Goal: Task Accomplishment & Management: Manage account settings

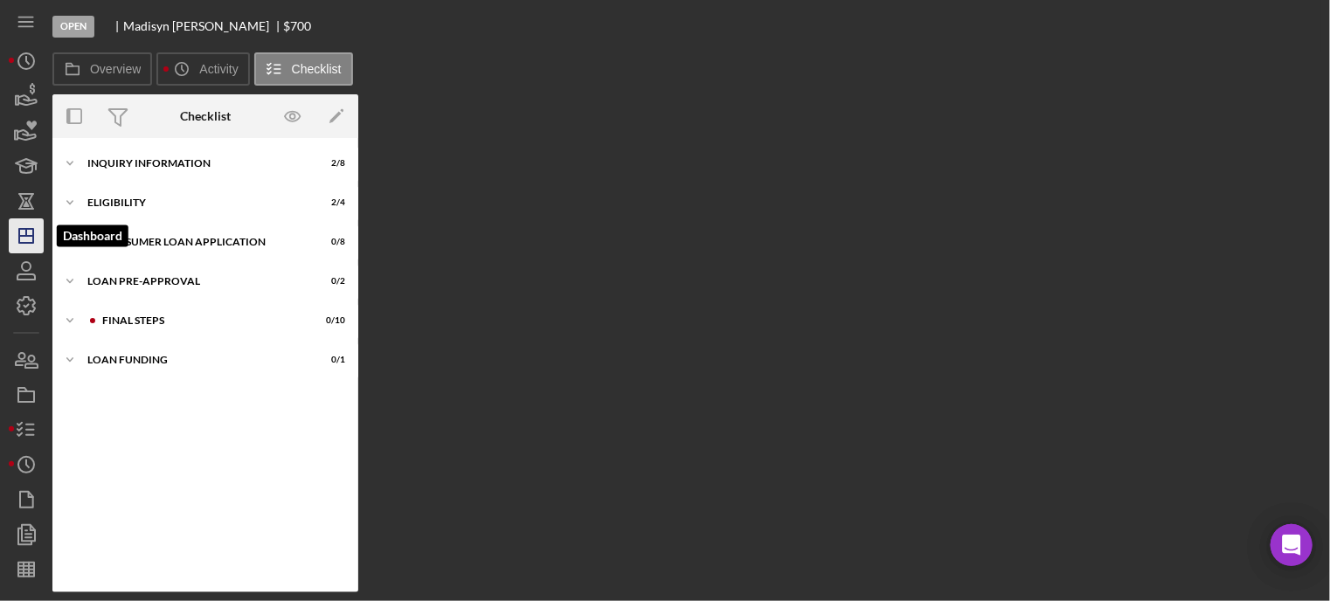
click at [29, 230] on icon "Icon/Dashboard" at bounding box center [26, 236] width 44 height 44
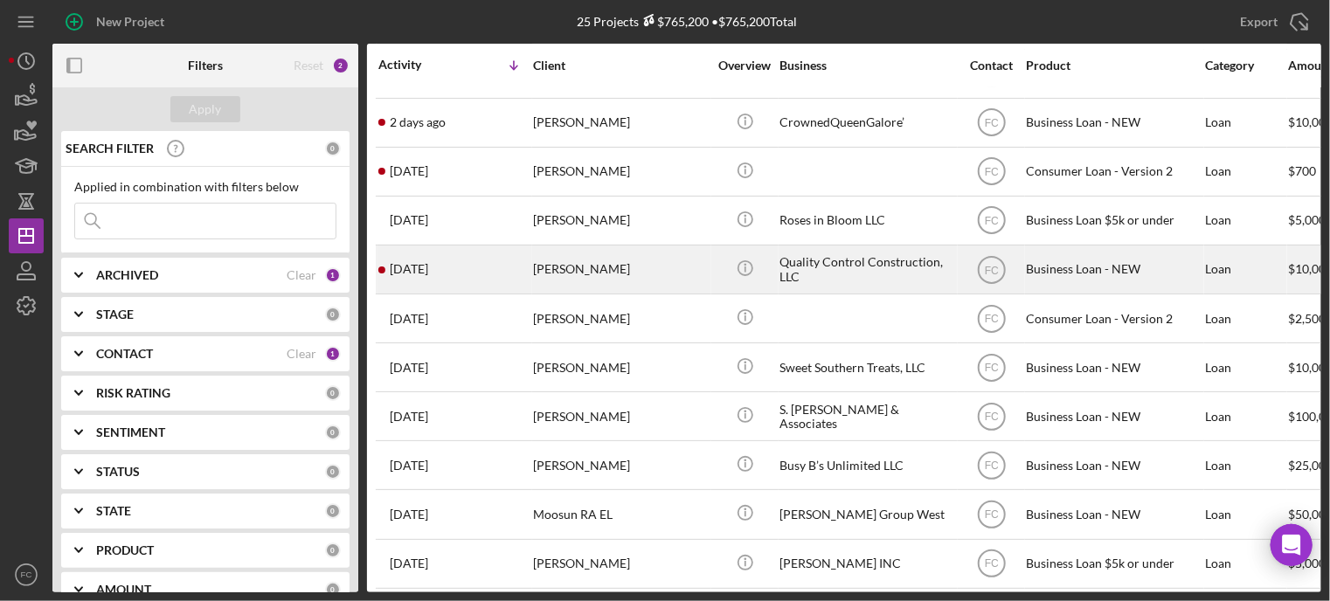
scroll to position [262, 0]
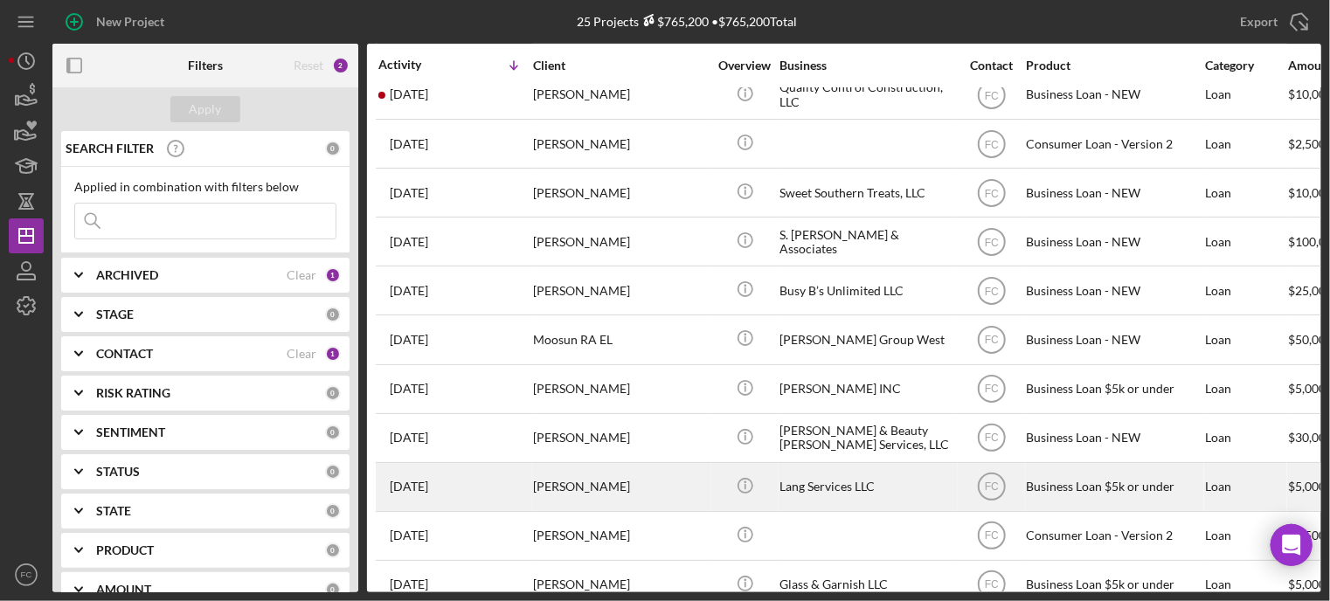
click at [508, 486] on div "[DATE] [PERSON_NAME]" at bounding box center [454, 487] width 153 height 46
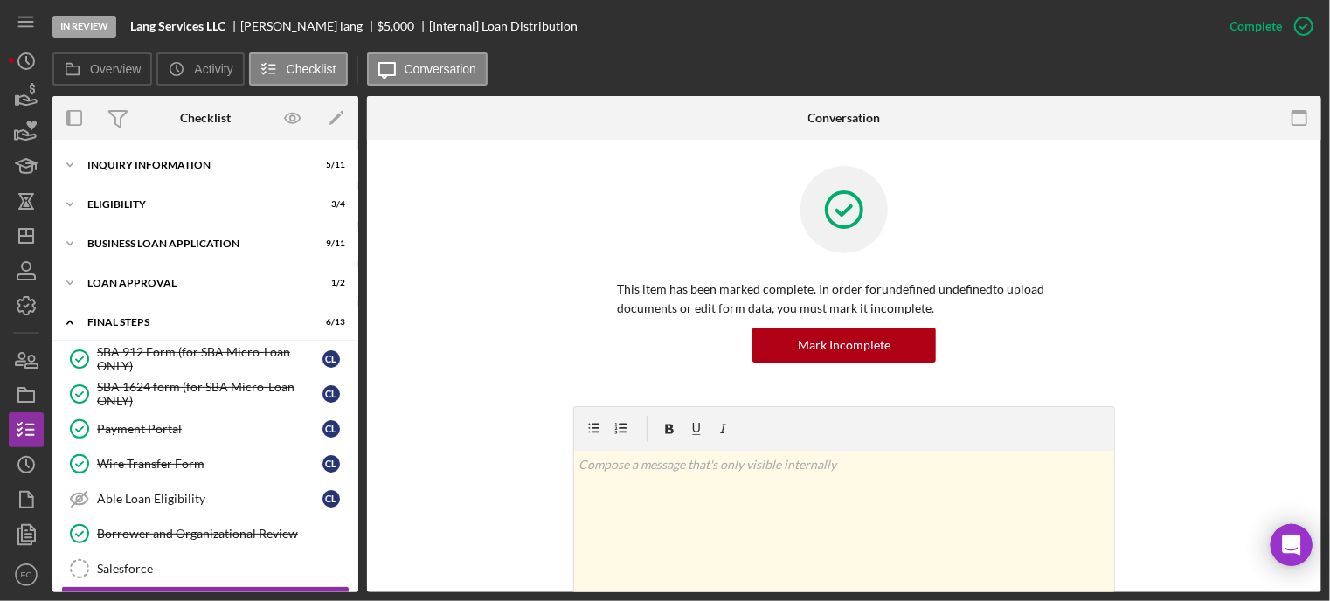
scroll to position [234, 0]
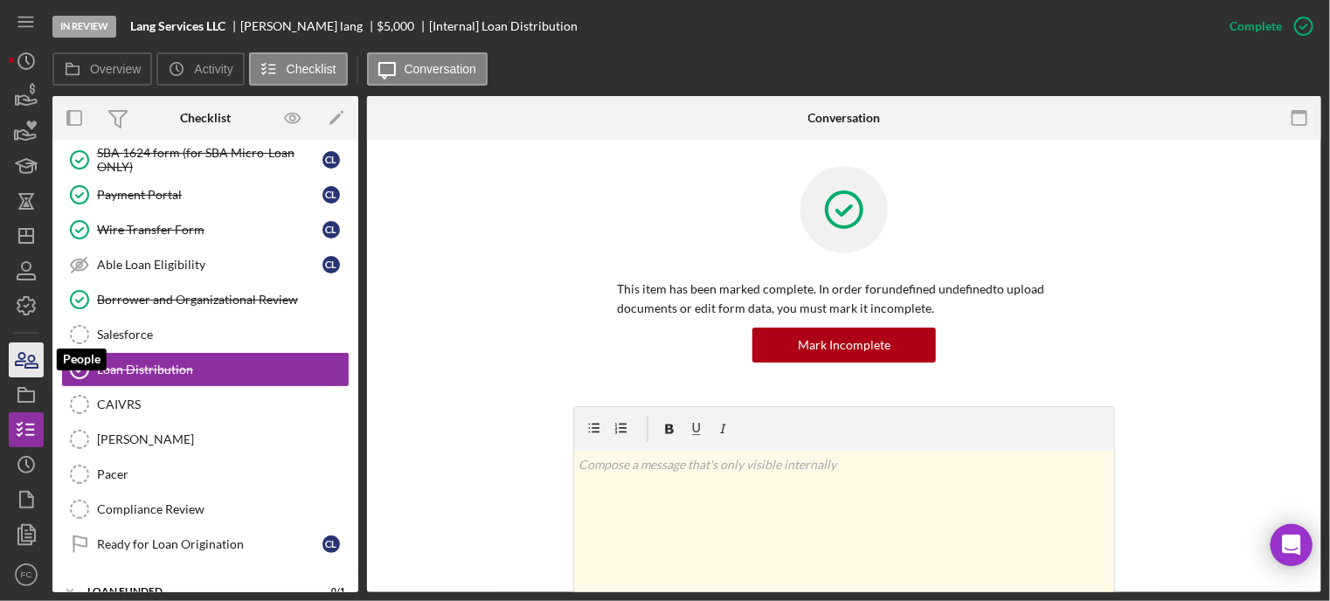
click at [31, 362] on icon "button" at bounding box center [31, 362] width 12 height 12
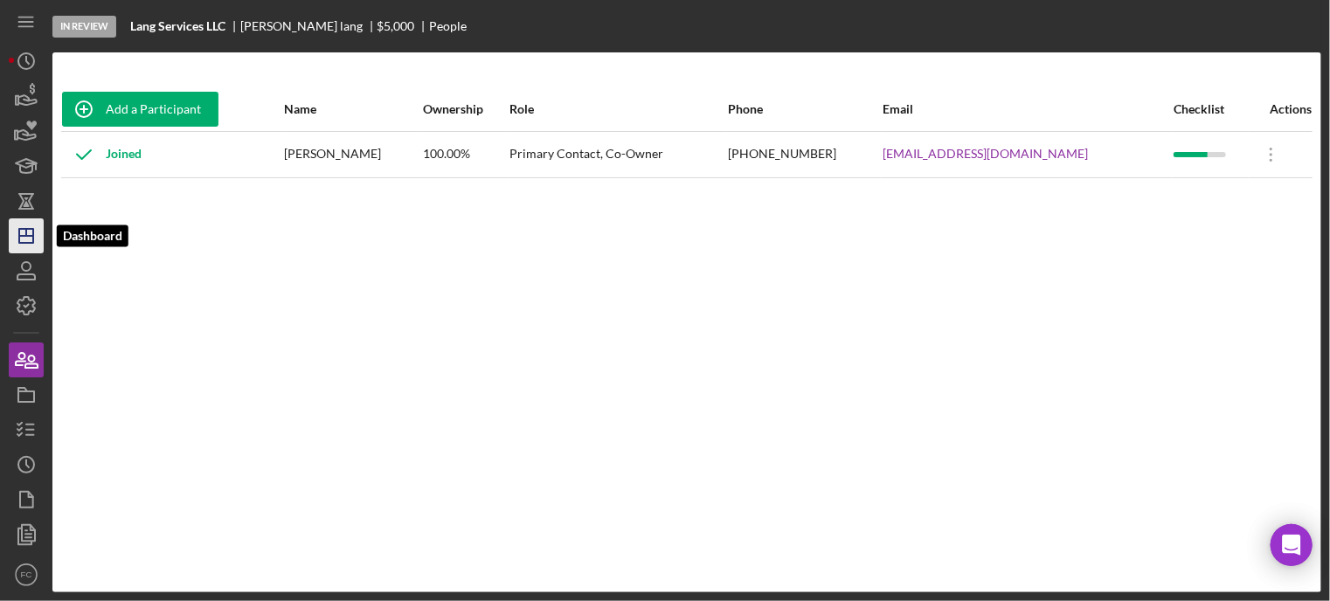
click at [28, 237] on icon "Icon/Dashboard" at bounding box center [26, 236] width 44 height 44
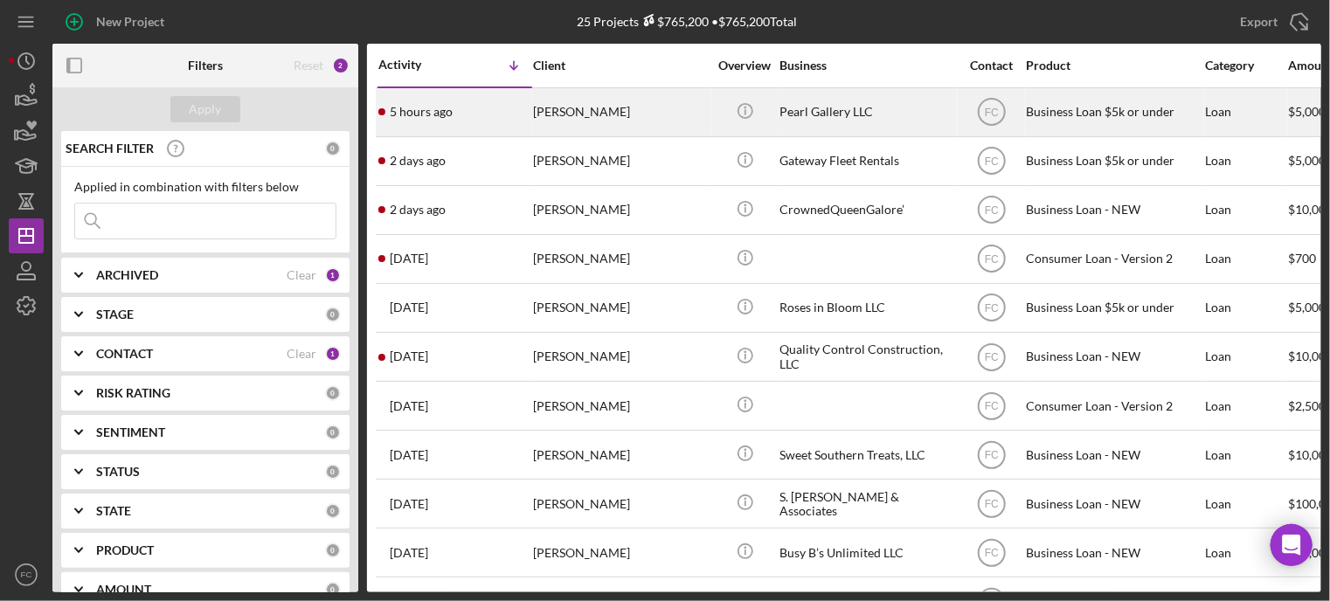
click at [486, 114] on div "5 hours ago [PERSON_NAME]" at bounding box center [454, 112] width 153 height 46
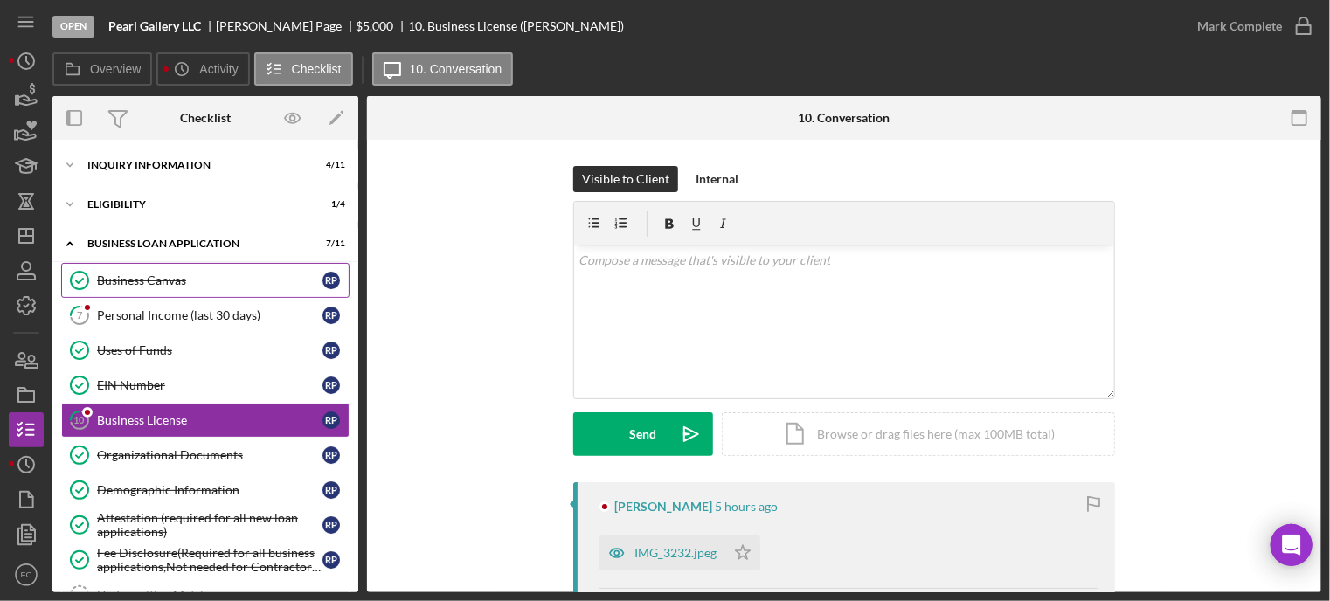
scroll to position [52, 0]
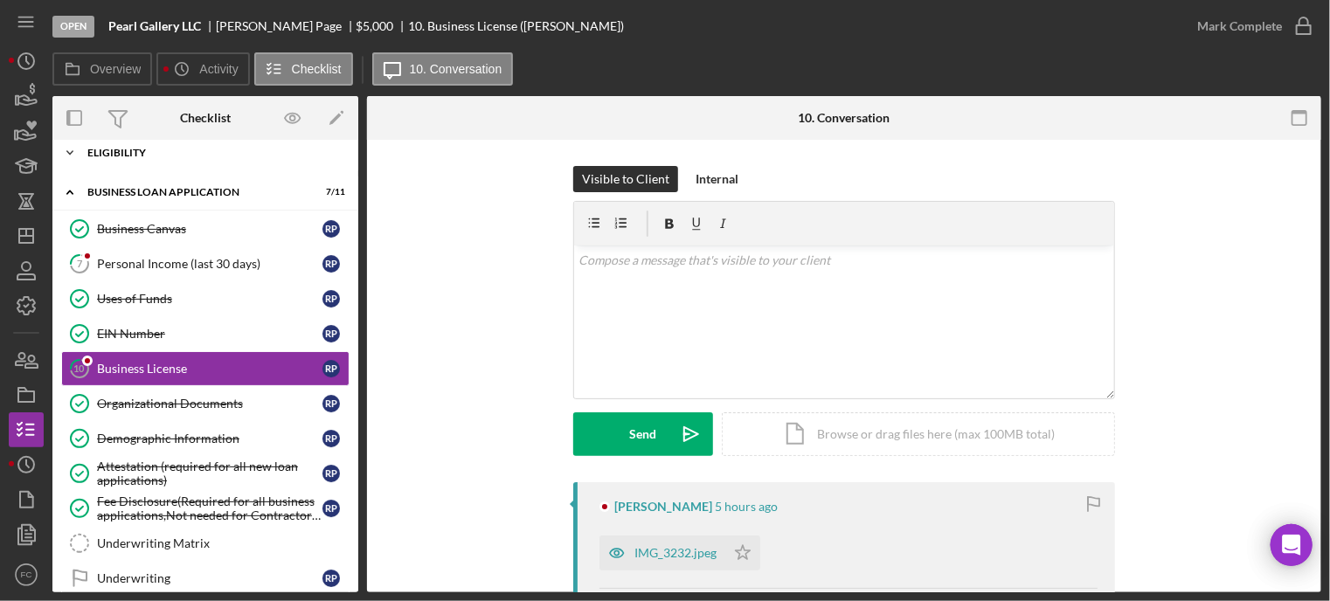
click at [152, 160] on div "Icon/Expander Eligibility 1 / 4" at bounding box center [205, 152] width 306 height 35
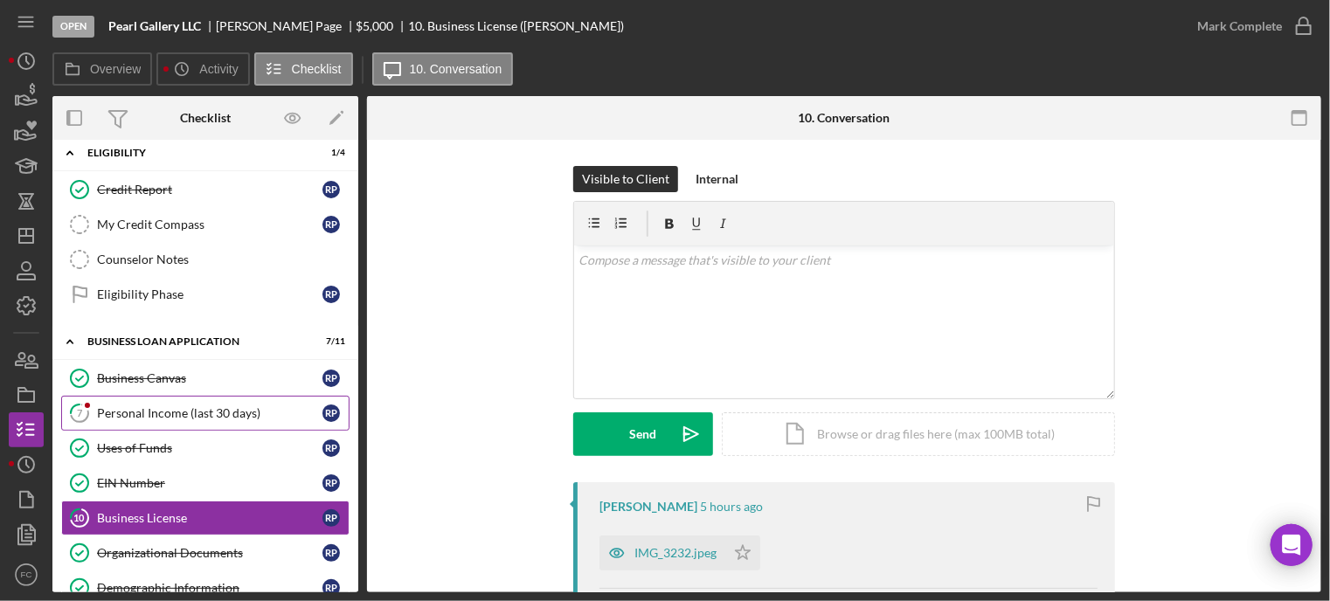
click at [131, 402] on link "7 Personal Income (last 30 days) R P" at bounding box center [205, 413] width 288 height 35
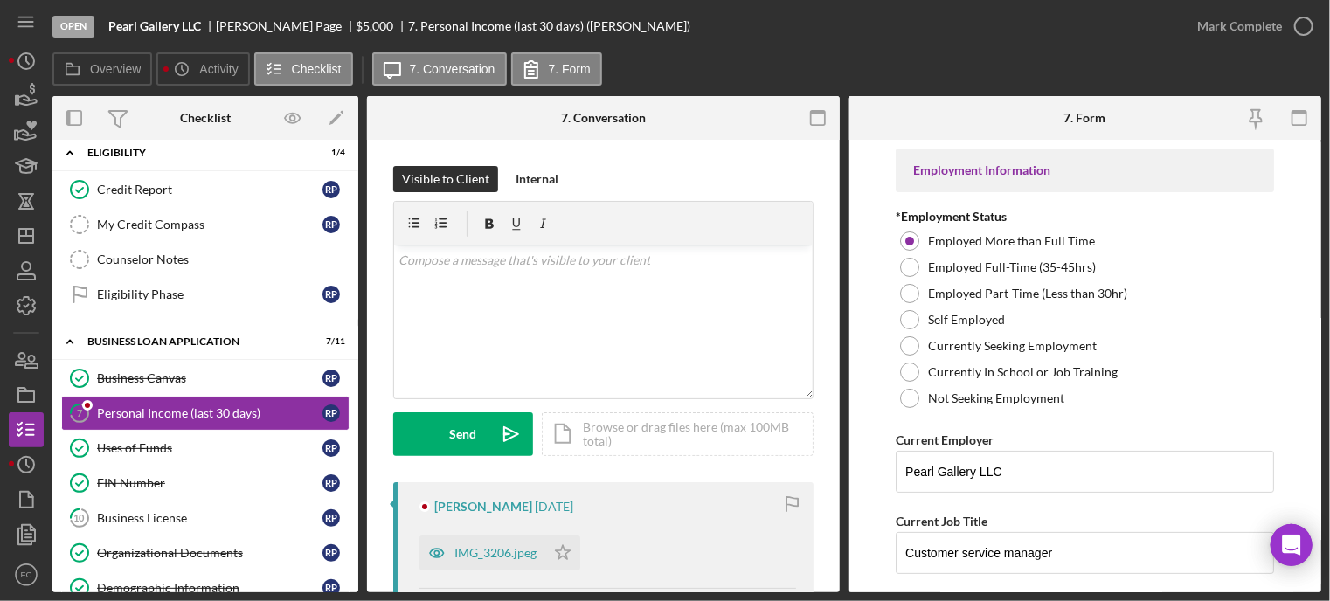
scroll to position [87, 0]
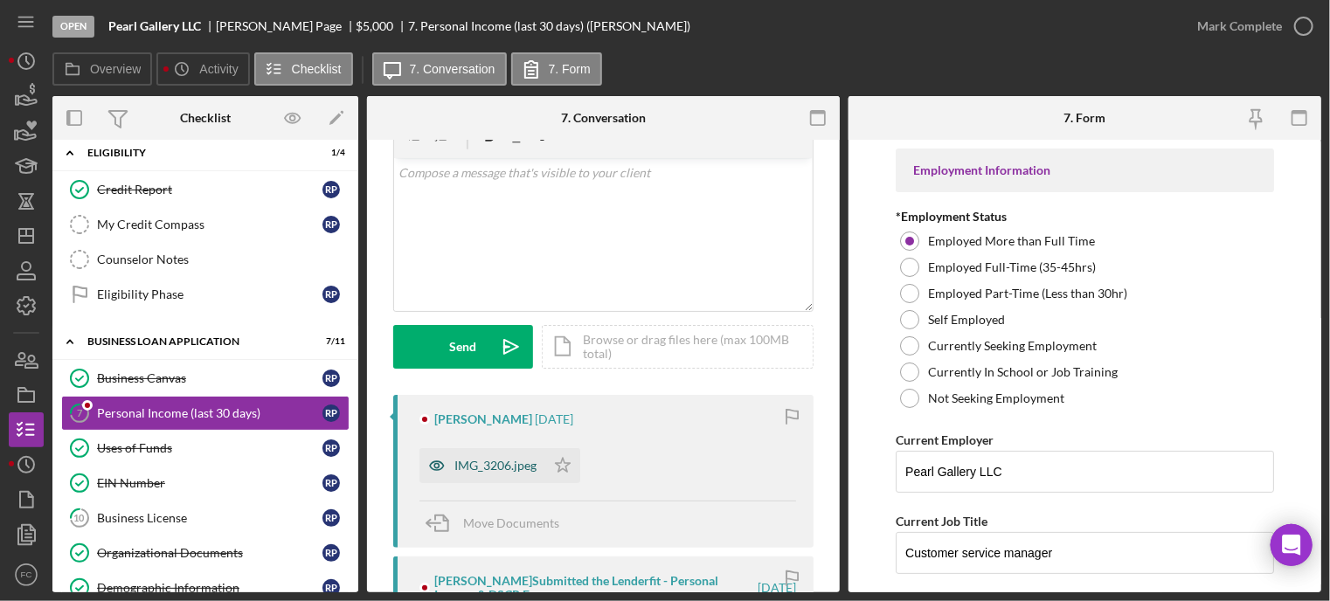
click at [492, 465] on div "IMG_3206.jpeg" at bounding box center [495, 466] width 82 height 14
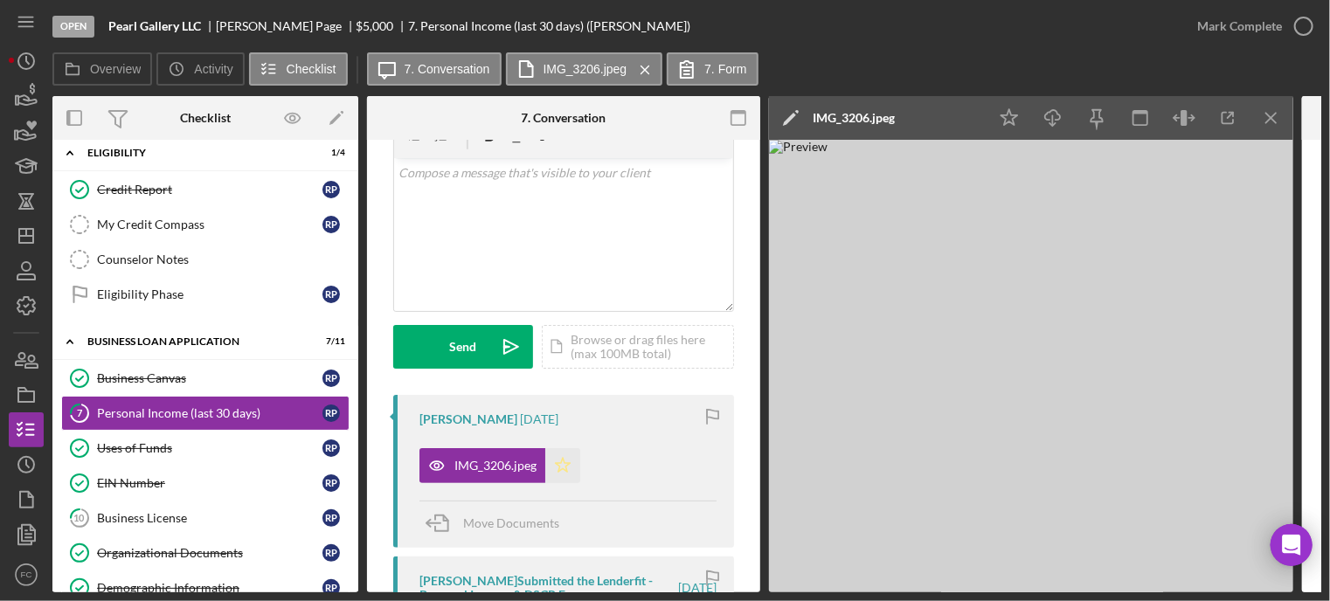
drag, startPoint x: 569, startPoint y: 460, endPoint x: 626, endPoint y: 425, distance: 67.1
click at [570, 459] on icon "Icon/Star" at bounding box center [562, 465] width 35 height 35
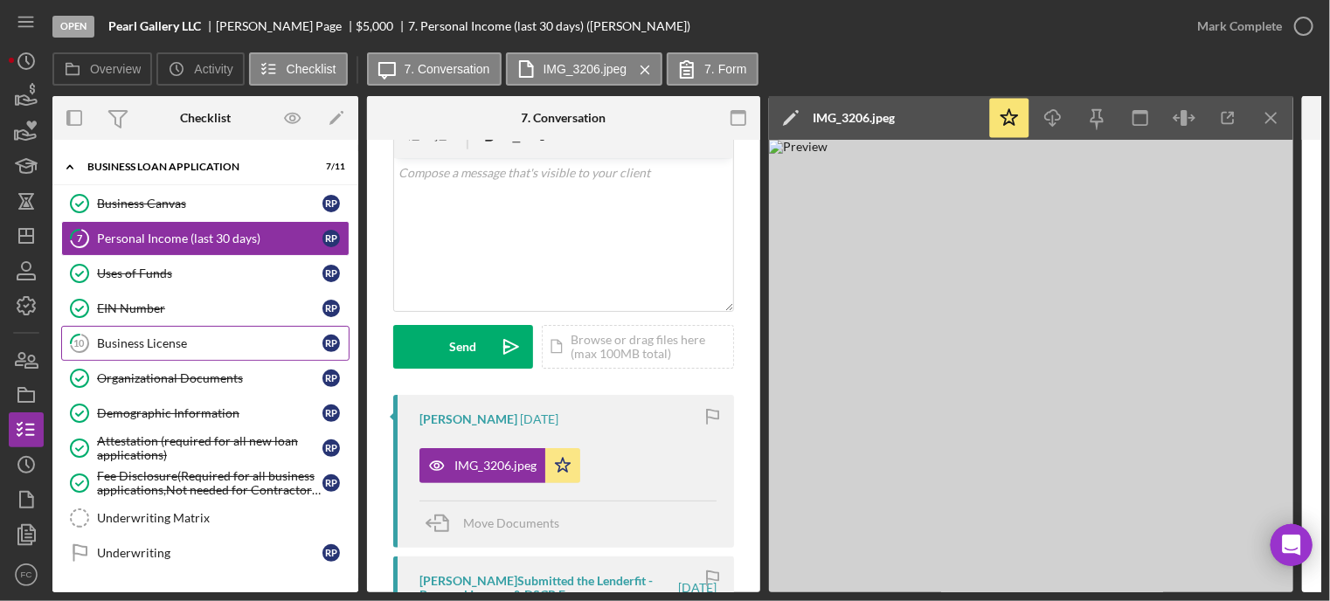
click at [147, 341] on div "Business License" at bounding box center [209, 343] width 225 height 14
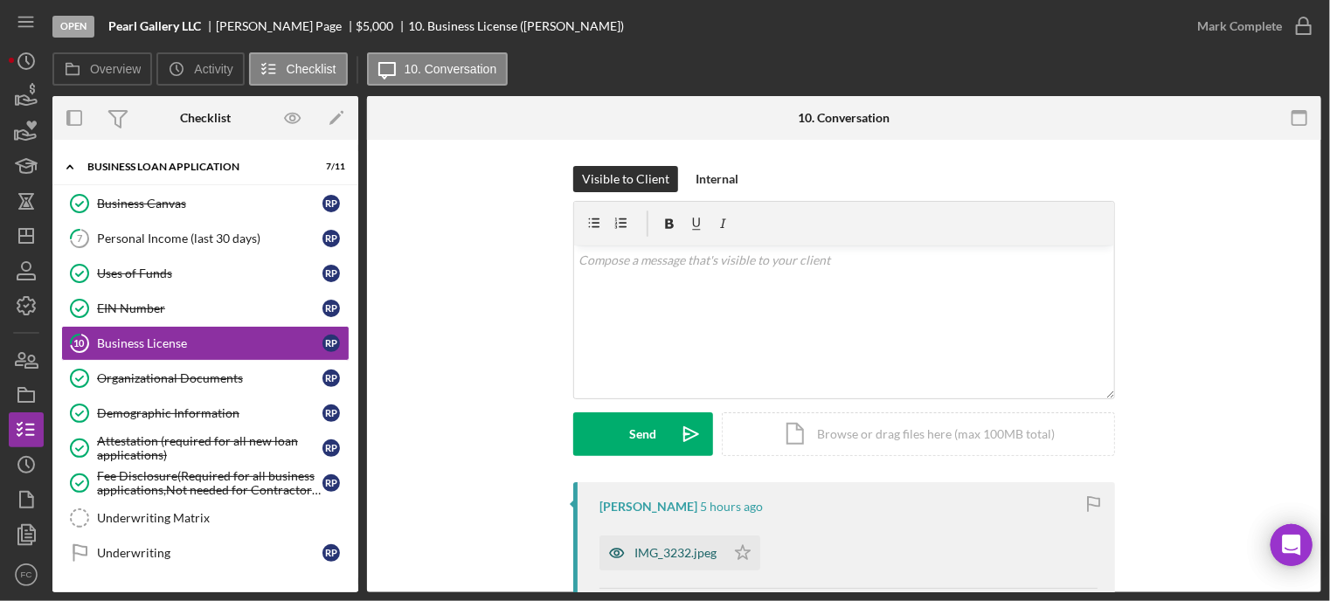
scroll to position [175, 0]
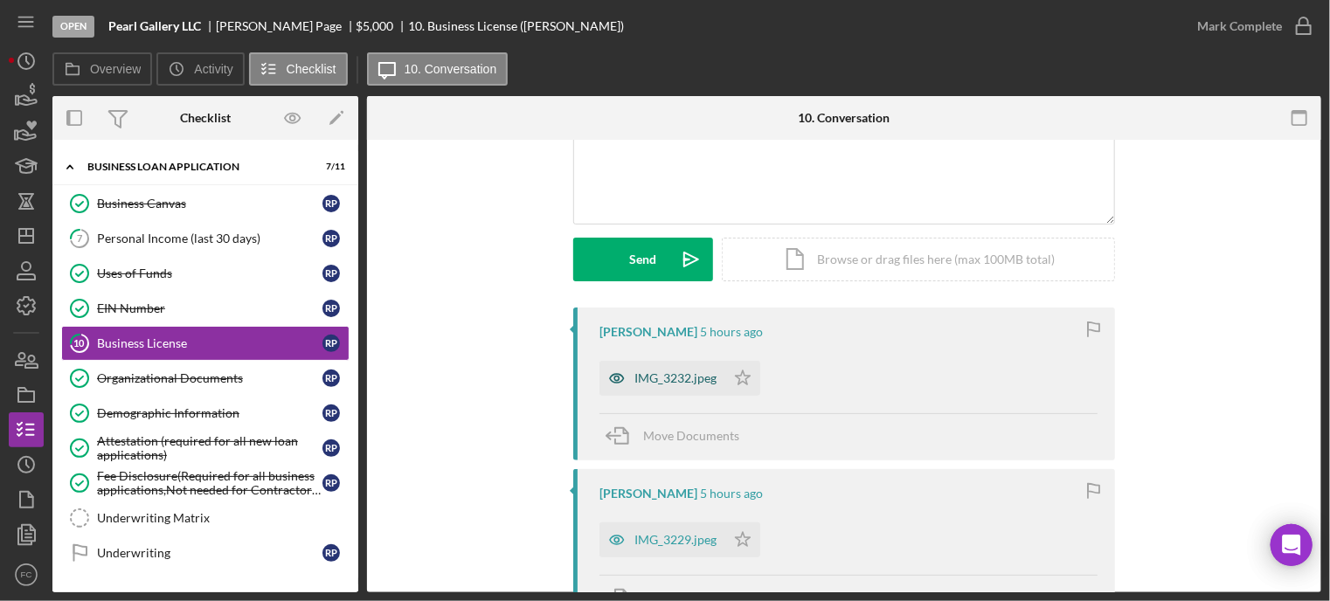
click at [656, 380] on div "IMG_3232.jpeg" at bounding box center [675, 378] width 82 height 14
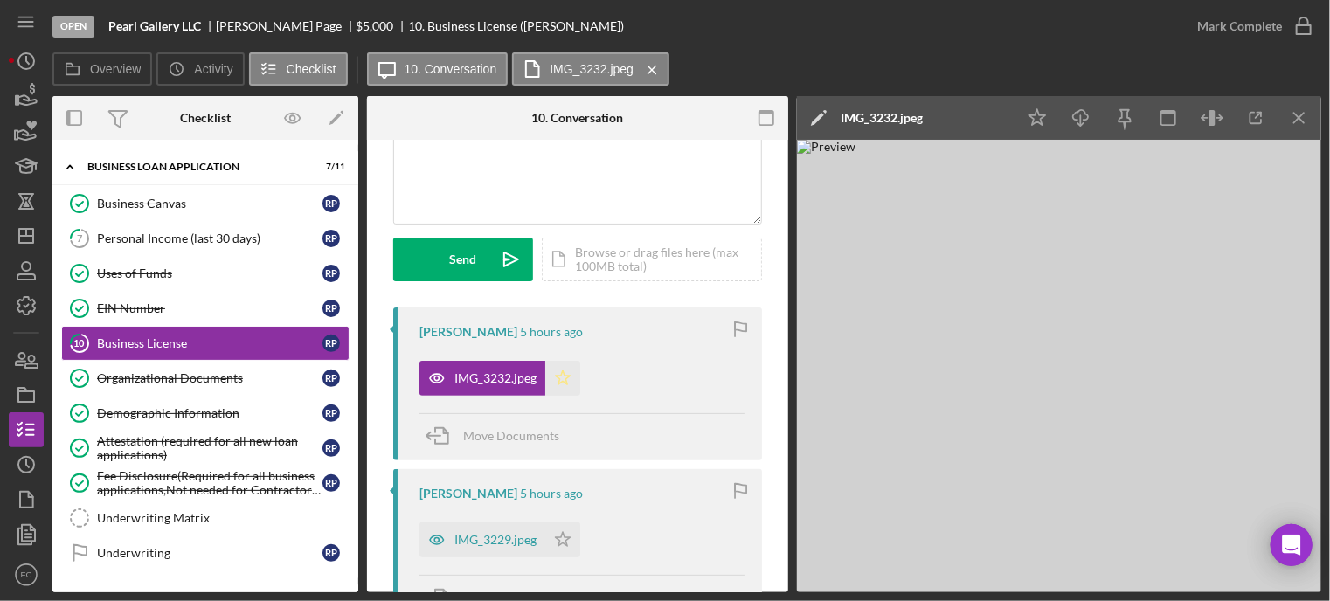
click at [570, 380] on icon "Icon/Star" at bounding box center [562, 378] width 35 height 35
click at [1304, 26] on icon "button" at bounding box center [1304, 26] width 44 height 44
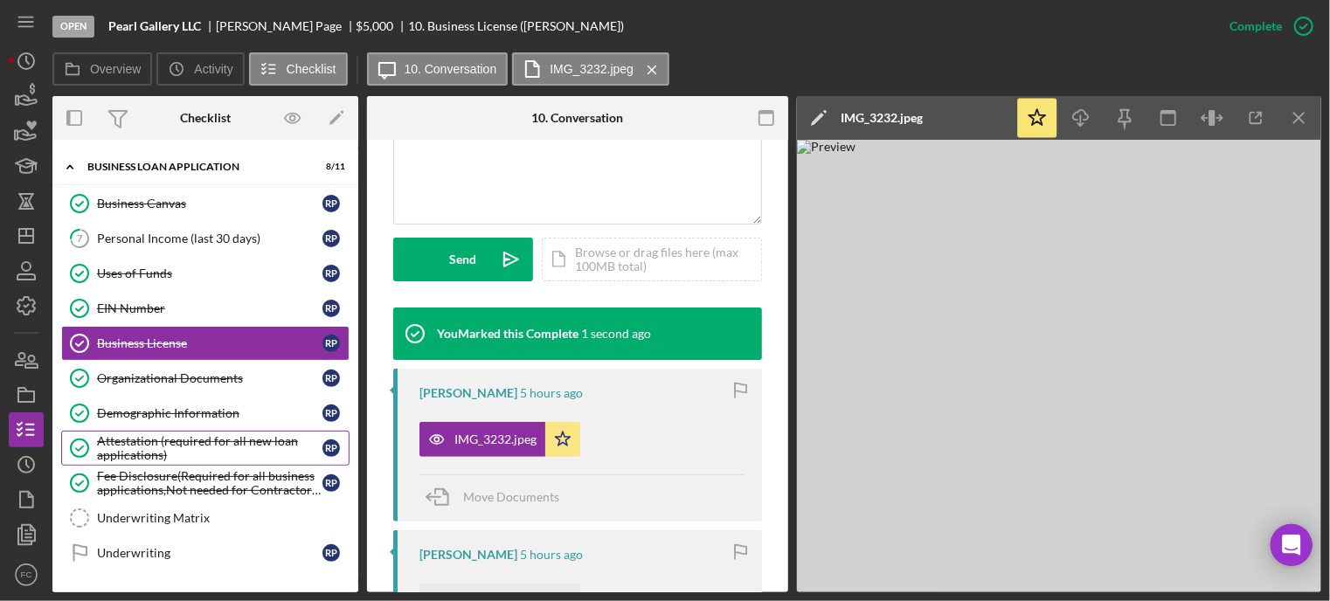
scroll to position [314, 0]
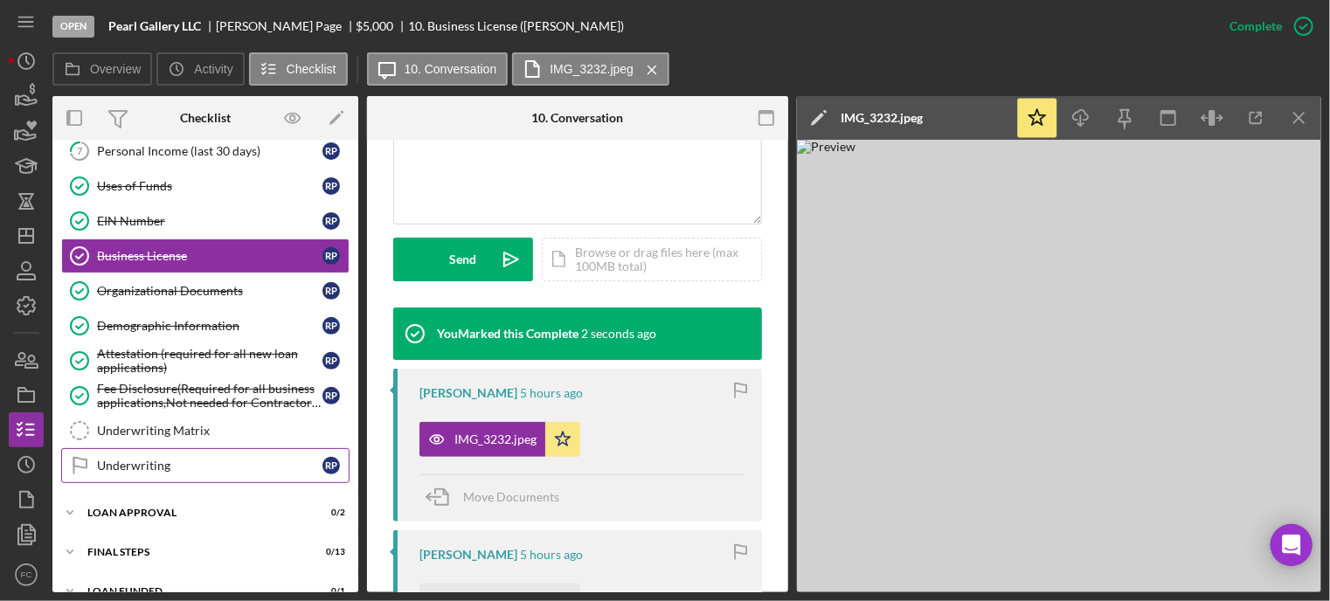
click at [149, 466] on div "Underwriting" at bounding box center [209, 466] width 225 height 14
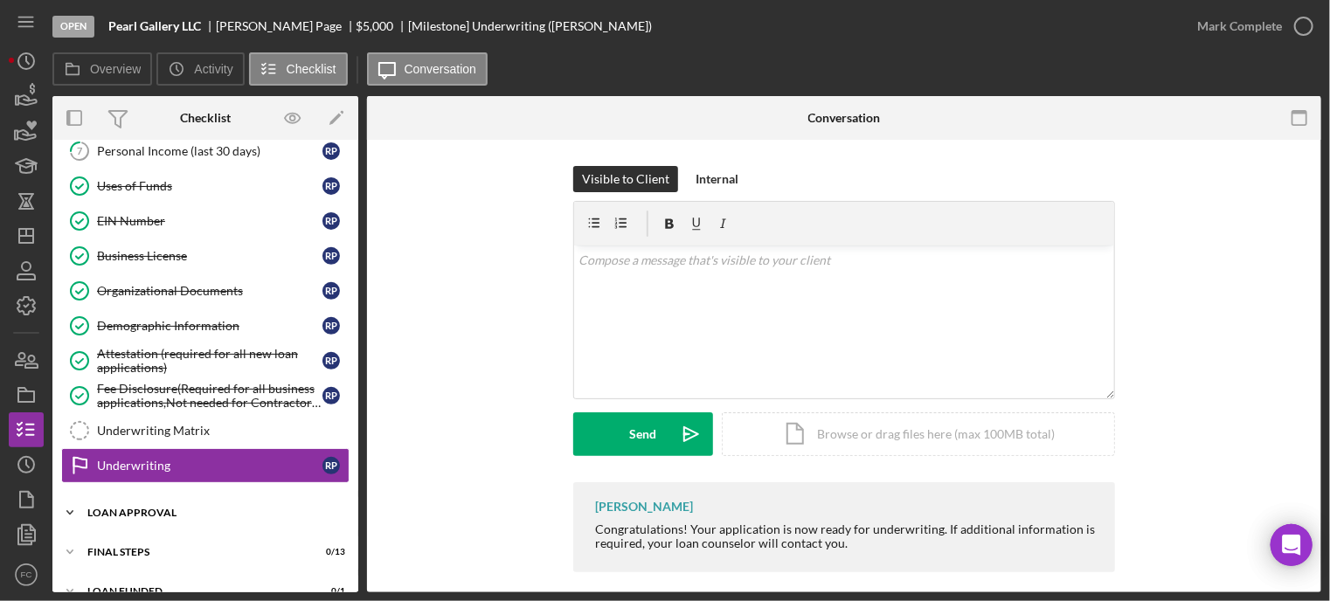
click at [131, 513] on div "Icon/Expander Loan Approval 0 / 2" at bounding box center [205, 512] width 306 height 35
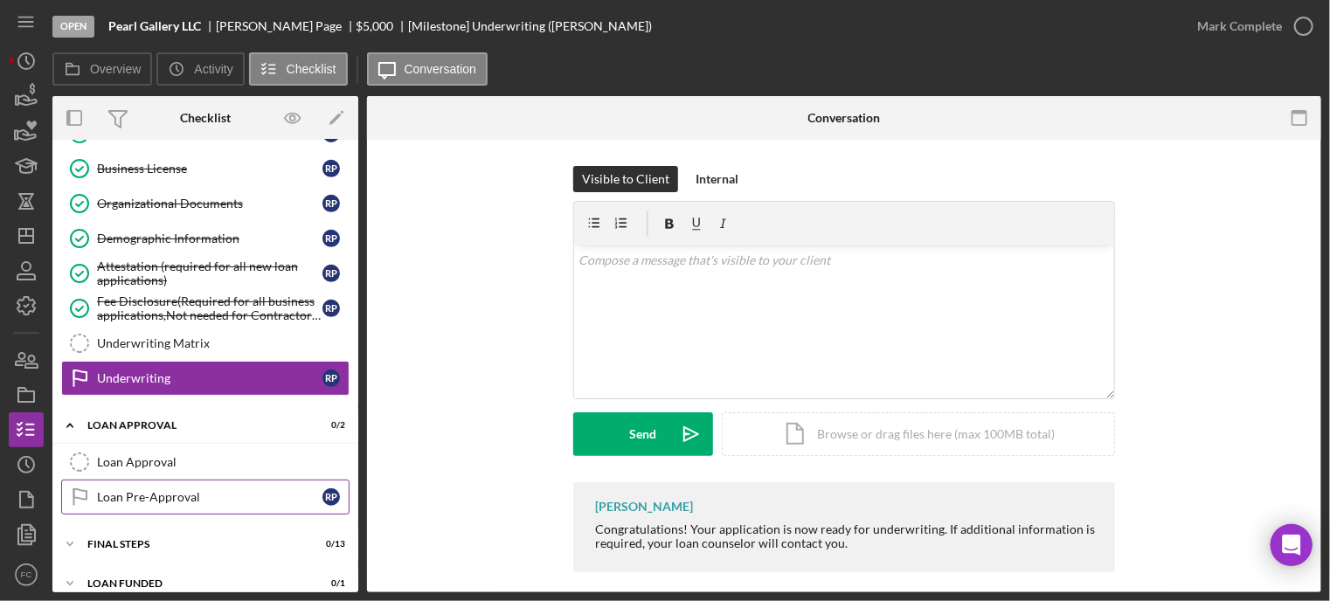
scroll to position [412, 0]
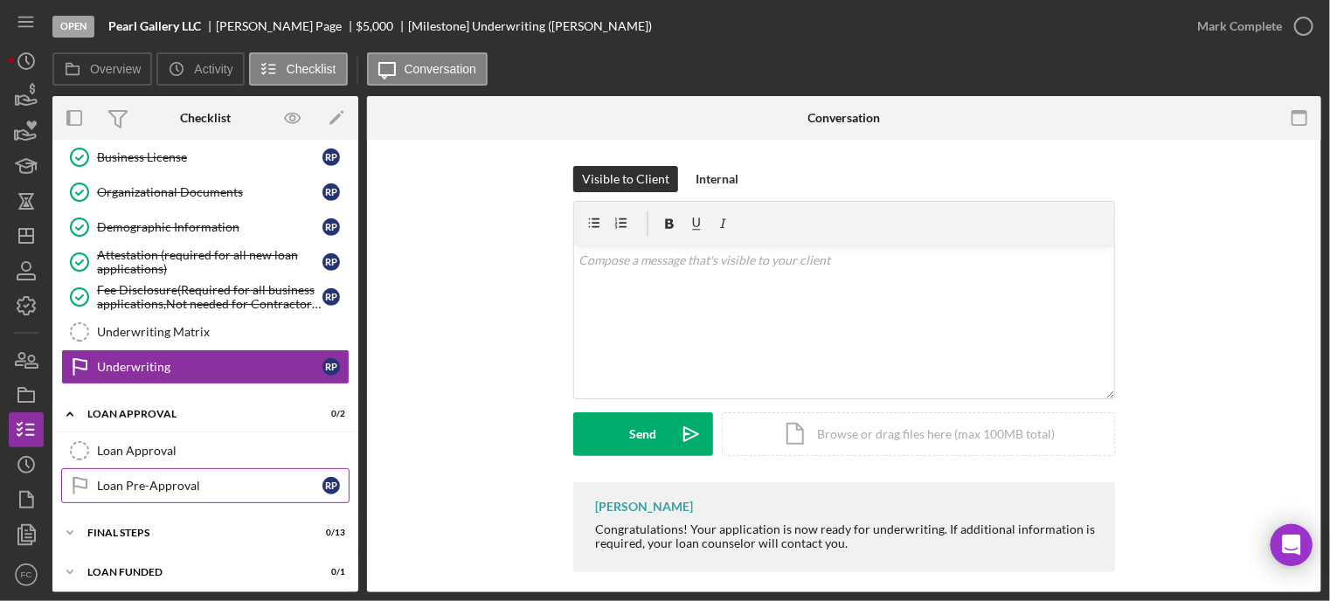
click at [135, 487] on link "Loan Pre-Approval Loan Pre-Approval R P" at bounding box center [205, 485] width 288 height 35
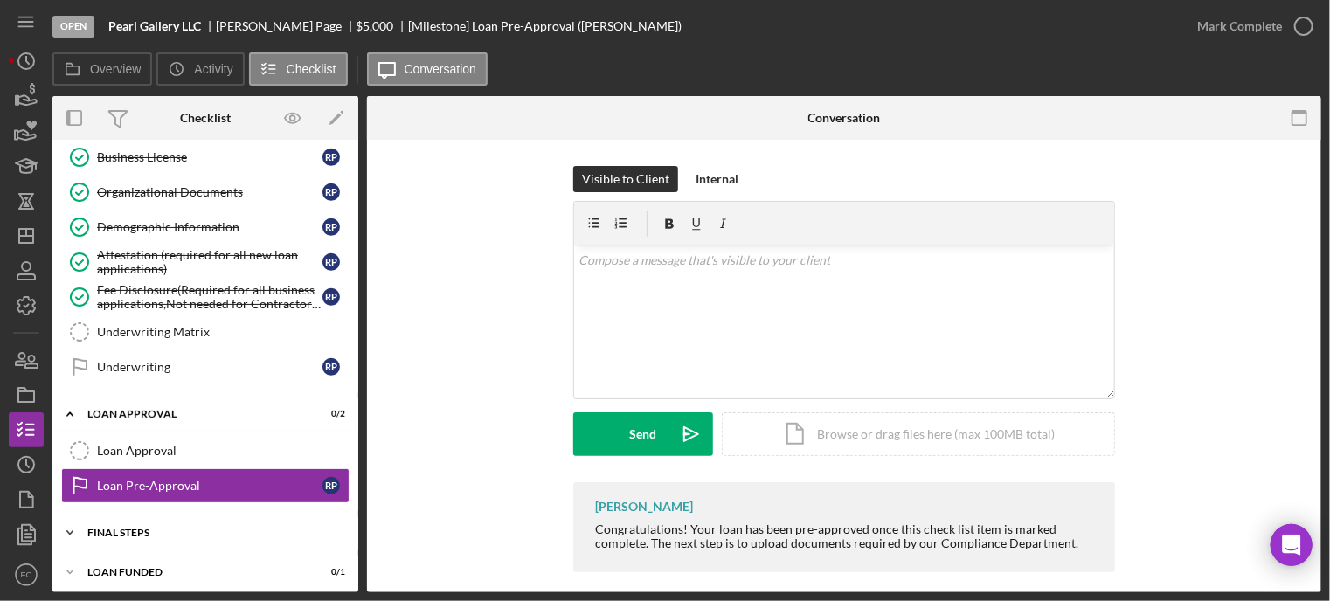
click at [121, 529] on div "Final Steps" at bounding box center [211, 533] width 249 height 10
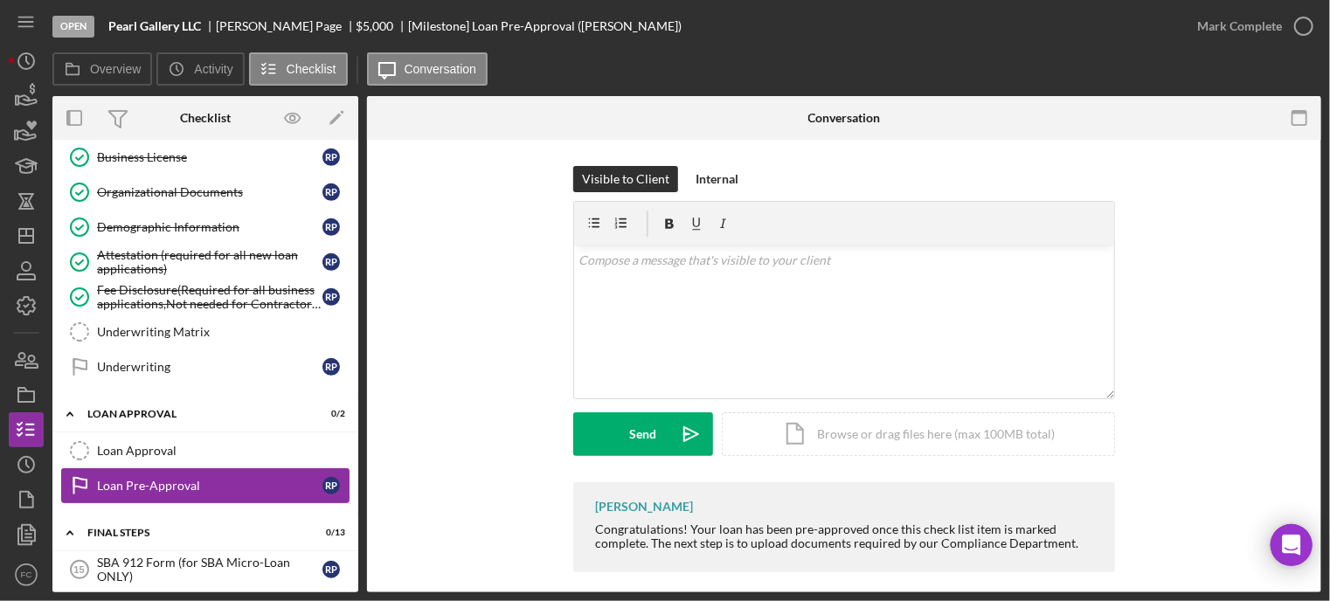
scroll to position [587, 0]
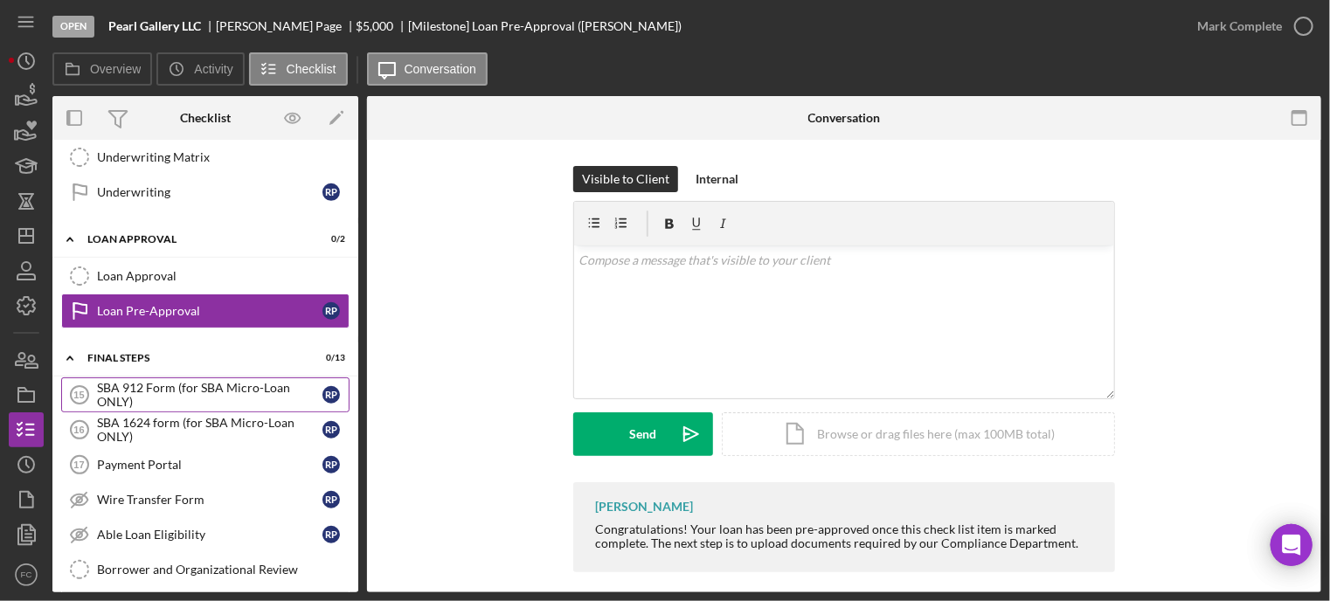
click at [143, 390] on div "SBA 912 Form (for SBA Micro-Loan ONLY)" at bounding box center [209, 395] width 225 height 28
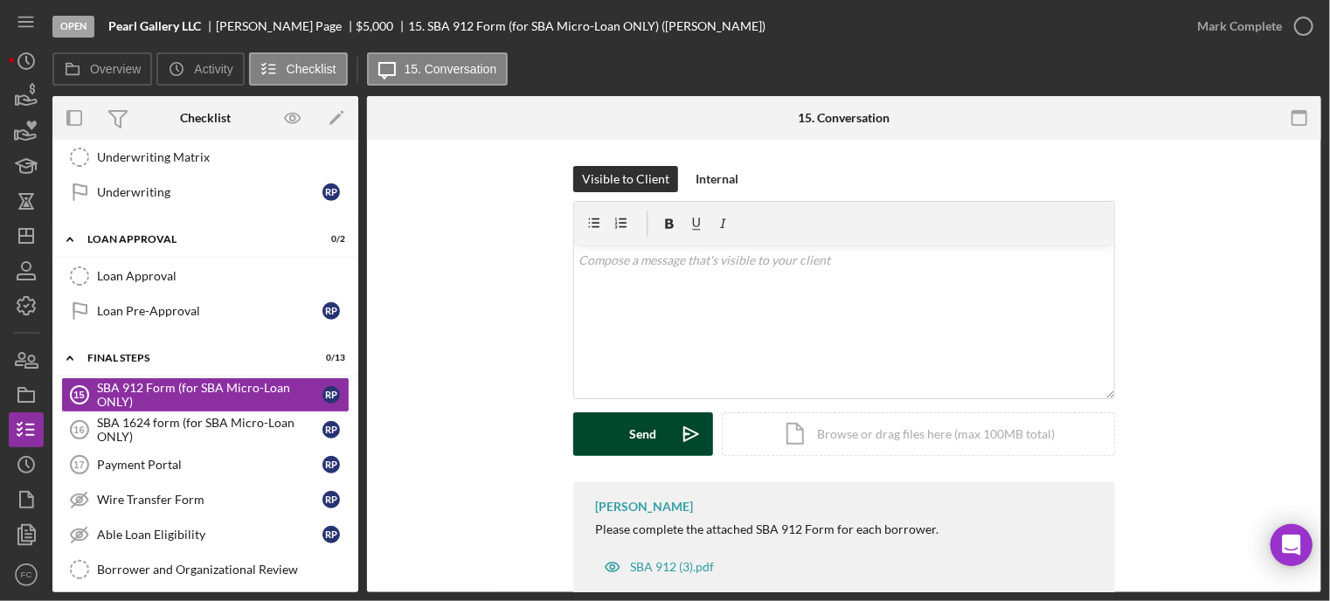
scroll to position [44, 0]
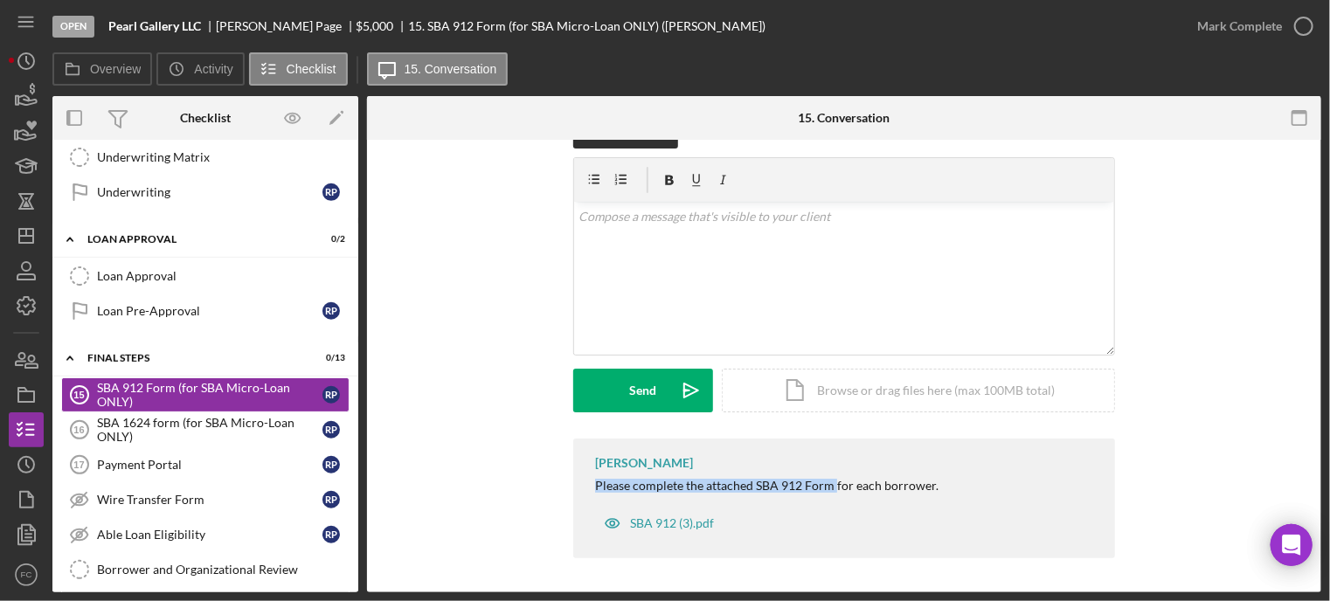
drag, startPoint x: 582, startPoint y: 481, endPoint x: 832, endPoint y: 481, distance: 249.9
click at [832, 481] on div "[PERSON_NAME] Please complete the attached SBA 912 Form for each borrower. SBA …" at bounding box center [844, 499] width 542 height 120
copy div "Please complete the attached SBA 912 Form"
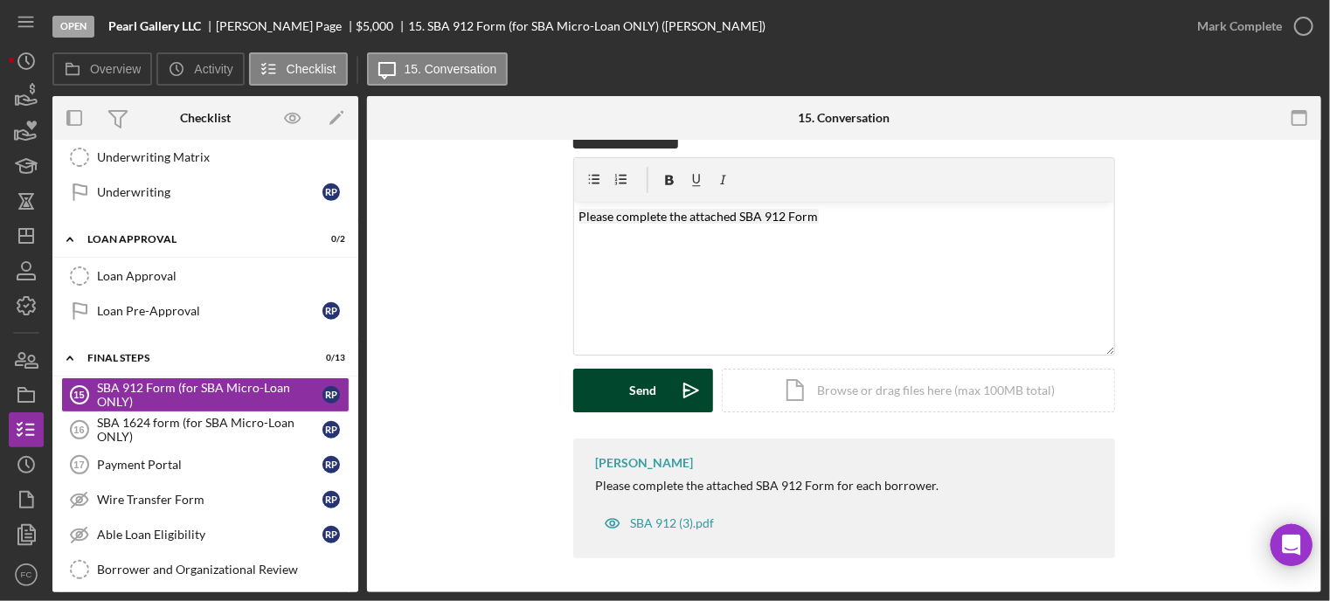
click at [656, 380] on button "Send Icon/icon-invite-send" at bounding box center [643, 391] width 140 height 44
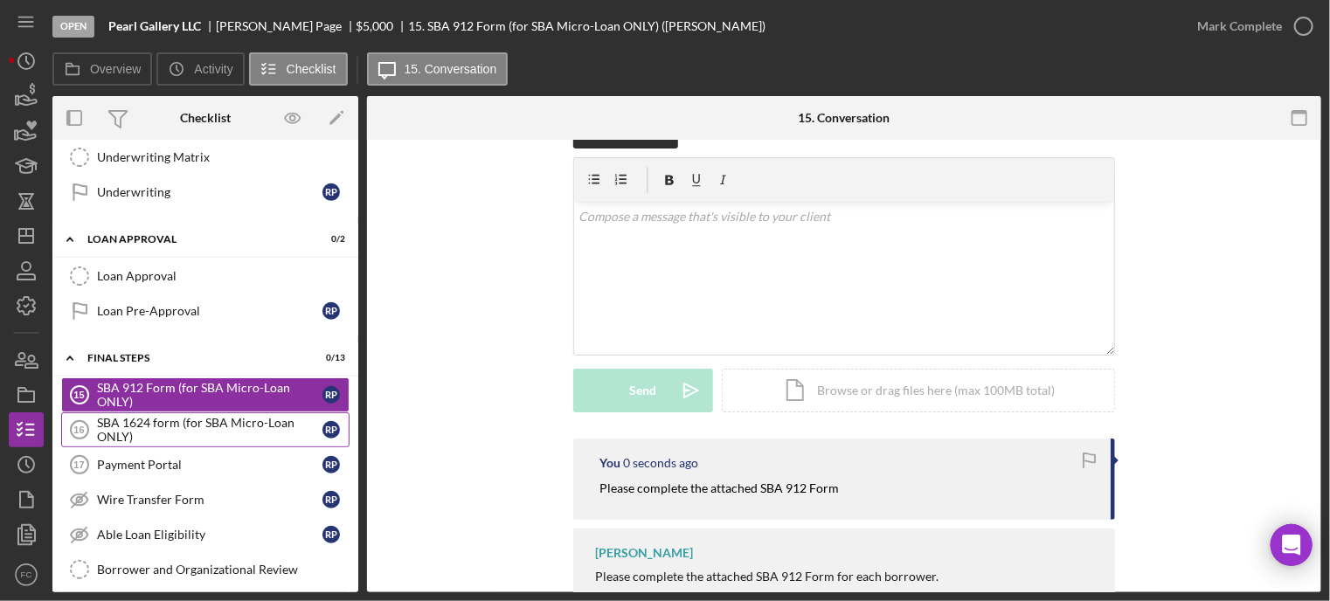
click at [143, 428] on div "SBA 1624 form (for SBA Micro-Loan ONLY)" at bounding box center [209, 430] width 225 height 28
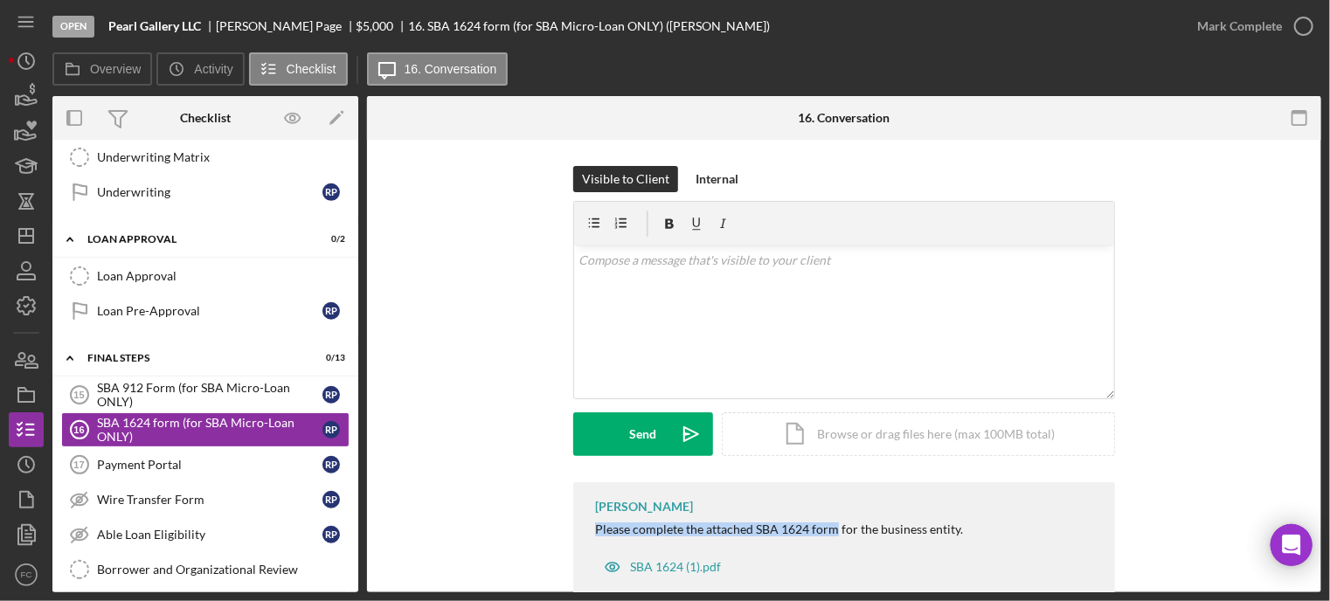
drag, startPoint x: 581, startPoint y: 531, endPoint x: 834, endPoint y: 528, distance: 253.4
click at [834, 528] on div "[PERSON_NAME] Please complete the attached SBA 1624 form for the business entit…" at bounding box center [844, 542] width 542 height 120
copy div "Please complete the attached SBA 1624 form"
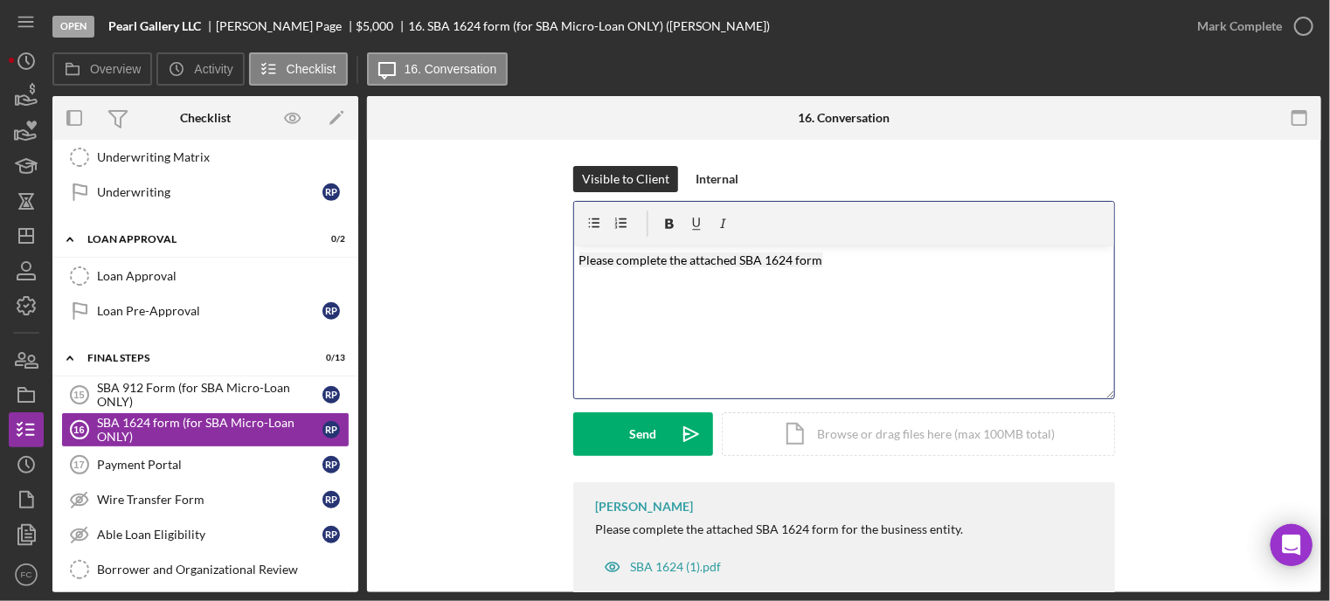
drag, startPoint x: 633, startPoint y: 432, endPoint x: 542, endPoint y: 415, distance: 93.2
click at [633, 432] on div "Send" at bounding box center [643, 434] width 27 height 44
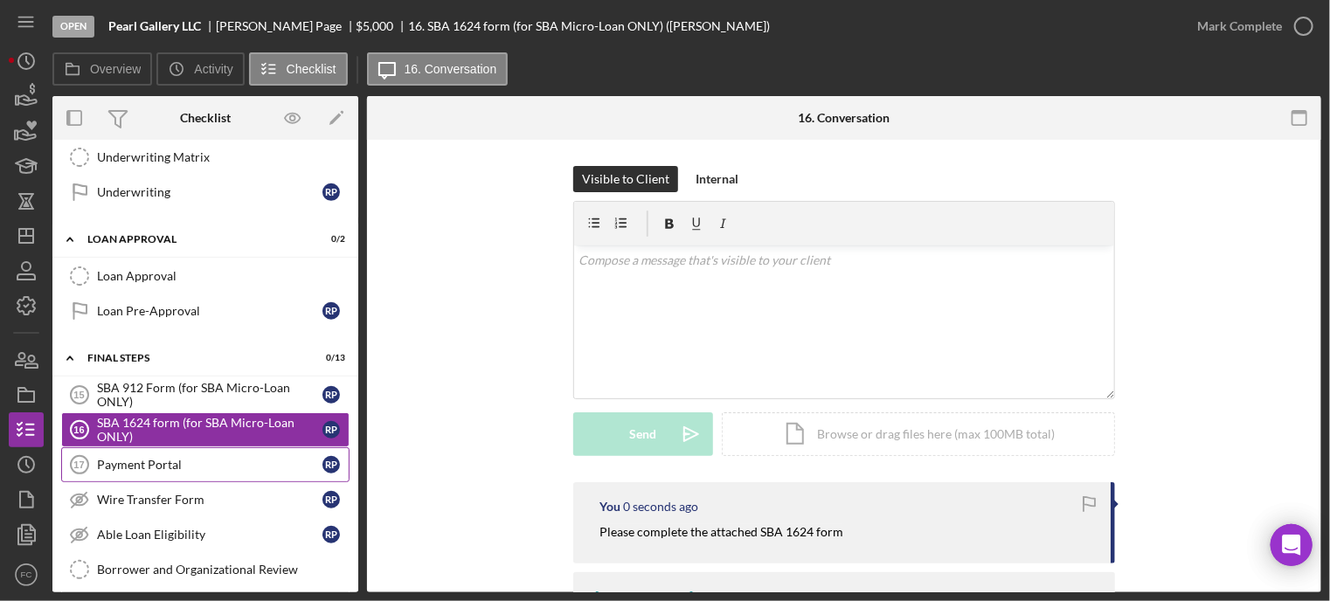
click at [183, 458] on div "Payment Portal" at bounding box center [209, 465] width 225 height 14
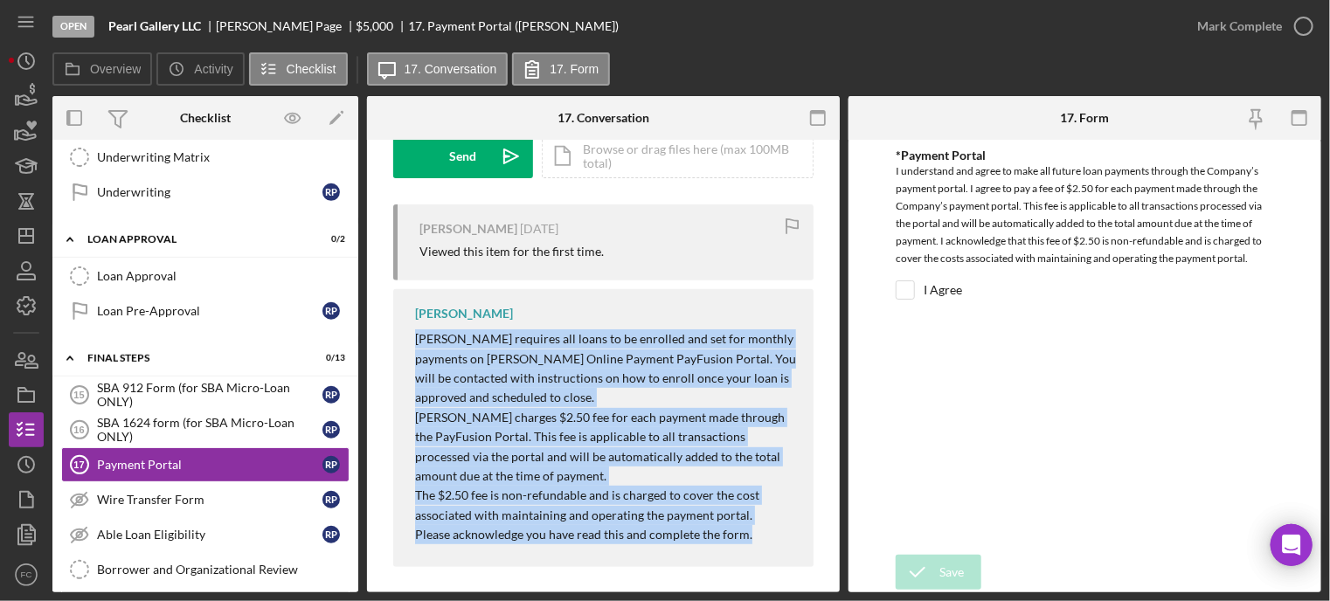
scroll to position [287, 0]
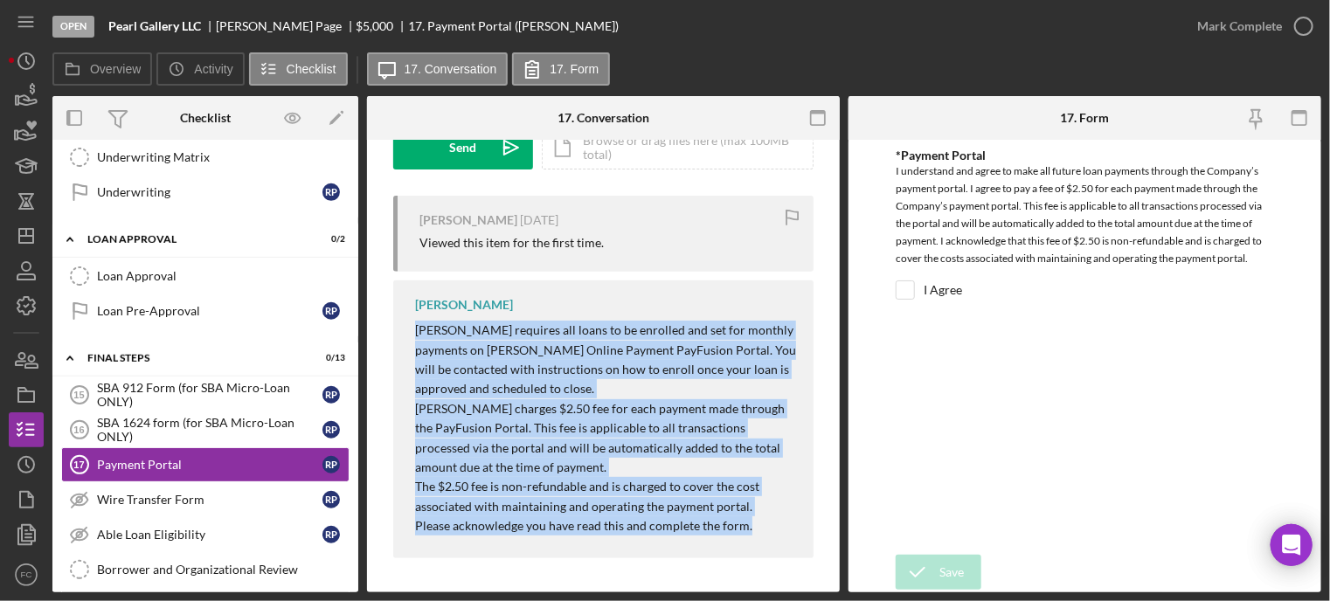
drag, startPoint x: 415, startPoint y: 353, endPoint x: 681, endPoint y: 524, distance: 316.8
click at [726, 562] on div "[PERSON_NAME] Page [DATE] Viewed this item for the first time. [PERSON_NAME] [P…" at bounding box center [603, 381] width 420 height 371
copy div "[PERSON_NAME] requires all loans to be enrolled and set for monthly payments on…"
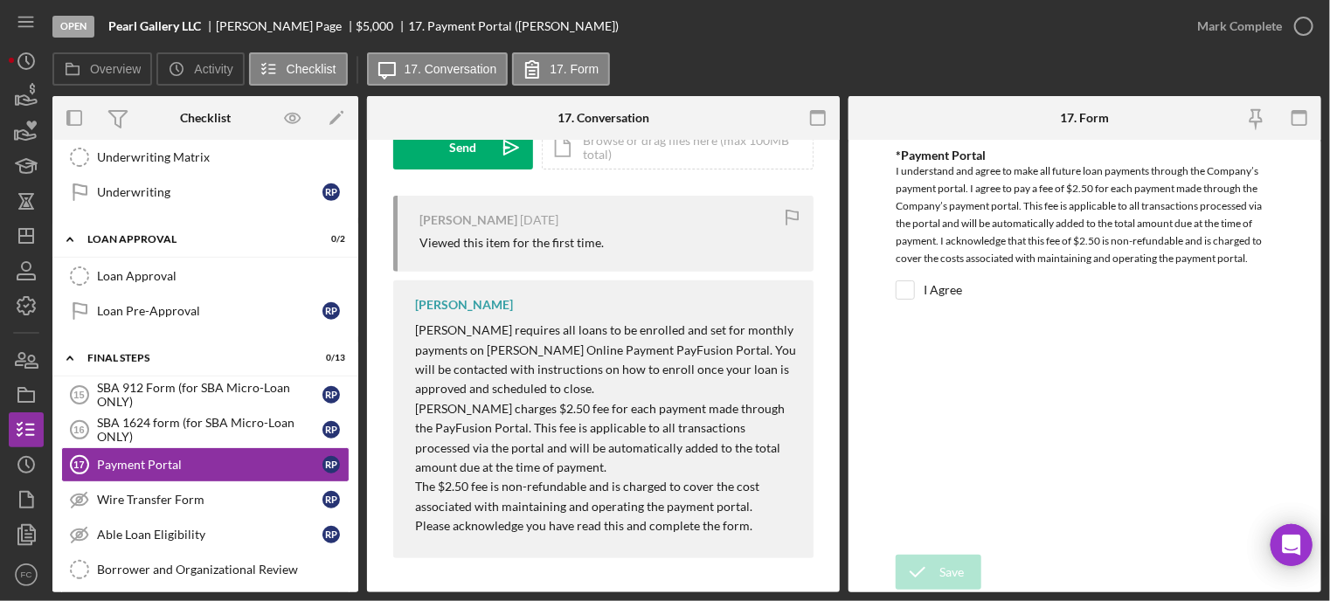
scroll to position [24, 0]
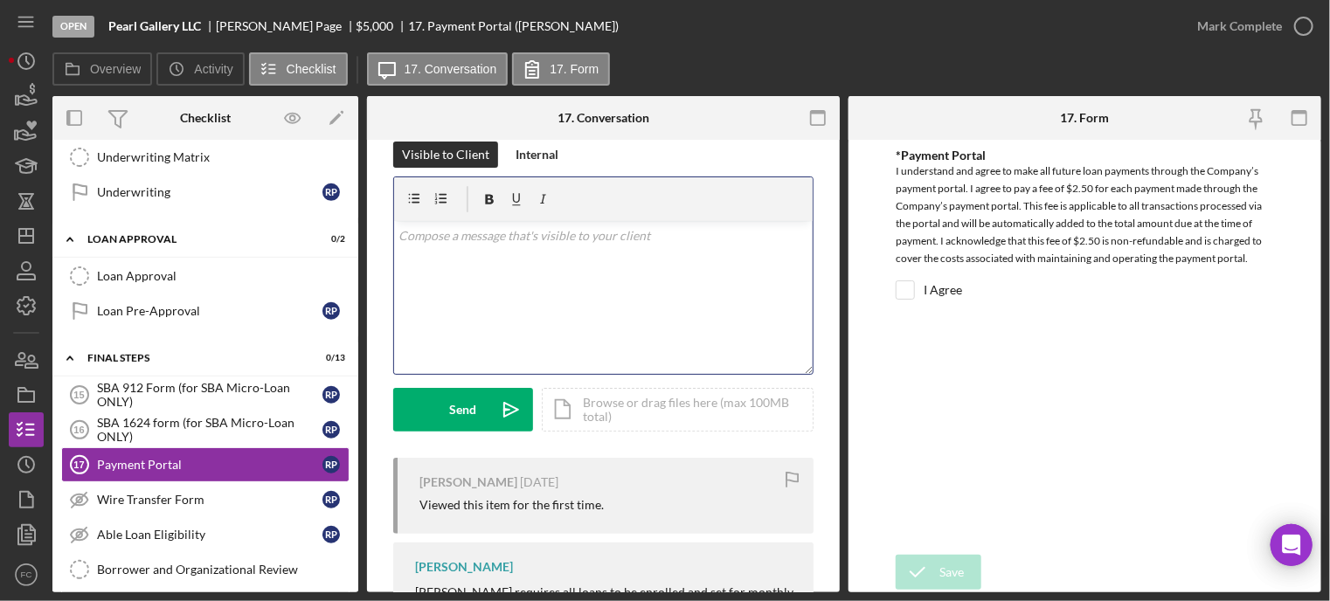
click at [446, 270] on div "v Color teal Color pink Remove color Add row above Add row below Add column bef…" at bounding box center [603, 297] width 419 height 153
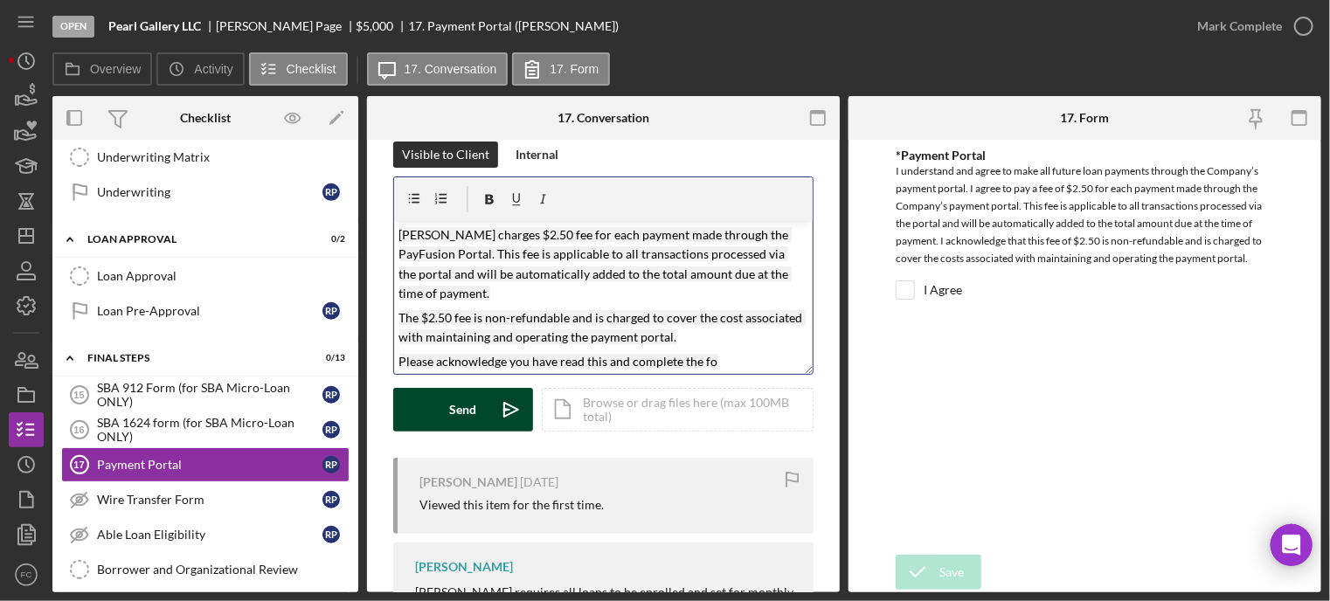
click at [411, 407] on button "Send Icon/icon-invite-send" at bounding box center [463, 410] width 140 height 44
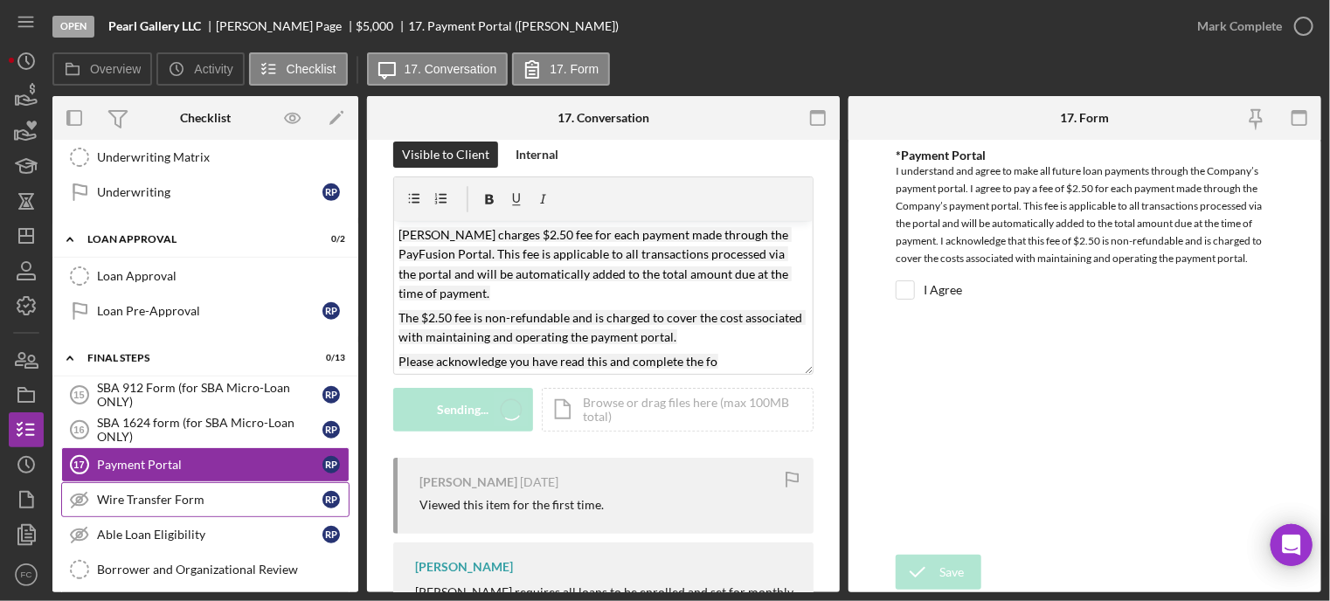
scroll to position [0, 0]
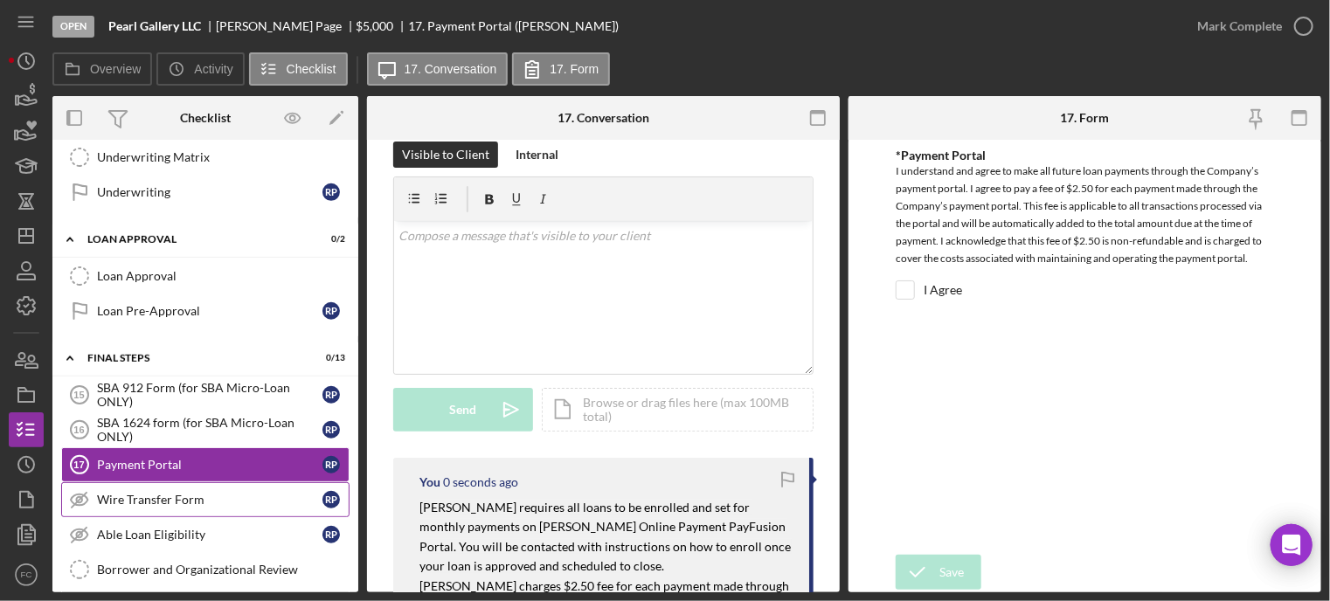
click at [170, 493] on div "Wire Transfer Form" at bounding box center [209, 500] width 225 height 14
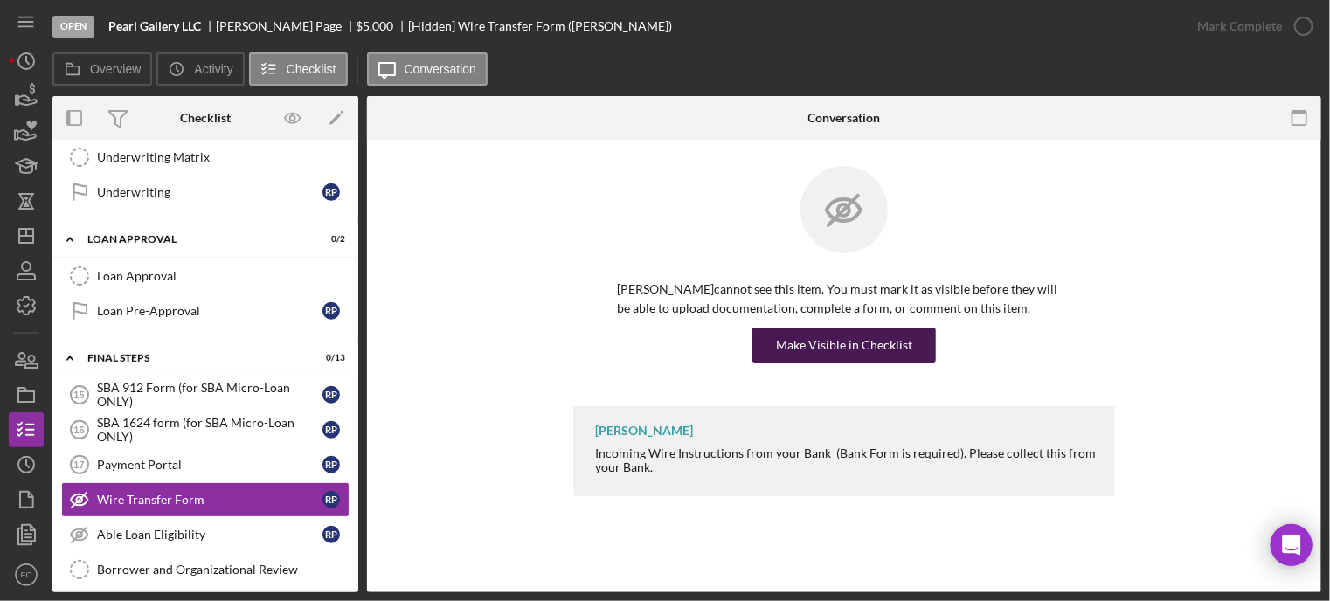
click at [806, 342] on div "Make Visible in Checklist" at bounding box center [844, 345] width 136 height 35
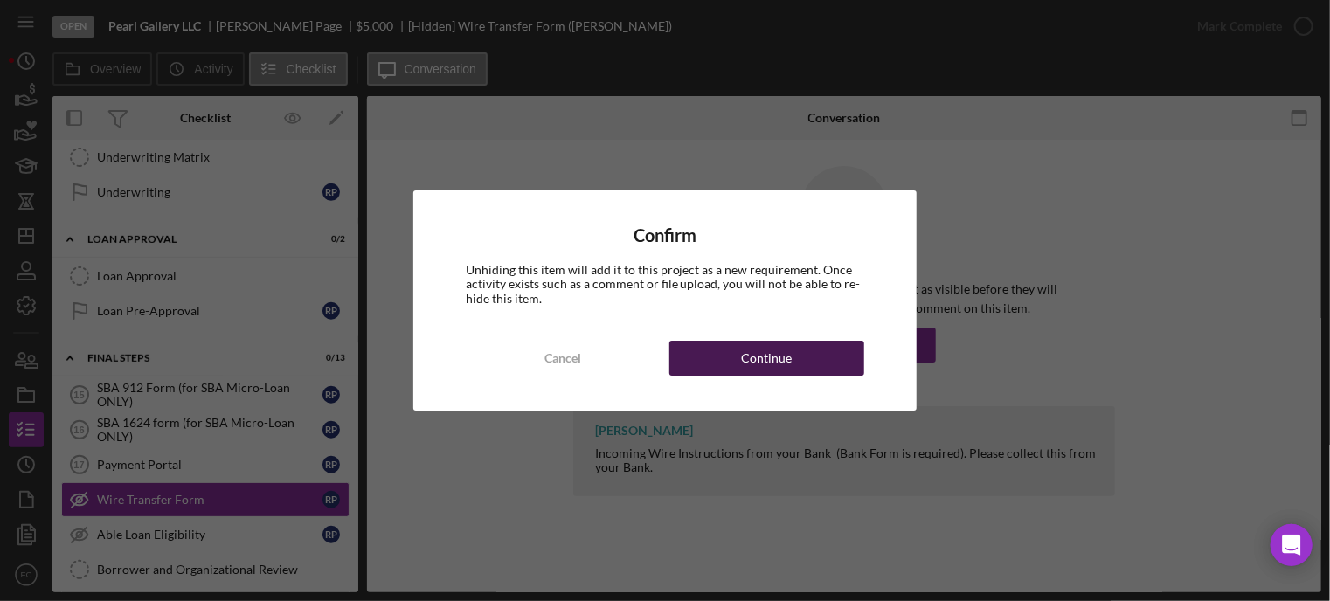
click at [768, 361] on div "Continue" at bounding box center [767, 358] width 51 height 35
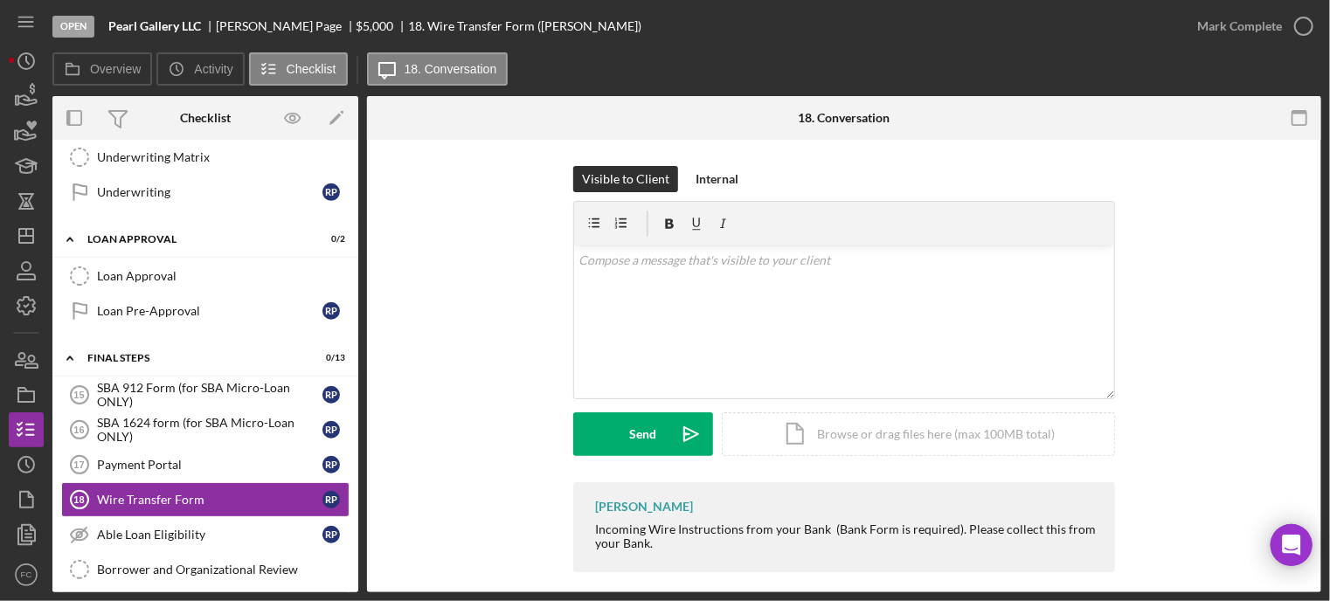
drag, startPoint x: 598, startPoint y: 530, endPoint x: 735, endPoint y: 542, distance: 137.6
click at [760, 557] on div "[PERSON_NAME] Incoming Wire Instructions from your Bank (Bank Form is required)…" at bounding box center [844, 527] width 542 height 90
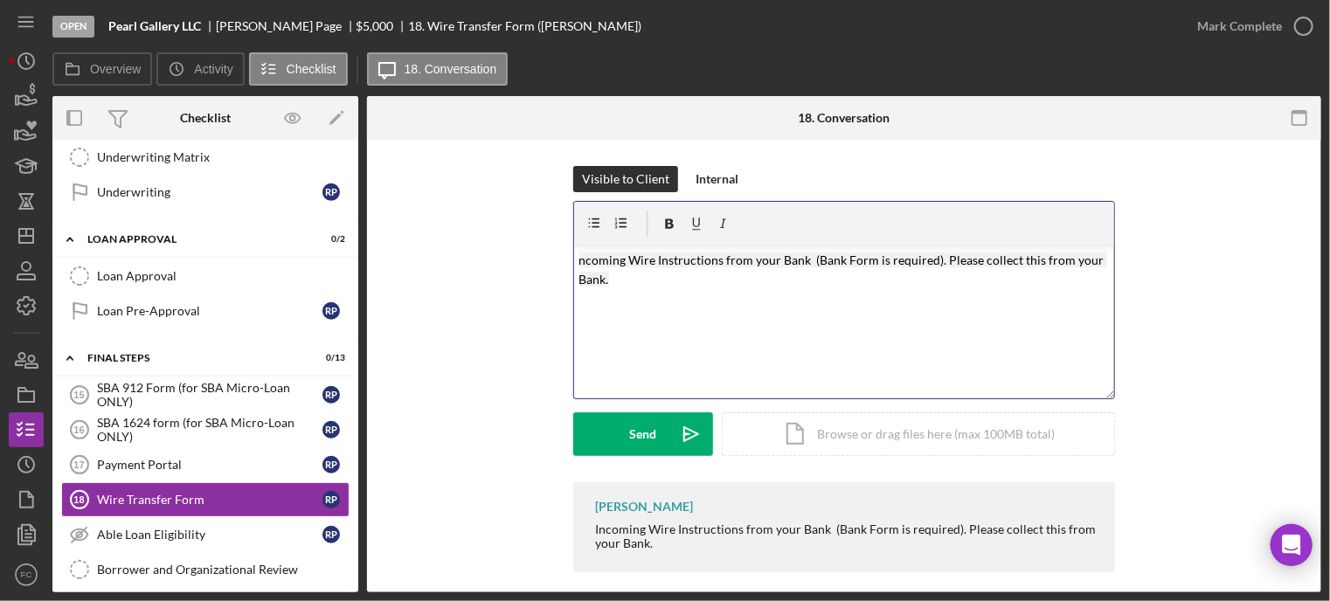
click at [579, 253] on span "ncoming Wire Instructions from your Bank (Bank Form is required). Please collec…" at bounding box center [843, 270] width 528 height 34
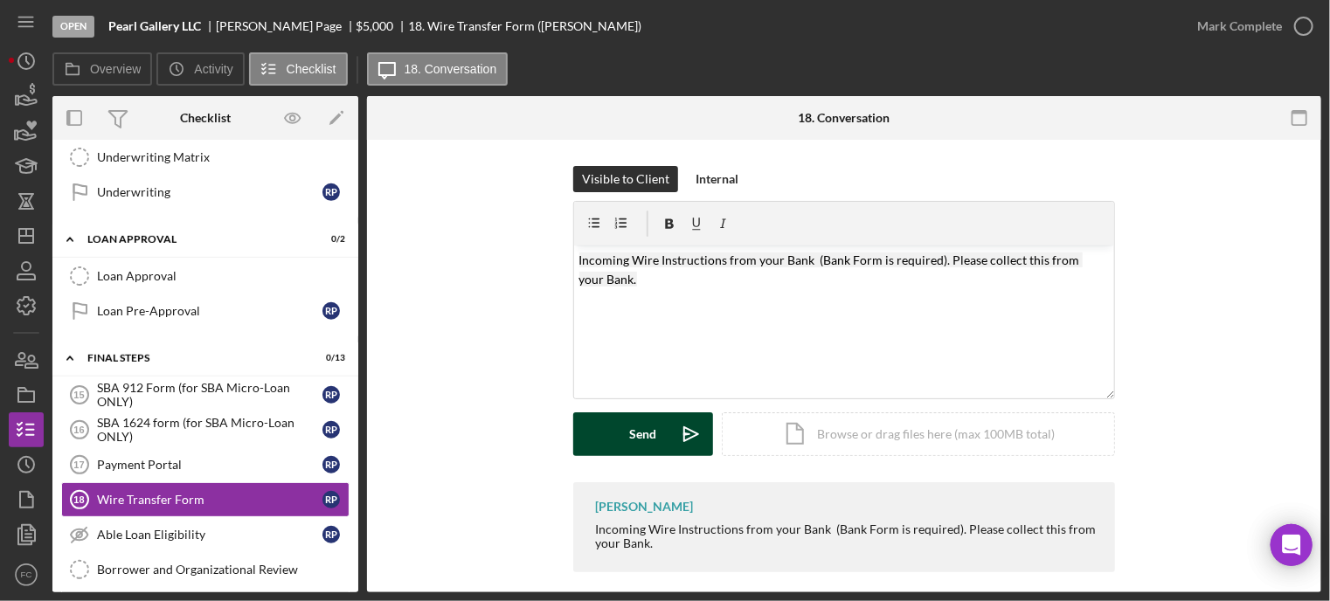
click at [635, 432] on div "Send" at bounding box center [643, 434] width 27 height 44
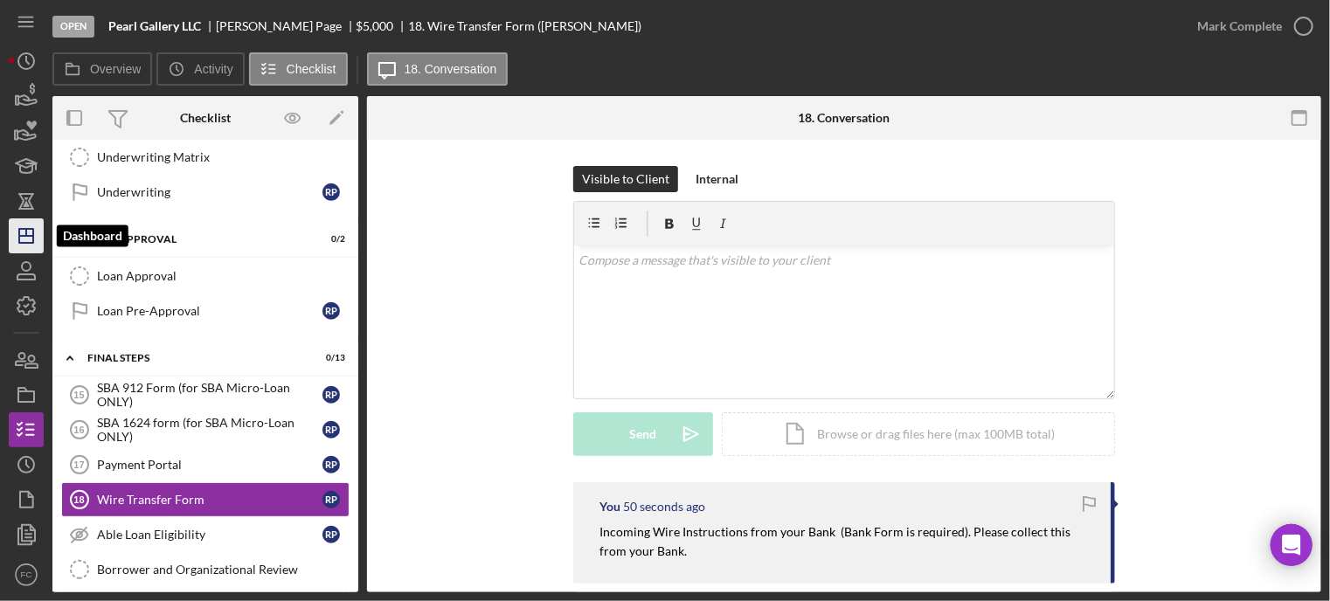
click at [24, 238] on icon "Icon/Dashboard" at bounding box center [26, 236] width 44 height 44
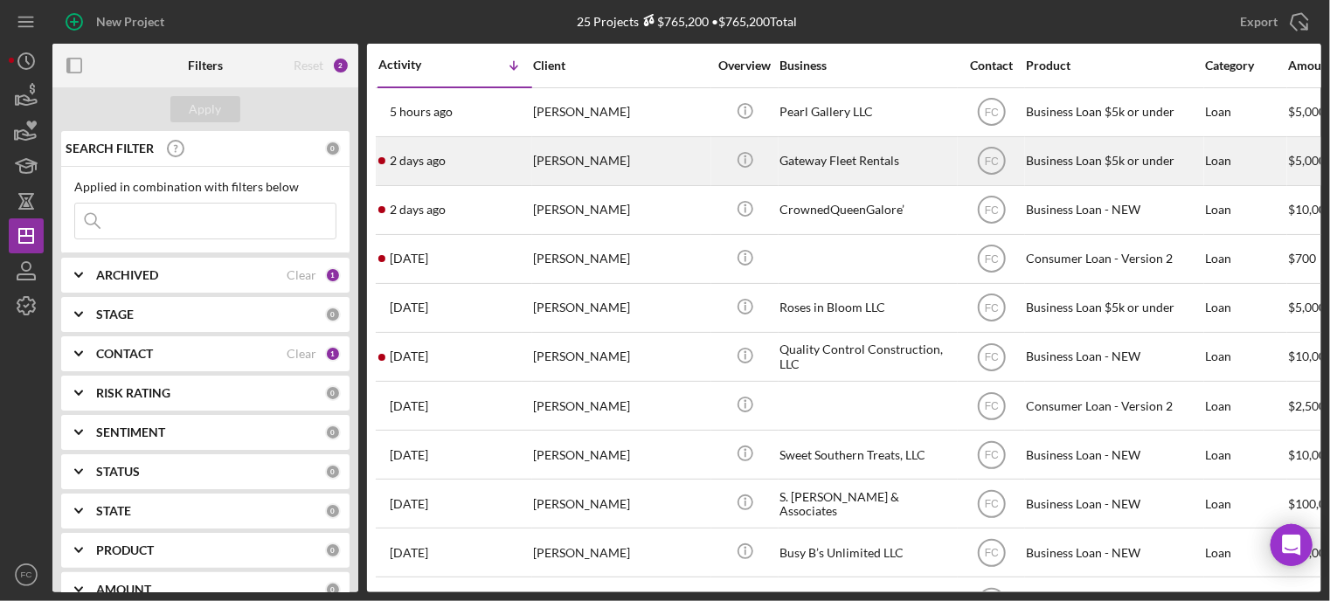
click at [479, 167] on div "[DATE] [PERSON_NAME]" at bounding box center [454, 161] width 153 height 46
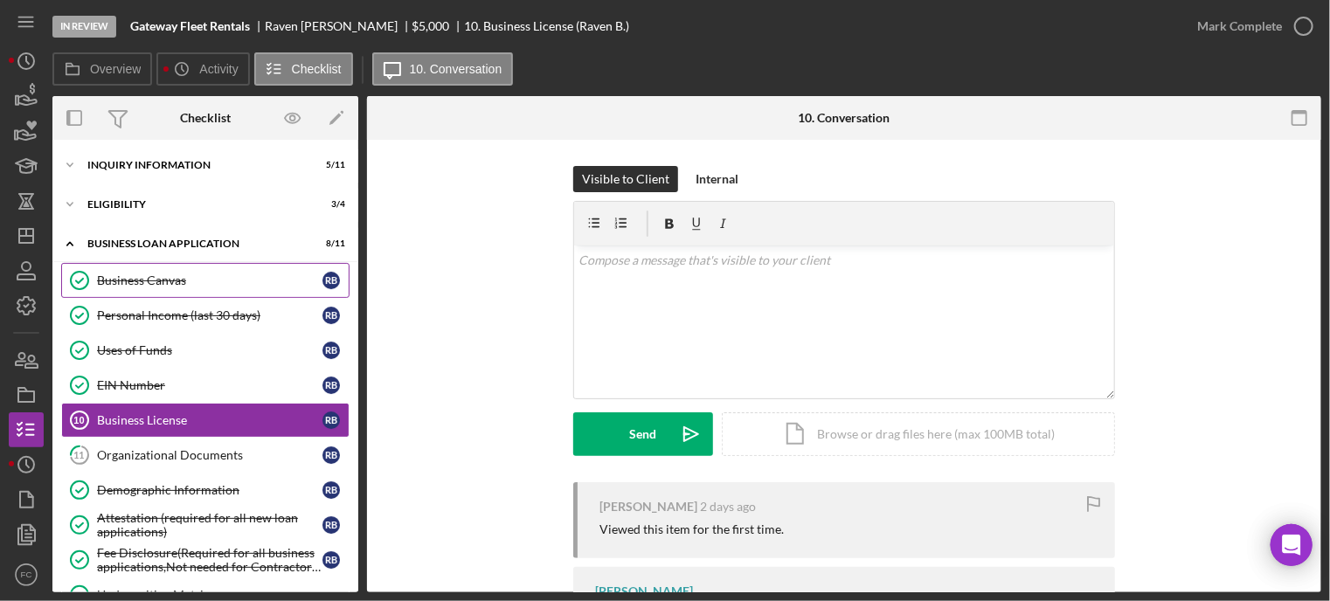
scroll to position [52, 0]
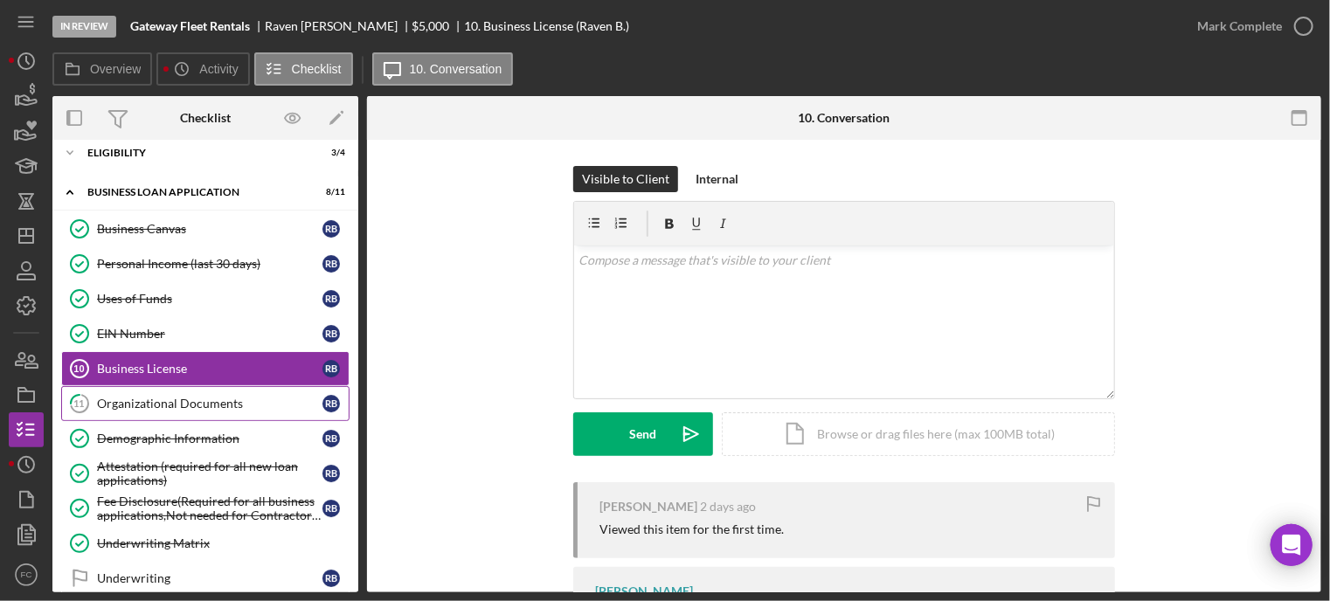
click at [139, 398] on div "Organizational Documents" at bounding box center [209, 404] width 225 height 14
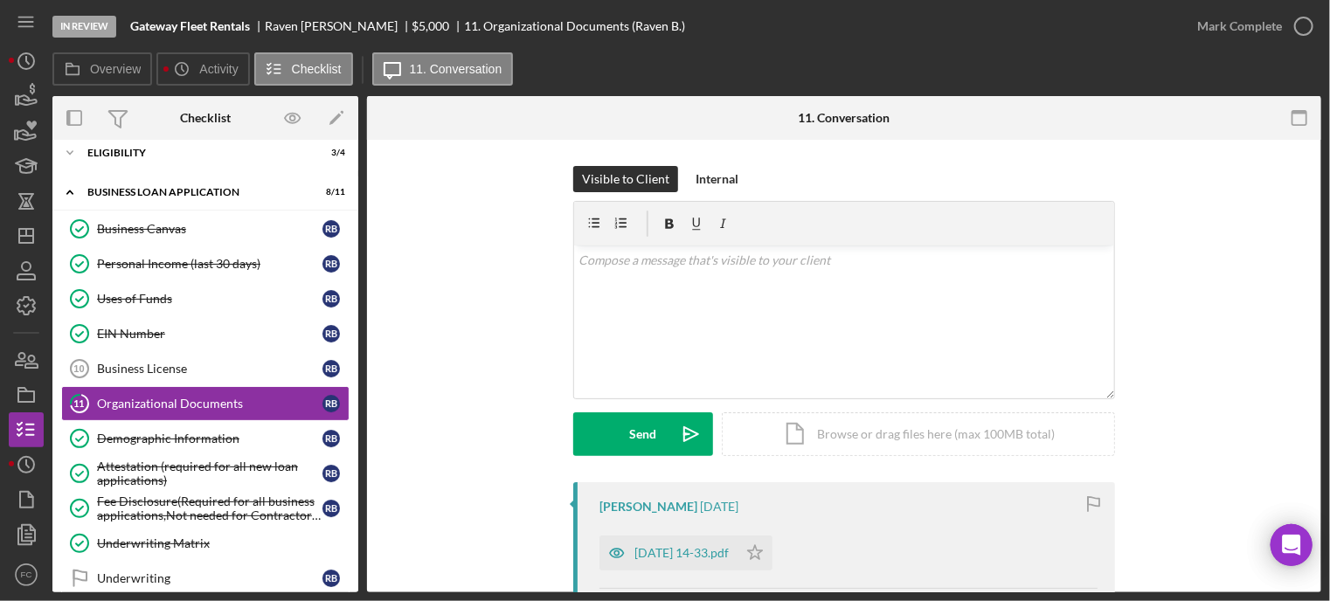
scroll to position [175, 0]
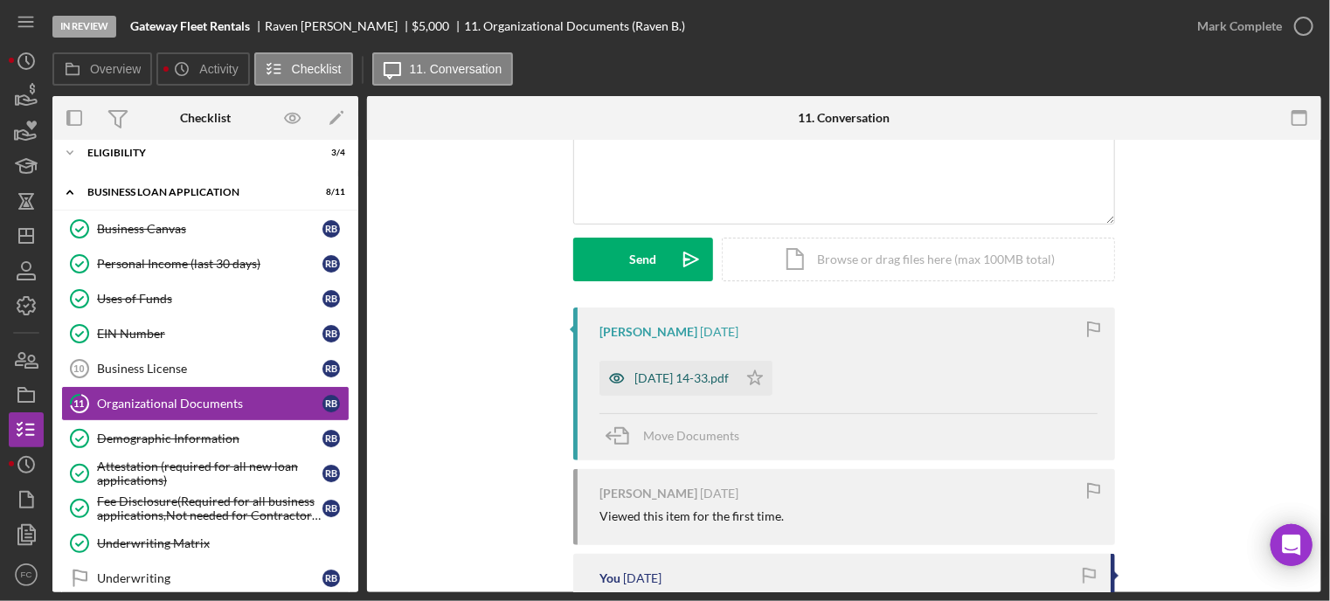
click at [672, 380] on div "[DATE] 14-33.pdf" at bounding box center [681, 378] width 94 height 14
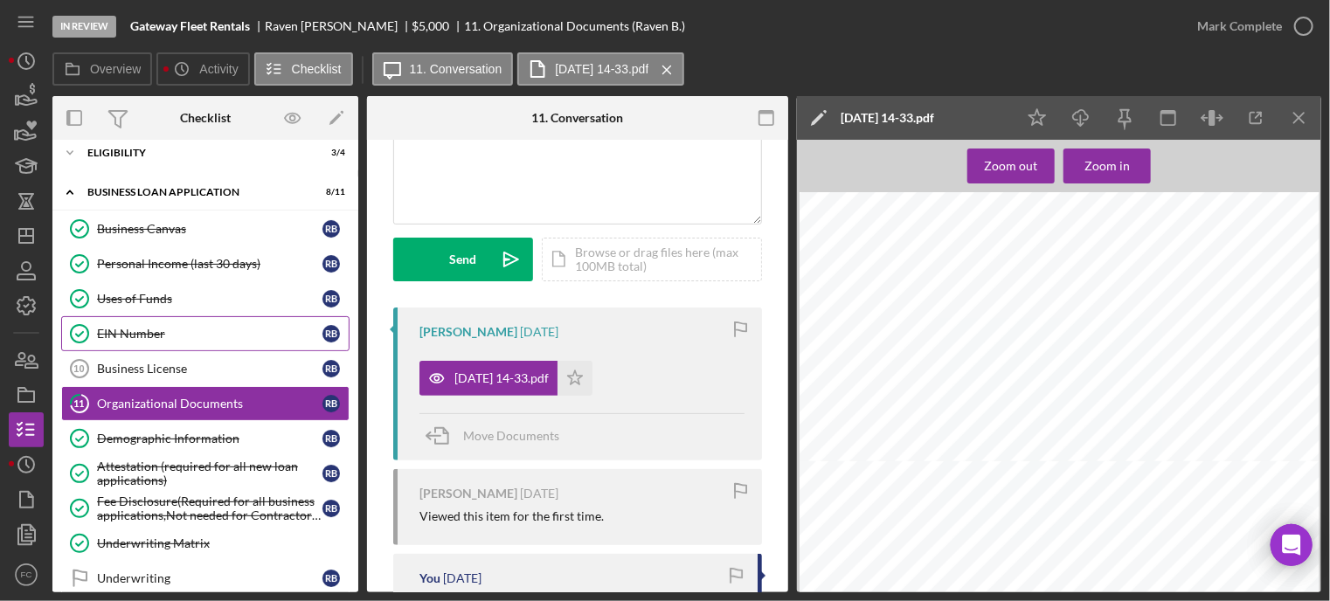
scroll to position [185, 0]
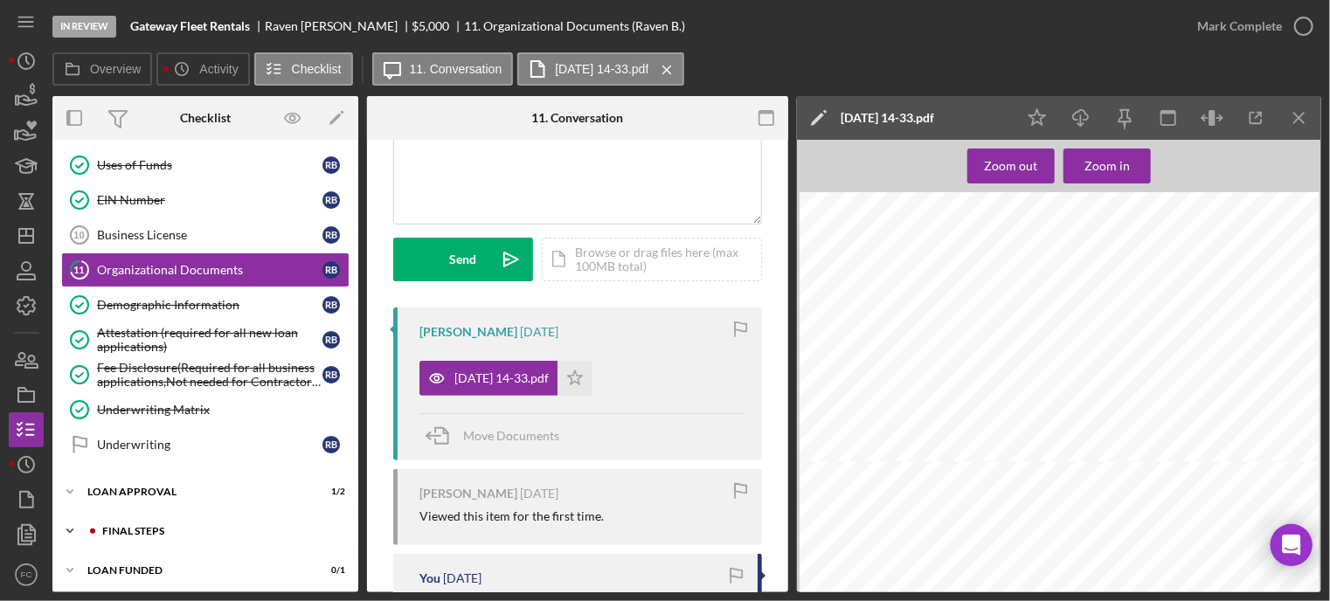
click at [135, 520] on div "Icon/Expander Final Steps 0 / 13" at bounding box center [205, 531] width 306 height 35
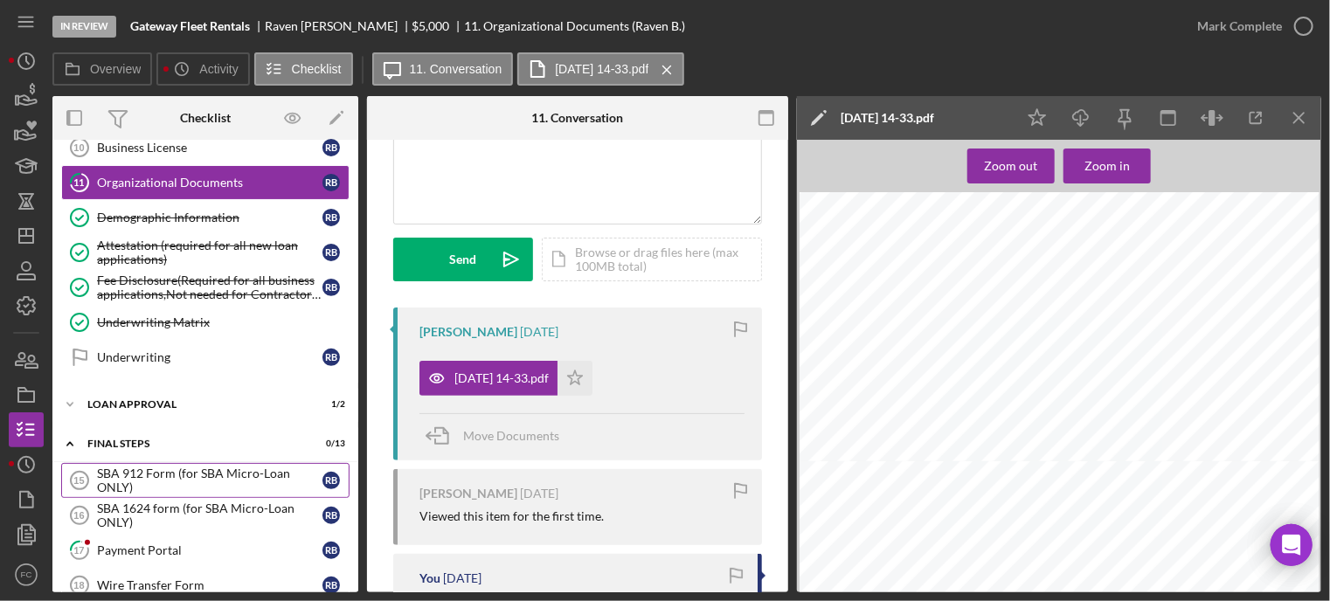
click at [137, 474] on div "SBA 912 Form (for SBA Micro-Loan ONLY)" at bounding box center [209, 481] width 225 height 28
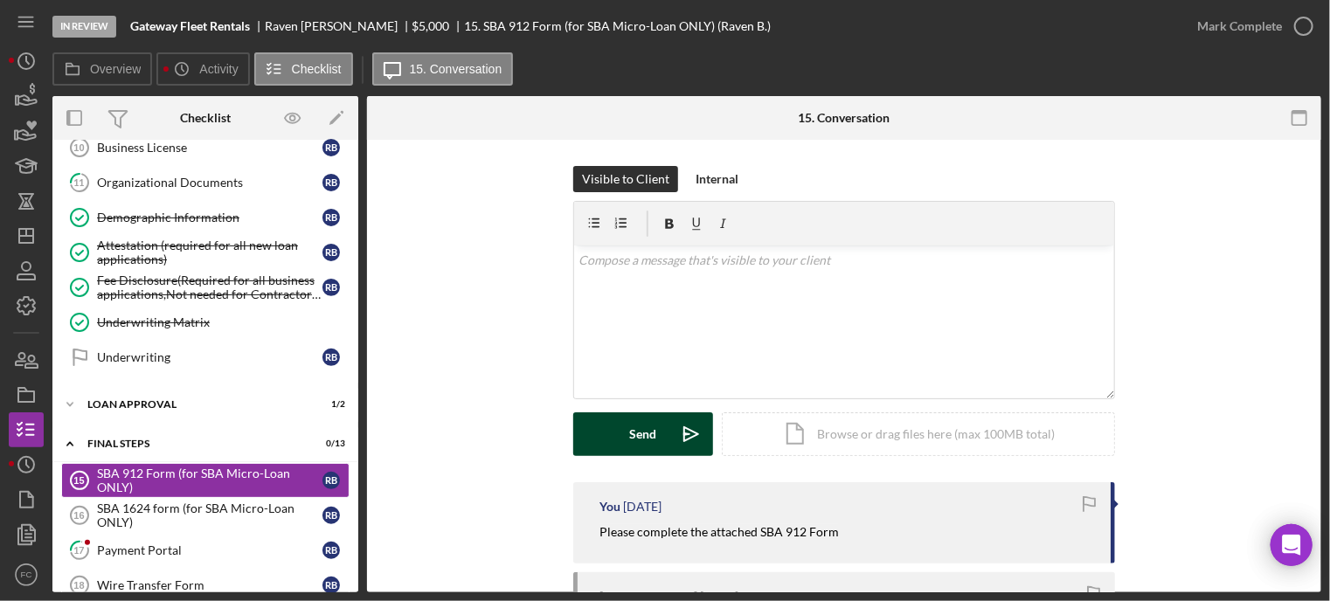
scroll to position [87, 0]
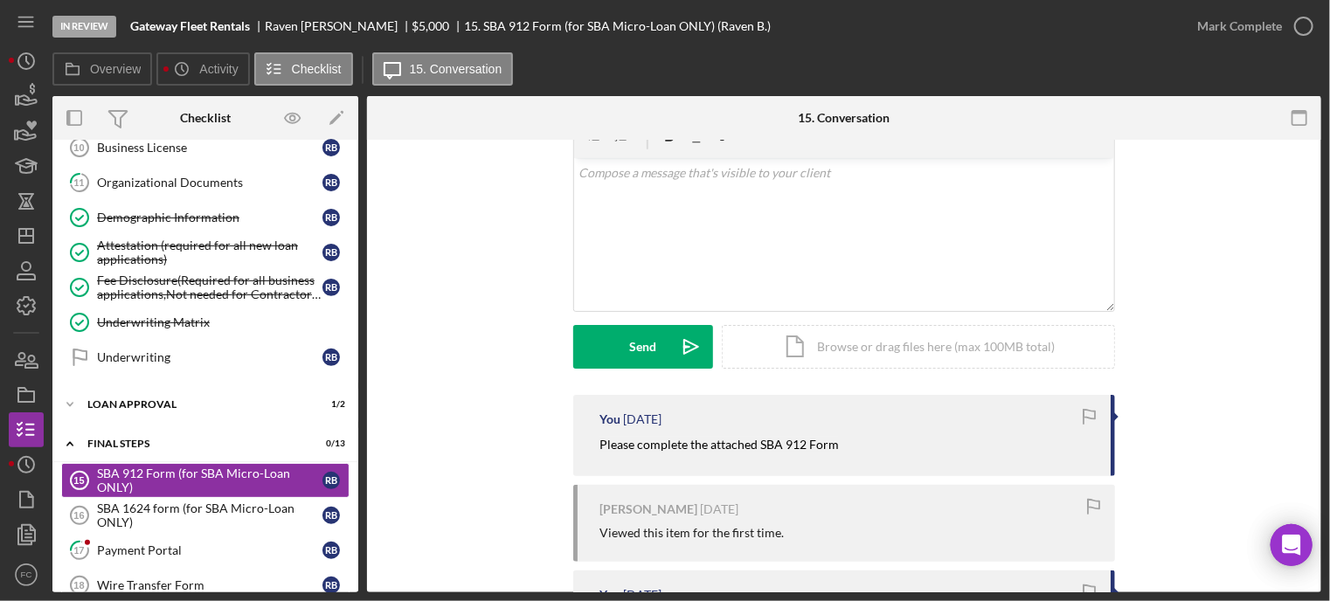
click at [599, 434] on div "You [DATE] Please complete the attached SBA 912 Form" at bounding box center [844, 435] width 542 height 81
drag, startPoint x: 585, startPoint y: 439, endPoint x: 839, endPoint y: 446, distance: 254.3
click at [839, 446] on div "You [DATE] Please complete the attached SBA 912 Form" at bounding box center [844, 435] width 542 height 81
drag, startPoint x: 824, startPoint y: 446, endPoint x: 527, endPoint y: 474, distance: 298.4
click at [529, 474] on div "You [DATE] Please complete the attached SBA 912 Form [PERSON_NAME] [DATE] Viewe…" at bounding box center [844, 592] width 902 height 394
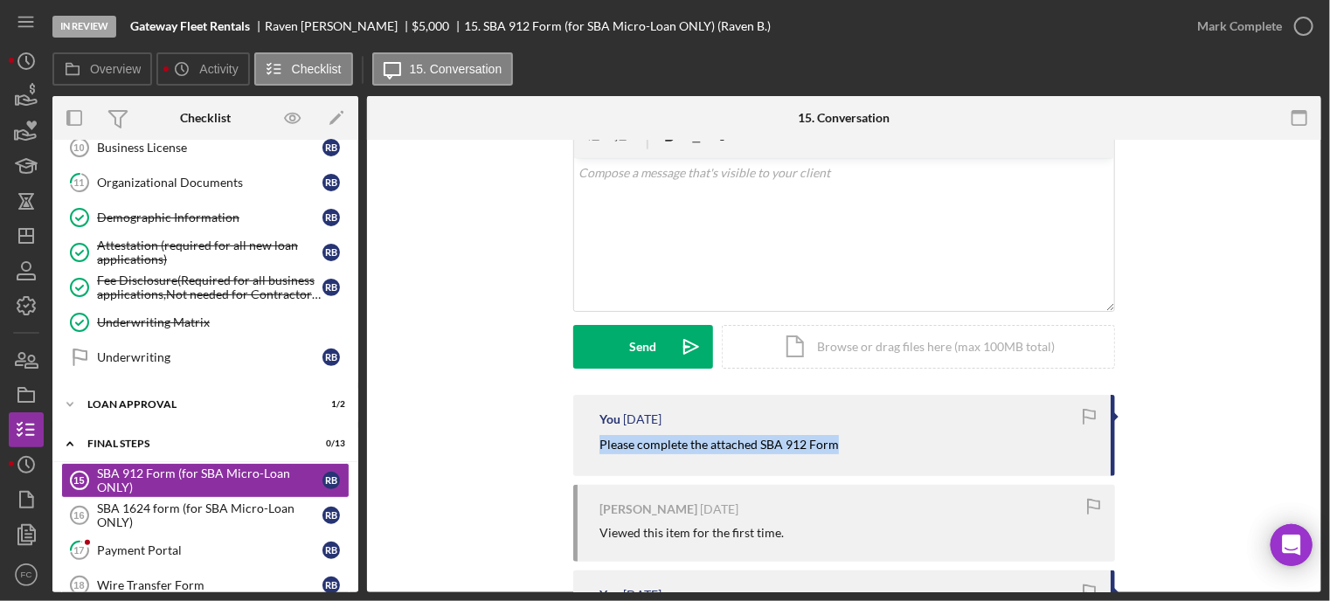
copy mark "Please complete the attached SBA 912 Form"
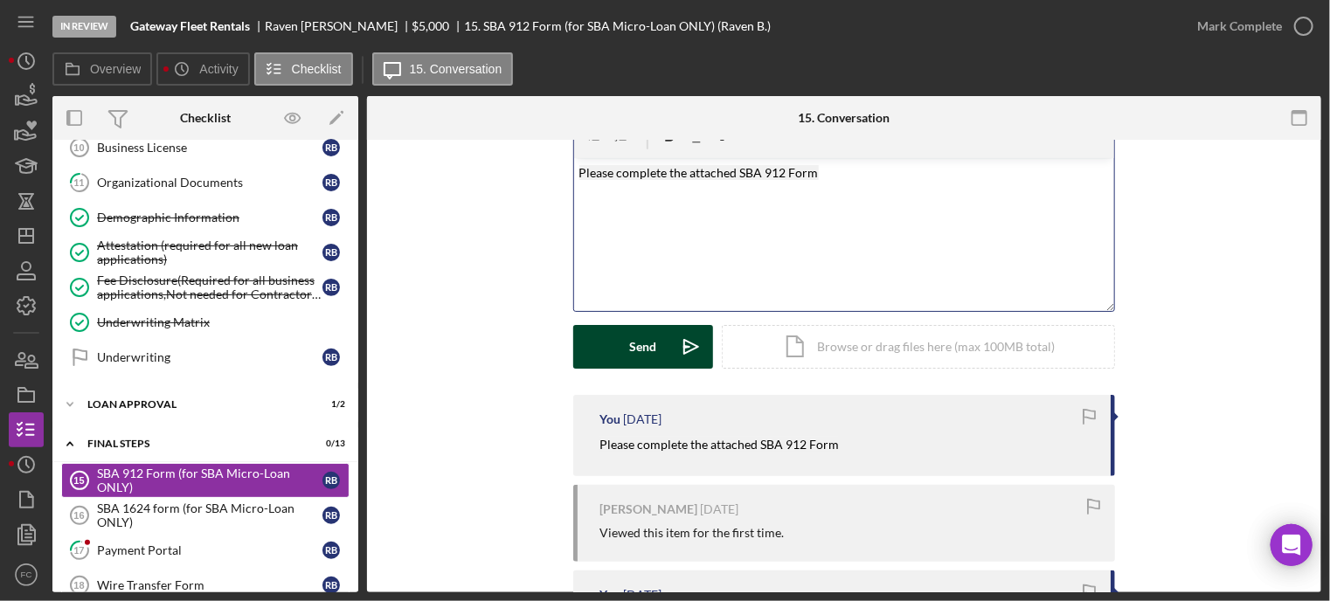
click at [633, 345] on div "Send" at bounding box center [643, 347] width 27 height 44
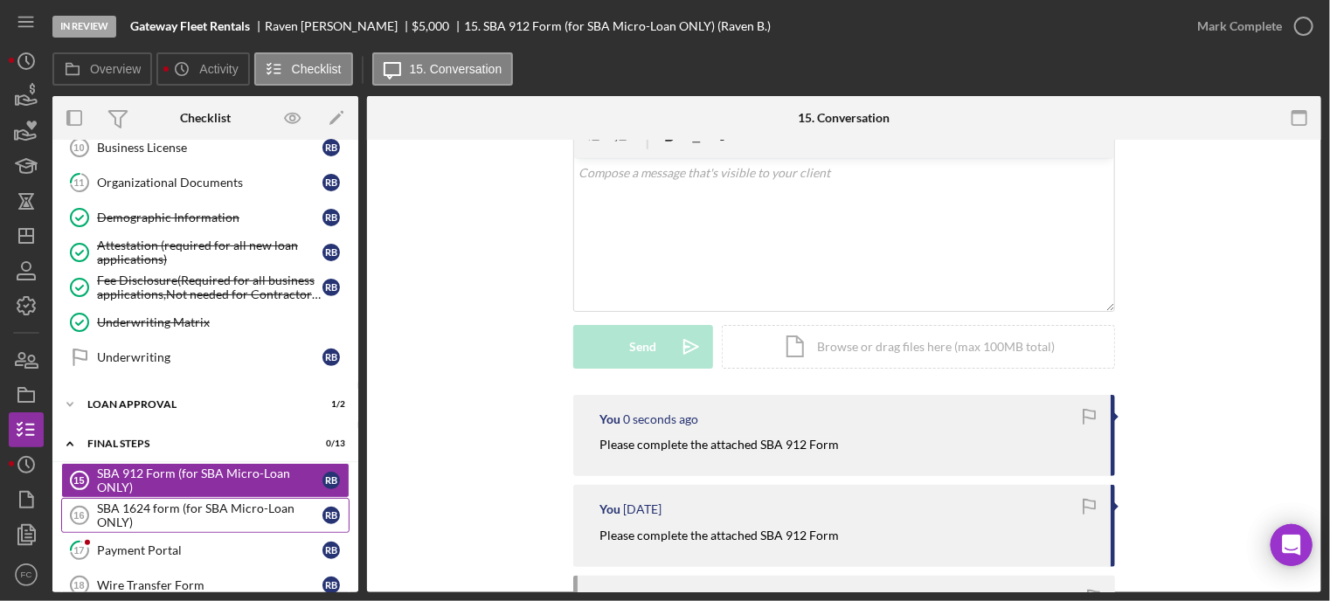
click at [129, 509] on div "SBA 1624 form (for SBA Micro-Loan ONLY)" at bounding box center [209, 516] width 225 height 28
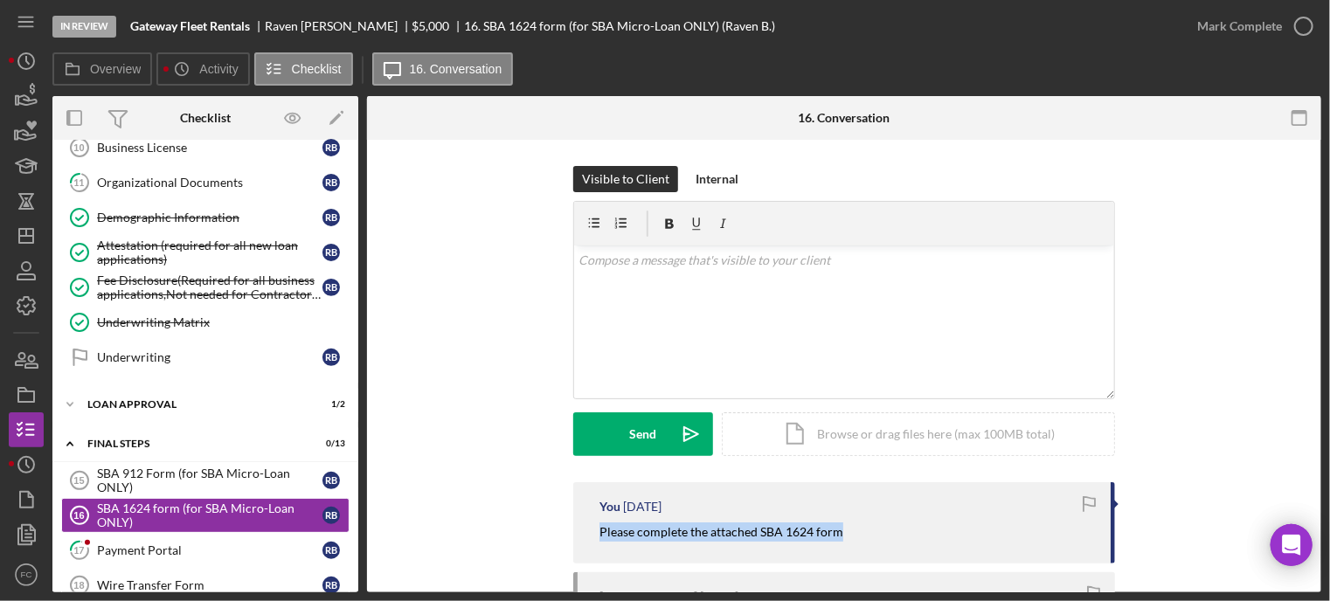
drag, startPoint x: 598, startPoint y: 532, endPoint x: 843, endPoint y: 537, distance: 245.6
click at [846, 538] on div "You [DATE] Please complete the attached SBA 1624 form" at bounding box center [844, 522] width 542 height 81
copy mark "Please complete the attached SBA 1624 form"
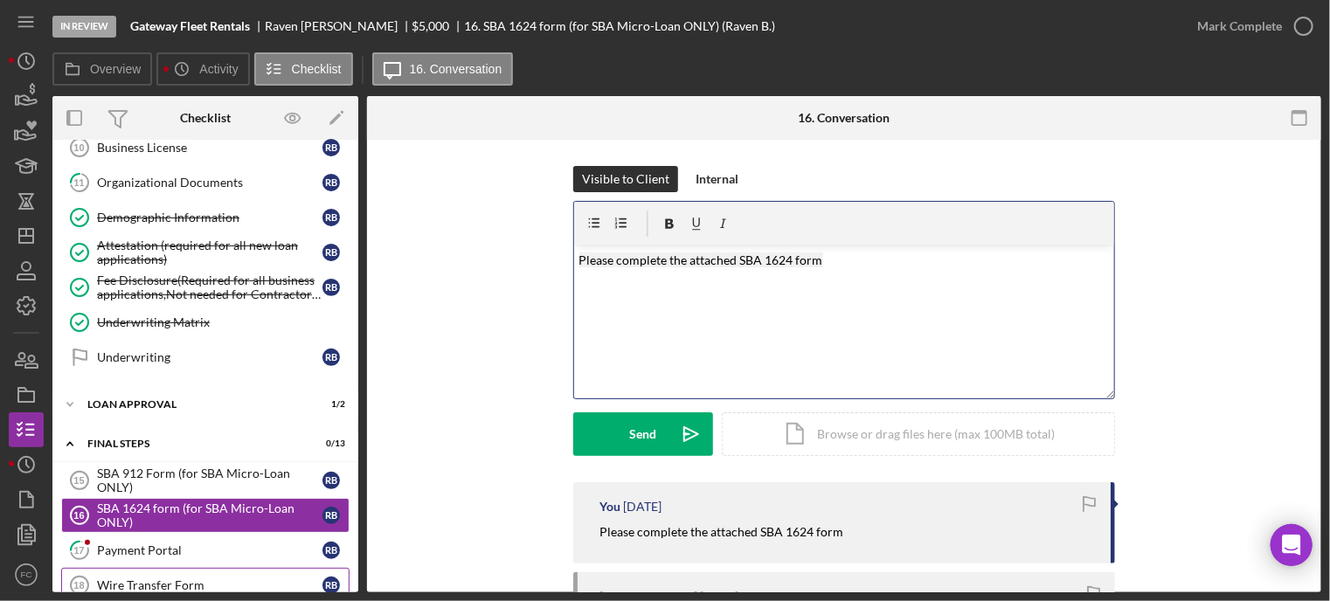
scroll to position [447, 0]
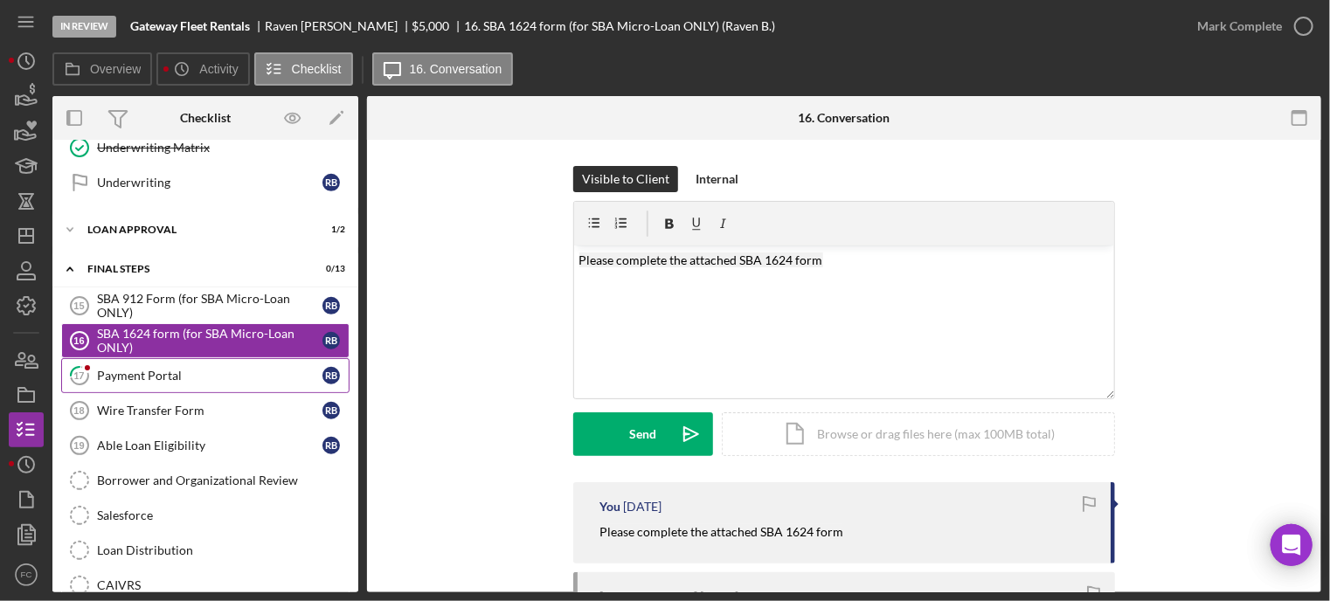
click at [166, 377] on div "Payment Portal" at bounding box center [209, 376] width 225 height 14
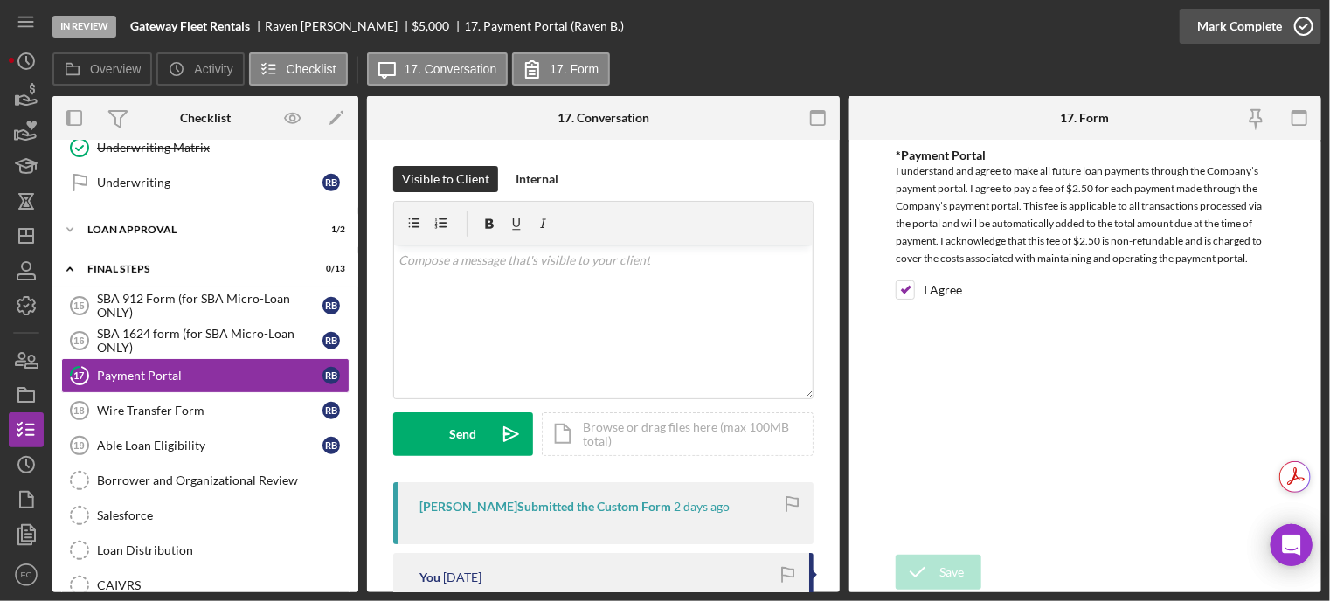
click at [1297, 20] on icon "button" at bounding box center [1304, 26] width 44 height 44
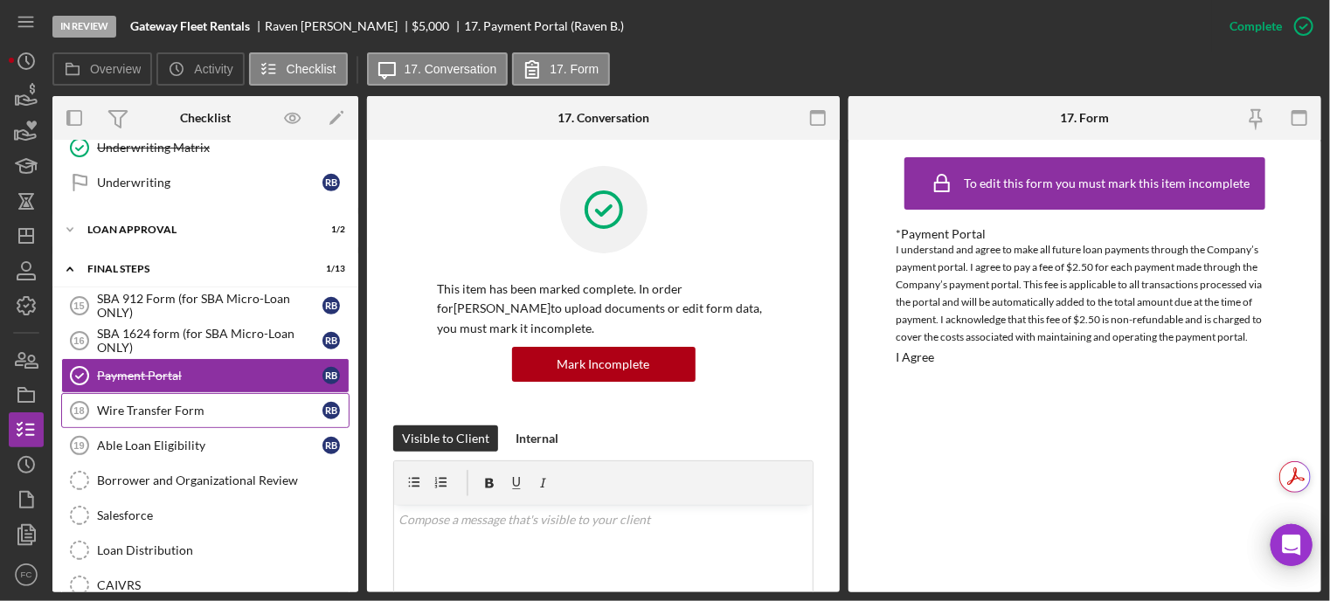
click at [141, 404] on div "Wire Transfer Form" at bounding box center [209, 411] width 225 height 14
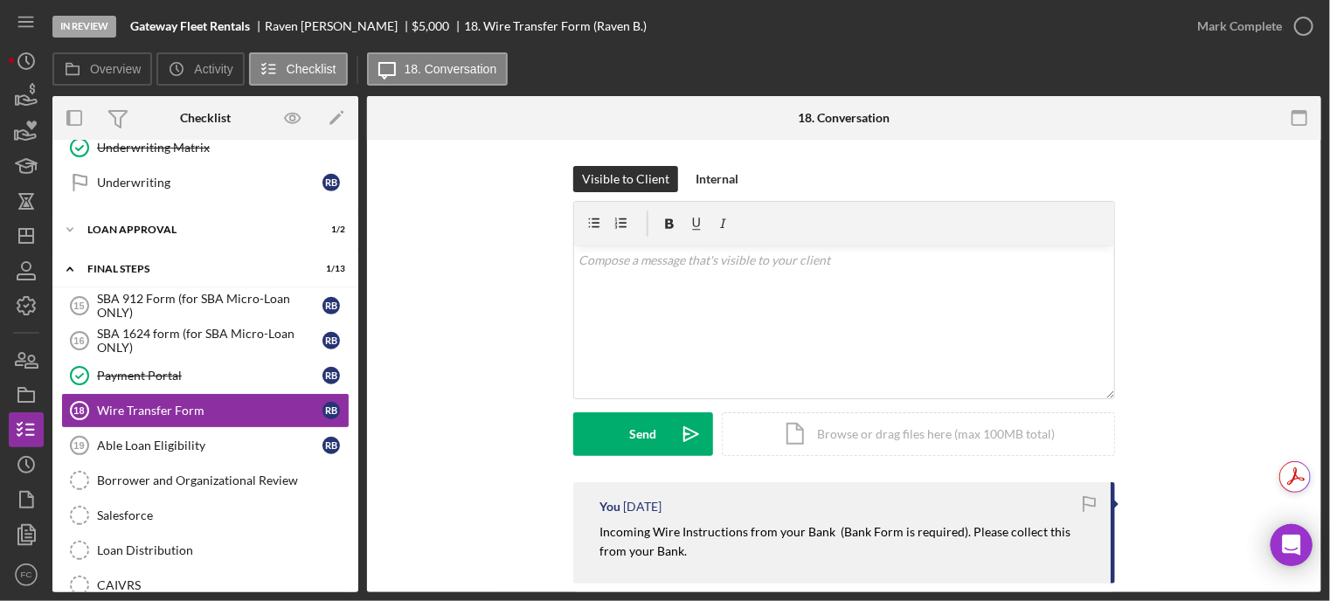
scroll to position [175, 0]
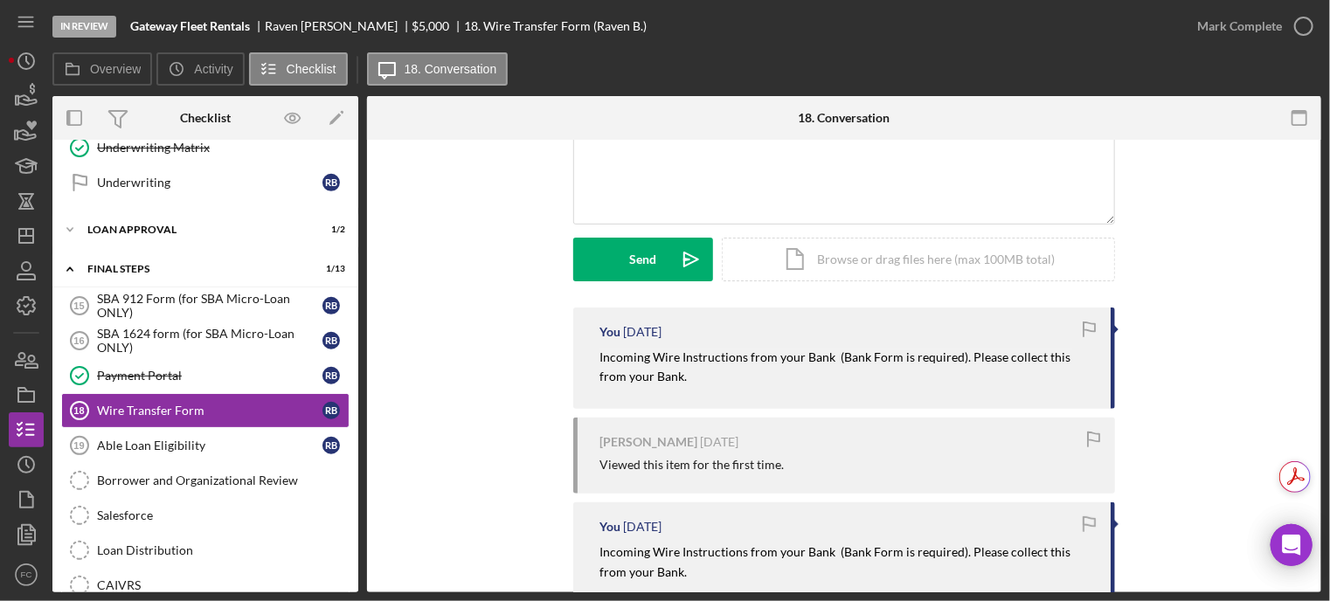
drag, startPoint x: 591, startPoint y: 356, endPoint x: 716, endPoint y: 379, distance: 128.0
click at [737, 391] on div "You [DATE] Incoming Wire Instructions from your Bank (Bank Form is required). P…" at bounding box center [844, 358] width 542 height 101
copy mark "Incoming Wire Instructions from your Bank (Bank Form is required). Please colle…"
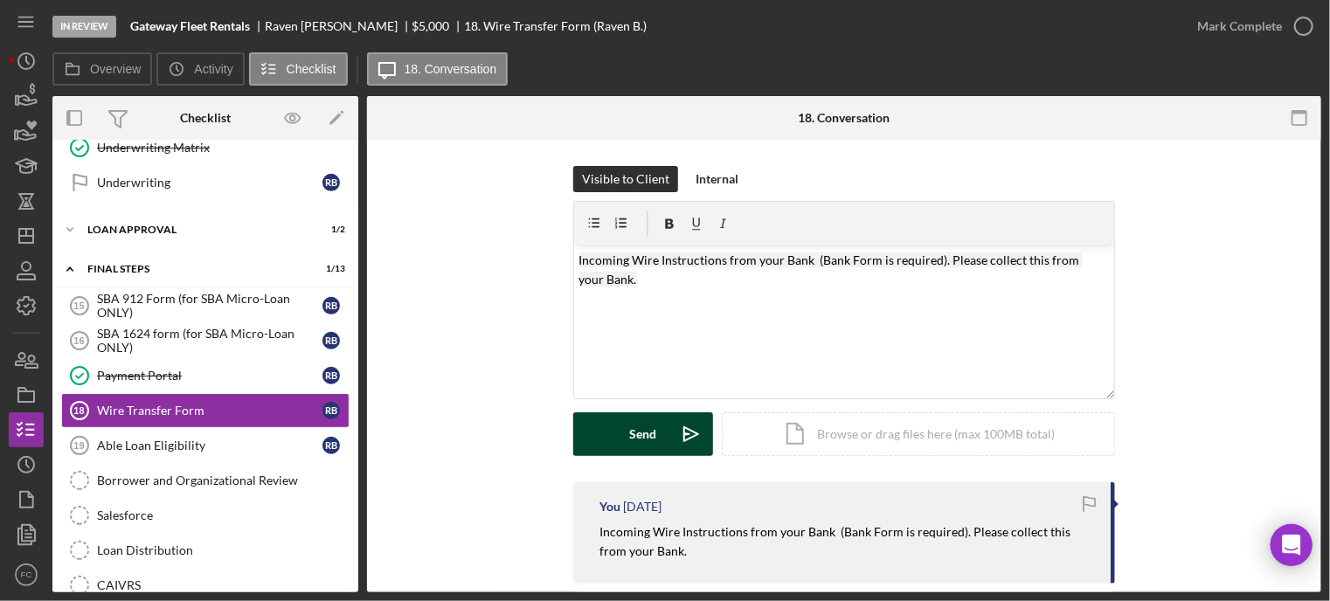
click at [606, 432] on button "Send Icon/icon-invite-send" at bounding box center [643, 434] width 140 height 44
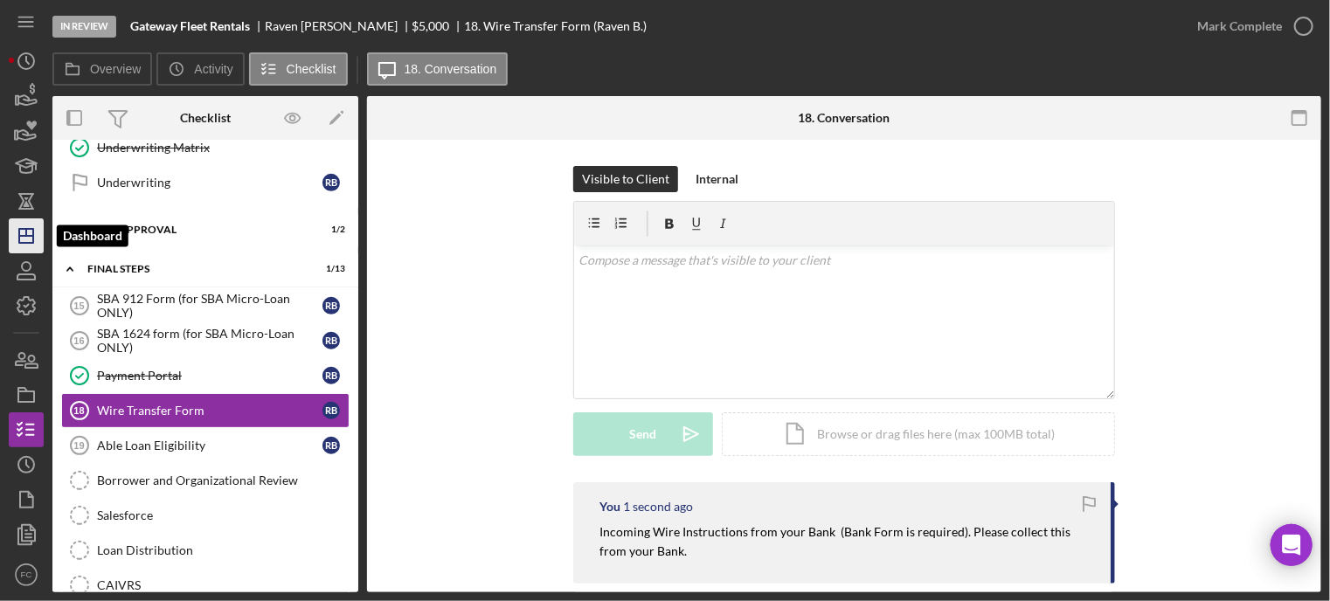
click at [25, 242] on polygon "button" at bounding box center [26, 236] width 14 height 14
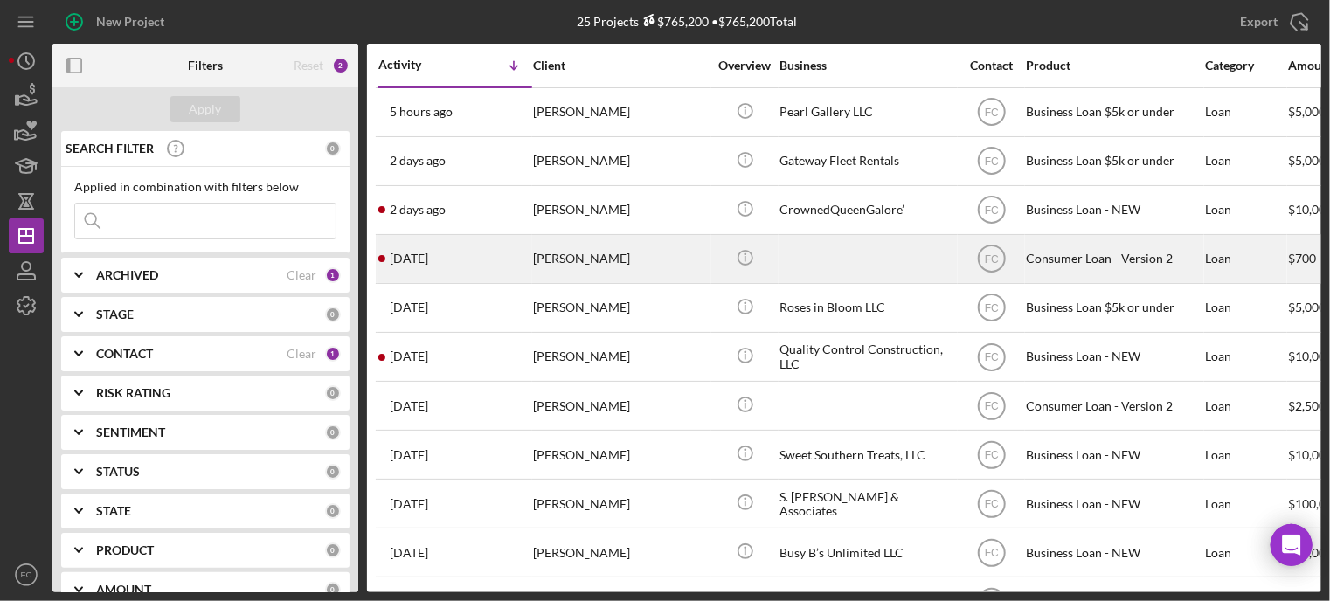
click at [475, 270] on div "[DATE] [PERSON_NAME]" at bounding box center [454, 259] width 153 height 46
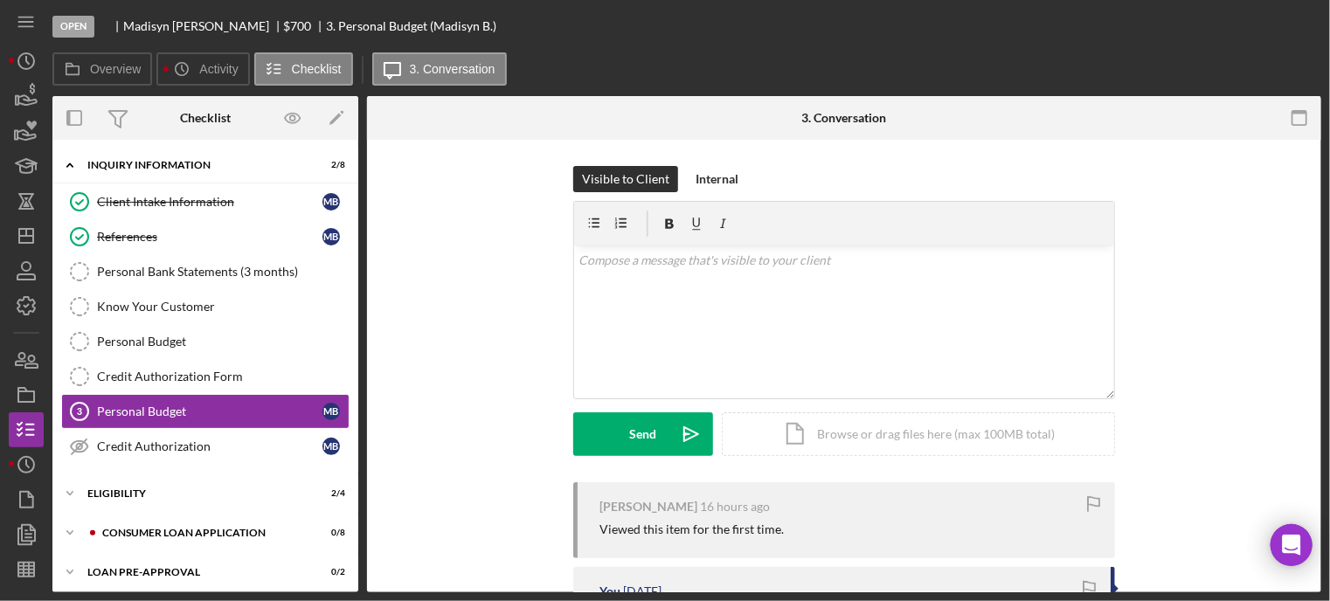
scroll to position [42, 0]
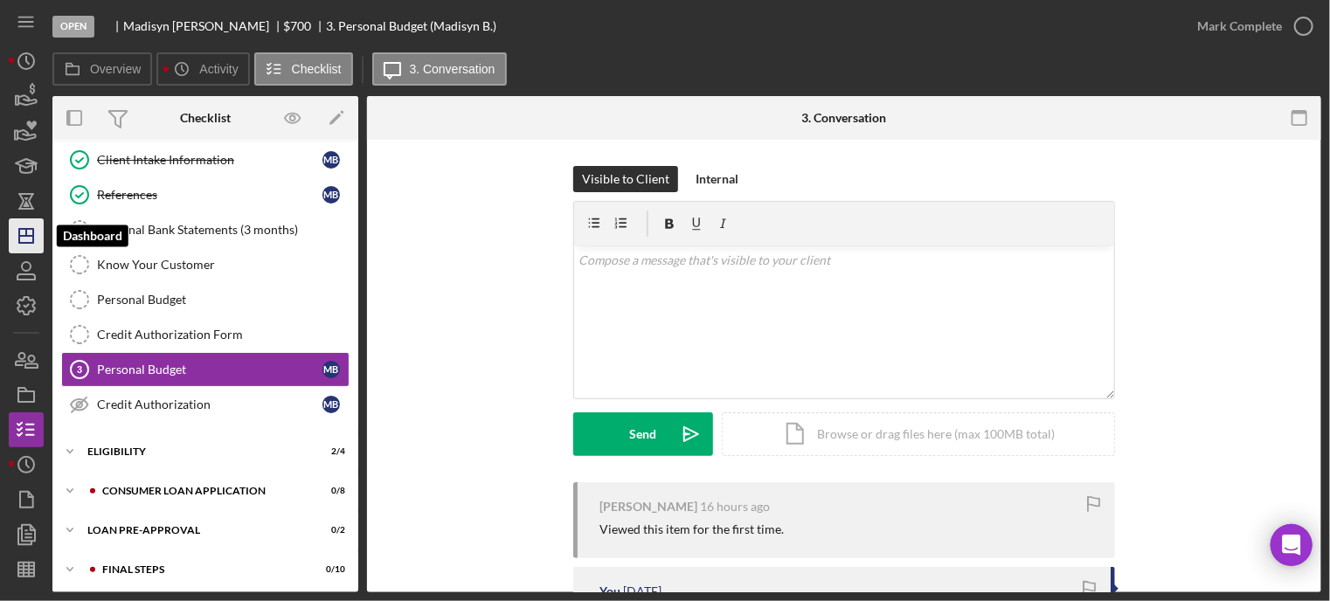
click at [27, 246] on icon "Icon/Dashboard" at bounding box center [26, 236] width 44 height 44
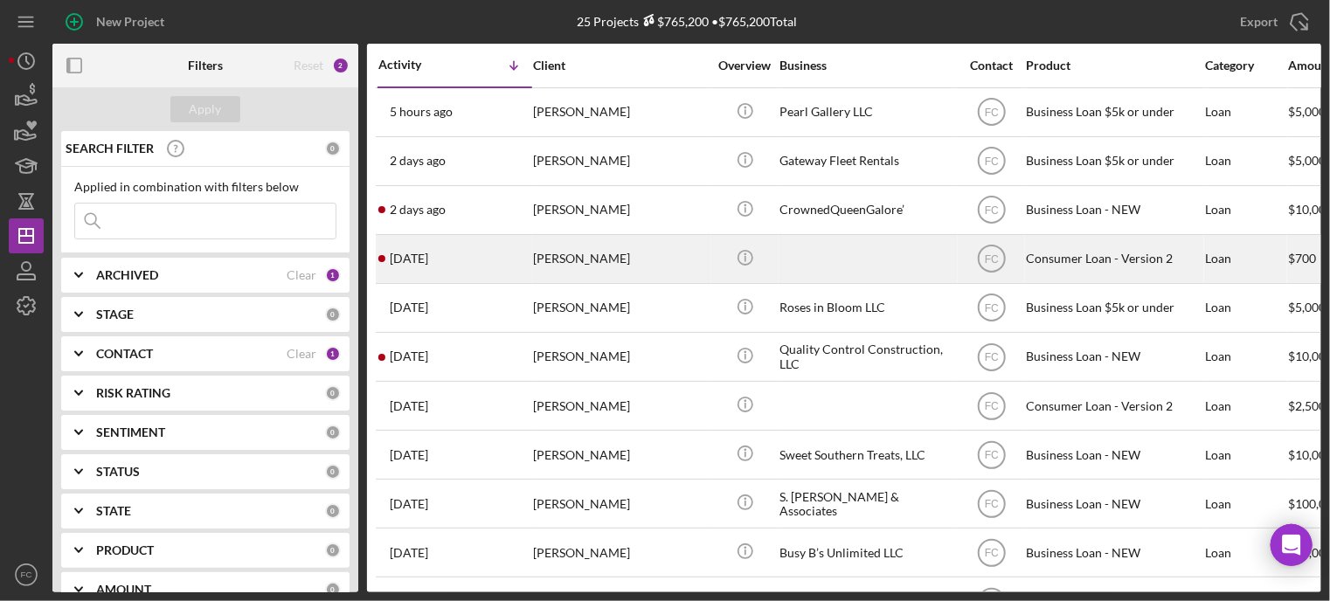
click at [491, 270] on div "[DATE] [PERSON_NAME]" at bounding box center [454, 259] width 153 height 46
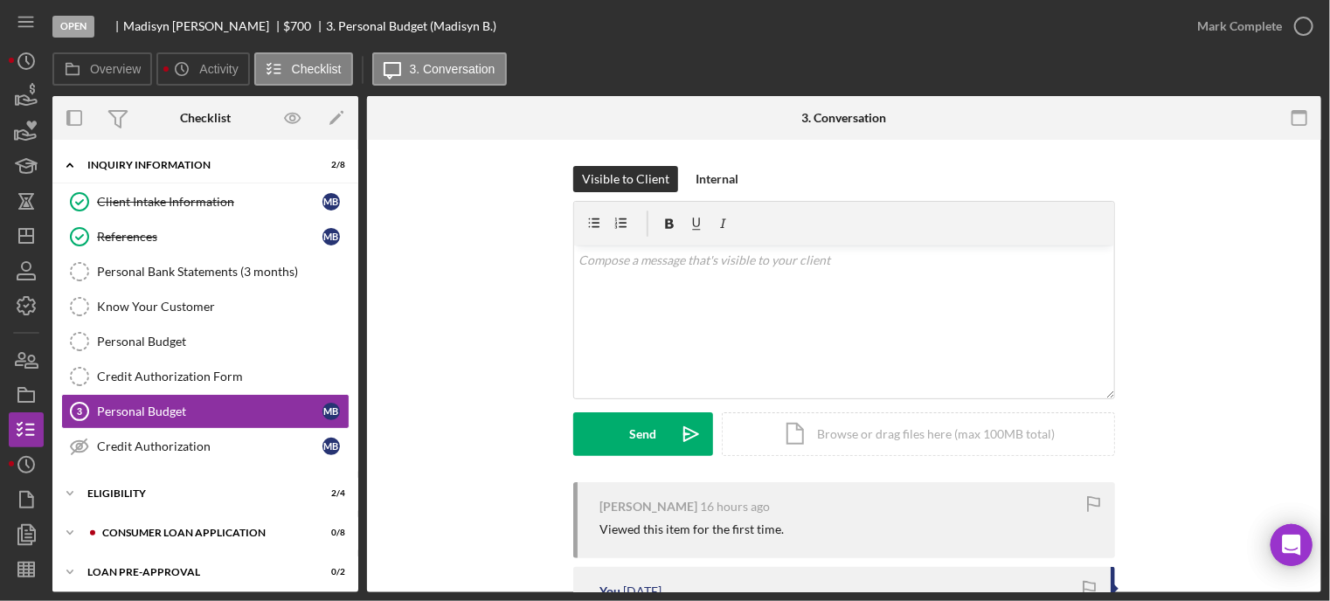
scroll to position [42, 0]
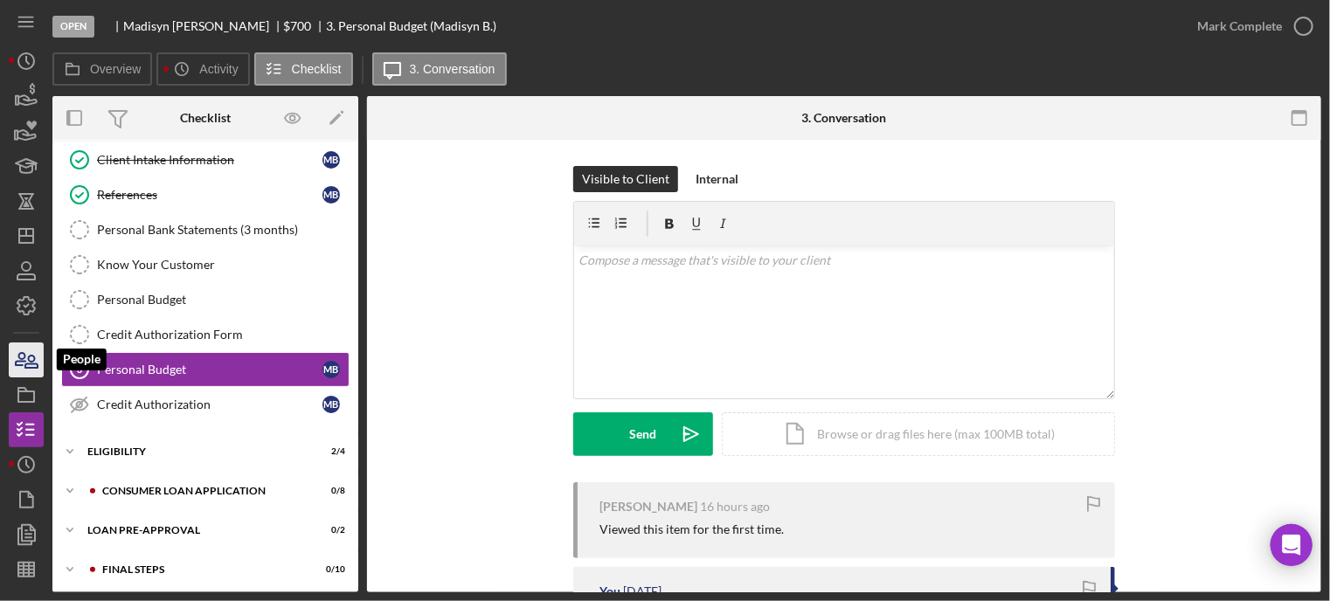
click at [29, 362] on icon "button" at bounding box center [31, 362] width 12 height 12
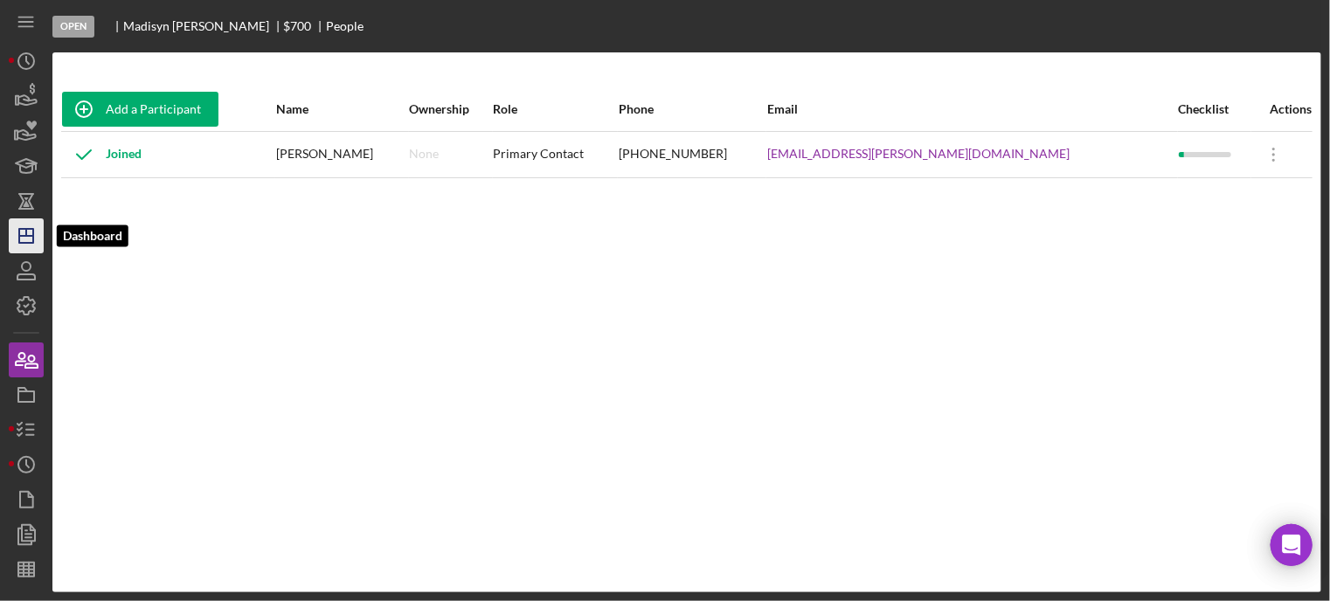
click at [22, 243] on polygon "button" at bounding box center [26, 236] width 14 height 14
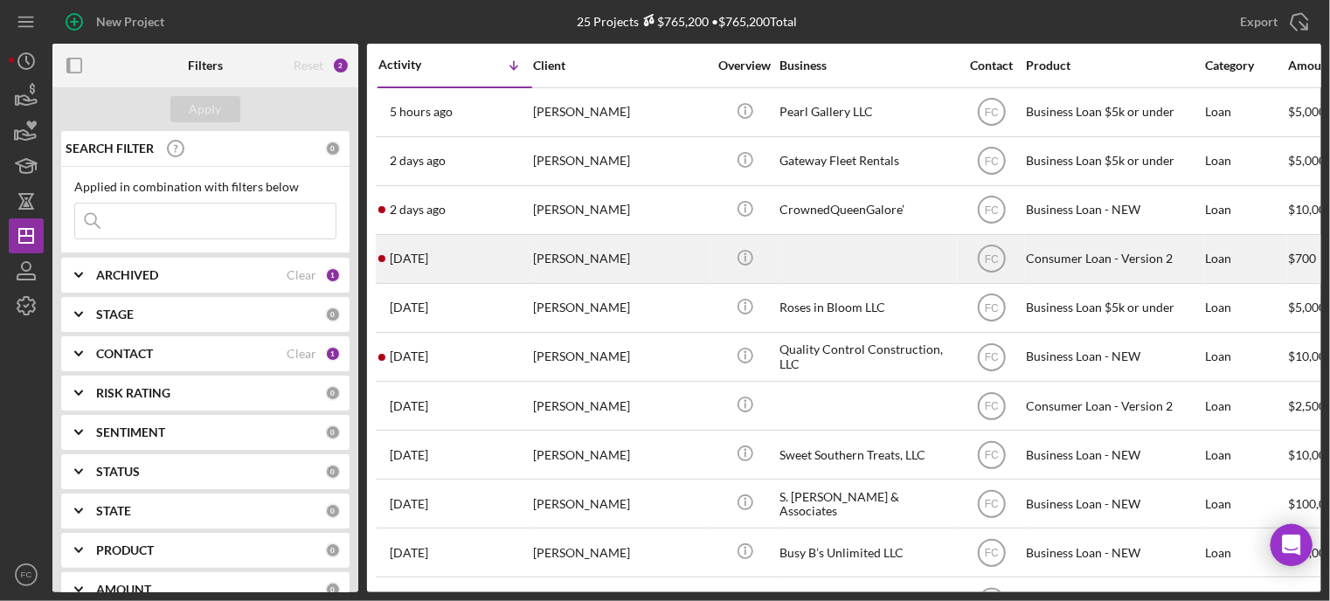
click at [482, 260] on div "[DATE] [PERSON_NAME]" at bounding box center [454, 259] width 153 height 46
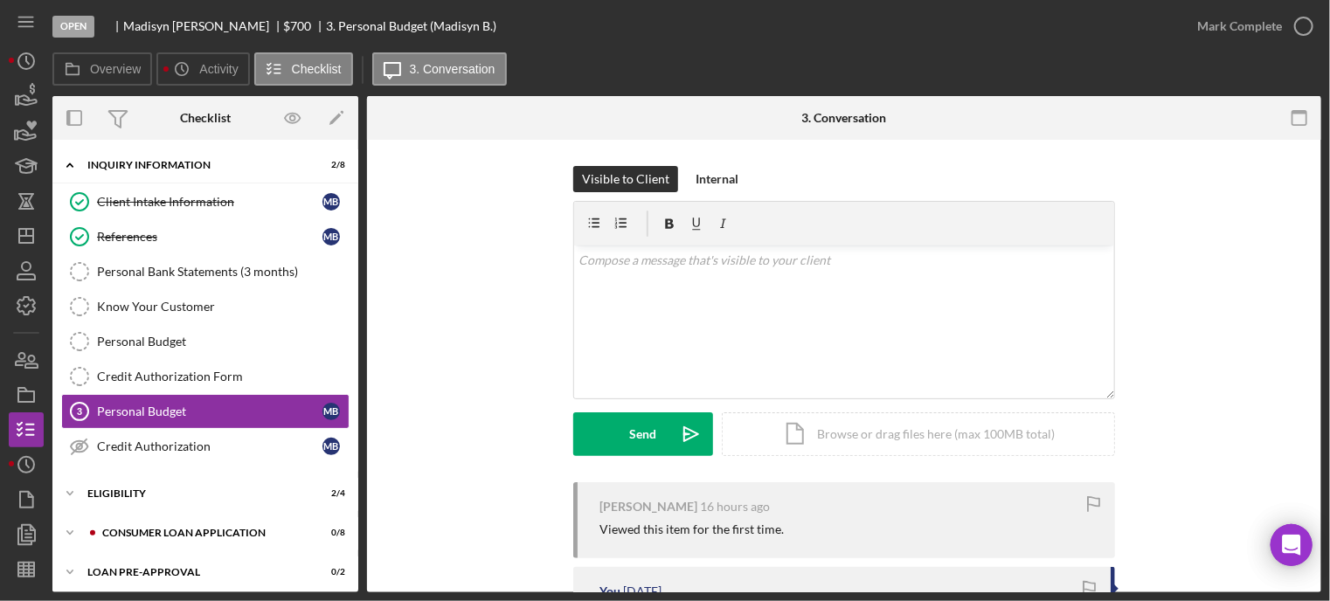
scroll to position [42, 0]
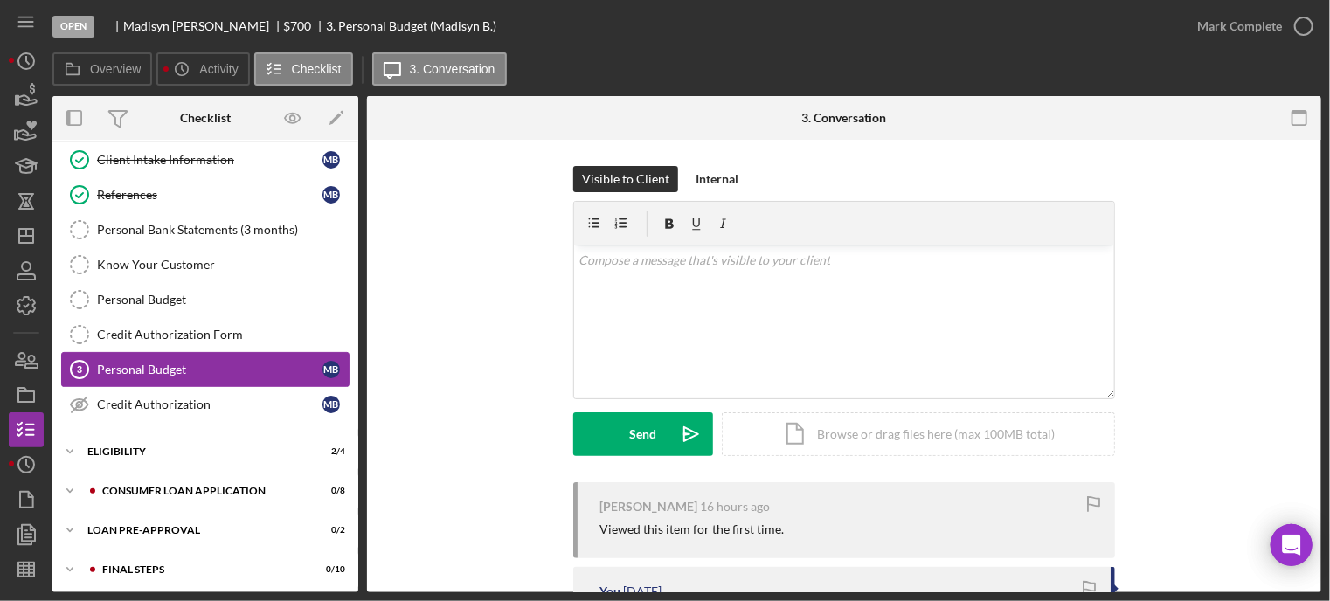
click at [170, 370] on div "Personal Budget" at bounding box center [209, 370] width 225 height 14
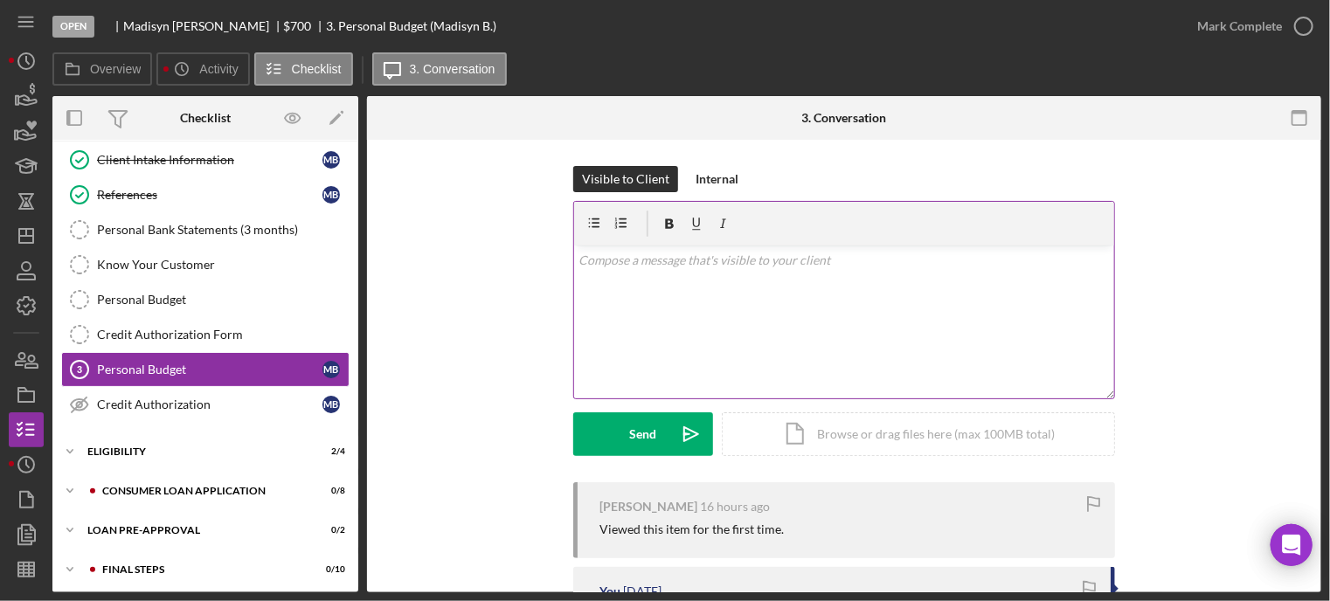
scroll to position [87, 0]
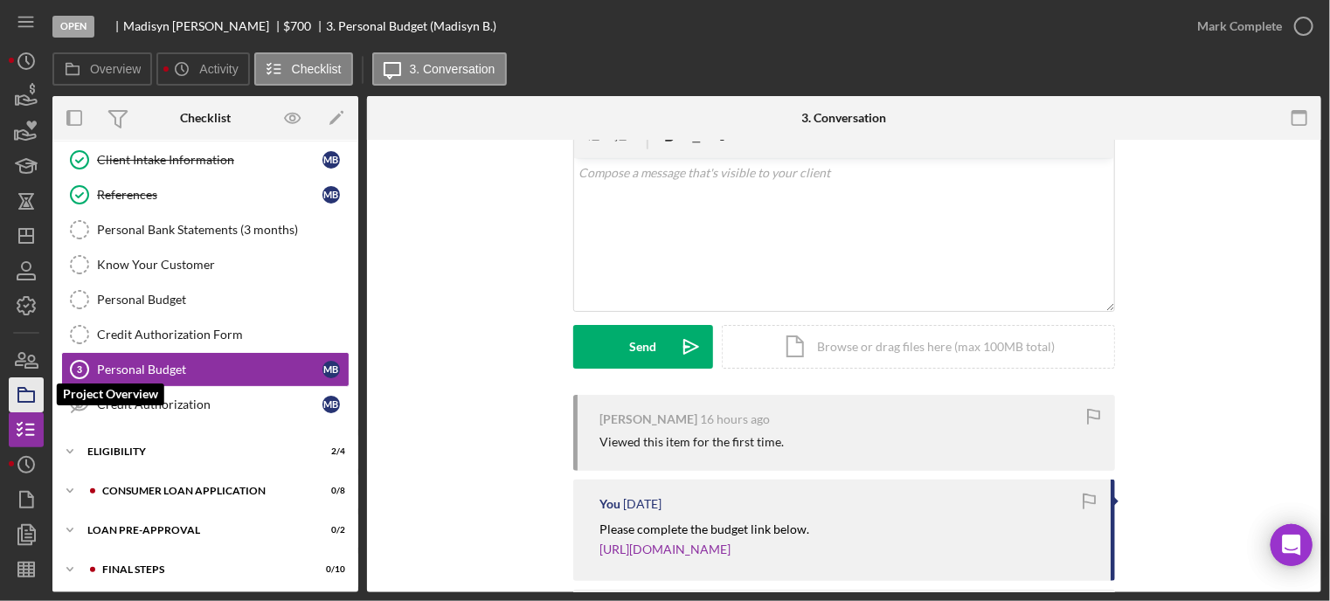
click at [35, 399] on icon "button" at bounding box center [26, 395] width 44 height 44
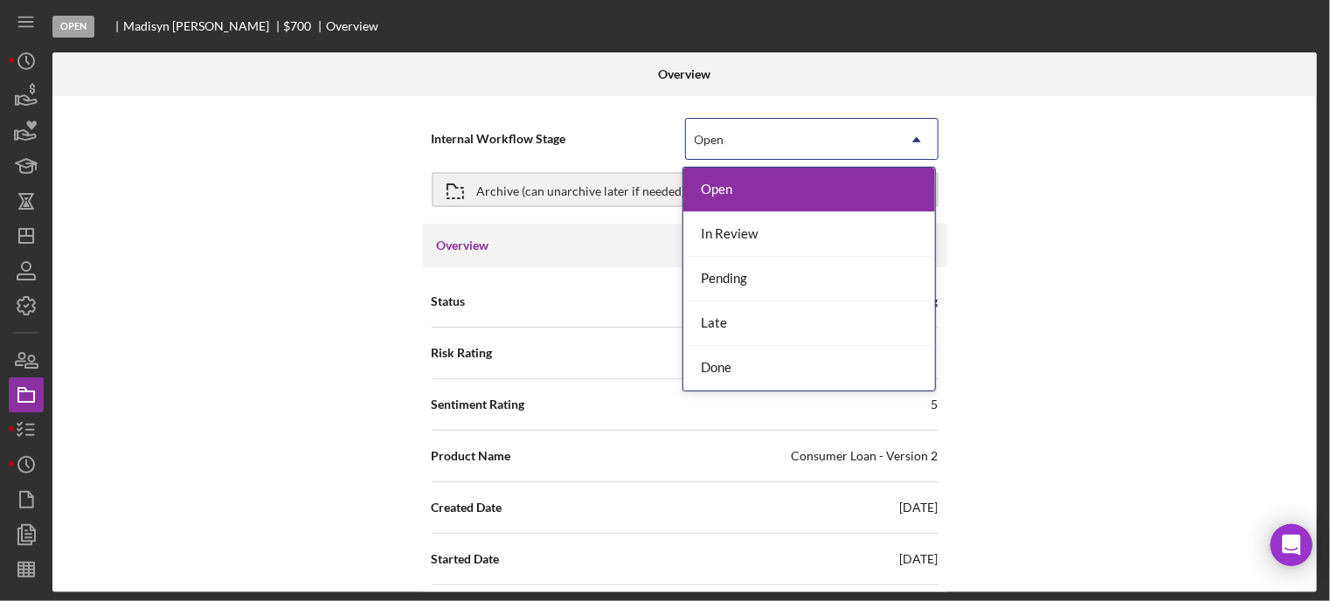
click at [730, 138] on div "Open" at bounding box center [791, 140] width 210 height 40
click at [536, 188] on div "Archive (can unarchive later if needed)" at bounding box center [581, 189] width 209 height 31
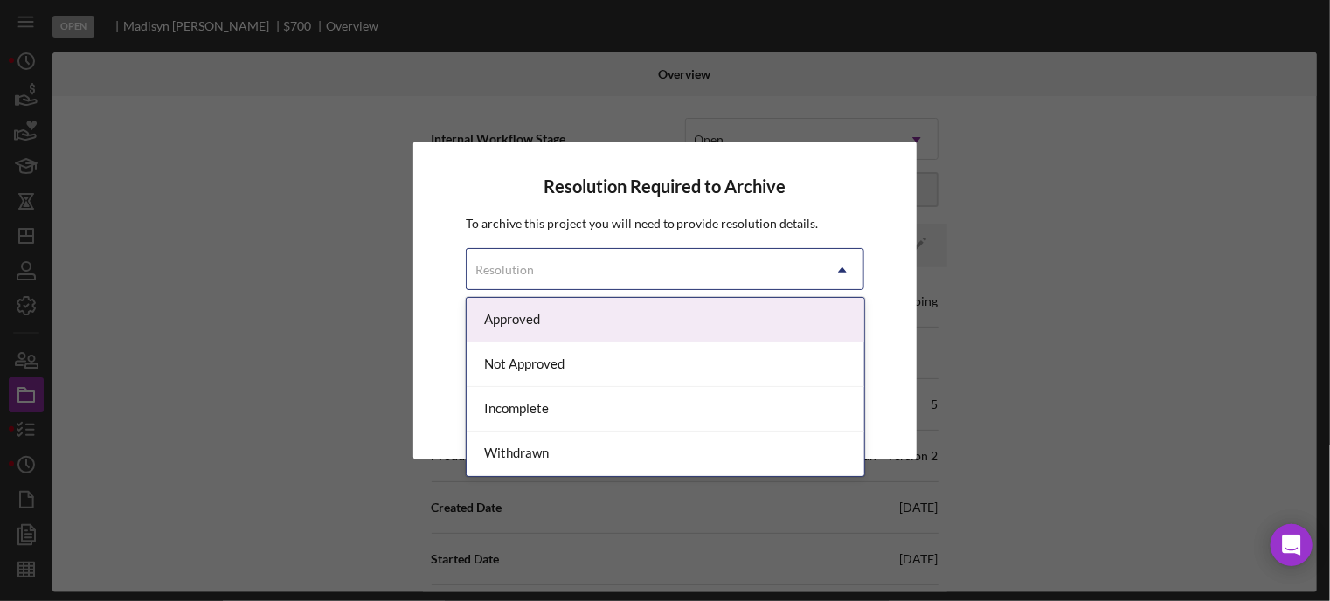
click at [513, 266] on div "Resolution" at bounding box center [504, 270] width 59 height 14
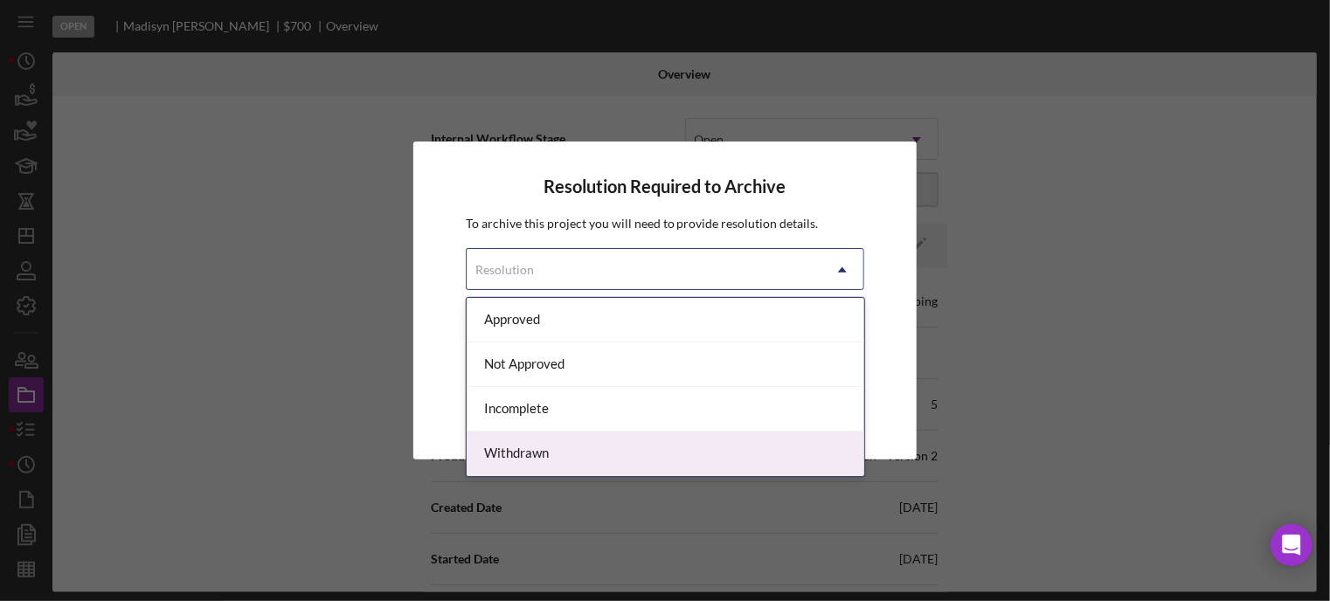
click at [491, 451] on div "Withdrawn" at bounding box center [666, 454] width 398 height 45
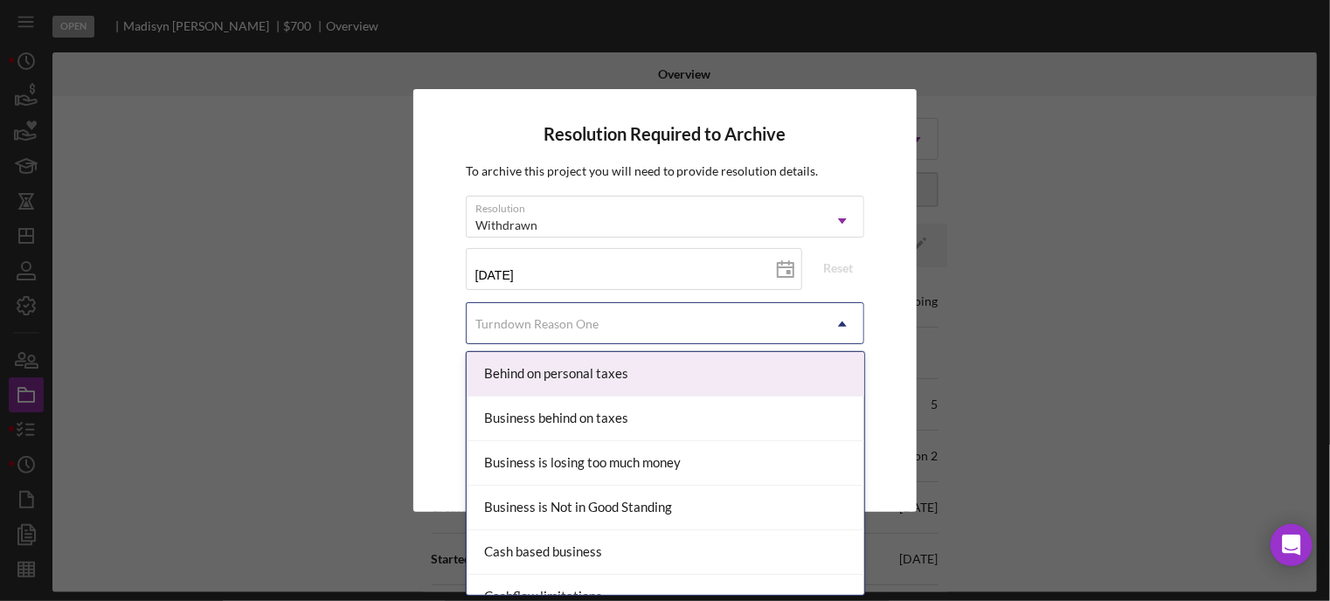
click at [517, 317] on div "Turndown Reason One" at bounding box center [536, 324] width 123 height 14
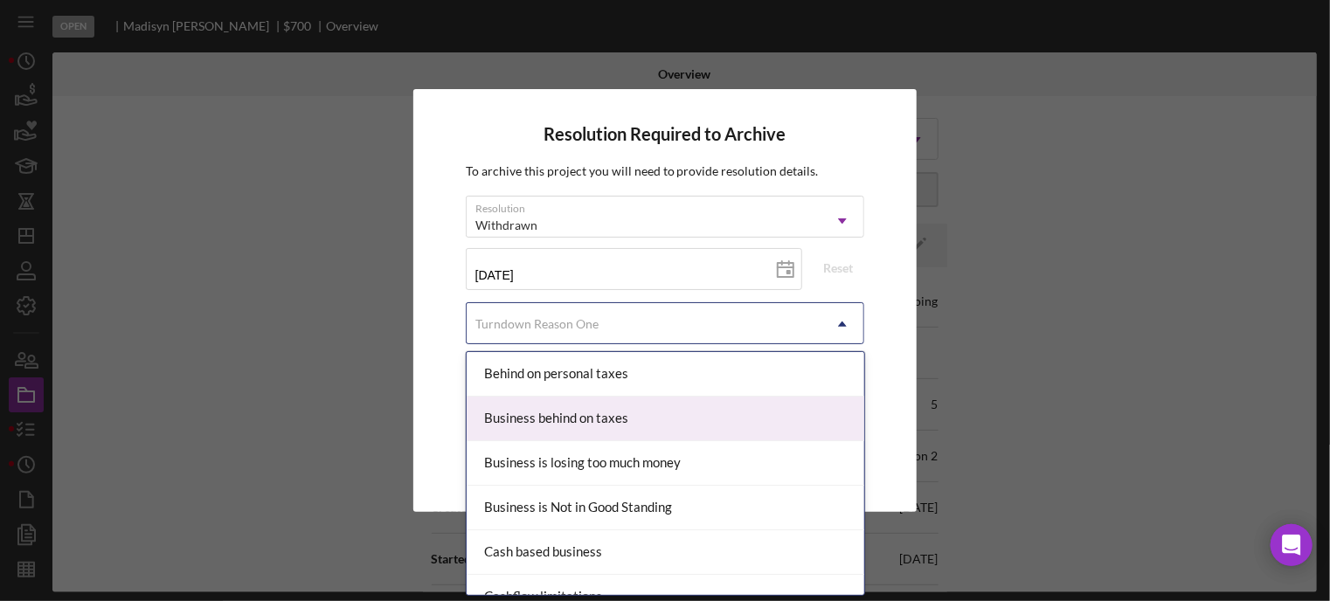
scroll to position [87, 0]
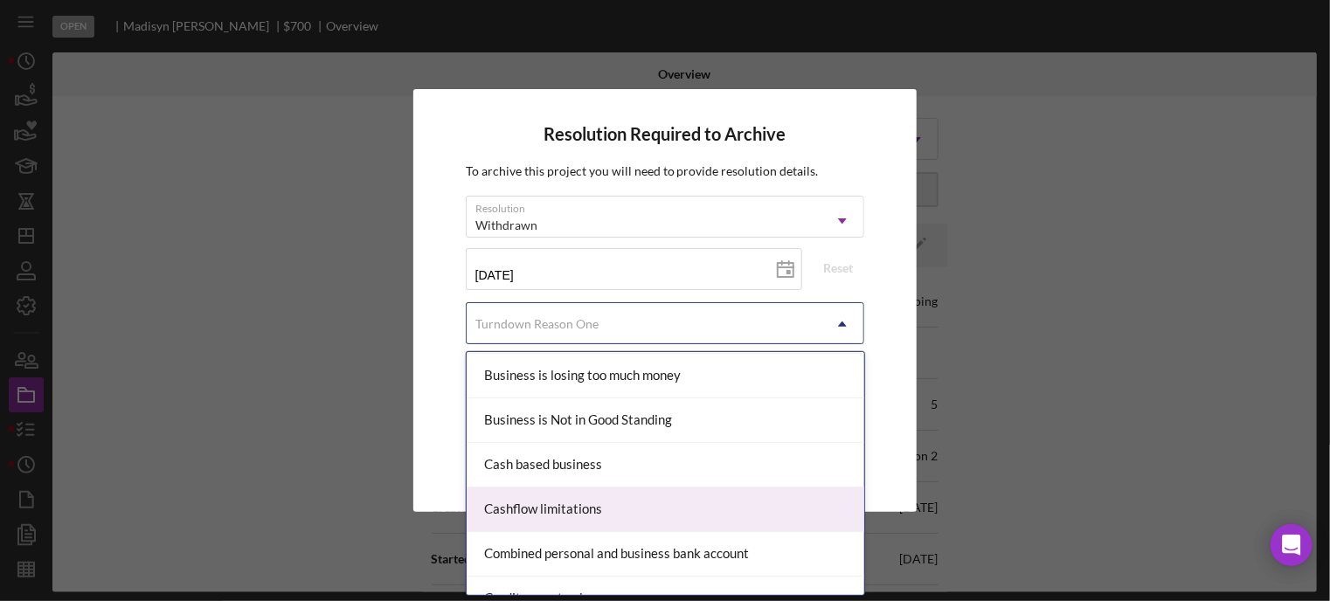
click at [587, 507] on div "Cashflow limitations" at bounding box center [666, 510] width 398 height 45
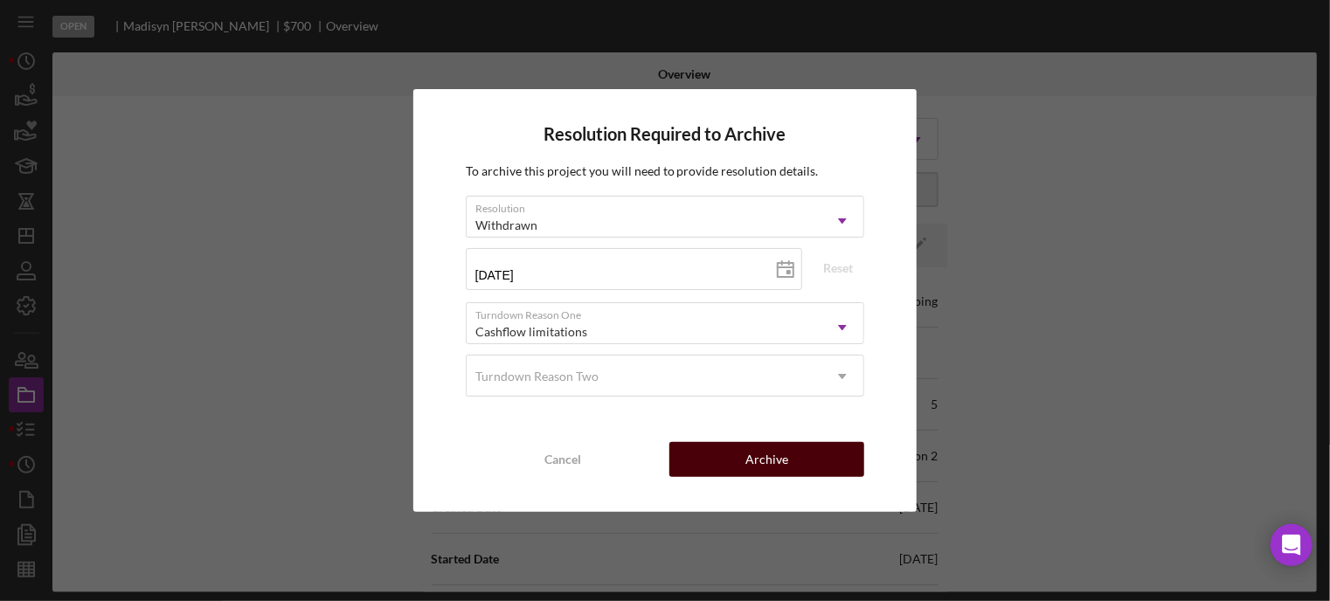
click at [702, 464] on button "Archive" at bounding box center [766, 459] width 195 height 35
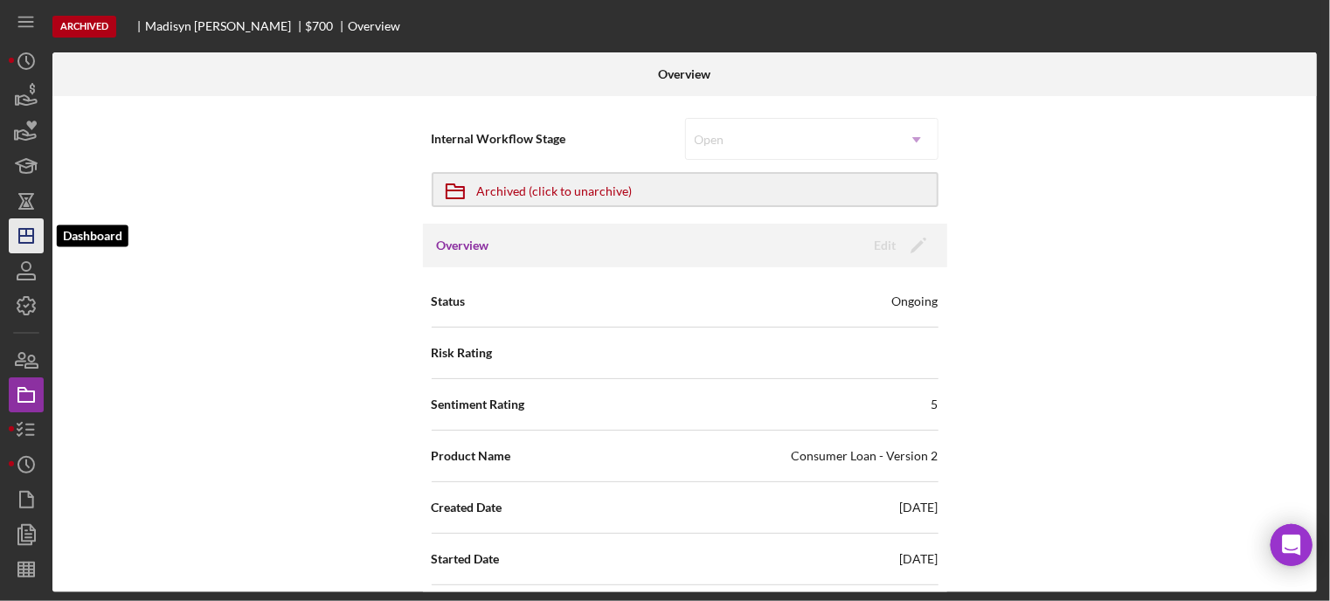
click at [29, 234] on icon "Icon/Dashboard" at bounding box center [26, 236] width 44 height 44
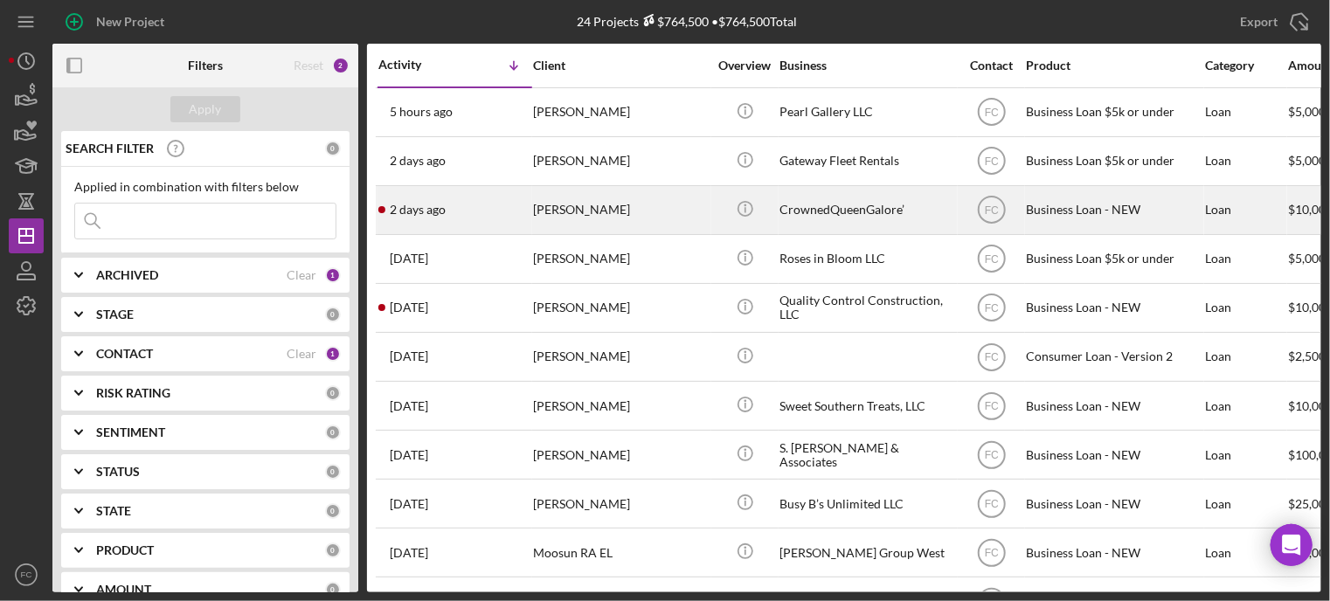
click at [477, 217] on div "[DATE] [PERSON_NAME]" at bounding box center [454, 210] width 153 height 46
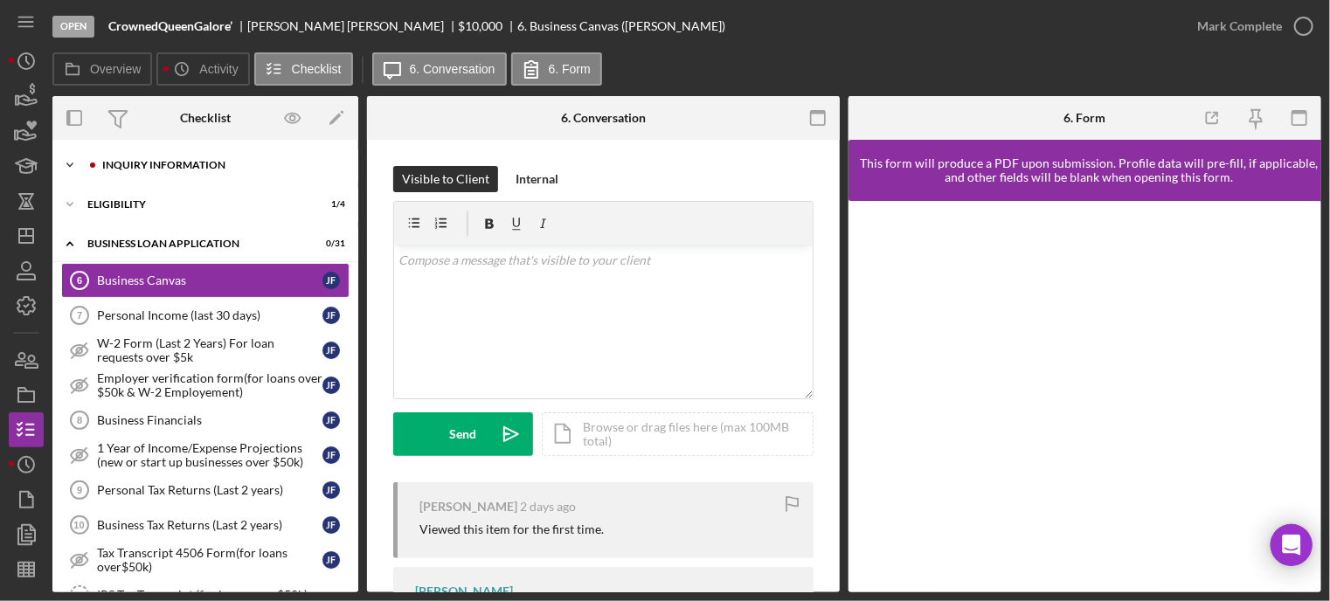
click at [150, 171] on div "Icon/Expander INQUIRY INFORMATION 1 / 11" at bounding box center [205, 165] width 306 height 35
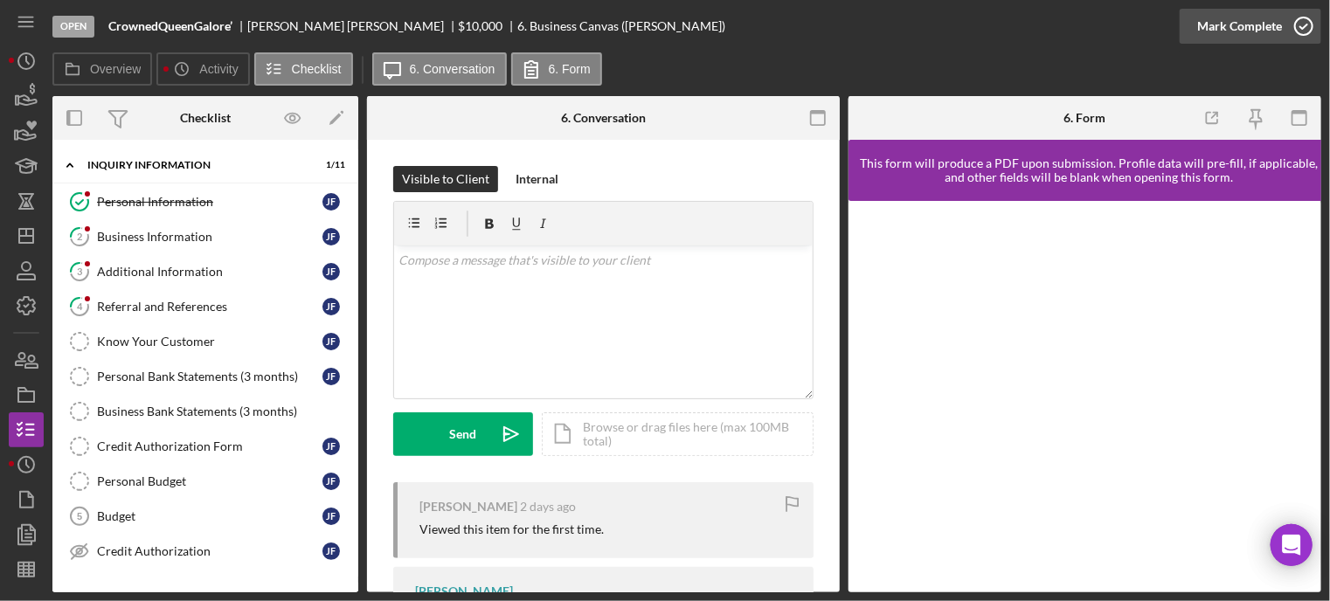
drag, startPoint x: 1256, startPoint y: 36, endPoint x: 1317, endPoint y: 10, distance: 65.4
drag, startPoint x: 1317, startPoint y: 10, endPoint x: 861, endPoint y: 47, distance: 456.7
click at [861, 48] on div "Open CrownedQueenGalore’ [PERSON_NAME] $10,000 $10,000 6. Business Canvas ([PER…" at bounding box center [615, 26] width 1127 height 52
click at [1307, 26] on icon "button" at bounding box center [1304, 26] width 44 height 44
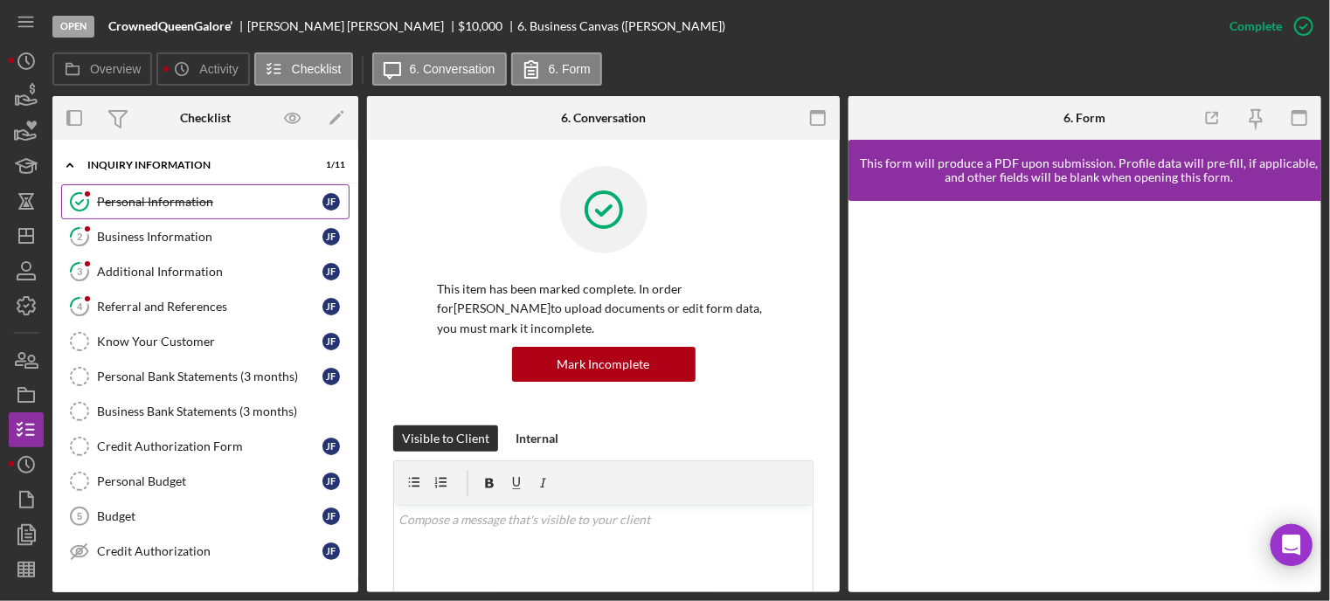
click at [166, 204] on div "Personal Information" at bounding box center [209, 202] width 225 height 14
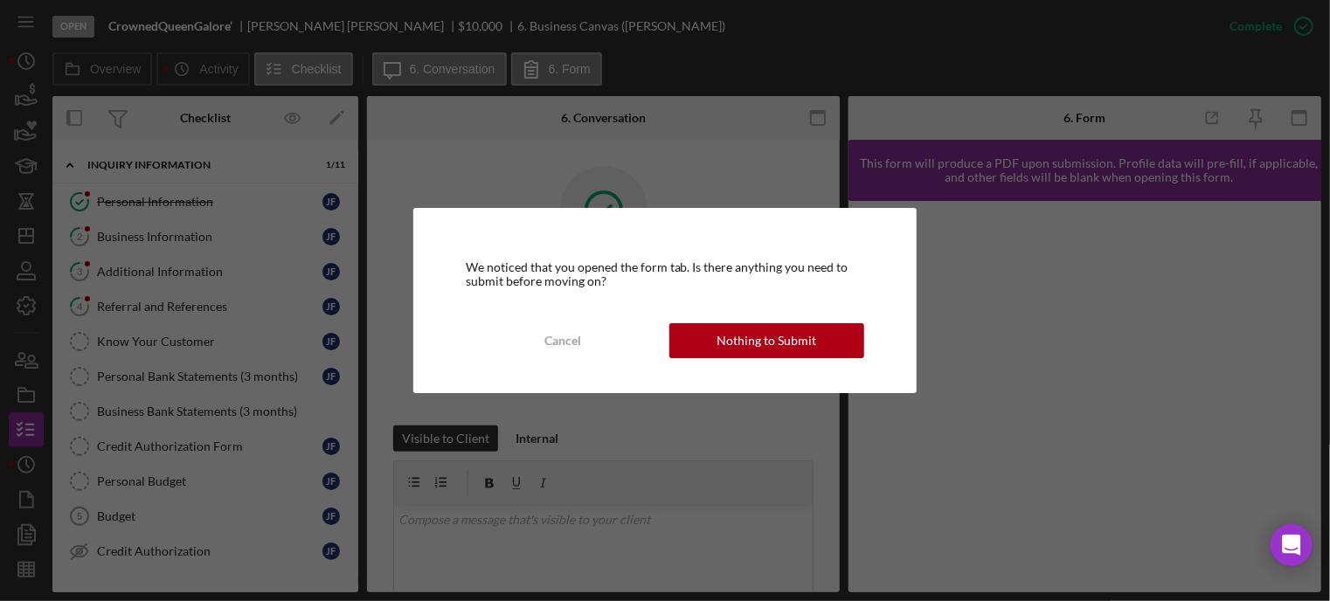
drag, startPoint x: 709, startPoint y: 340, endPoint x: 730, endPoint y: 327, distance: 24.0
click at [709, 341] on button "Nothing to Submit" at bounding box center [766, 340] width 195 height 35
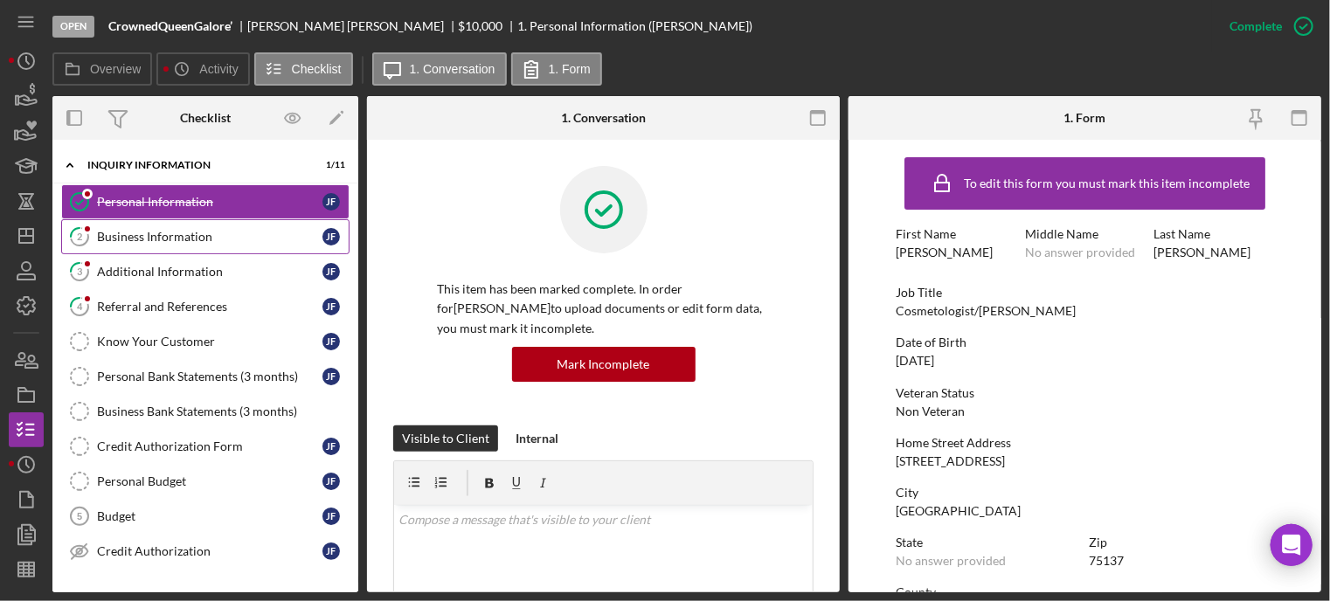
click at [127, 244] on link "2 Business Information [PERSON_NAME]" at bounding box center [205, 236] width 288 height 35
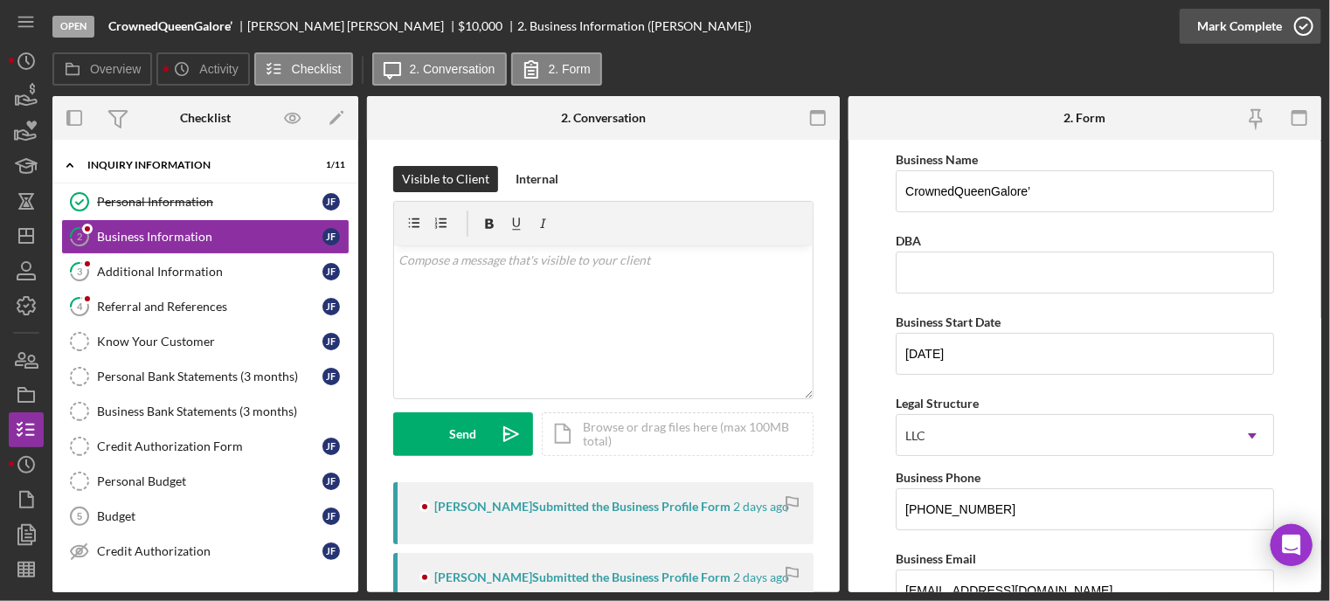
drag, startPoint x: 1304, startPoint y: 22, endPoint x: 554, endPoint y: 106, distance: 755.2
click at [0, 0] on icon "button" at bounding box center [0, 0] width 0 height 0
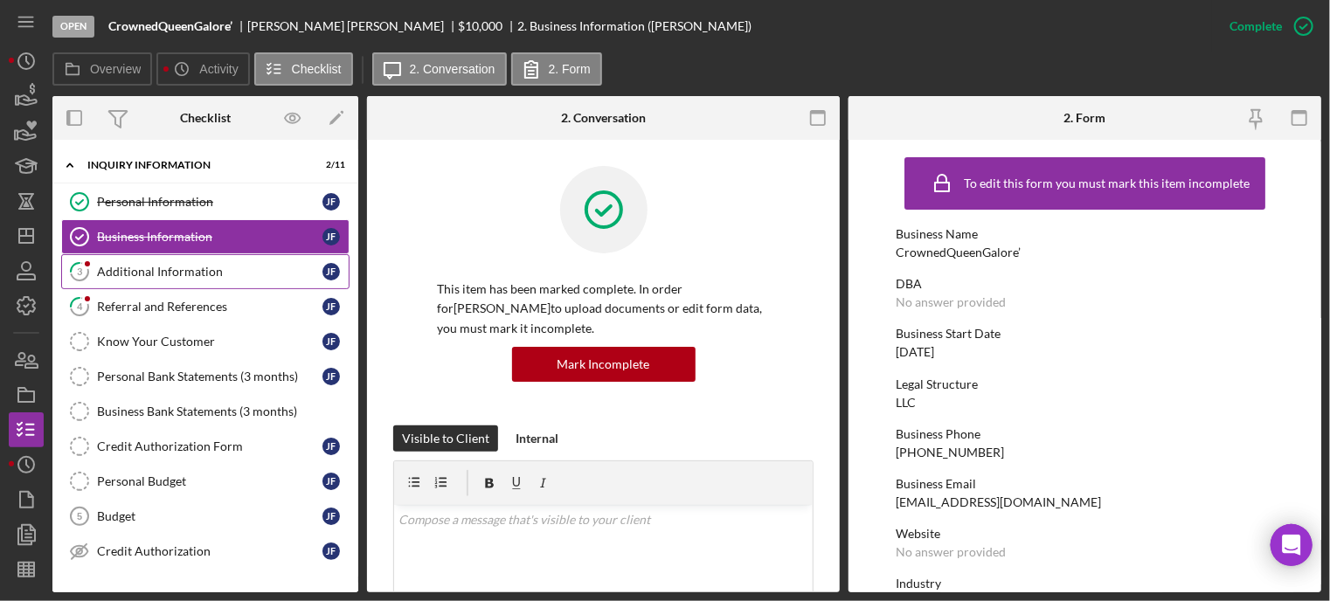
click at [108, 273] on div "Additional Information" at bounding box center [209, 272] width 225 height 14
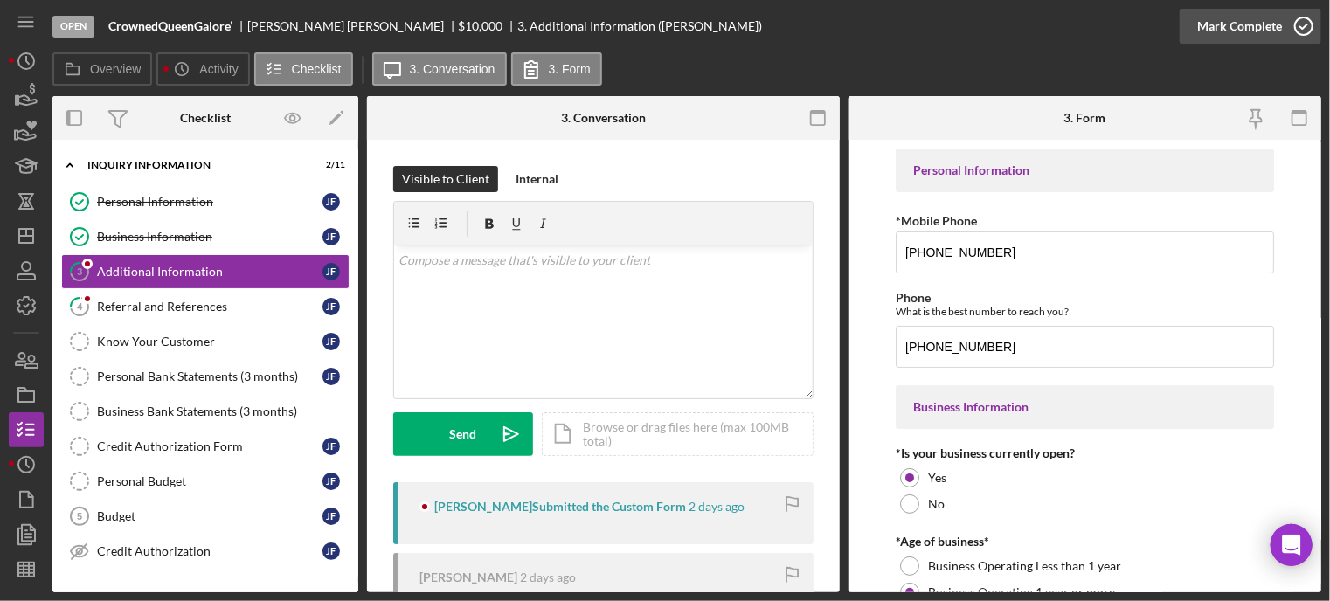
click at [1292, 26] on icon "button" at bounding box center [1304, 26] width 44 height 44
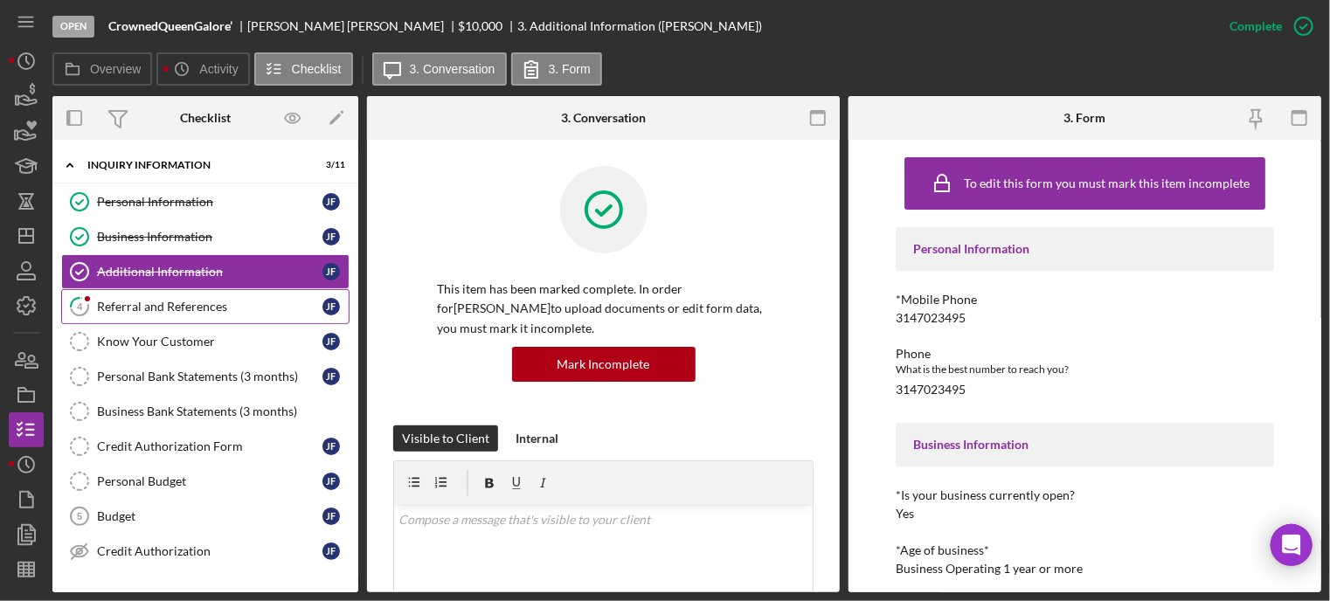
click at [177, 307] on div "Referral and References" at bounding box center [209, 307] width 225 height 14
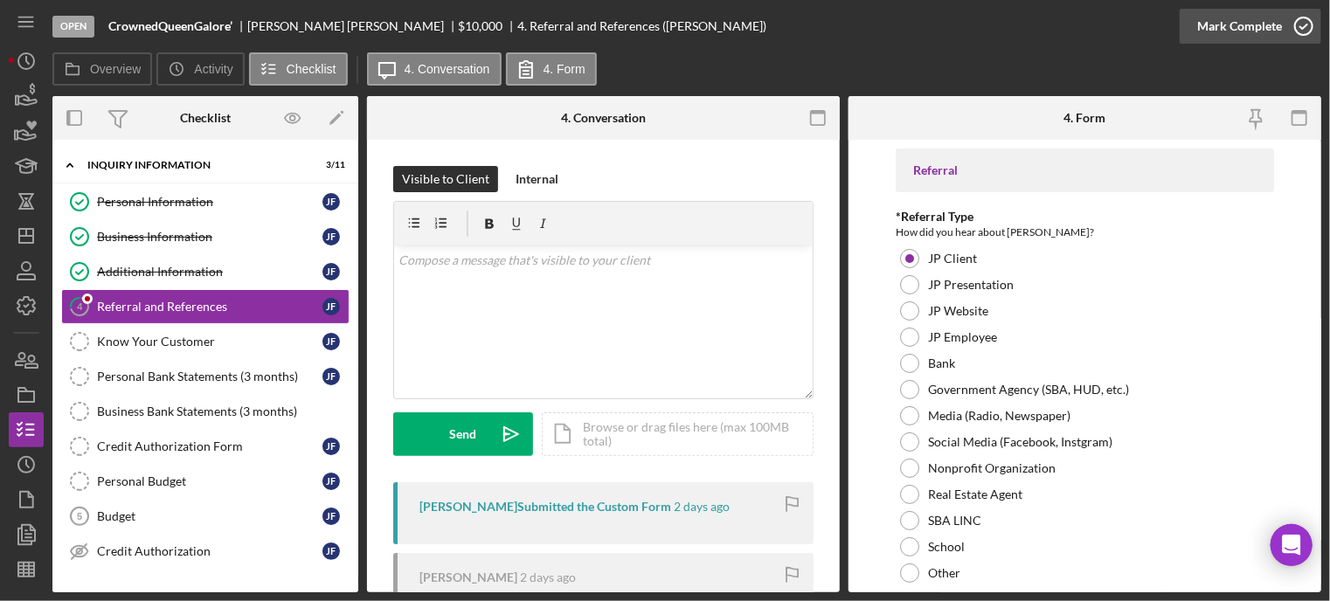
click at [1301, 24] on icon "button" at bounding box center [1304, 26] width 44 height 44
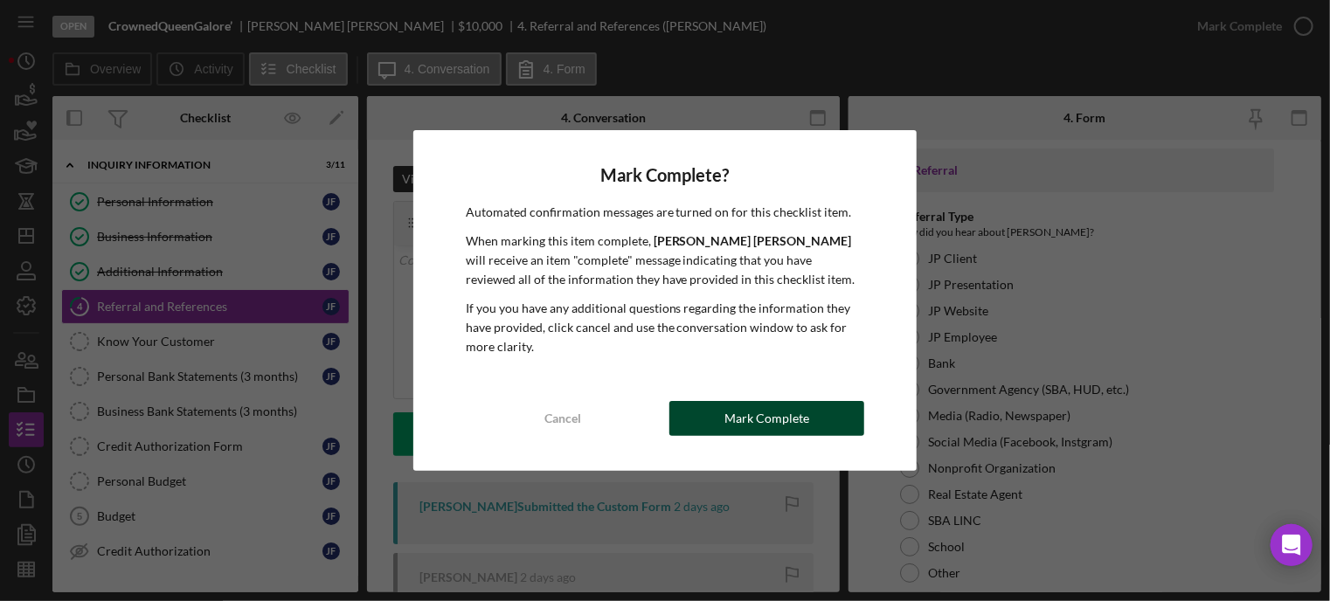
click at [739, 417] on div "Mark Complete" at bounding box center [766, 418] width 85 height 35
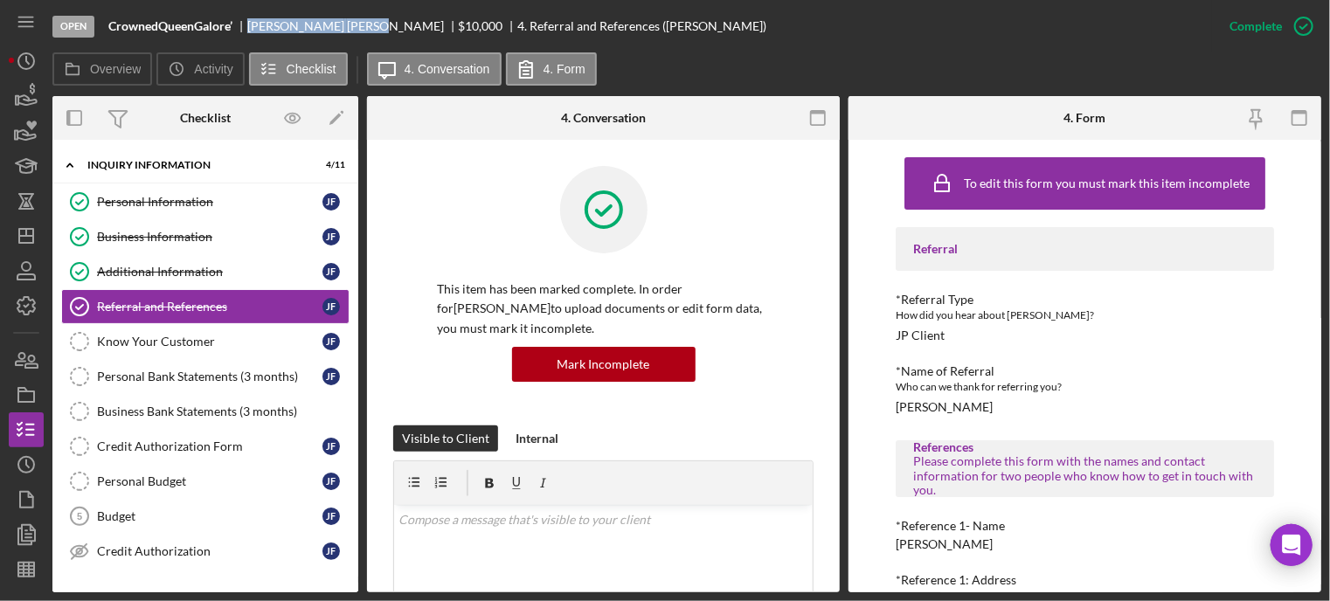
drag, startPoint x: 252, startPoint y: 18, endPoint x: 319, endPoint y: 24, distance: 67.6
click at [320, 24] on div "[PERSON_NAME]" at bounding box center [352, 26] width 211 height 14
copy div "[PERSON_NAME]"
click at [115, 512] on div "Budget" at bounding box center [209, 516] width 225 height 14
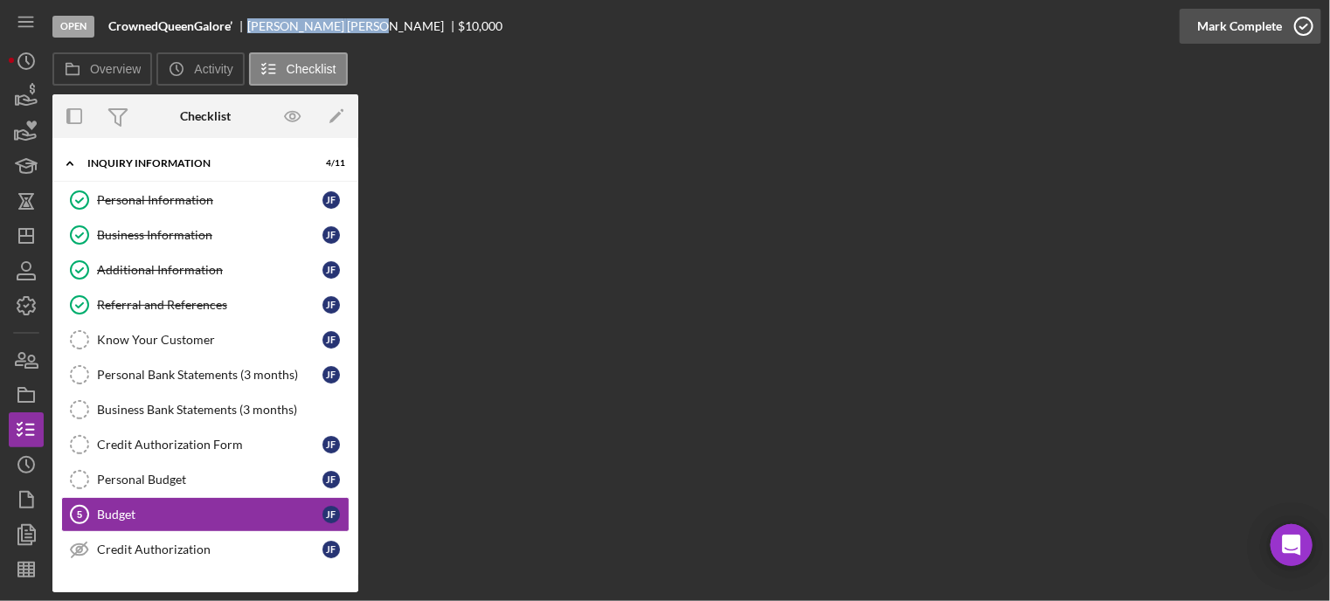
click at [1300, 21] on icon "button" at bounding box center [1304, 26] width 44 height 44
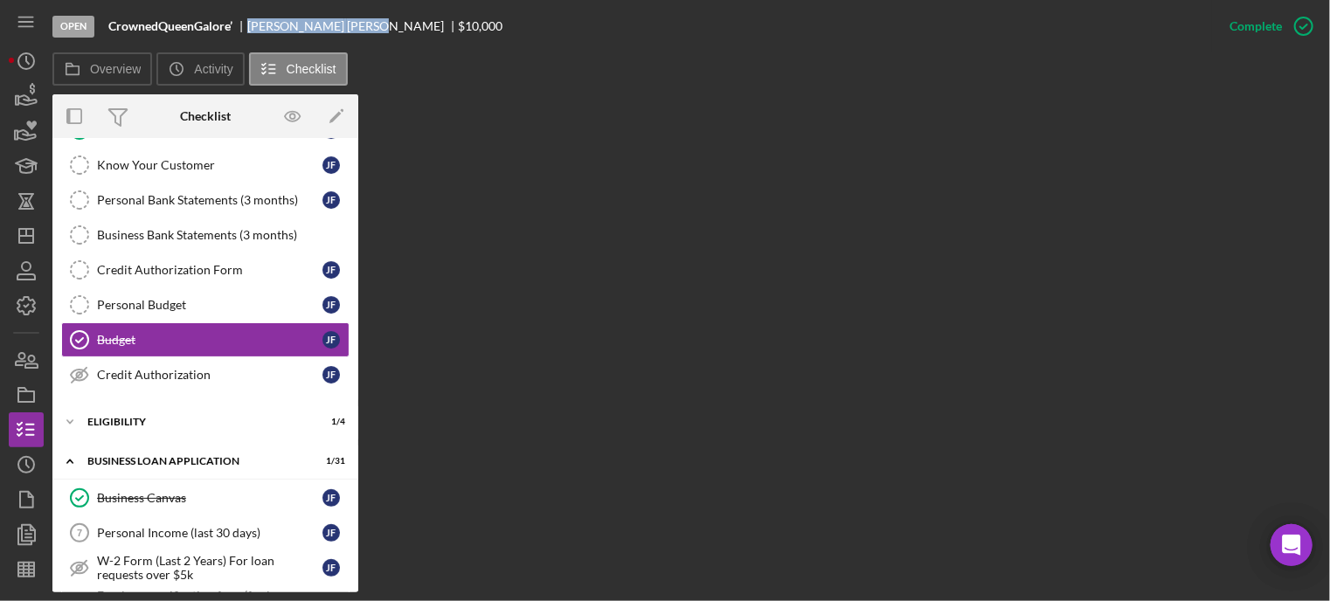
scroll to position [349, 0]
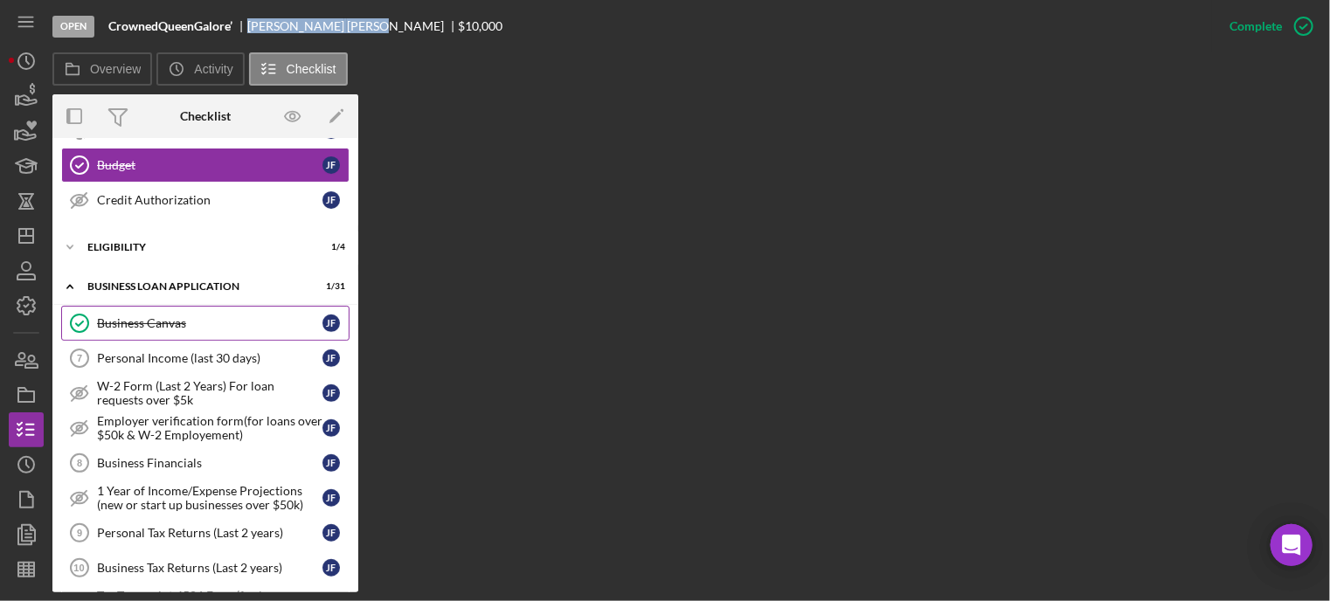
click at [143, 319] on div "Business Canvas" at bounding box center [209, 323] width 225 height 14
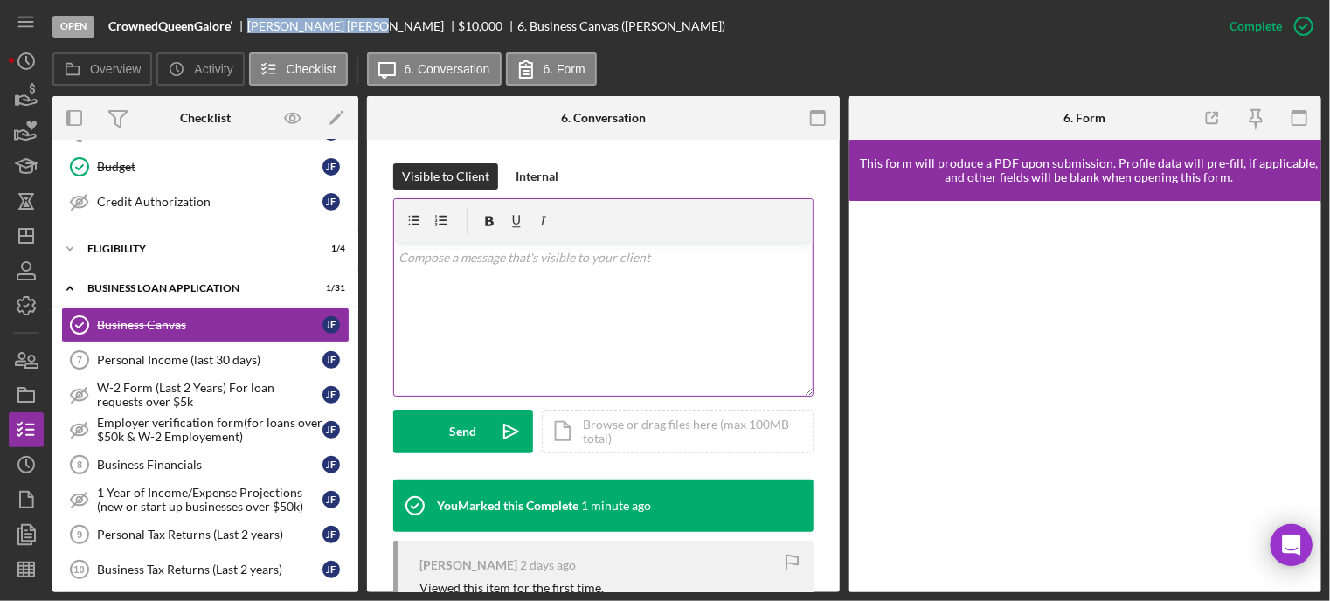
scroll to position [524, 0]
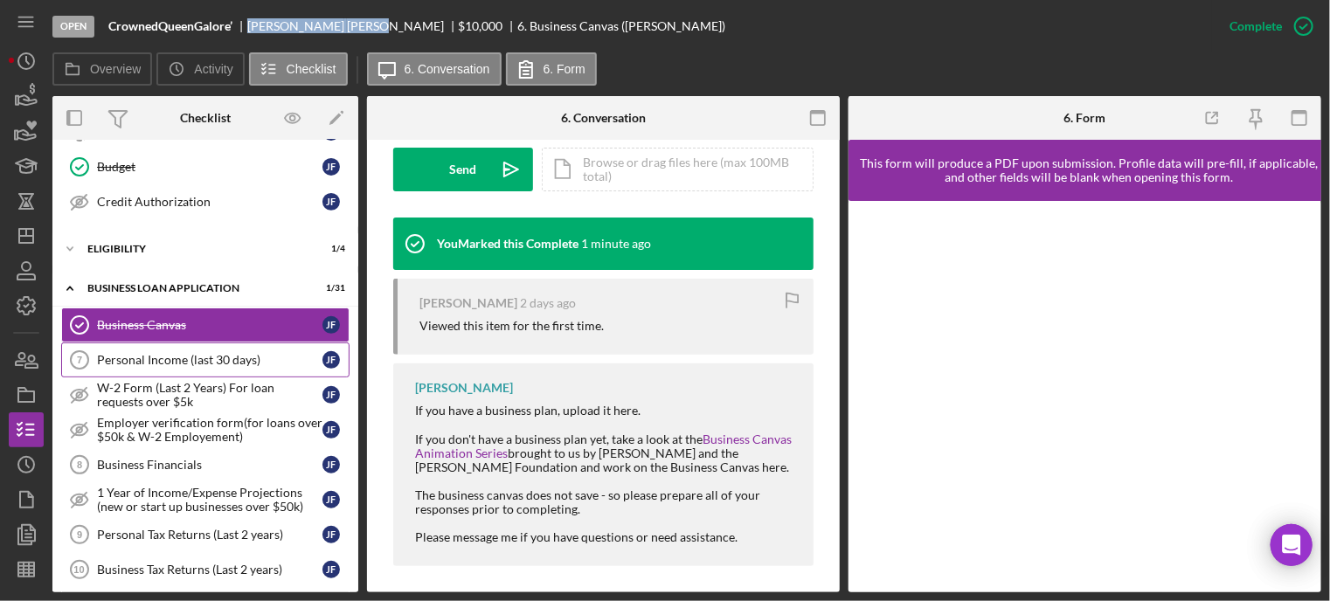
click at [140, 361] on div "Personal Income (last 30 days)" at bounding box center [209, 360] width 225 height 14
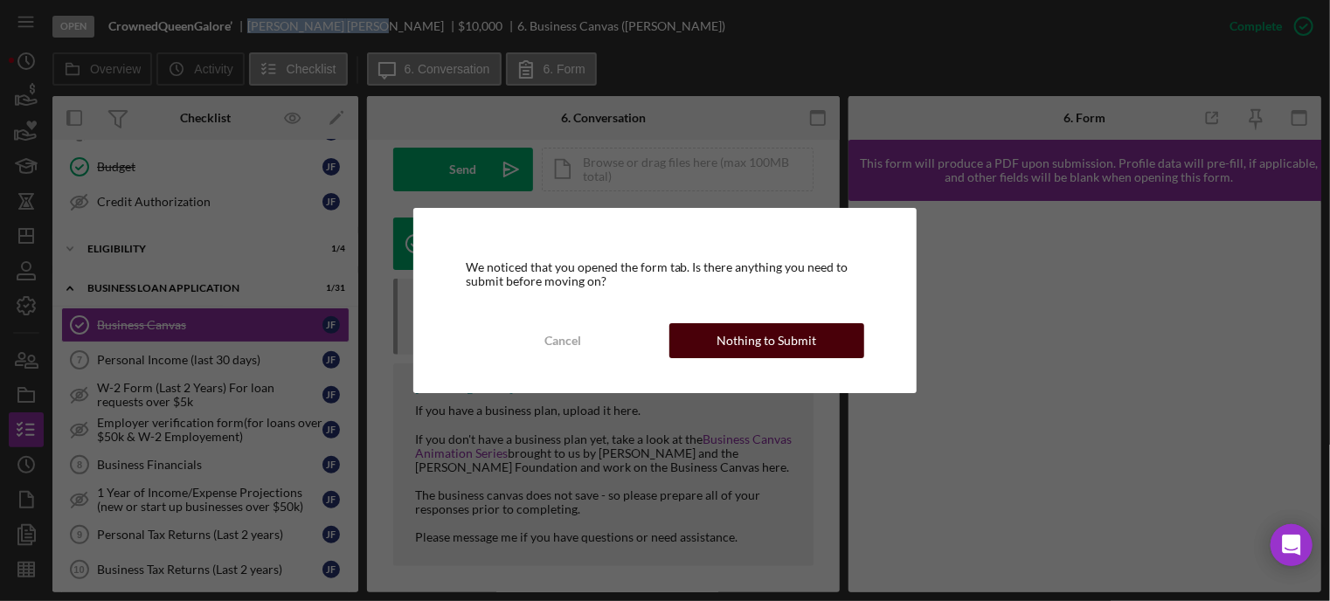
click at [745, 338] on div "Nothing to Submit" at bounding box center [767, 340] width 100 height 35
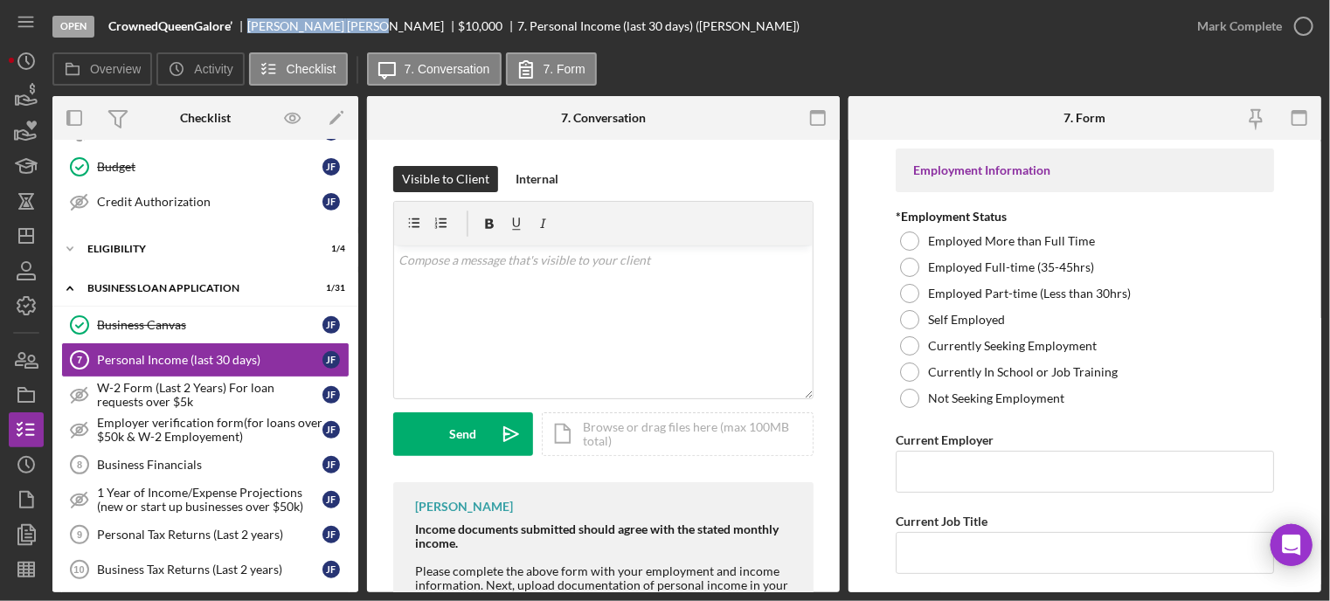
scroll to position [175, 0]
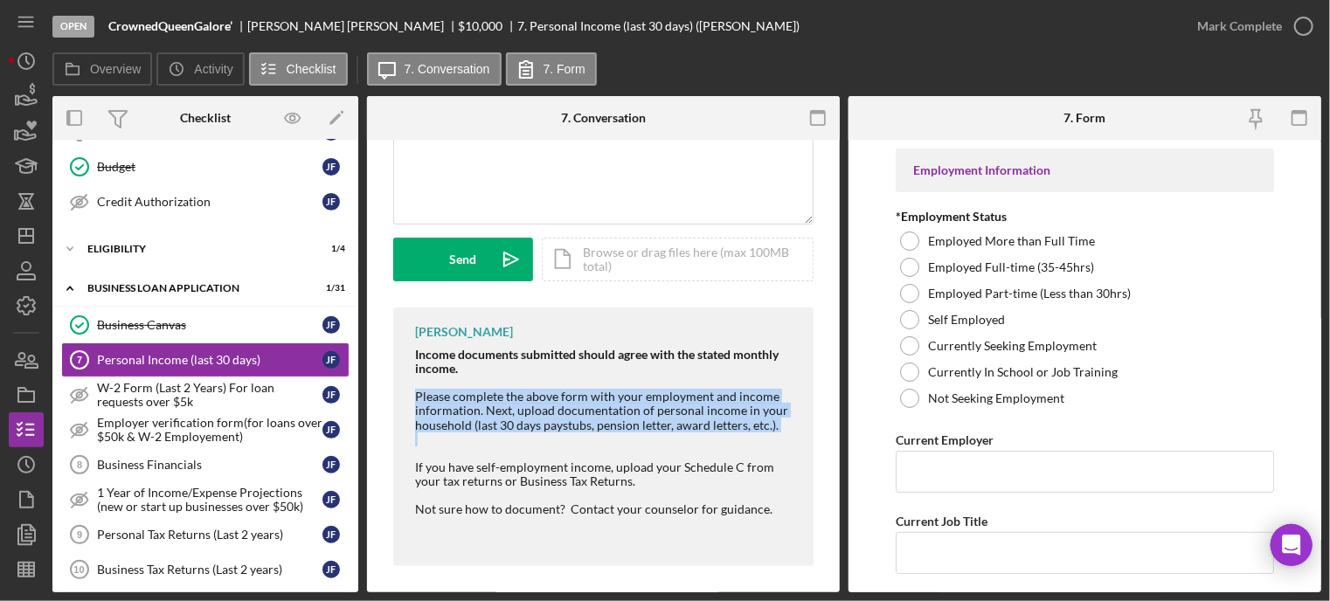
drag, startPoint x: 412, startPoint y: 398, endPoint x: 755, endPoint y: 432, distance: 345.1
click at [755, 432] on div "[PERSON_NAME] Income documents submitted should agree with the stated monthly i…" at bounding box center [603, 437] width 420 height 259
copy div "Please complete the above form with your employment and income information. Nex…"
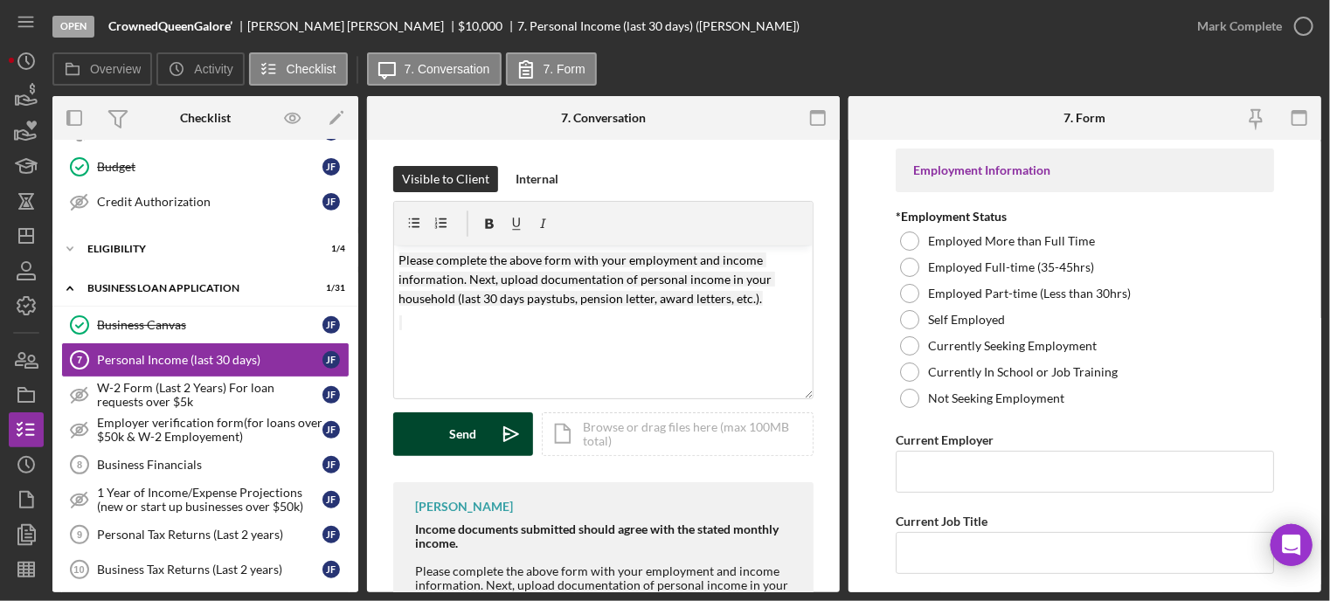
drag, startPoint x: 450, startPoint y: 436, endPoint x: 299, endPoint y: 419, distance: 152.2
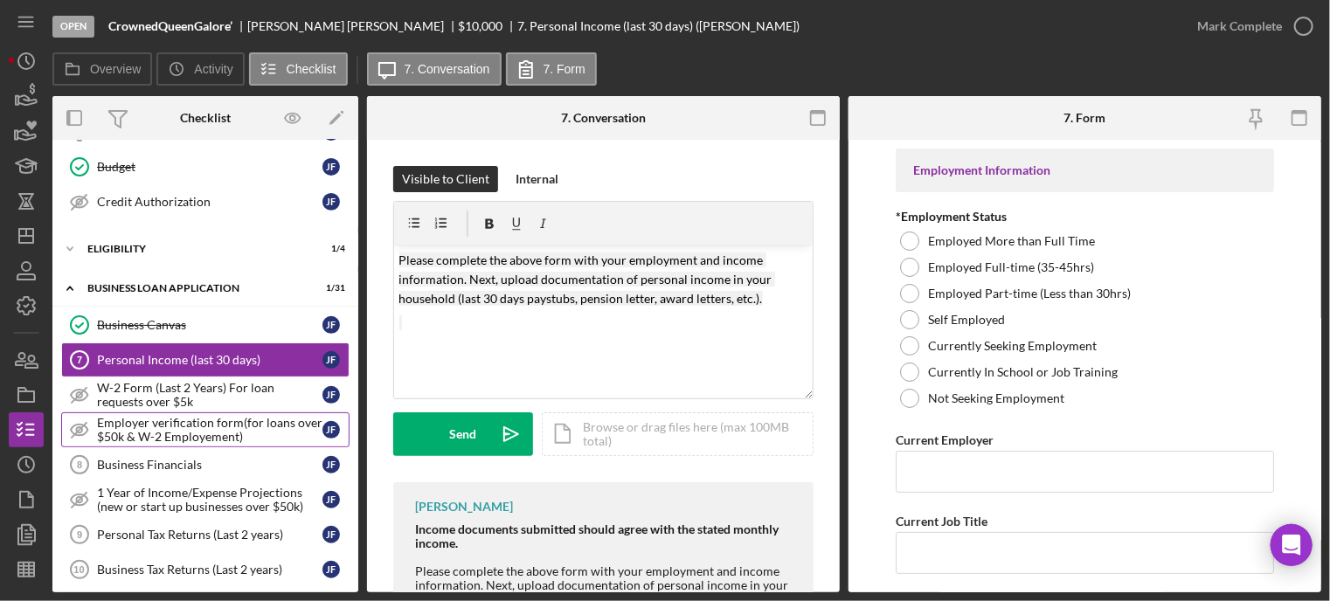
click at [450, 431] on div "Send" at bounding box center [463, 434] width 27 height 44
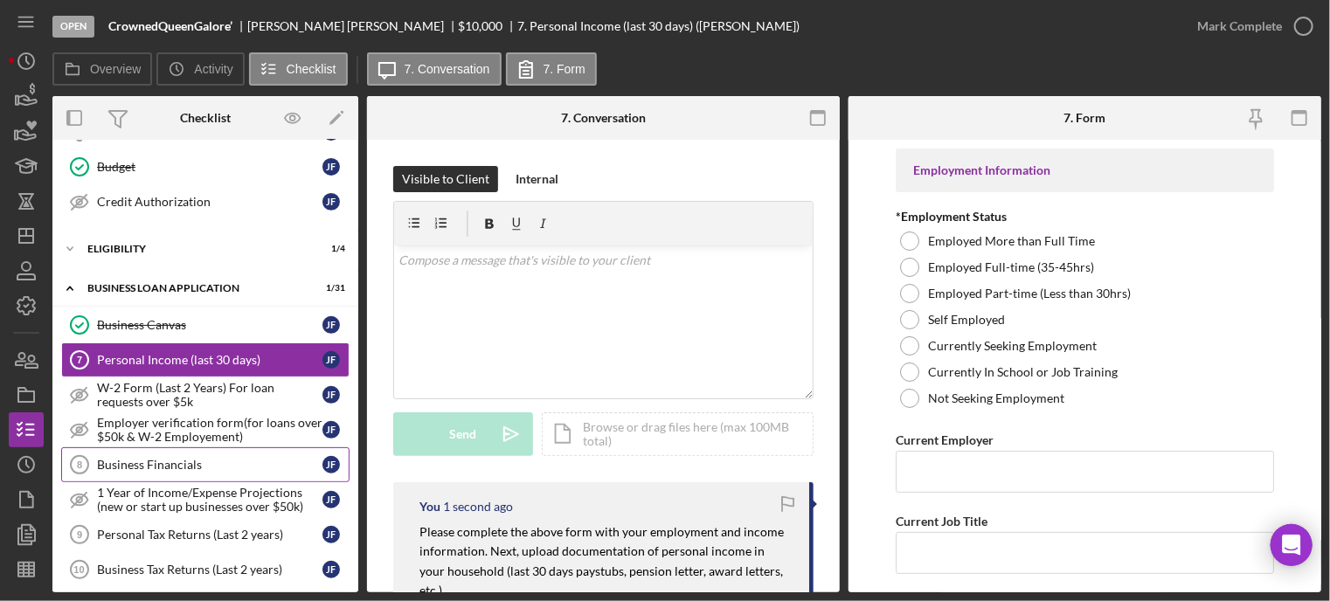
click at [147, 458] on div "Business Financials" at bounding box center [209, 465] width 225 height 14
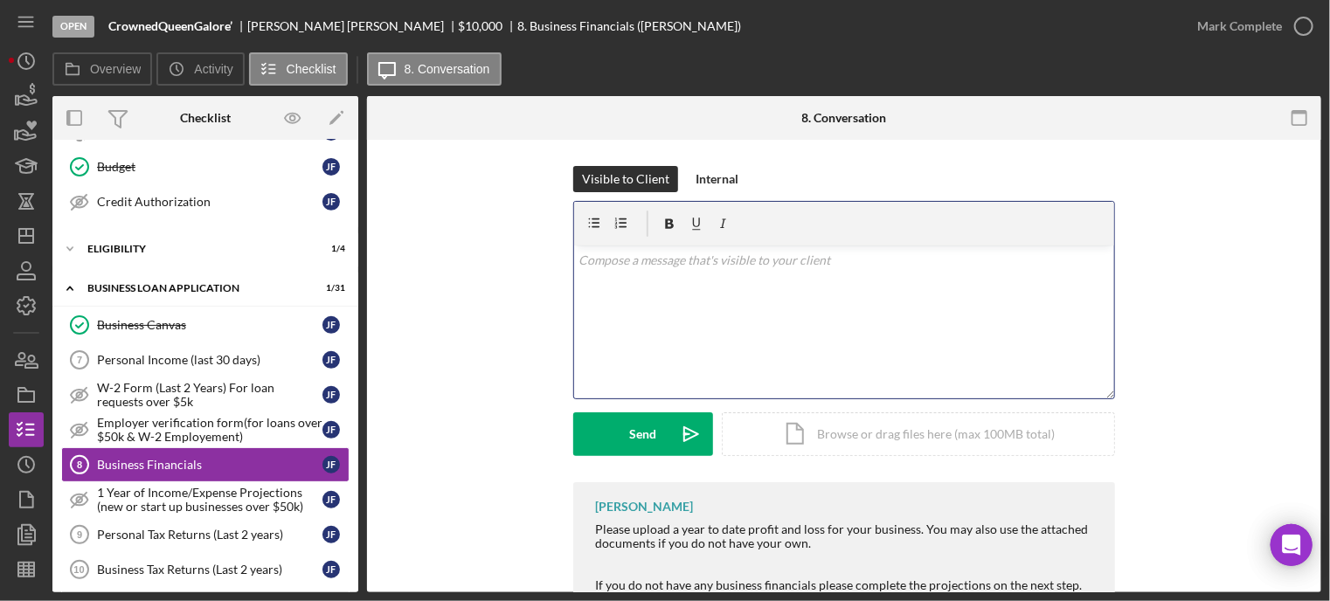
drag, startPoint x: 649, startPoint y: 320, endPoint x: 679, endPoint y: 372, distance: 60.3
click at [680, 374] on div "v Color teal Color pink Remove color Add row above Add row below Add column bef…" at bounding box center [844, 322] width 540 height 153
click at [620, 426] on button "Send Icon/icon-invite-send" at bounding box center [643, 434] width 140 height 44
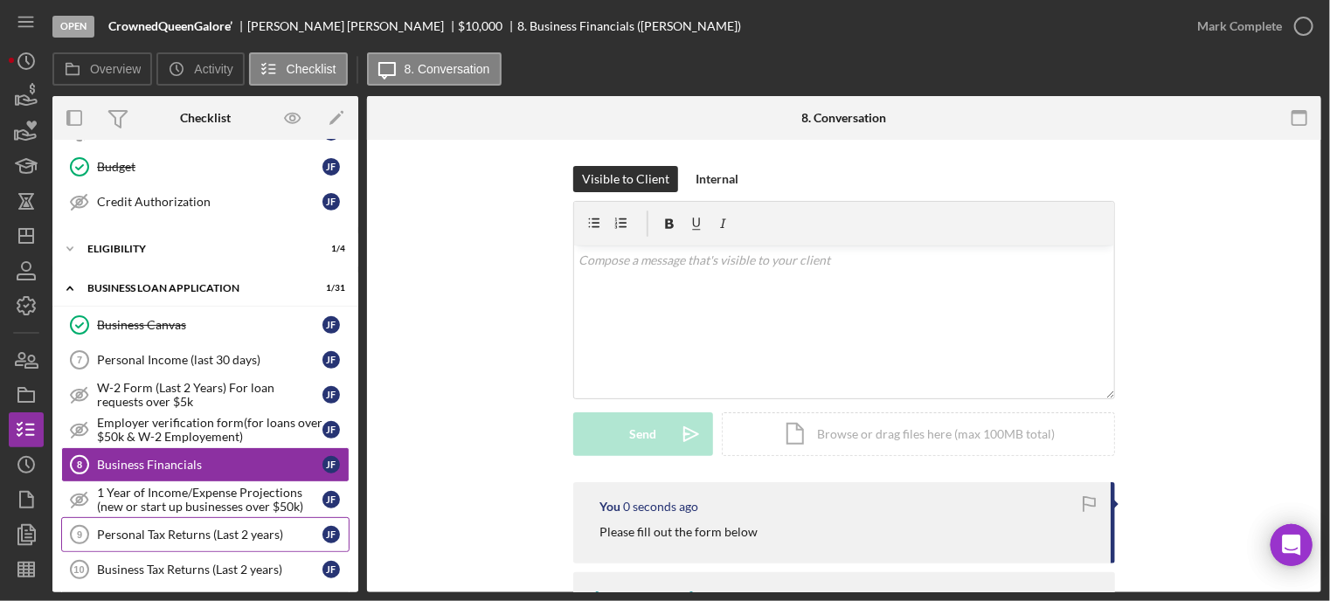
scroll to position [524, 0]
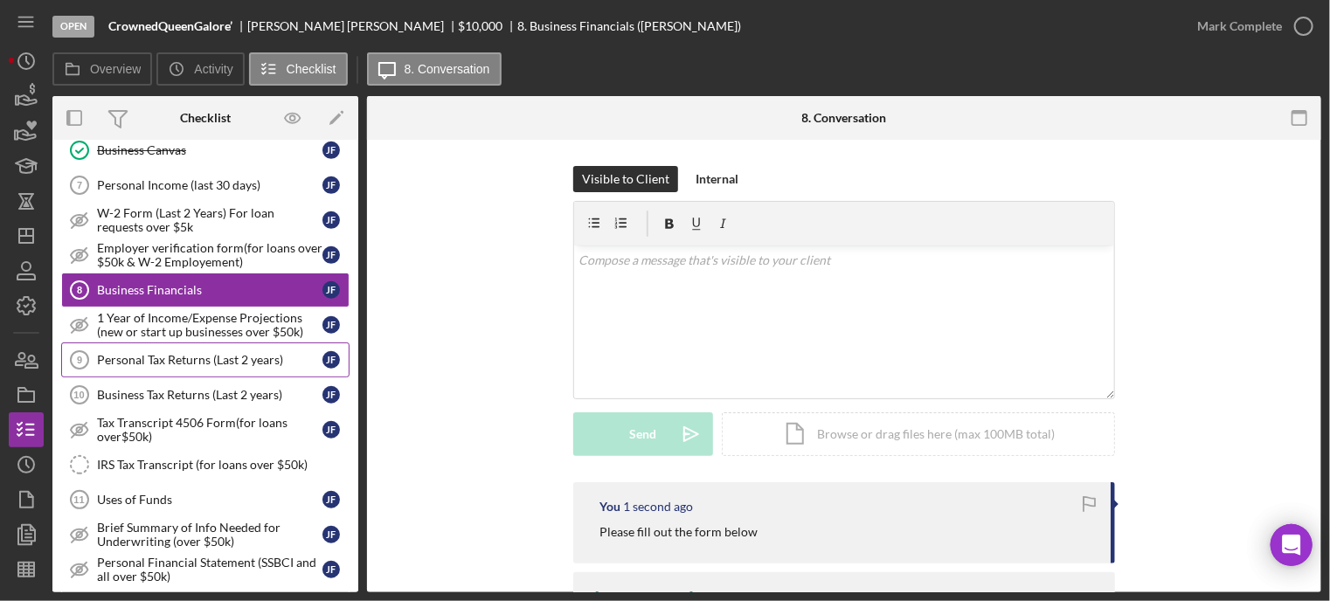
click at [170, 362] on link "Personal Tax Returns (Last 2 years) 9 Personal Tax Returns (Last 2 years) [PERS…" at bounding box center [205, 359] width 288 height 35
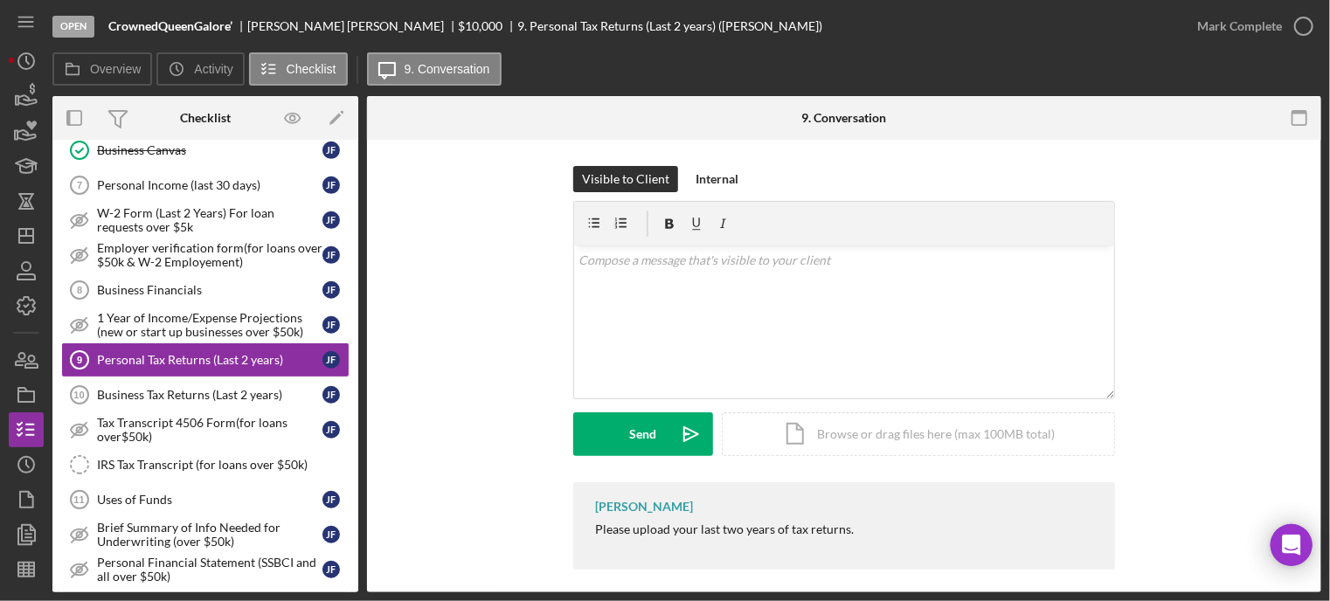
scroll to position [11, 0]
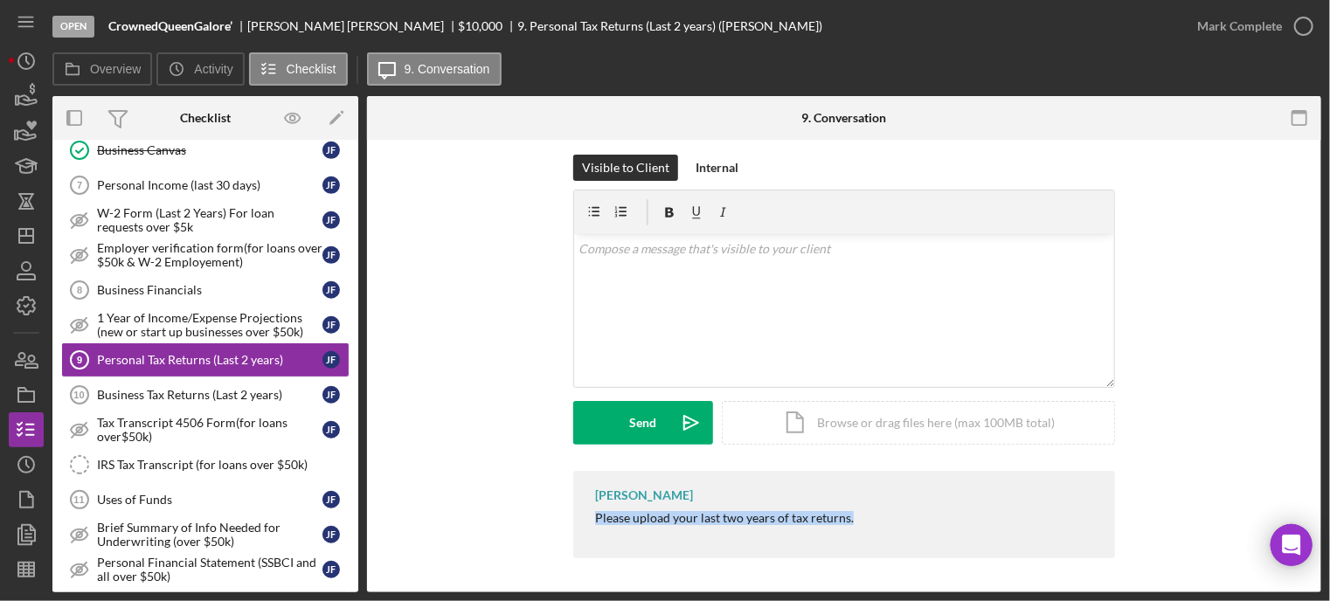
drag, startPoint x: 587, startPoint y: 516, endPoint x: 842, endPoint y: 515, distance: 255.1
click at [852, 519] on div "[PERSON_NAME] Please upload your last two years of tax returns." at bounding box center [844, 514] width 542 height 87
copy div "Please upload your last two years of tax returns."
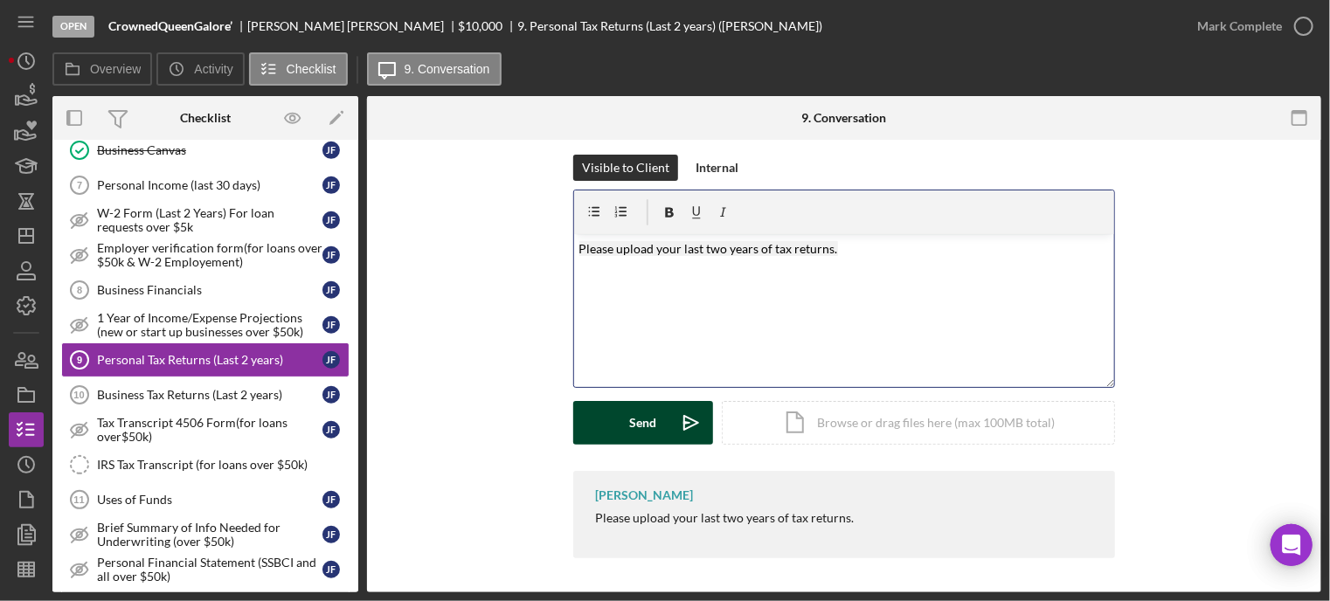
click at [621, 420] on button "Send Icon/icon-invite-send" at bounding box center [643, 423] width 140 height 44
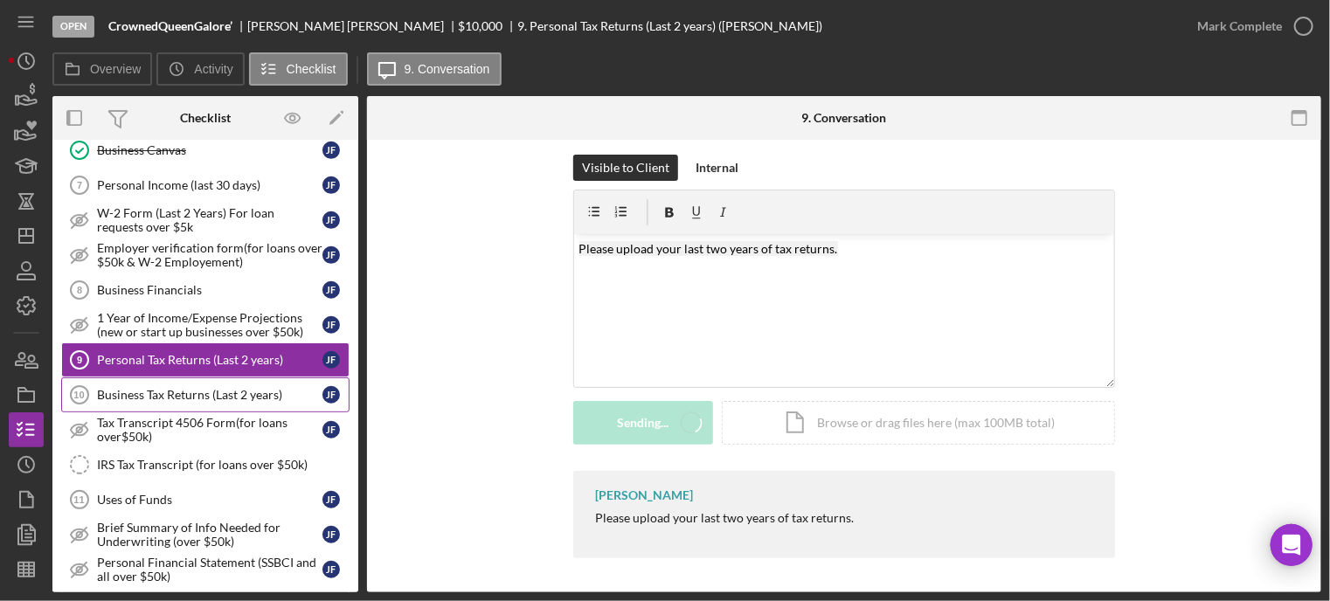
click at [151, 388] on div "Business Tax Returns (Last 2 years)" at bounding box center [209, 395] width 225 height 14
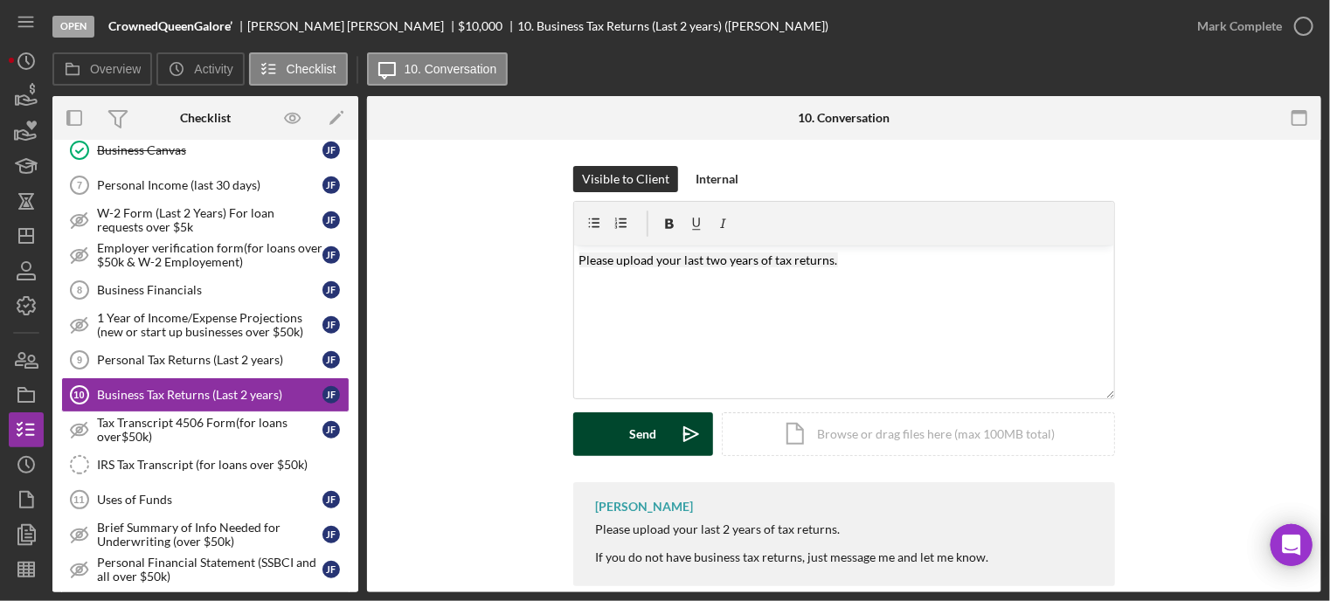
click at [606, 419] on button "Send Icon/icon-invite-send" at bounding box center [643, 434] width 140 height 44
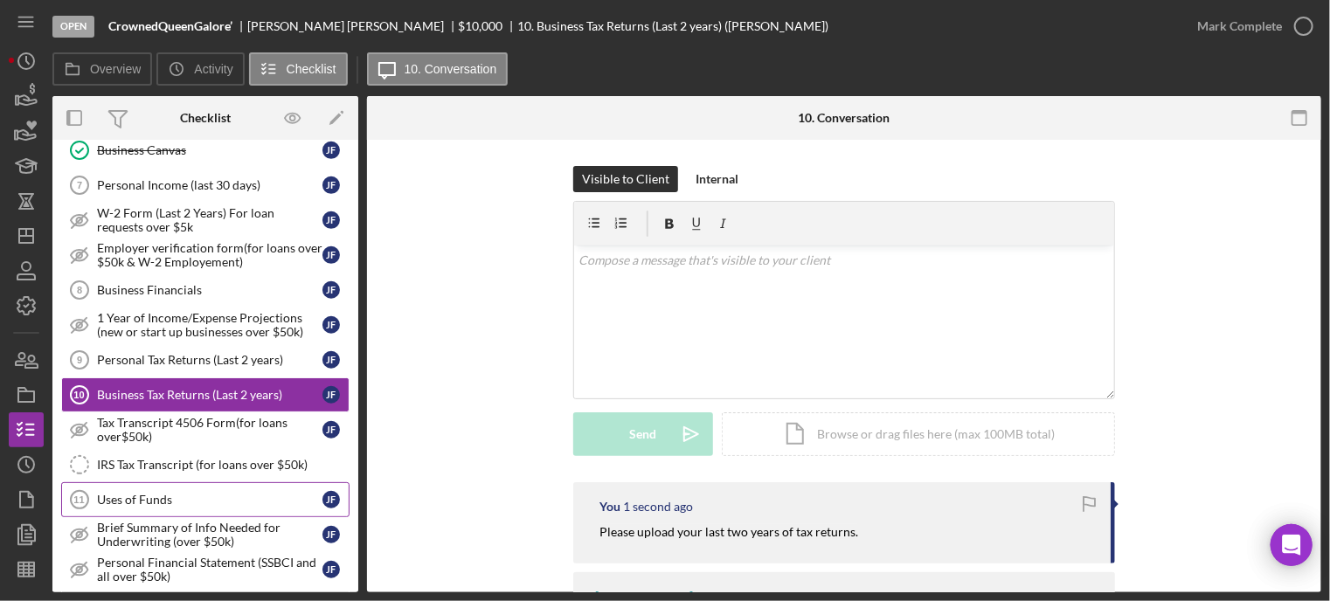
click at [176, 493] on div "Uses of Funds" at bounding box center [209, 500] width 225 height 14
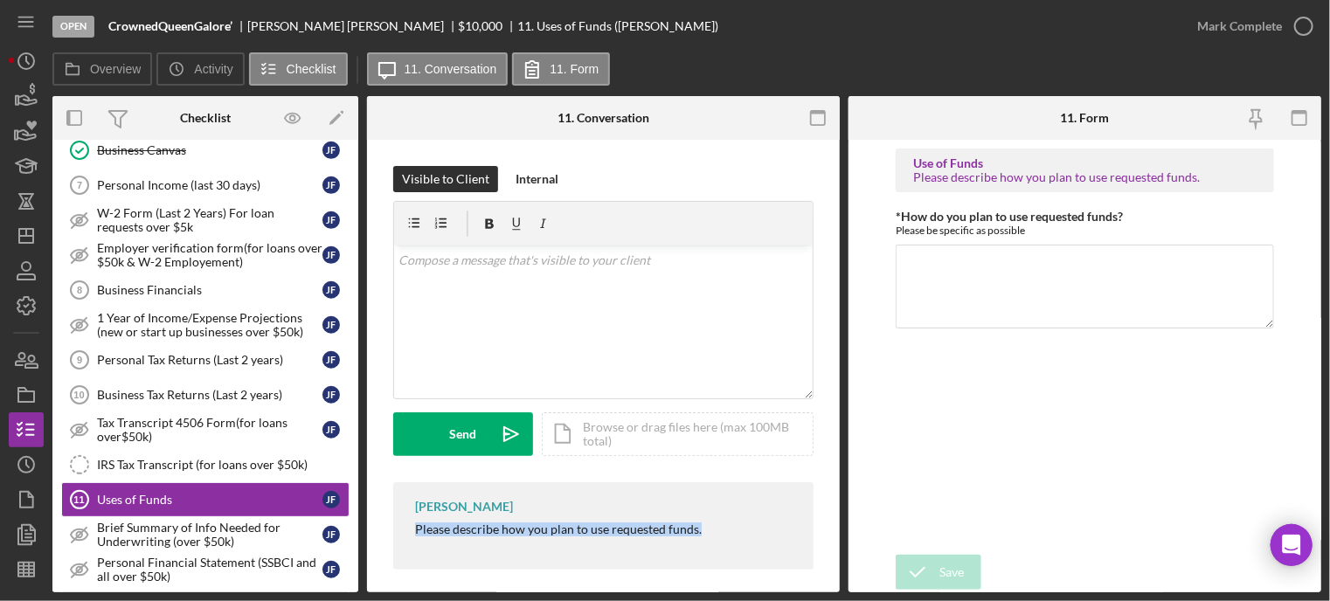
drag, startPoint x: 419, startPoint y: 525, endPoint x: 720, endPoint y: 551, distance: 302.6
click at [720, 551] on div "[PERSON_NAME] Please describe how you plan to use requested funds." at bounding box center [603, 525] width 420 height 87
copy div "Please describe how you plan to use requested funds."
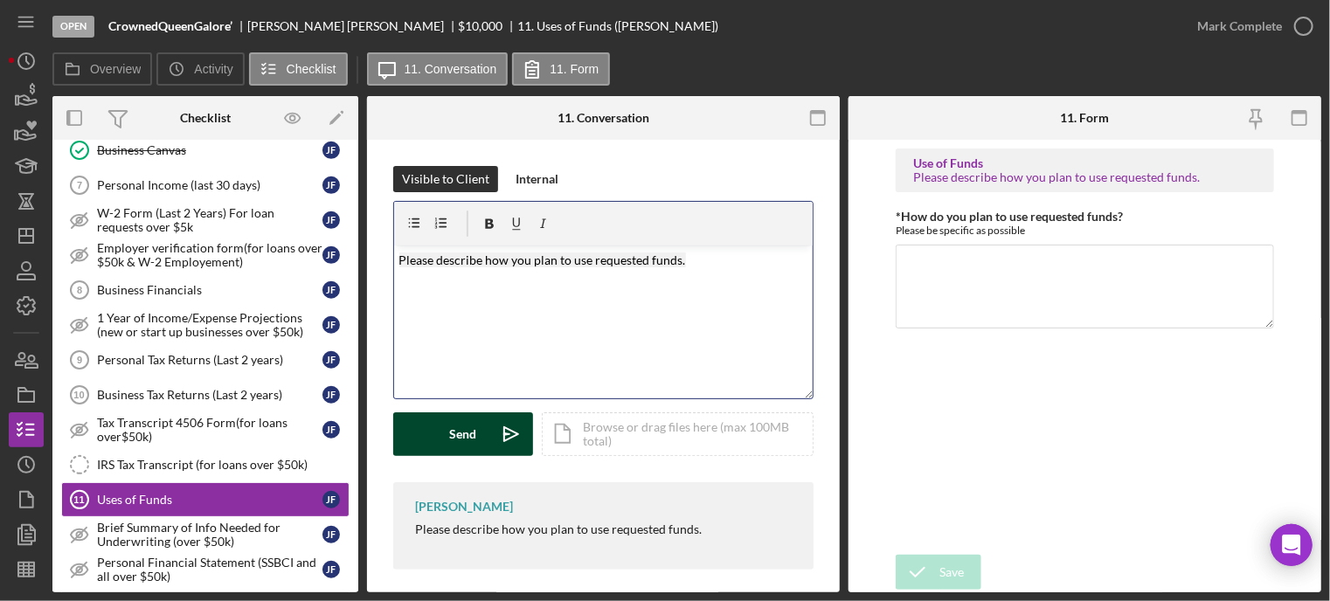
click at [461, 435] on div "Send" at bounding box center [463, 434] width 27 height 44
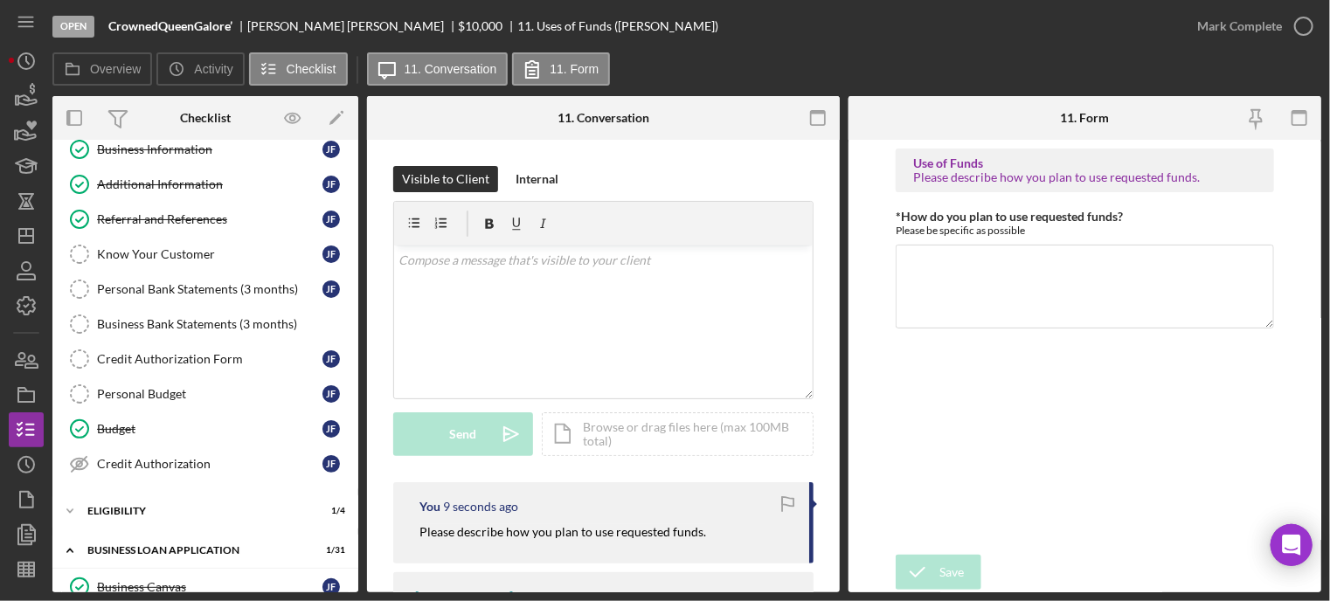
scroll to position [175, 0]
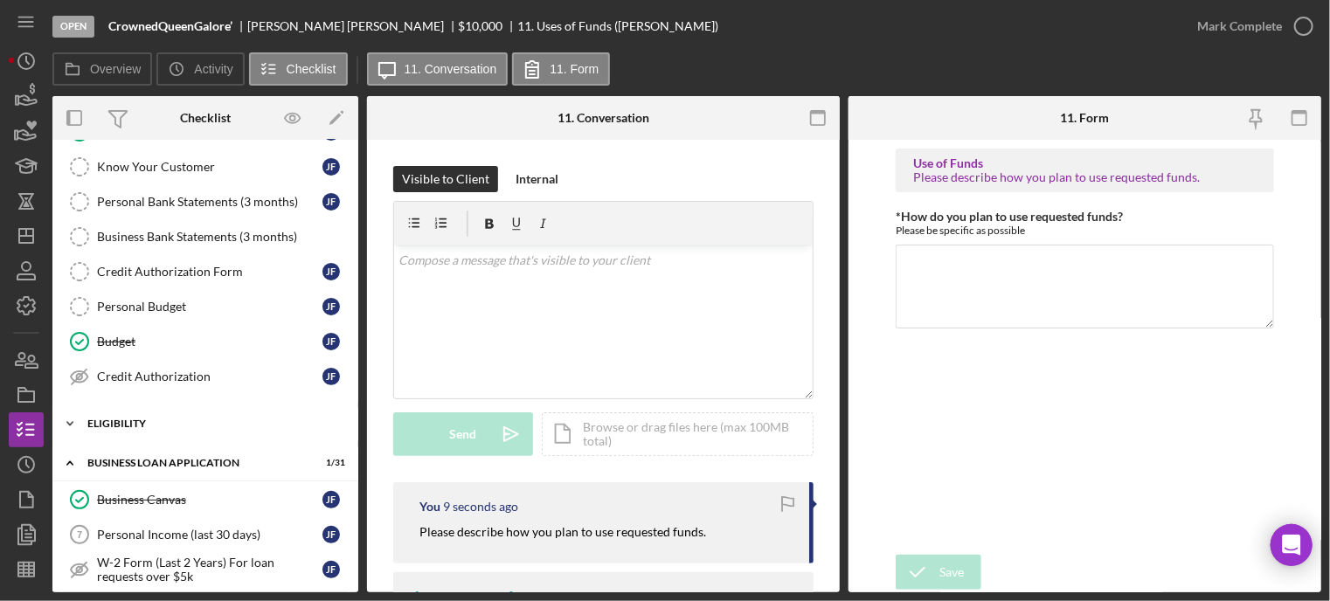
click at [136, 419] on div "ELIGIBILITY" at bounding box center [211, 424] width 249 height 10
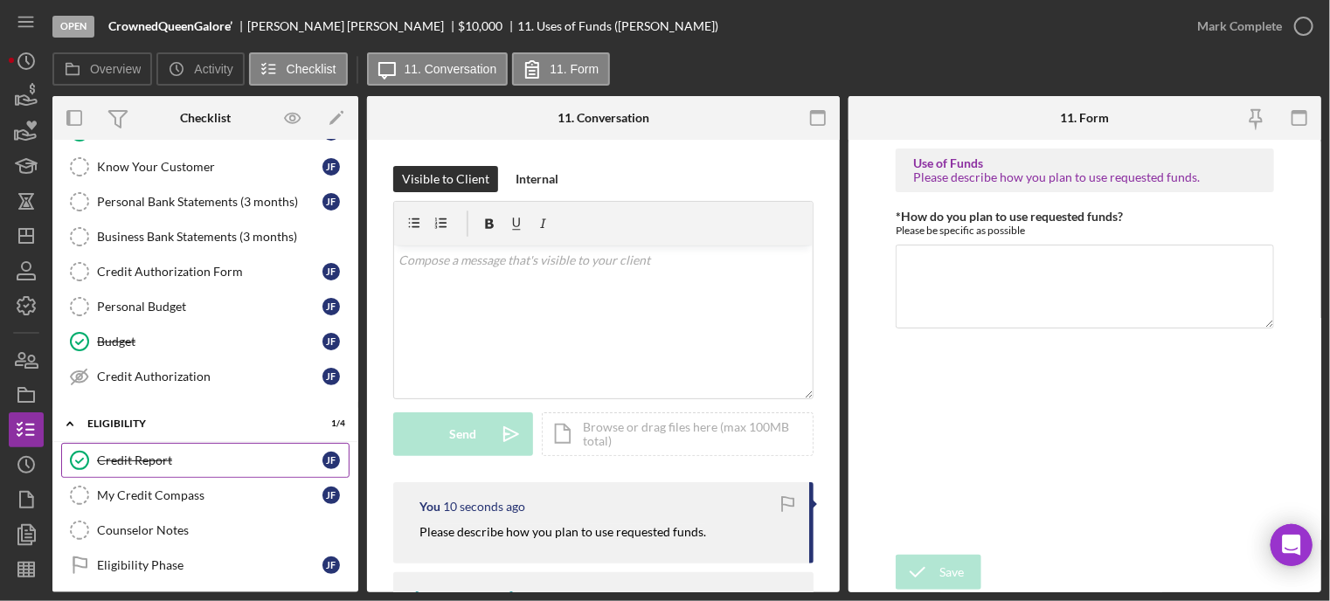
click at [140, 446] on link "Credit Report Credit Report [PERSON_NAME]" at bounding box center [205, 460] width 288 height 35
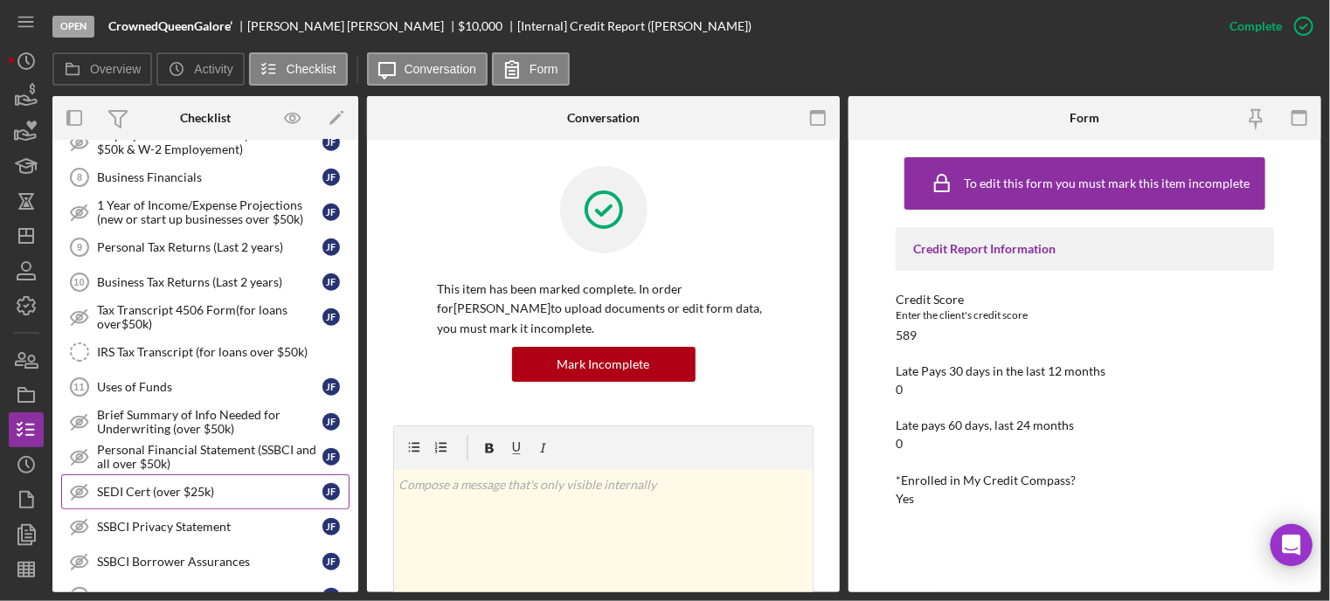
scroll to position [961, 0]
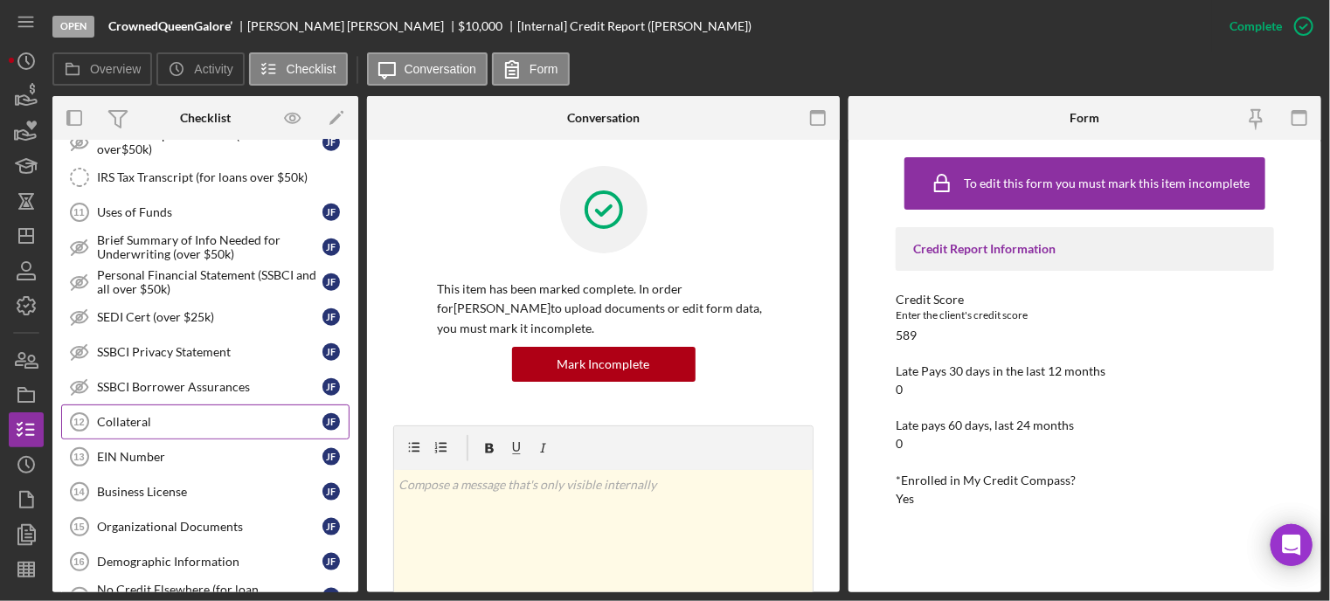
click at [174, 415] on div "Collateral" at bounding box center [209, 422] width 225 height 14
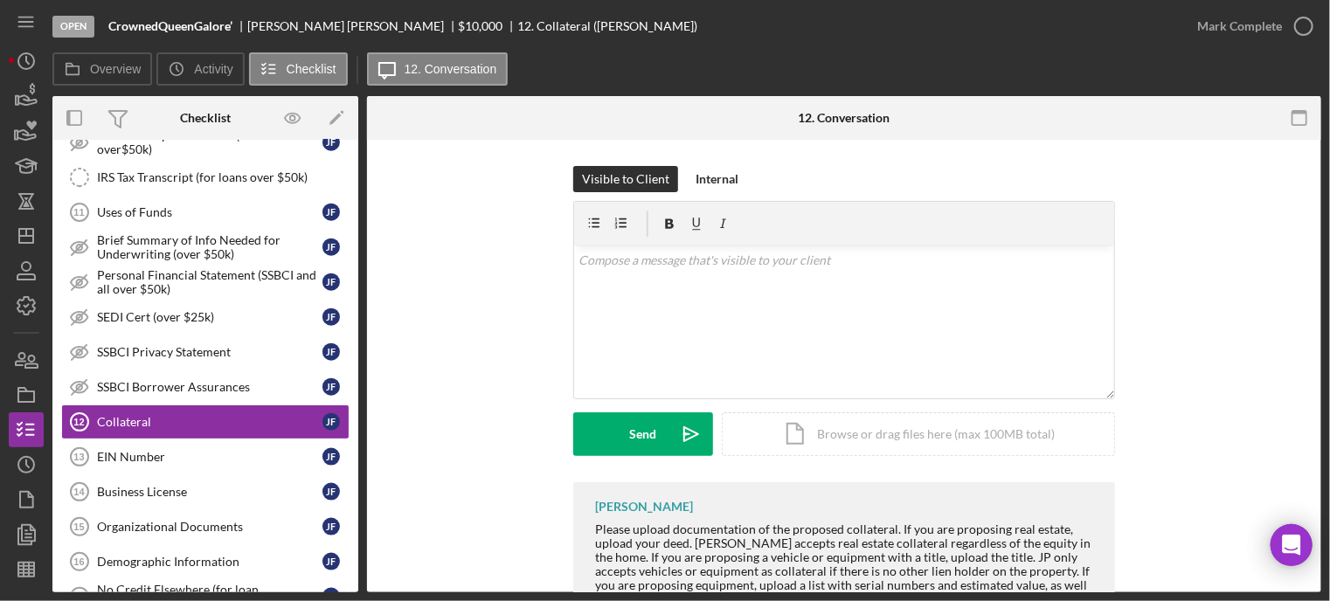
scroll to position [70, 0]
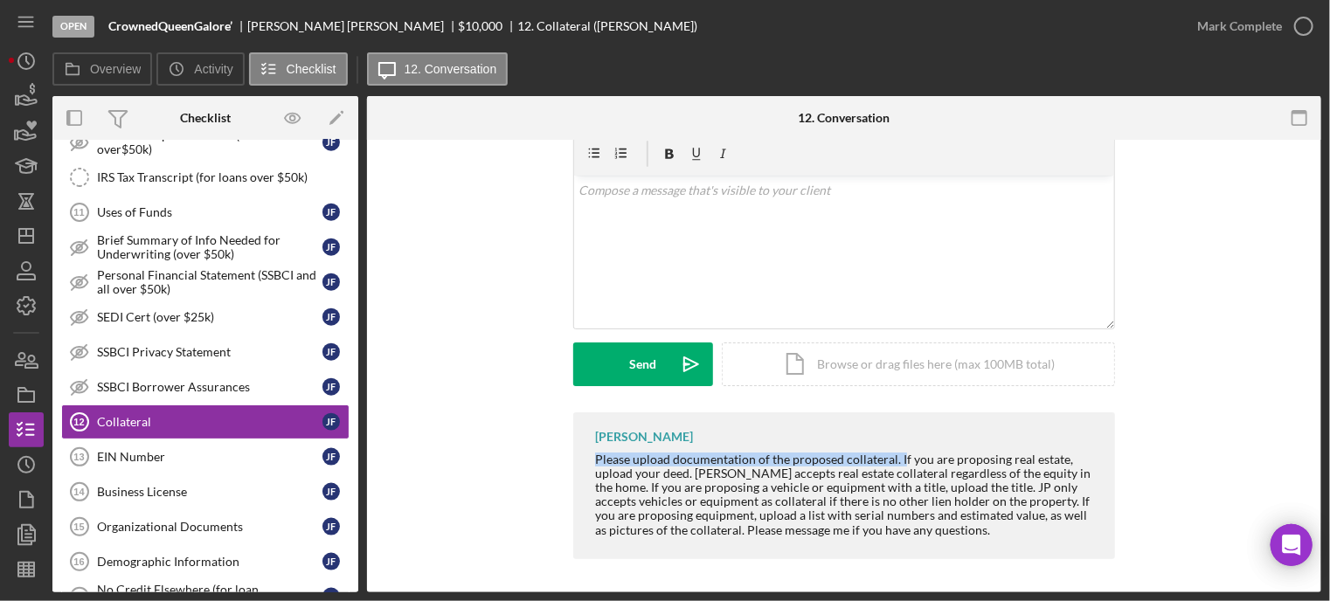
drag, startPoint x: 587, startPoint y: 453, endPoint x: 875, endPoint y: 442, distance: 287.7
click at [895, 457] on div "[PERSON_NAME] Please upload documentation of the proposed collateral. If you ar…" at bounding box center [844, 485] width 542 height 147
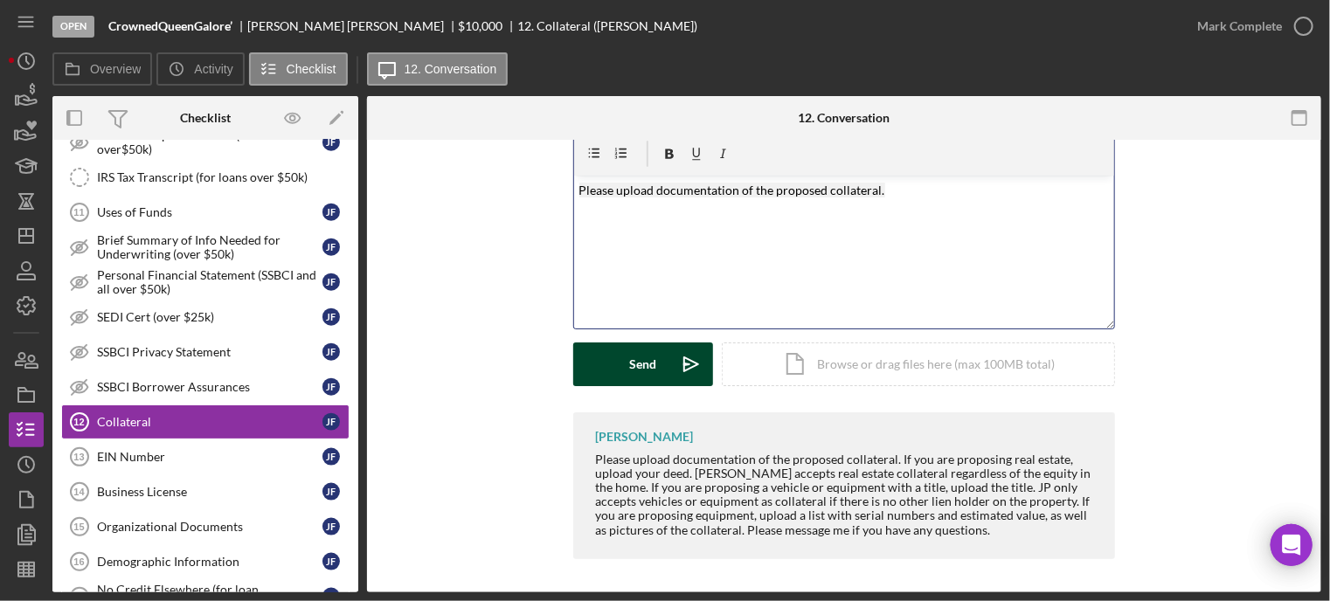
click at [651, 373] on div "Send" at bounding box center [643, 364] width 27 height 44
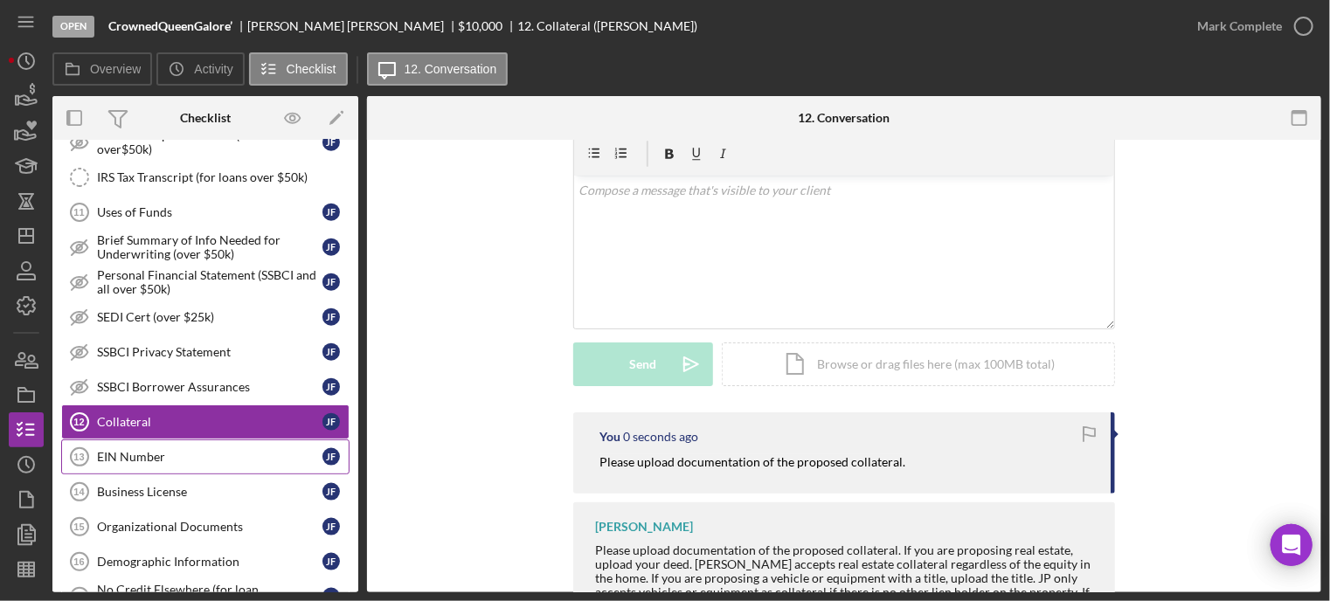
click at [185, 450] on div "EIN Number" at bounding box center [209, 457] width 225 height 14
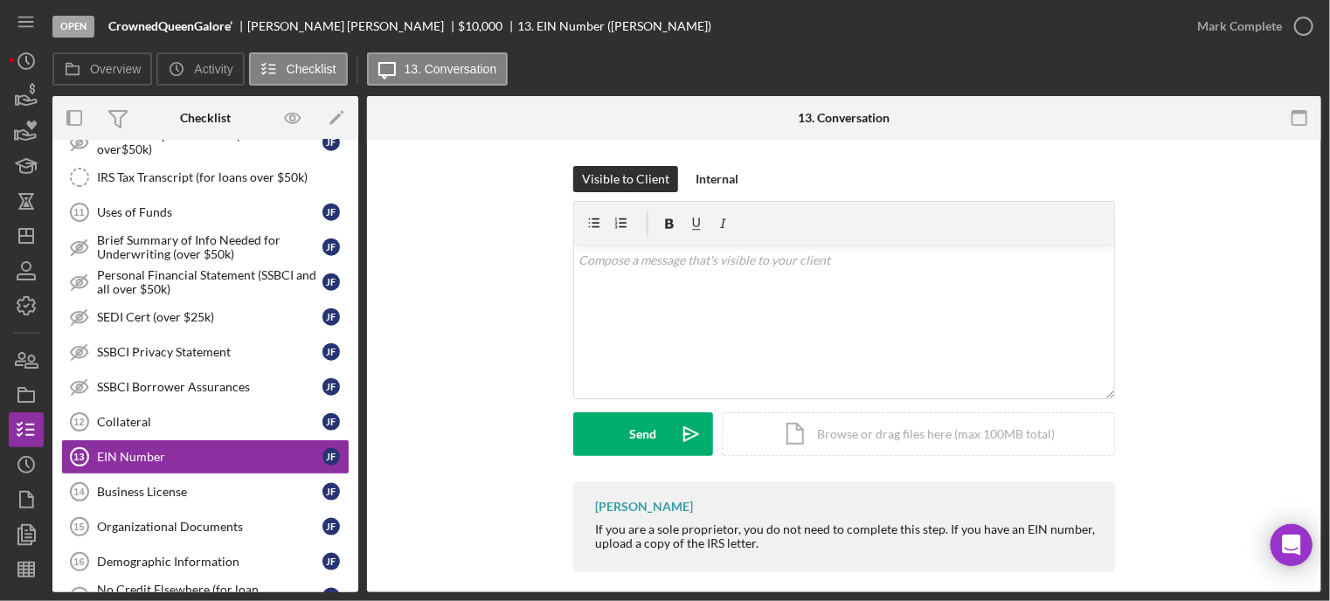
drag, startPoint x: 940, startPoint y: 528, endPoint x: 1069, endPoint y: 544, distance: 130.4
click at [1080, 551] on div "[PERSON_NAME] If you are a sole proprietor, you do not need to complete this st…" at bounding box center [844, 527] width 542 height 90
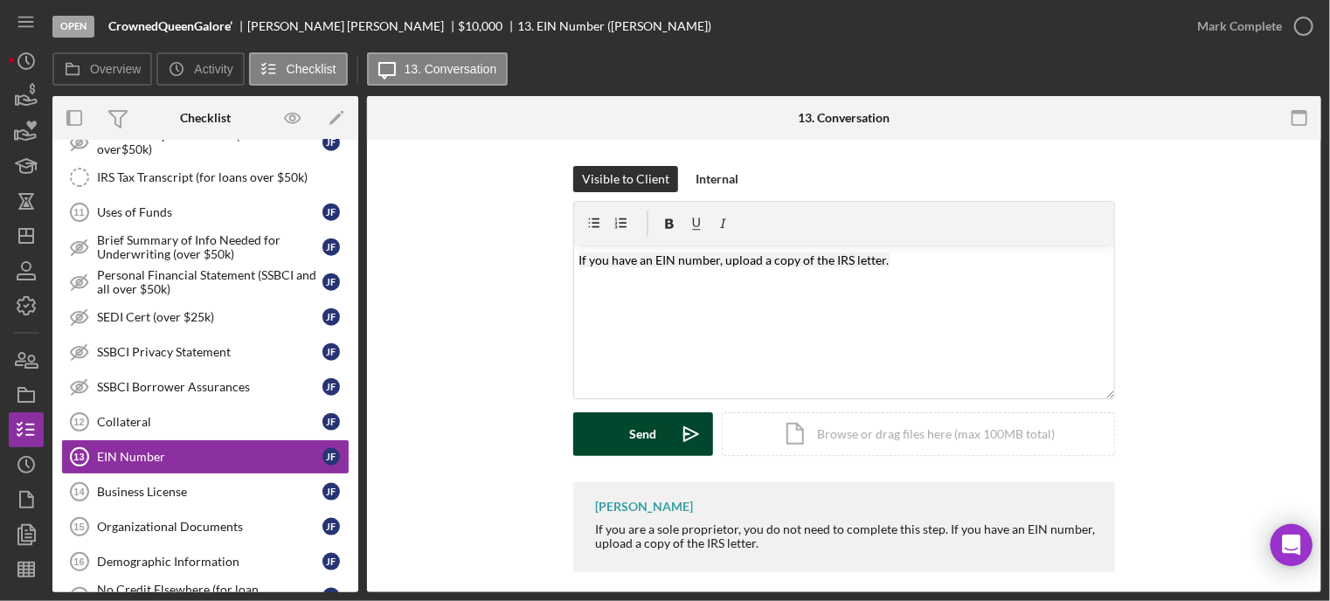
click at [630, 435] on div "Send" at bounding box center [643, 434] width 27 height 44
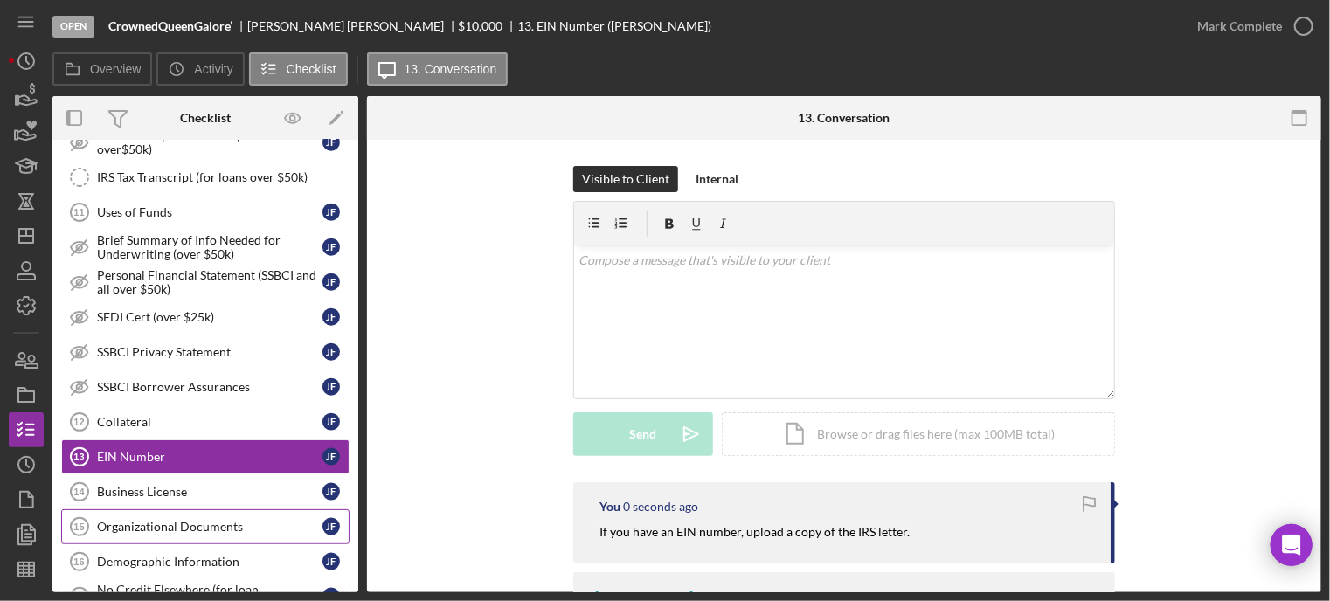
click at [182, 520] on div "Organizational Documents" at bounding box center [209, 527] width 225 height 14
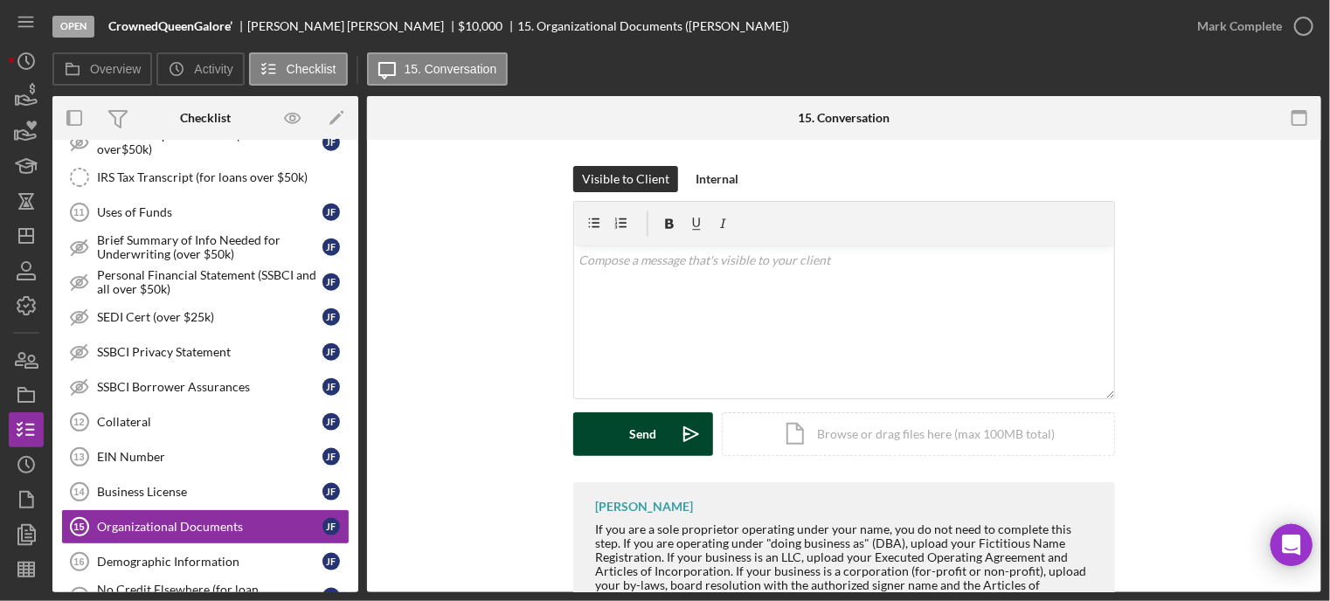
scroll to position [70, 0]
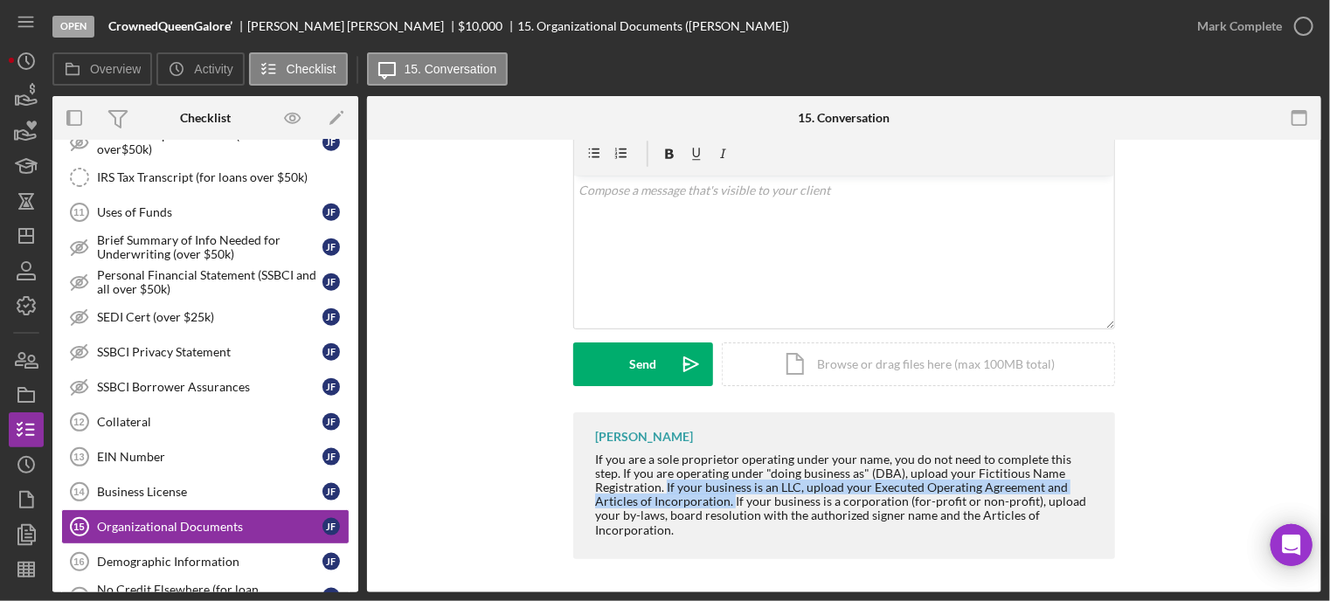
drag, startPoint x: 664, startPoint y: 483, endPoint x: 717, endPoint y: 495, distance: 54.7
click at [728, 499] on div "If you are a sole proprietor operating under your name, you do not need to comp…" at bounding box center [846, 495] width 502 height 85
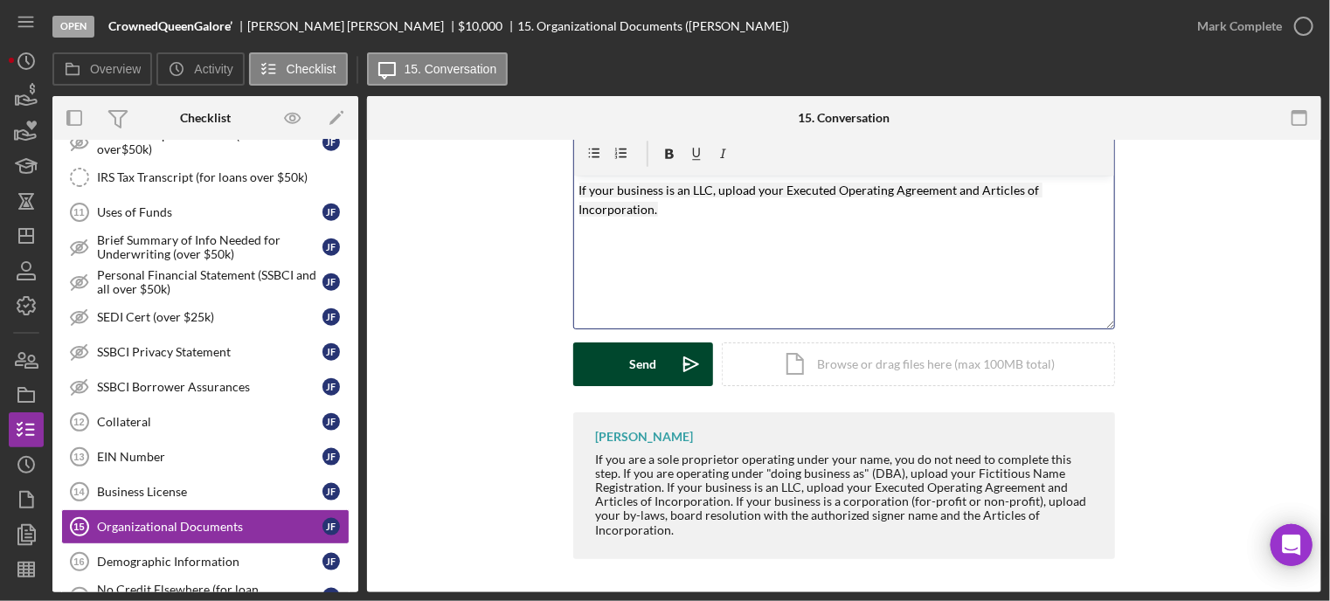
click at [626, 378] on button "Send Icon/icon-invite-send" at bounding box center [643, 364] width 140 height 44
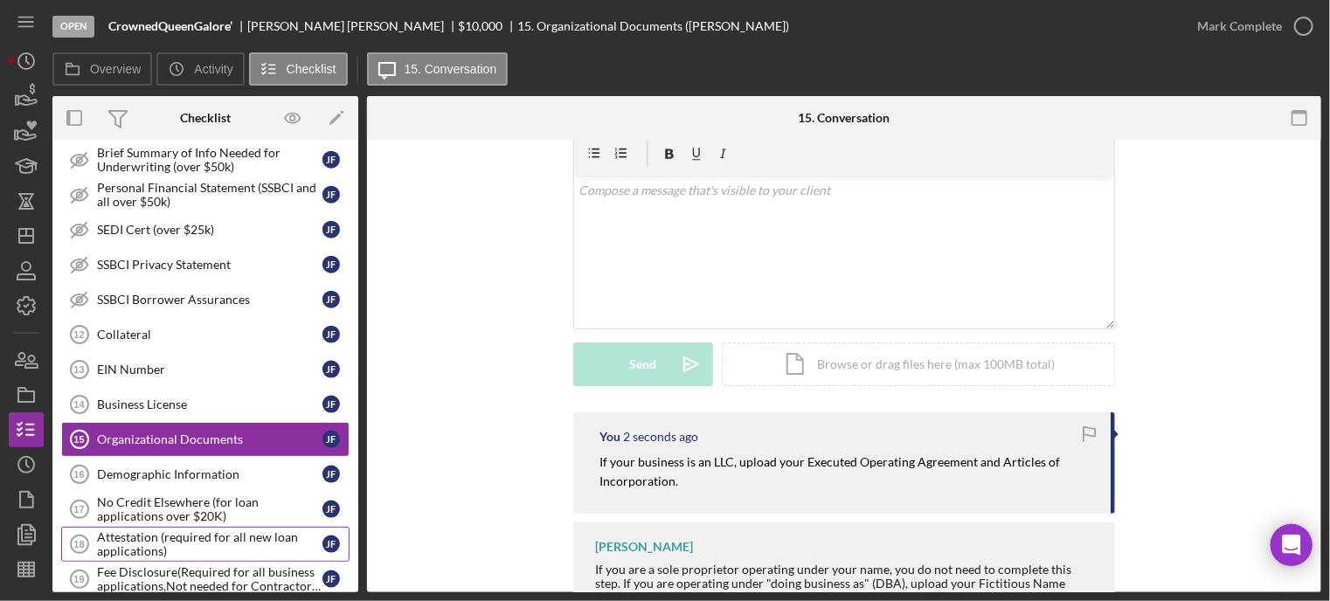
scroll to position [1136, 0]
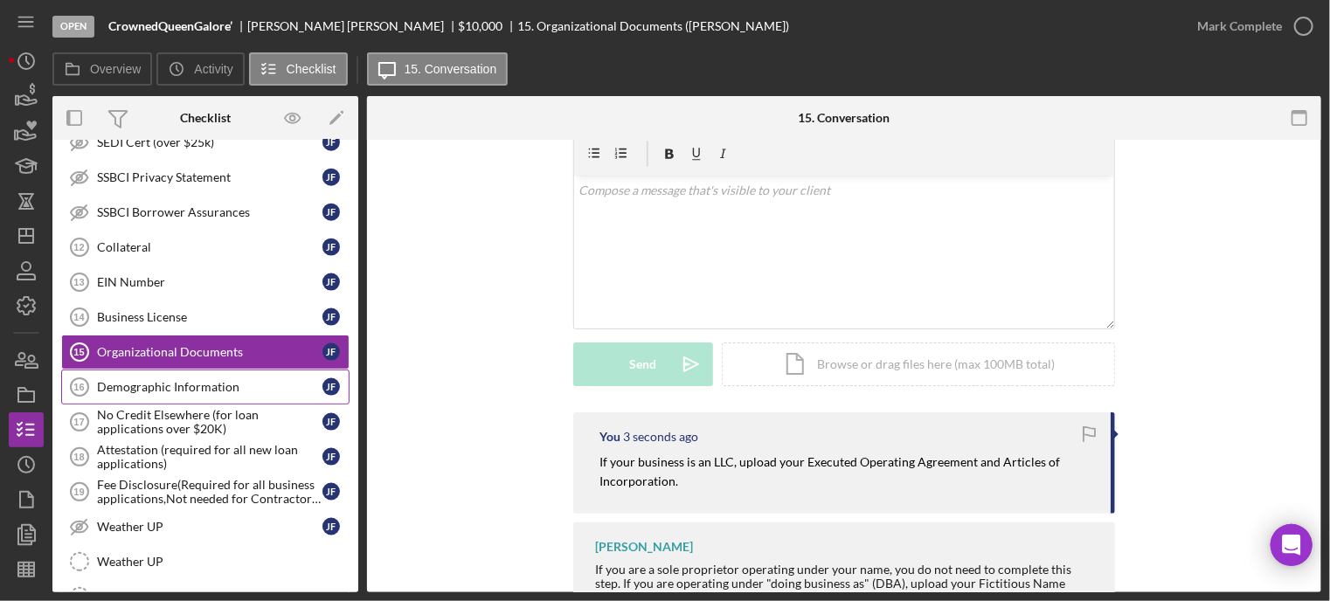
click at [183, 380] on div "Demographic Information" at bounding box center [209, 387] width 225 height 14
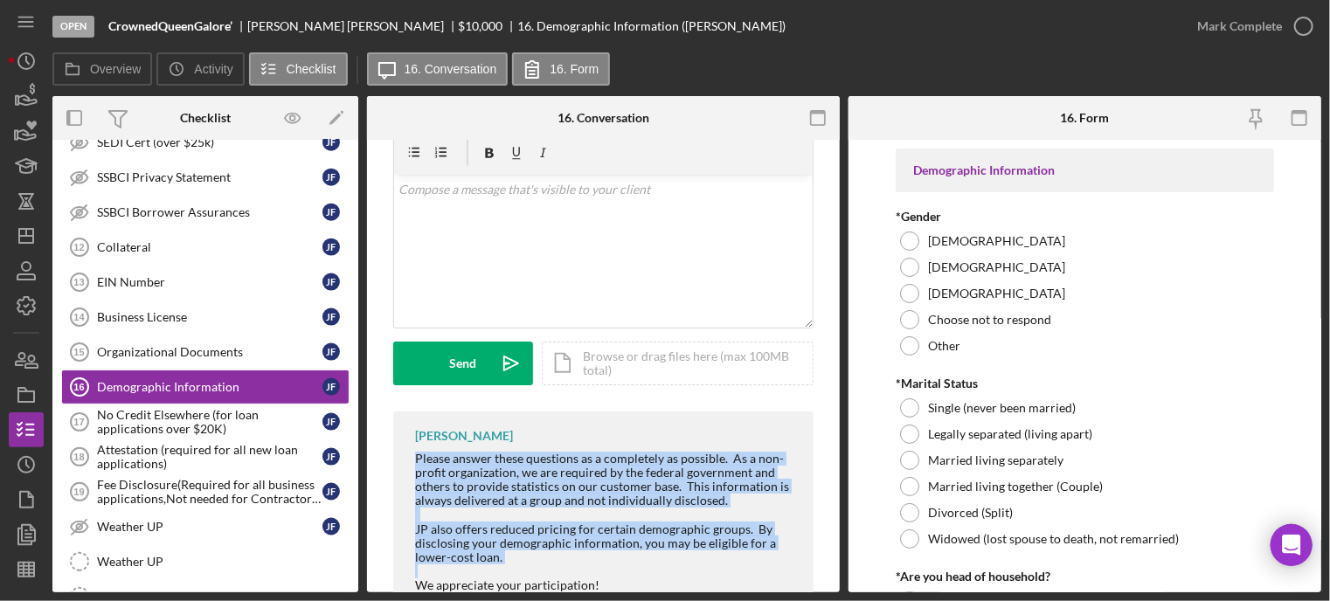
scroll to position [127, 0]
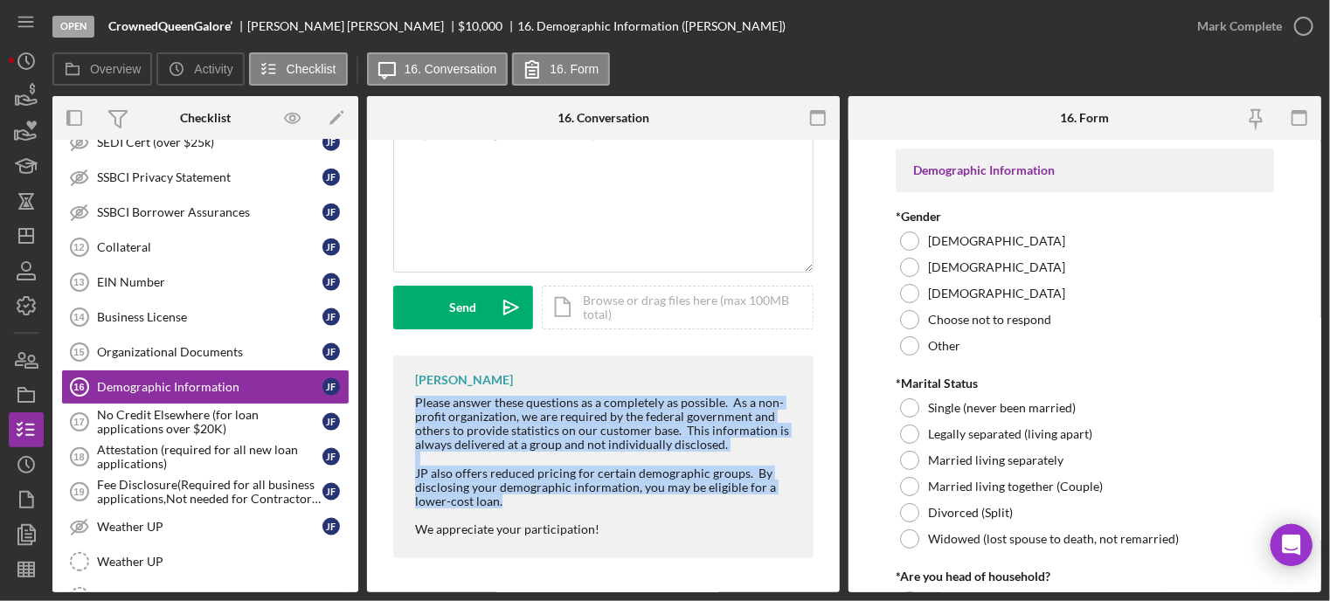
drag, startPoint x: 412, startPoint y: 520, endPoint x: 659, endPoint y: 485, distance: 248.9
click at [713, 502] on div "[PERSON_NAME] Please answer these questions as a completely as possible. As a n…" at bounding box center [603, 457] width 420 height 203
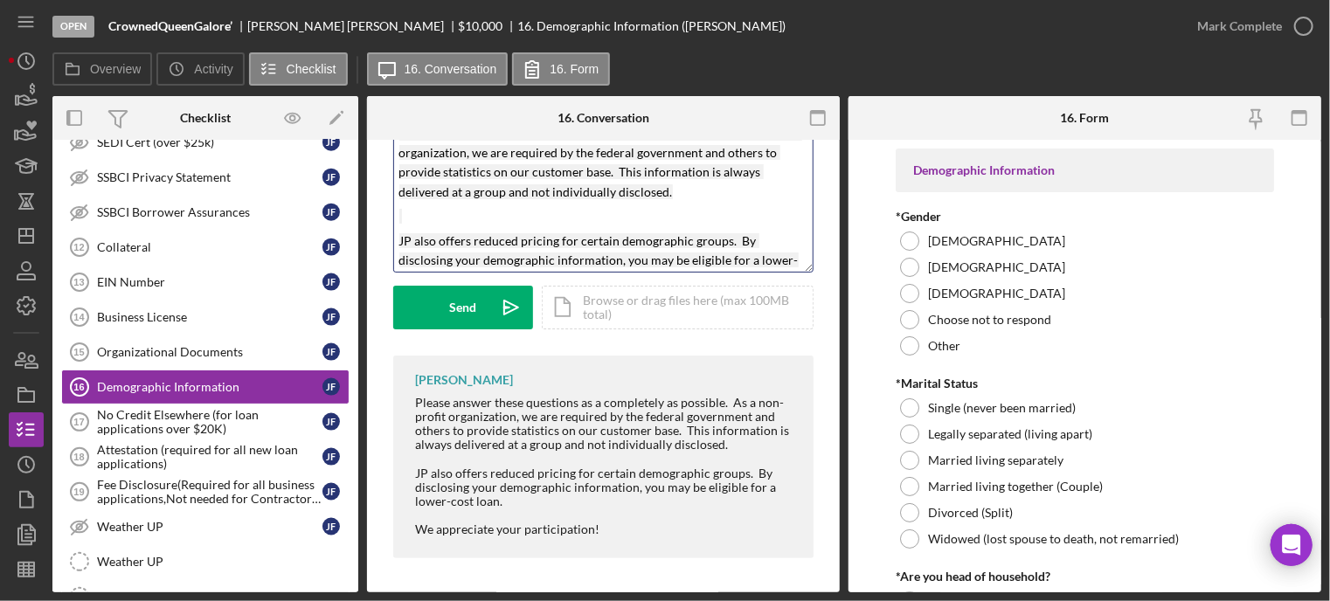
scroll to position [20, 0]
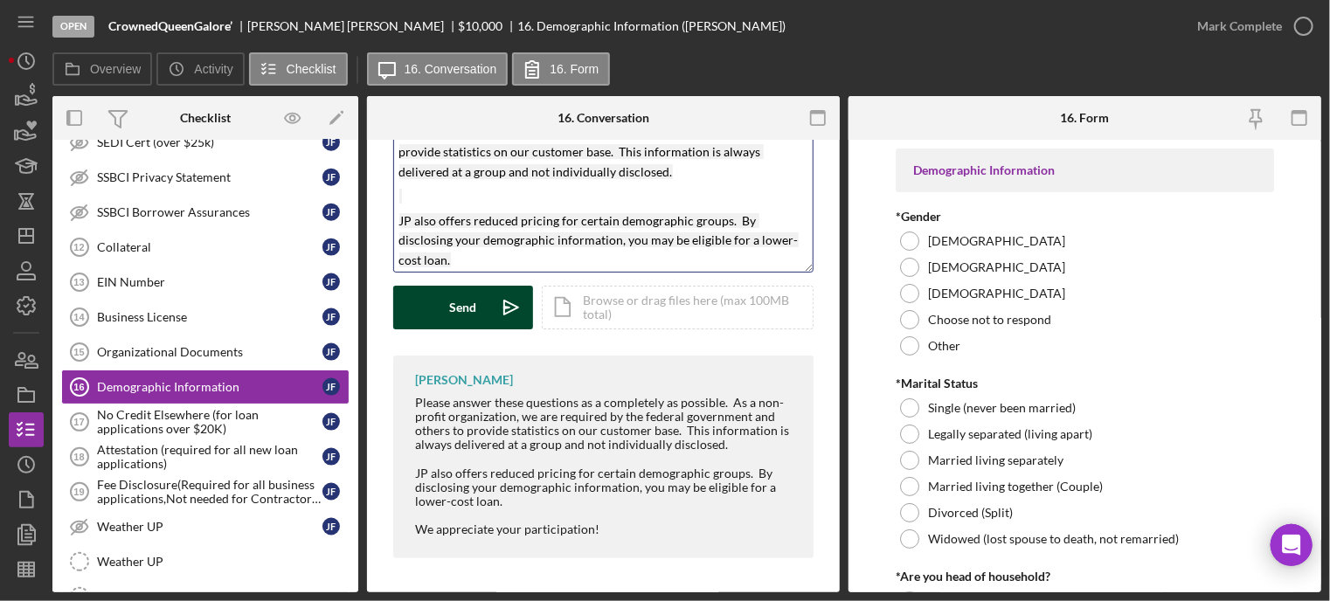
click at [474, 307] on div "Send" at bounding box center [463, 308] width 27 height 44
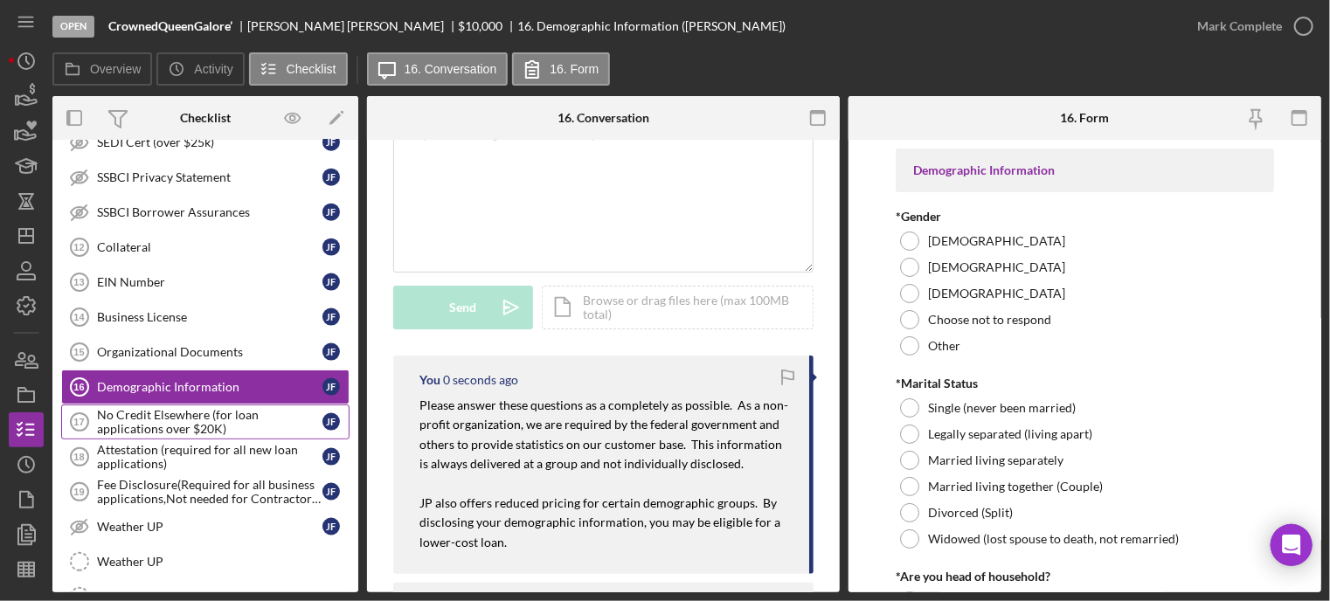
scroll to position [147, 0]
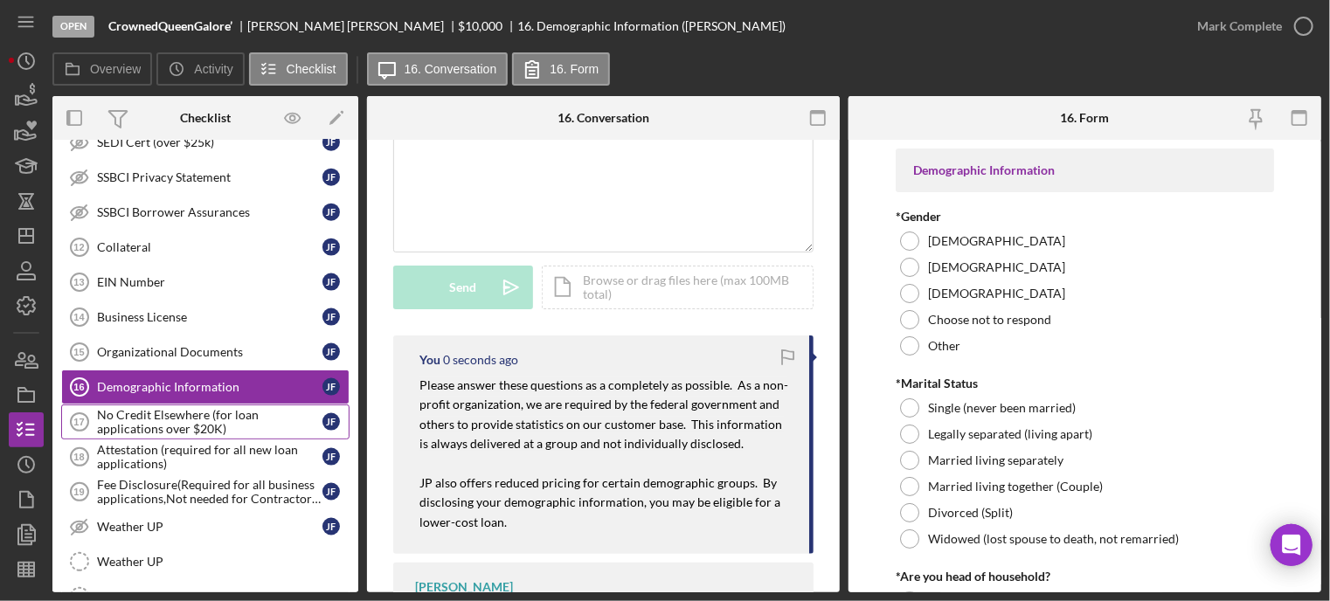
click at [150, 413] on div "No Credit Elsewhere (for loan applications over $20K)" at bounding box center [209, 422] width 225 height 28
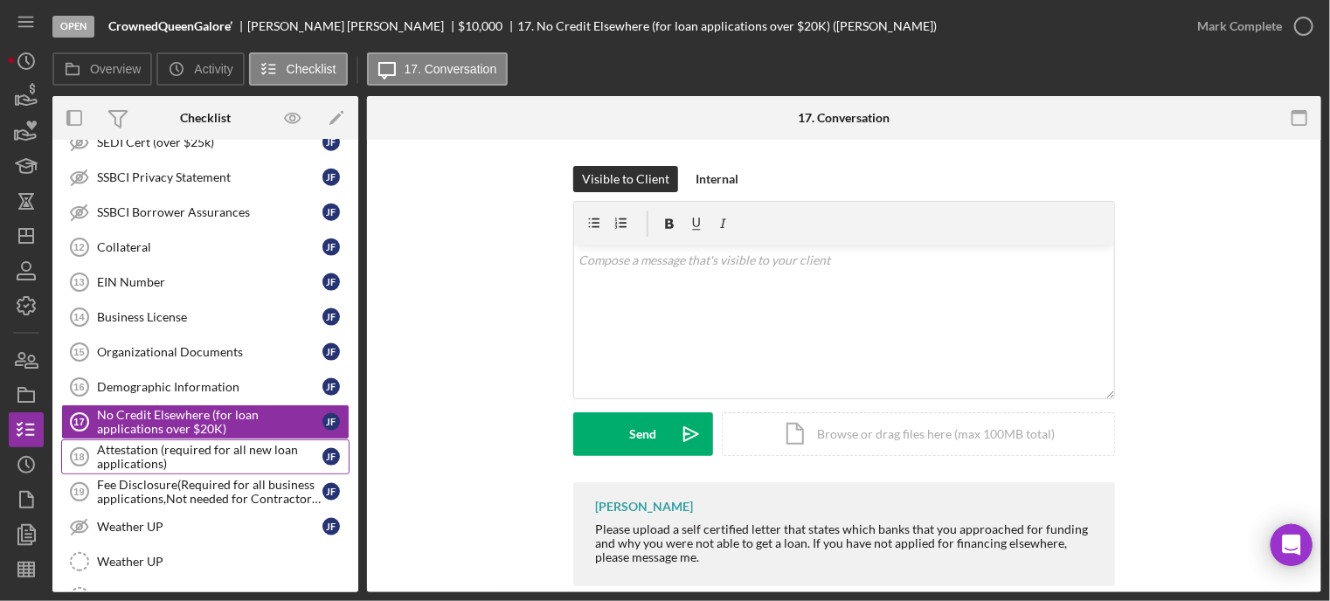
click at [196, 445] on div "Attestation (required for all new loan applications)" at bounding box center [209, 457] width 225 height 28
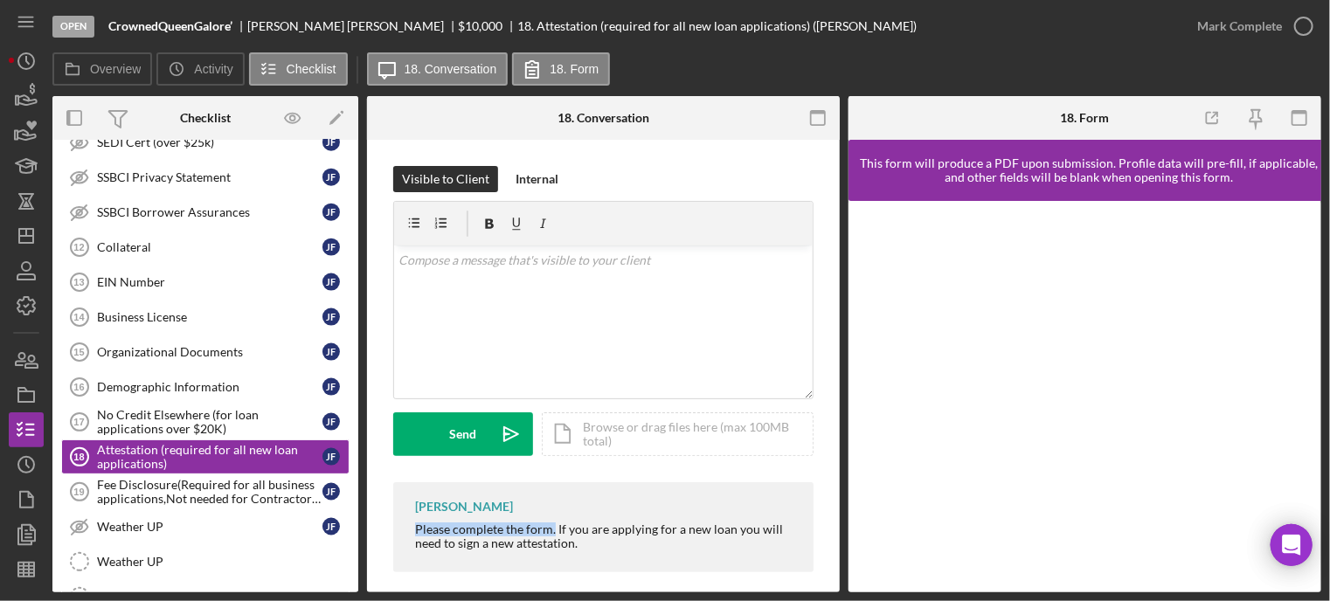
drag, startPoint x: 408, startPoint y: 524, endPoint x: 552, endPoint y: 526, distance: 144.2
click at [554, 526] on div "[PERSON_NAME] Please complete the form. If you are applying for a new loan you …" at bounding box center [603, 527] width 420 height 90
drag, startPoint x: 436, startPoint y: 430, endPoint x: 355, endPoint y: 427, distance: 81.3
click at [433, 431] on button "Send Icon/icon-invite-send" at bounding box center [463, 434] width 140 height 44
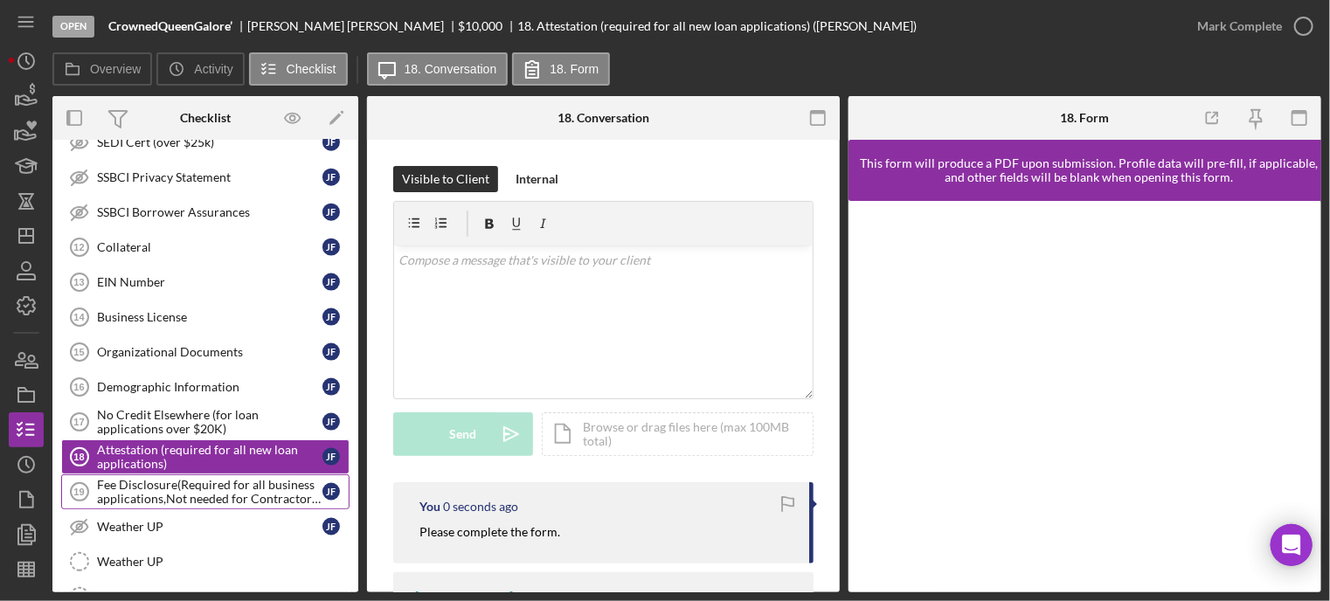
click at [171, 480] on div "Fee Disclosure(Required for all business applications,Not needed for Contractor…" at bounding box center [209, 492] width 225 height 28
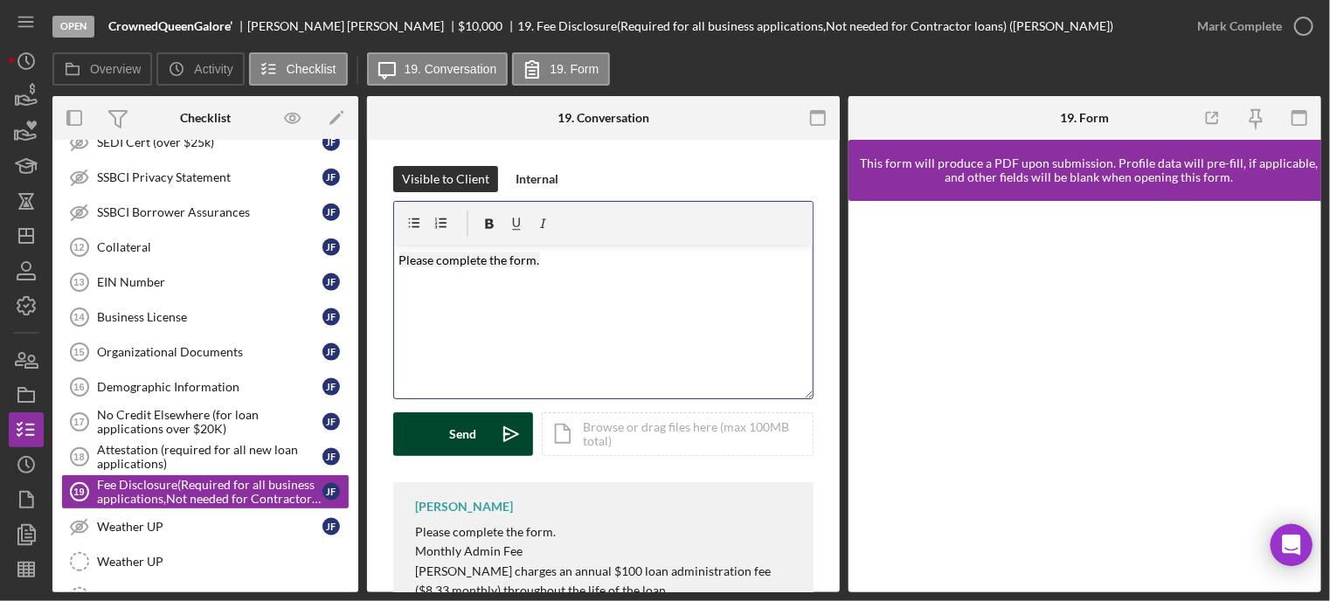
click at [443, 429] on button "Send Icon/icon-invite-send" at bounding box center [463, 434] width 140 height 44
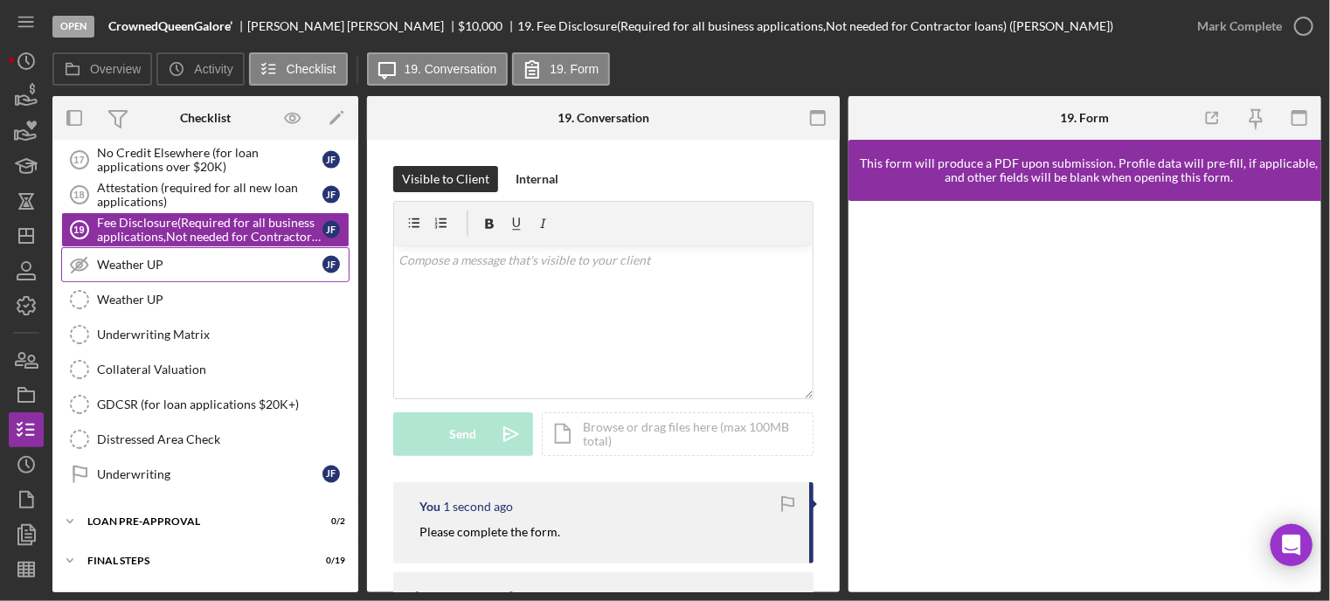
scroll to position [1415, 0]
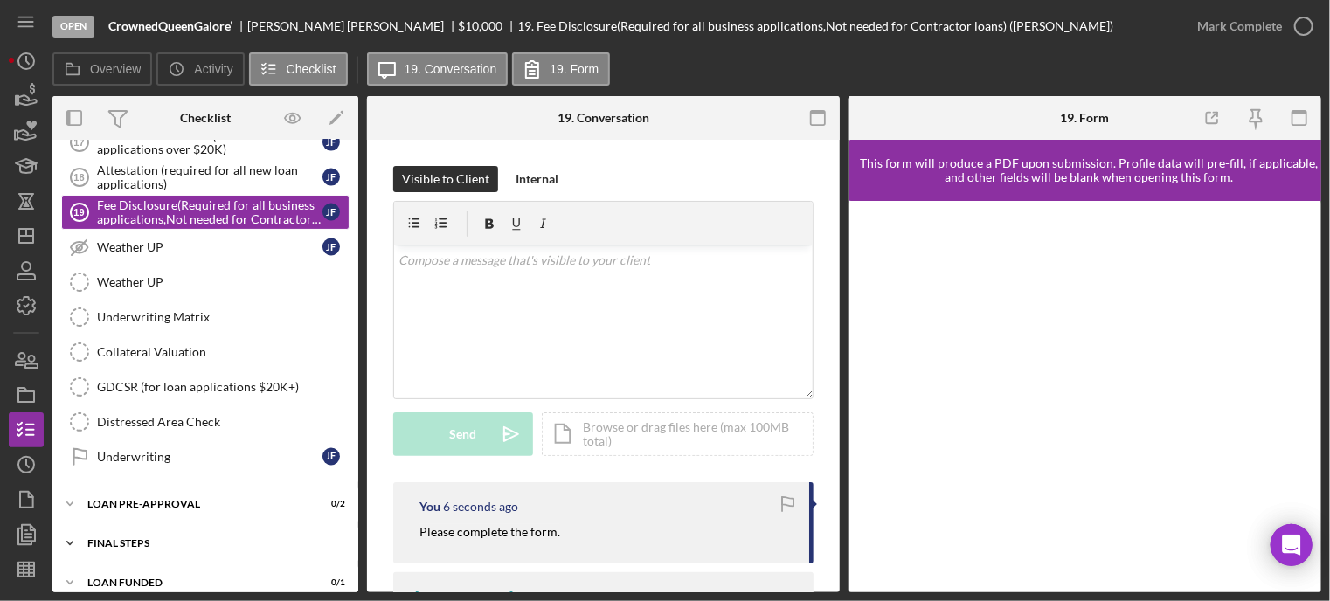
click at [124, 538] on div "FINAL STEPS" at bounding box center [211, 543] width 249 height 10
click at [128, 573] on div "Collateral Insurance" at bounding box center [209, 580] width 225 height 14
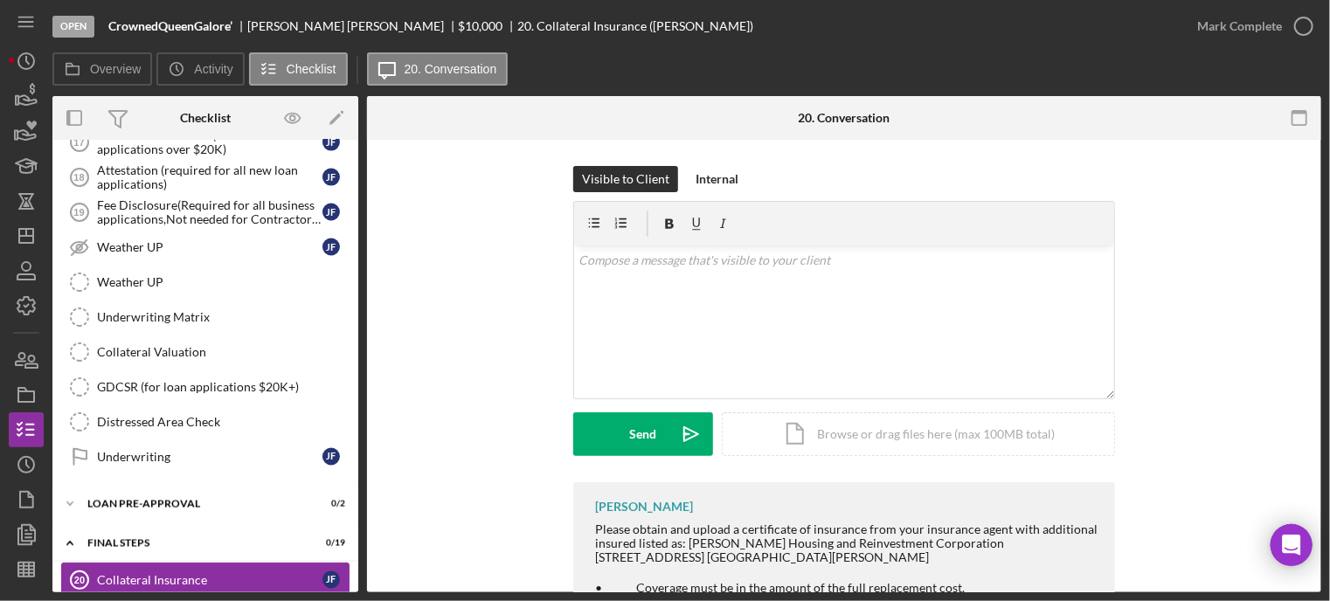
scroll to position [1503, 0]
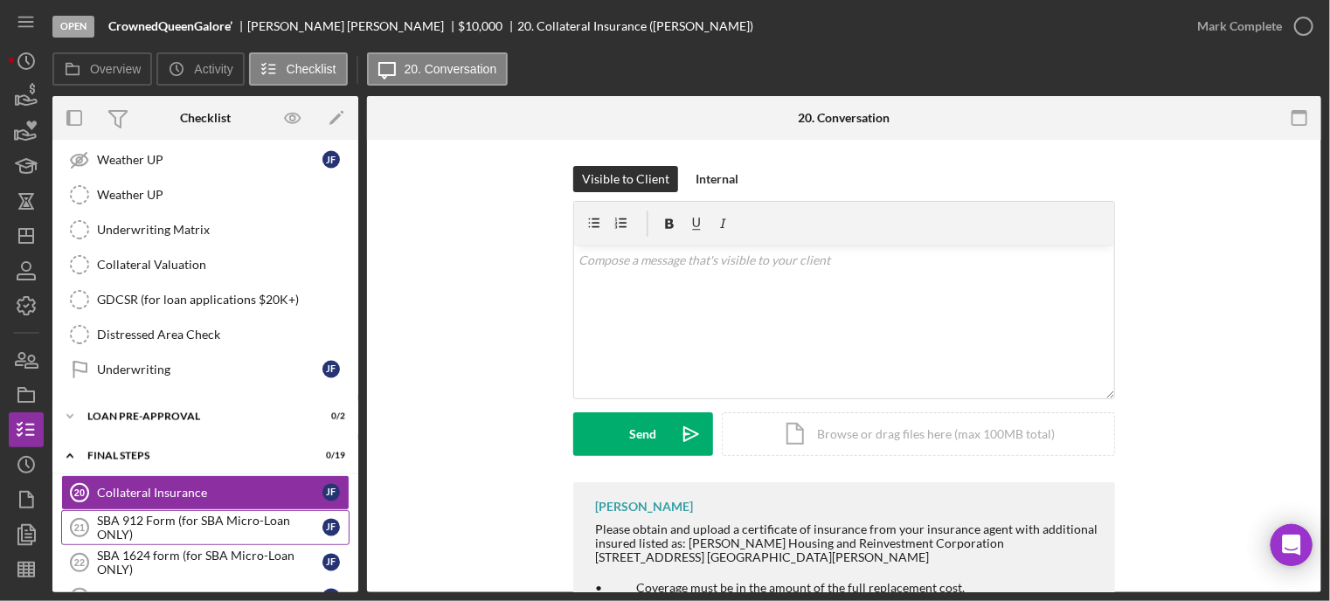
click at [163, 514] on div "SBA 912 Form (for SBA Micro-Loan ONLY)" at bounding box center [209, 528] width 225 height 28
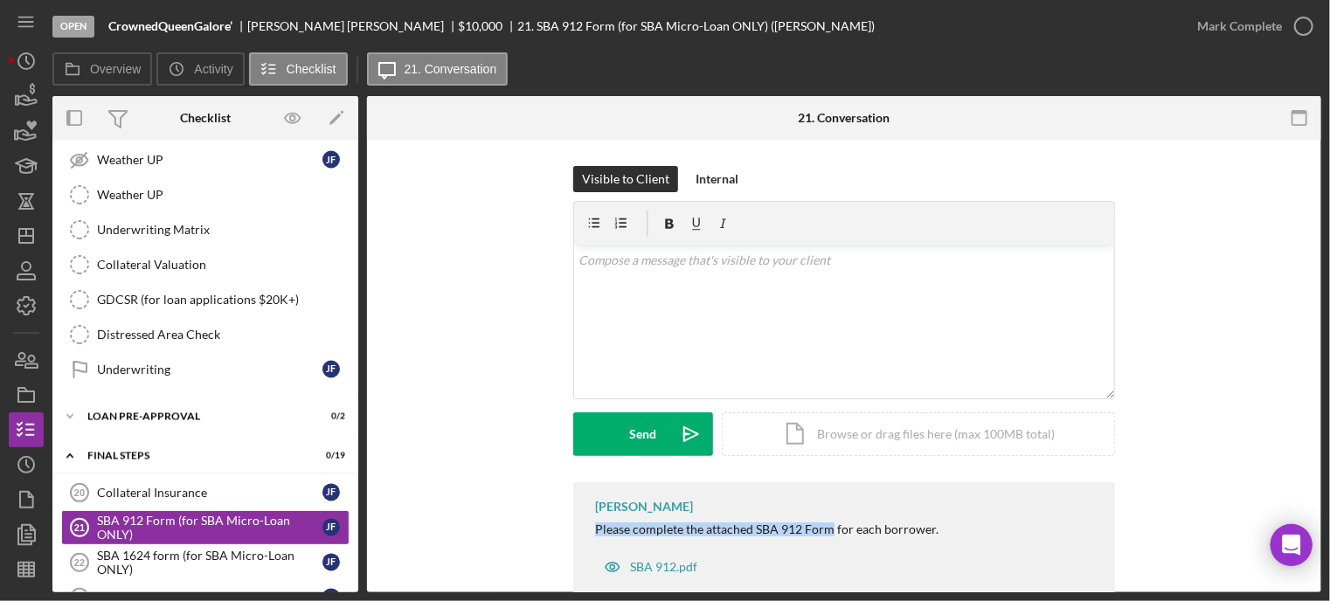
drag, startPoint x: 589, startPoint y: 526, endPoint x: 827, endPoint y: 530, distance: 238.6
click at [827, 530] on div "[PERSON_NAME] Please complete the attached SBA 912 Form for each borrower. SBA …" at bounding box center [844, 542] width 542 height 120
click at [827, 530] on div "Please complete the attached SBA 912 Form for each borrower." at bounding box center [766, 529] width 343 height 14
drag, startPoint x: 590, startPoint y: 525, endPoint x: 830, endPoint y: 533, distance: 240.4
click at [830, 533] on div "[PERSON_NAME] Please complete the attached SBA 912 Form for each borrower. SBA …" at bounding box center [844, 542] width 542 height 120
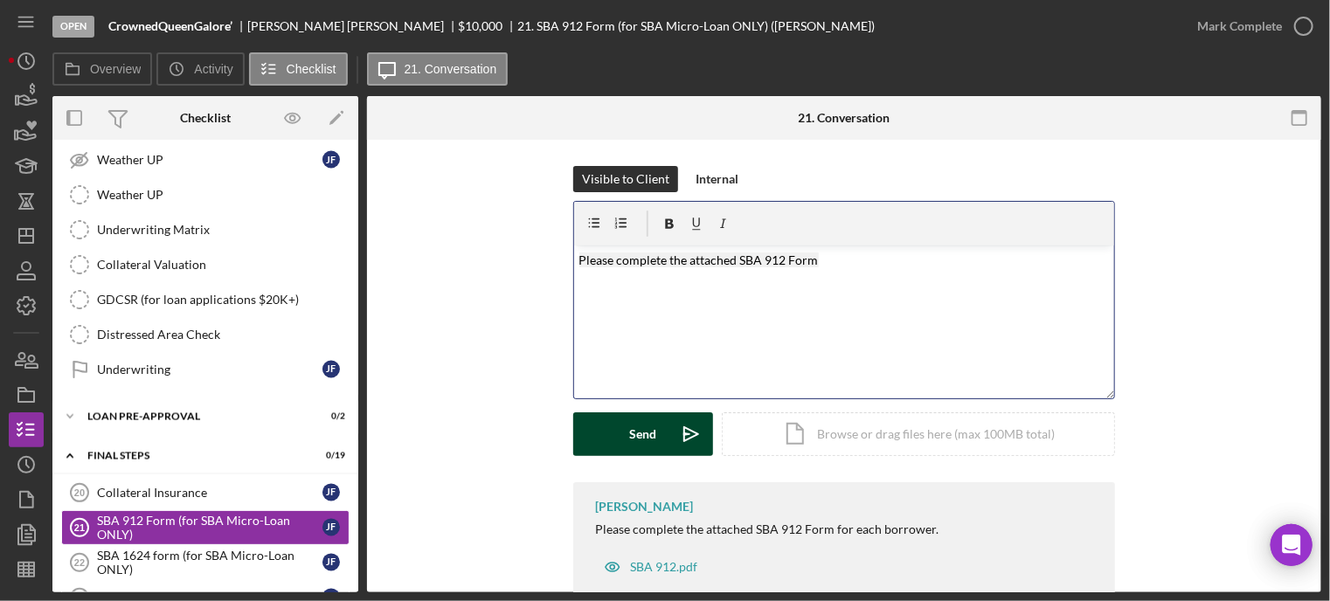
click at [630, 437] on div "Send" at bounding box center [643, 434] width 27 height 44
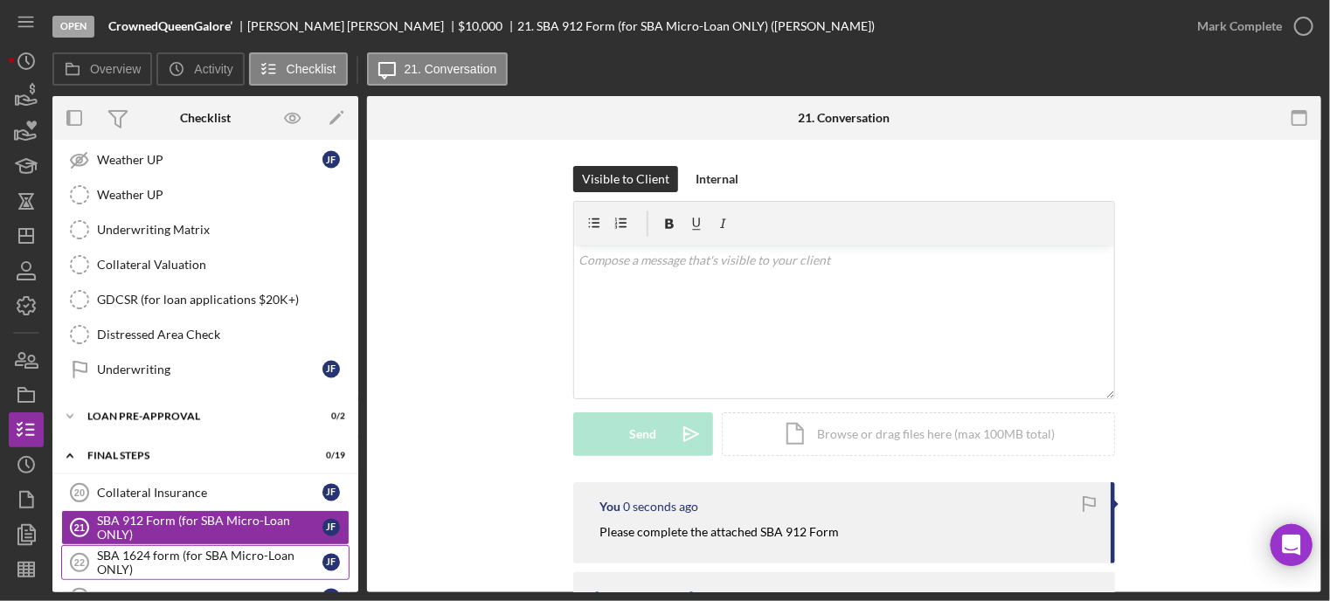
click at [168, 549] on div "SBA 1624 form (for SBA Micro-Loan ONLY)" at bounding box center [209, 563] width 225 height 28
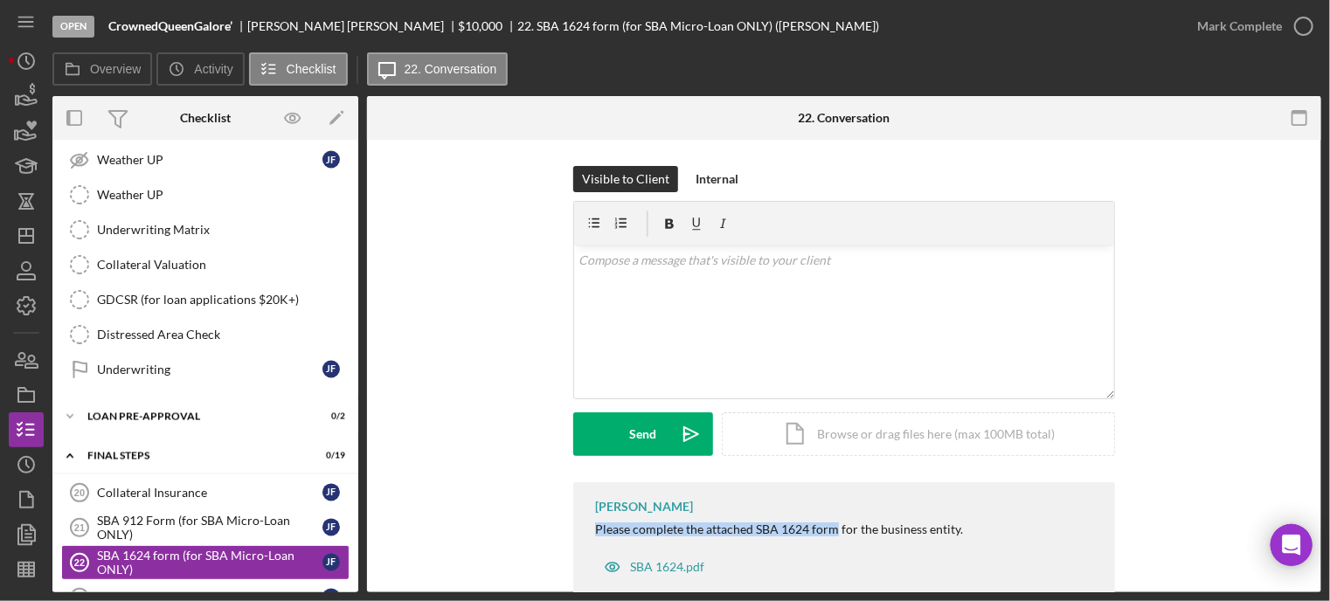
drag, startPoint x: 585, startPoint y: 525, endPoint x: 832, endPoint y: 529, distance: 246.4
click at [832, 529] on div "[PERSON_NAME] Please complete the attached SBA 1624 form for the business entit…" at bounding box center [844, 542] width 542 height 120
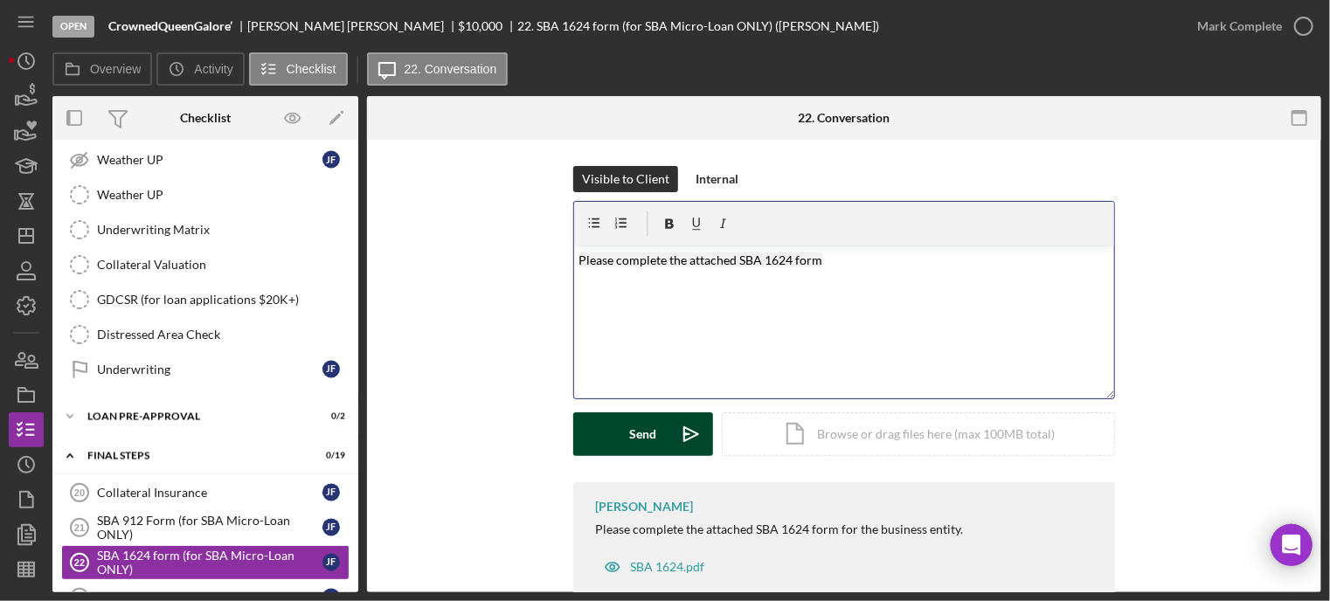
click at [647, 431] on div "Send" at bounding box center [643, 434] width 27 height 44
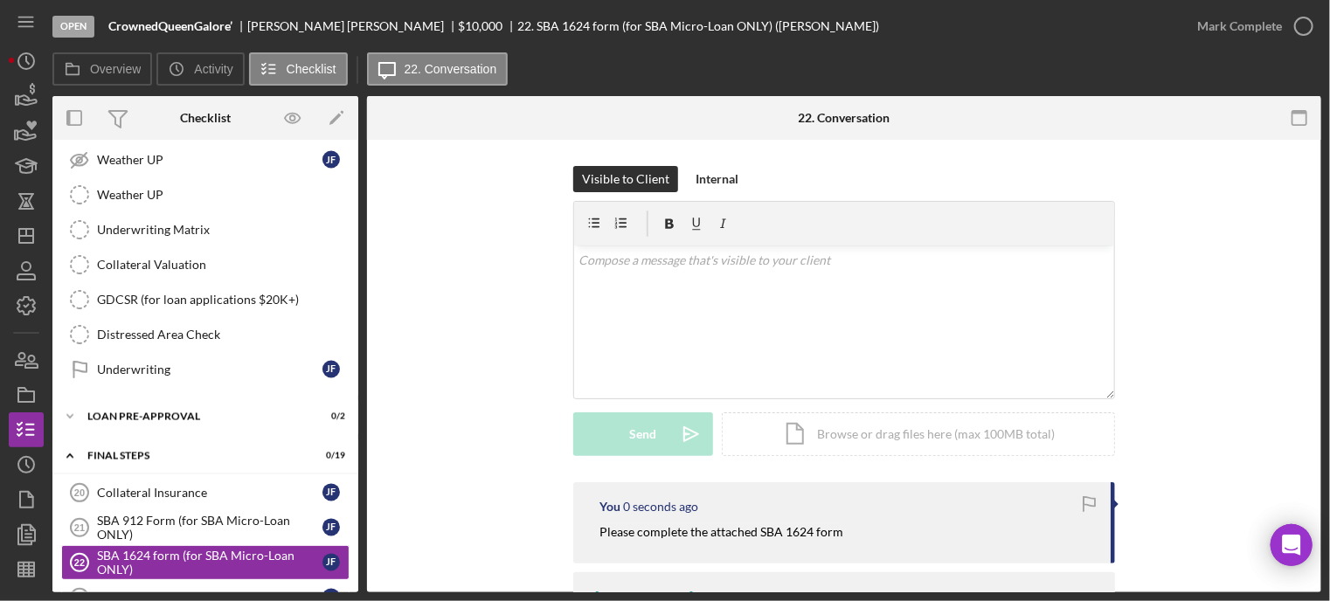
scroll to position [1590, 0]
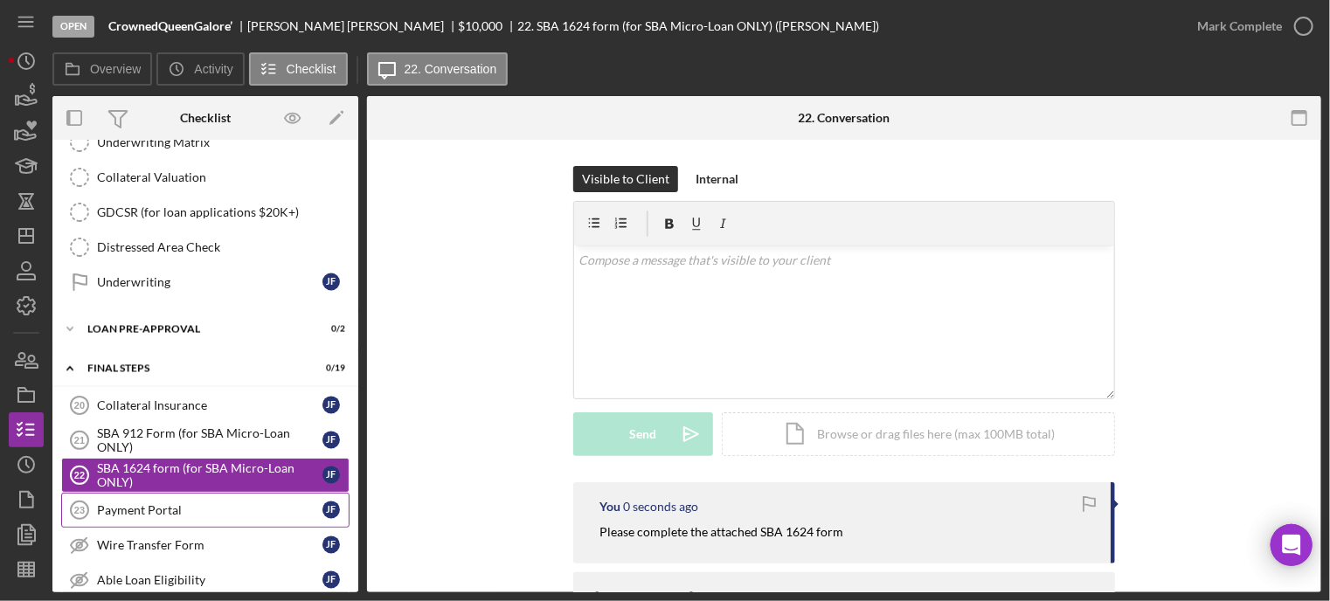
click at [160, 503] on div "Payment Portal" at bounding box center [209, 510] width 225 height 14
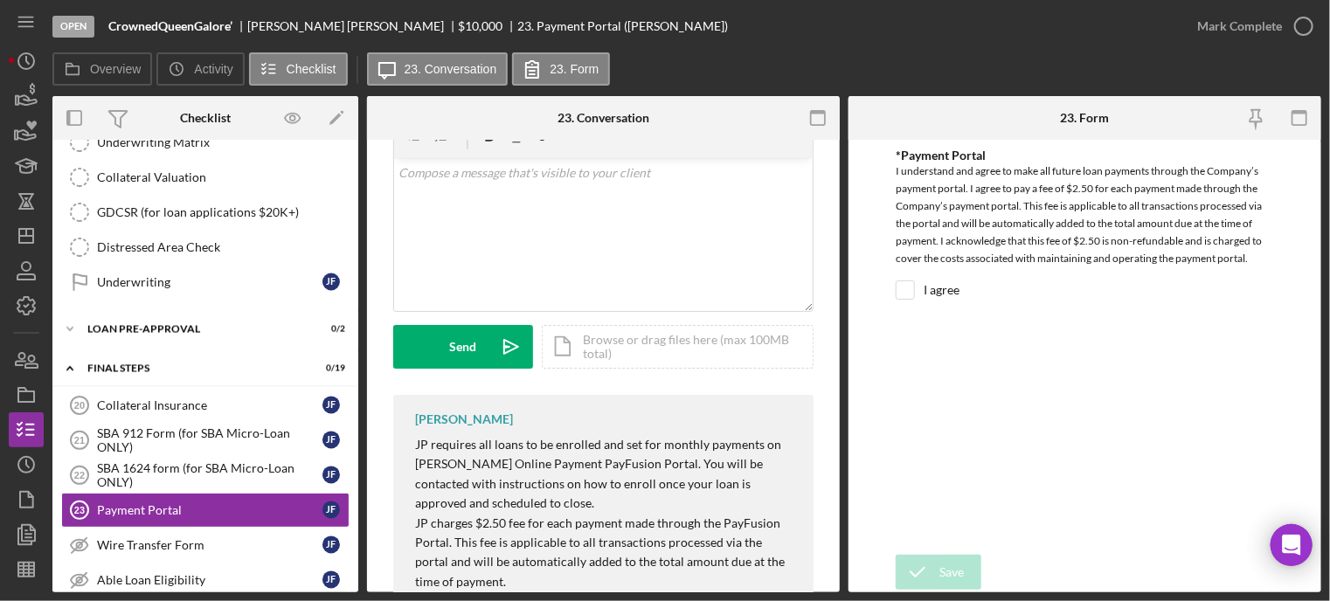
scroll to position [175, 0]
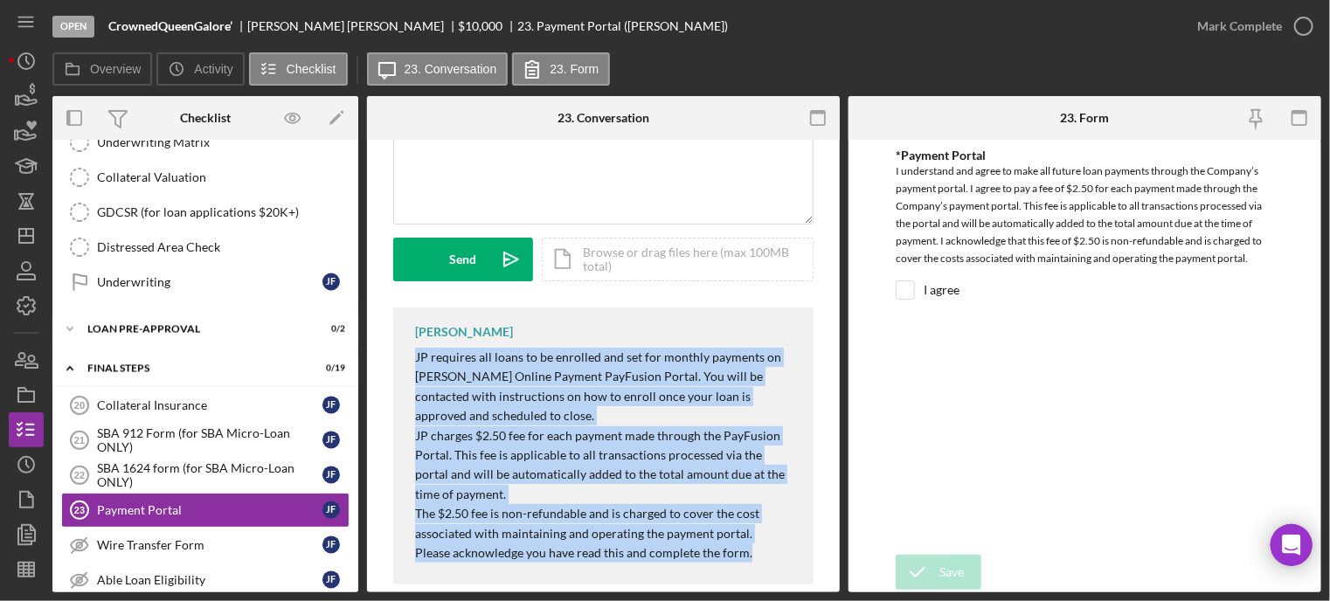
drag, startPoint x: 454, startPoint y: 351, endPoint x: 654, endPoint y: 519, distance: 261.1
click at [737, 550] on div "JP requires all loans to be enrolled and set for monthly payments on [PERSON_NA…" at bounding box center [605, 455] width 381 height 215
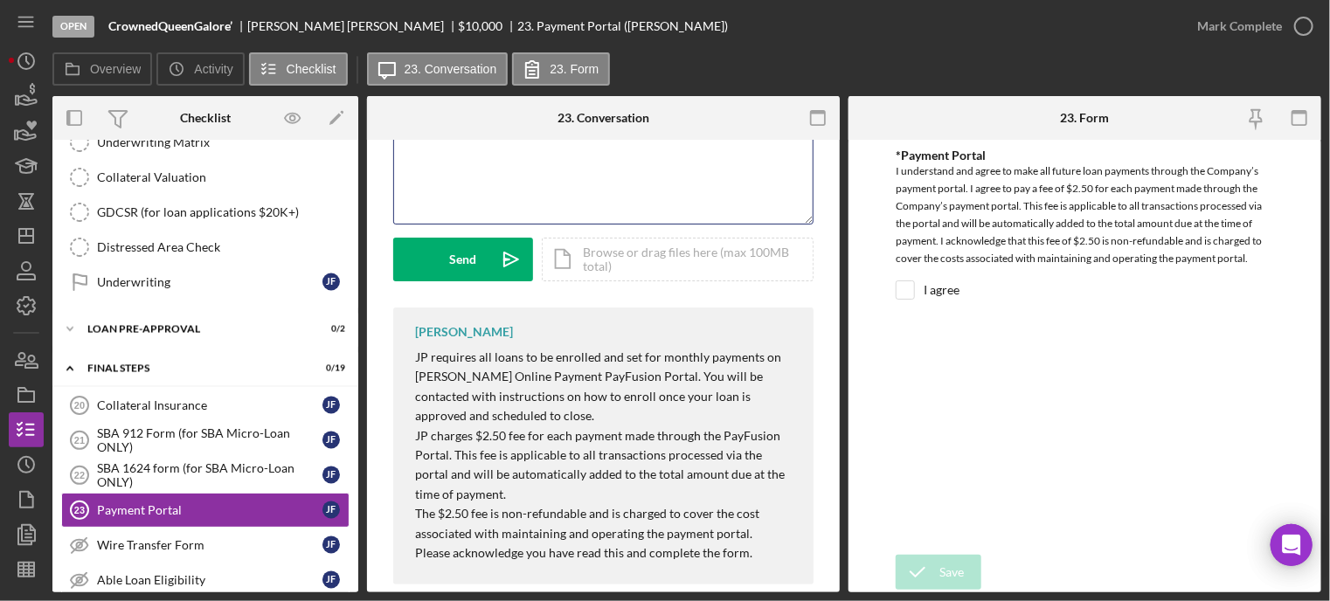
scroll to position [64, 0]
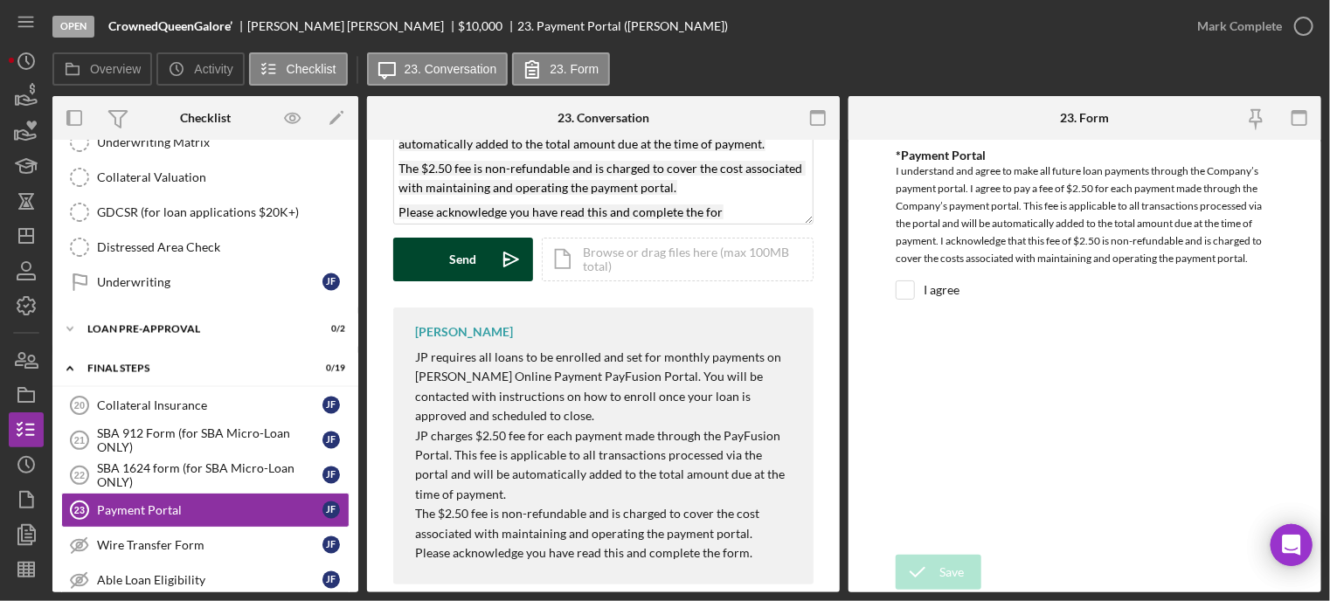
click at [479, 266] on button "Send Icon/icon-invite-send" at bounding box center [463, 260] width 140 height 44
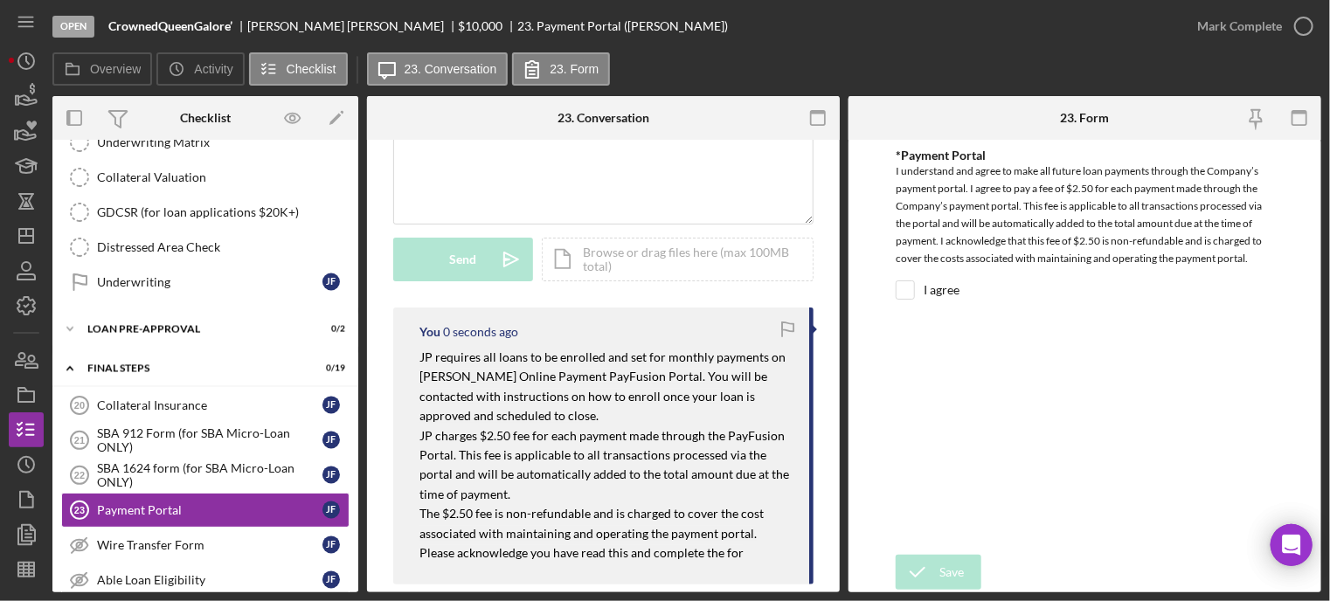
scroll to position [0, 0]
click at [170, 538] on div "Wire Transfer Form" at bounding box center [209, 545] width 225 height 14
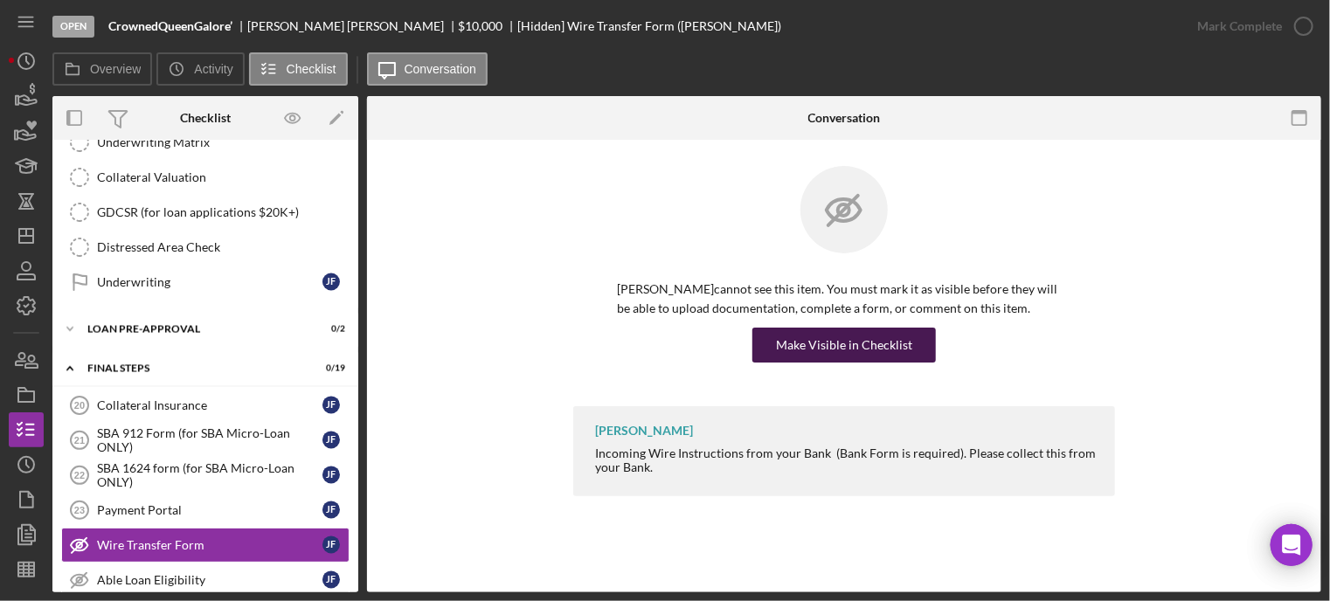
click at [814, 329] on div "[PERSON_NAME] cannot see this item. You must mark it as visible before they wil…" at bounding box center [844, 321] width 454 height 83
click at [807, 336] on div "Make Visible in Checklist" at bounding box center [844, 345] width 136 height 35
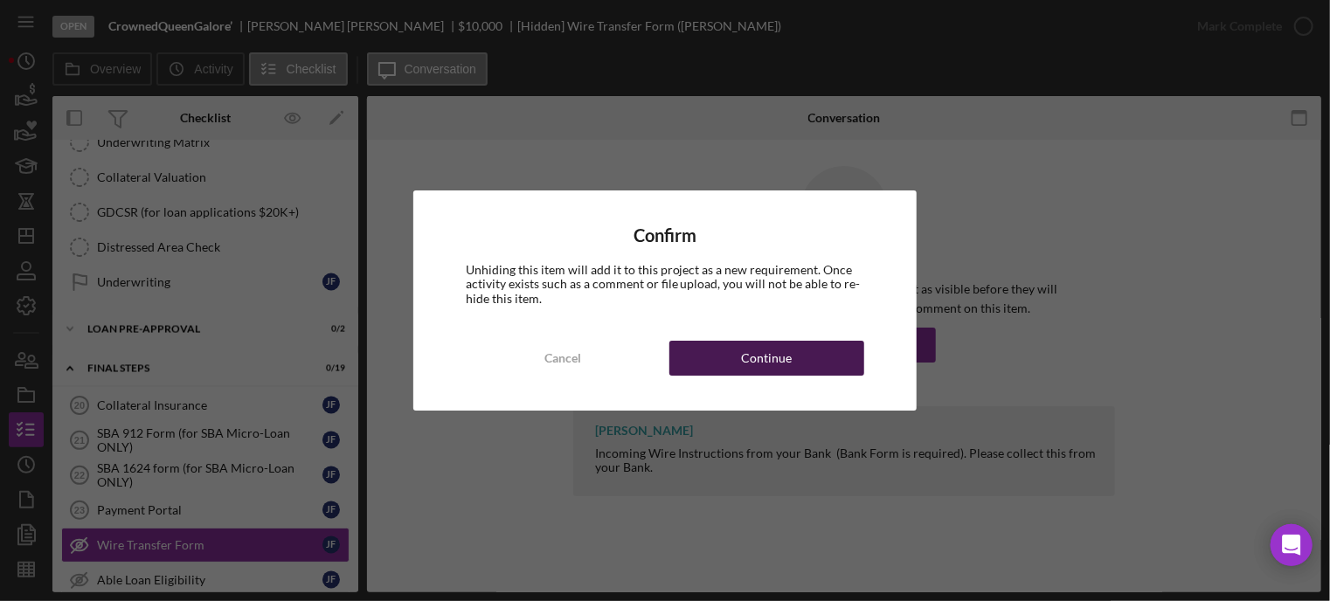
click at [764, 356] on div "Continue" at bounding box center [767, 358] width 51 height 35
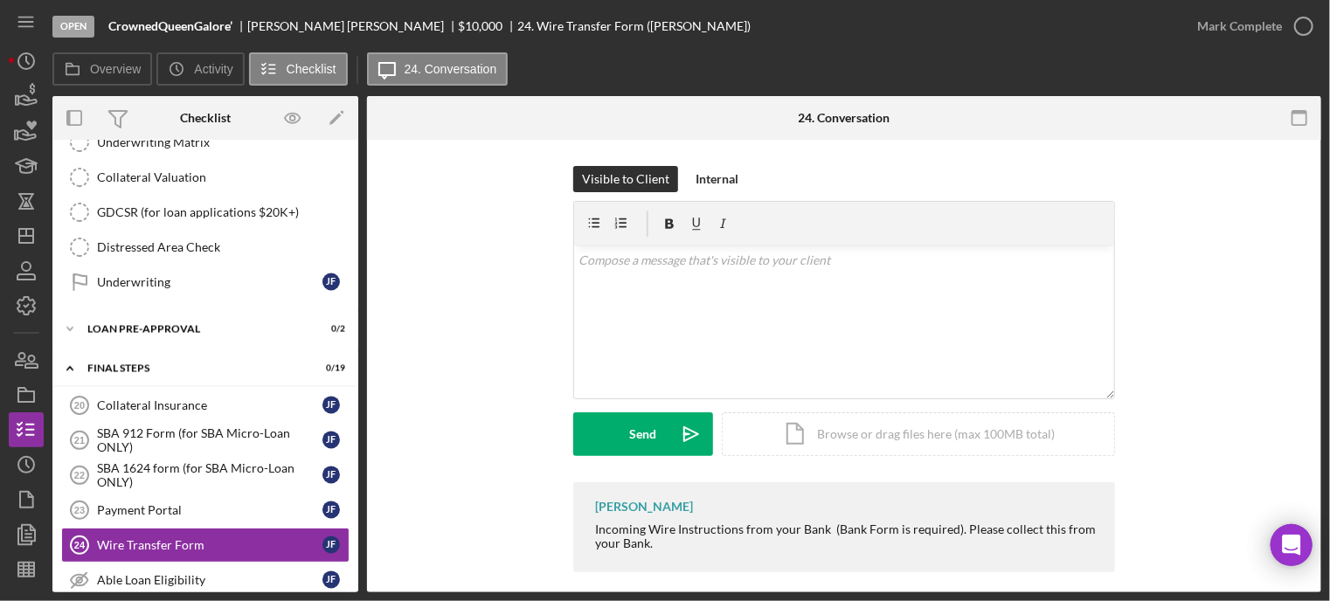
drag, startPoint x: 586, startPoint y: 524, endPoint x: 722, endPoint y: 546, distance: 137.2
click at [733, 557] on div "[PERSON_NAME] Incoming Wire Instructions from your Bank (Bank Form is required)…" at bounding box center [844, 527] width 542 height 90
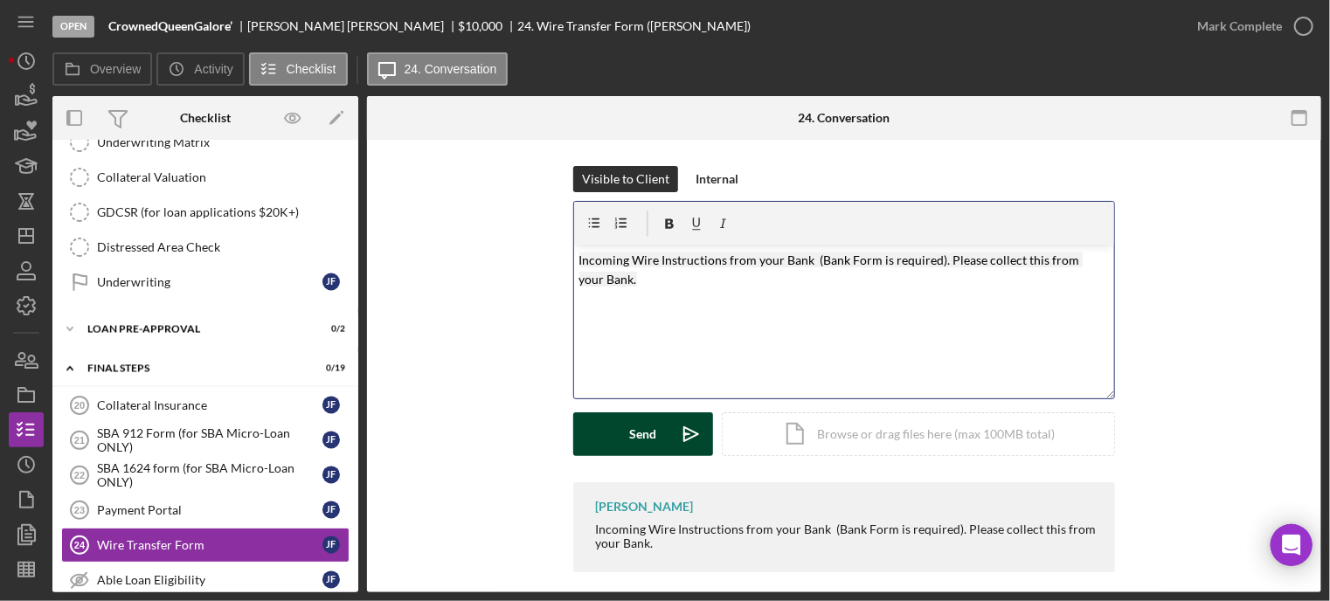
click at [626, 432] on button "Send Icon/icon-invite-send" at bounding box center [643, 434] width 140 height 44
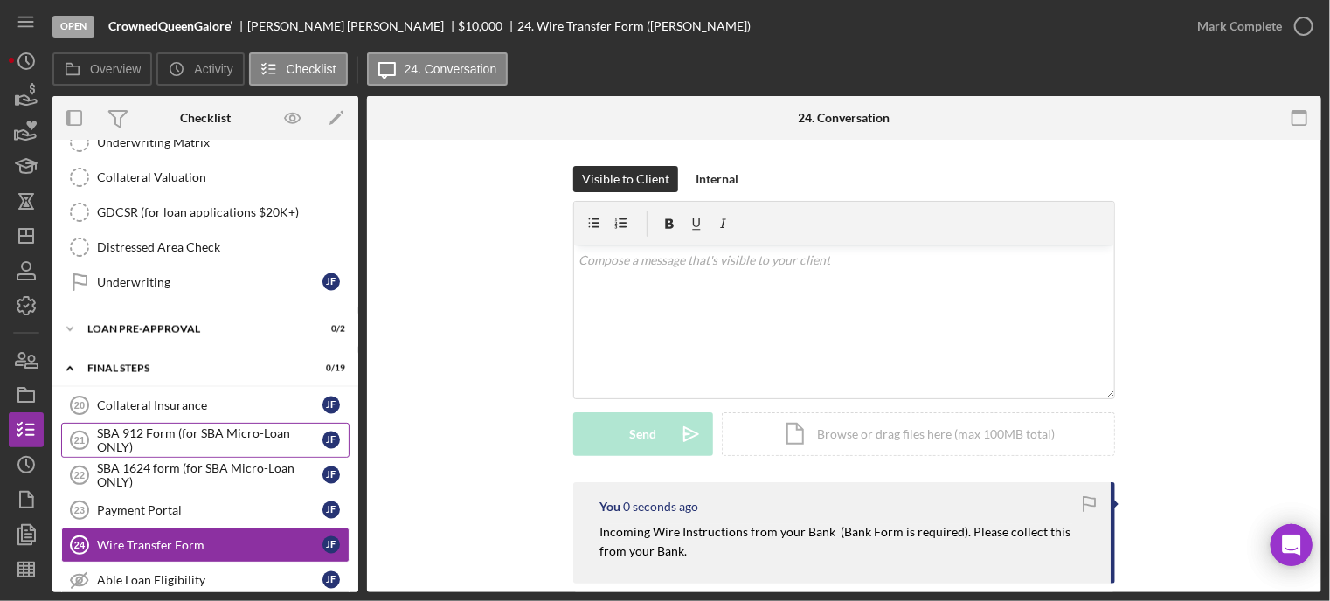
scroll to position [1765, 0]
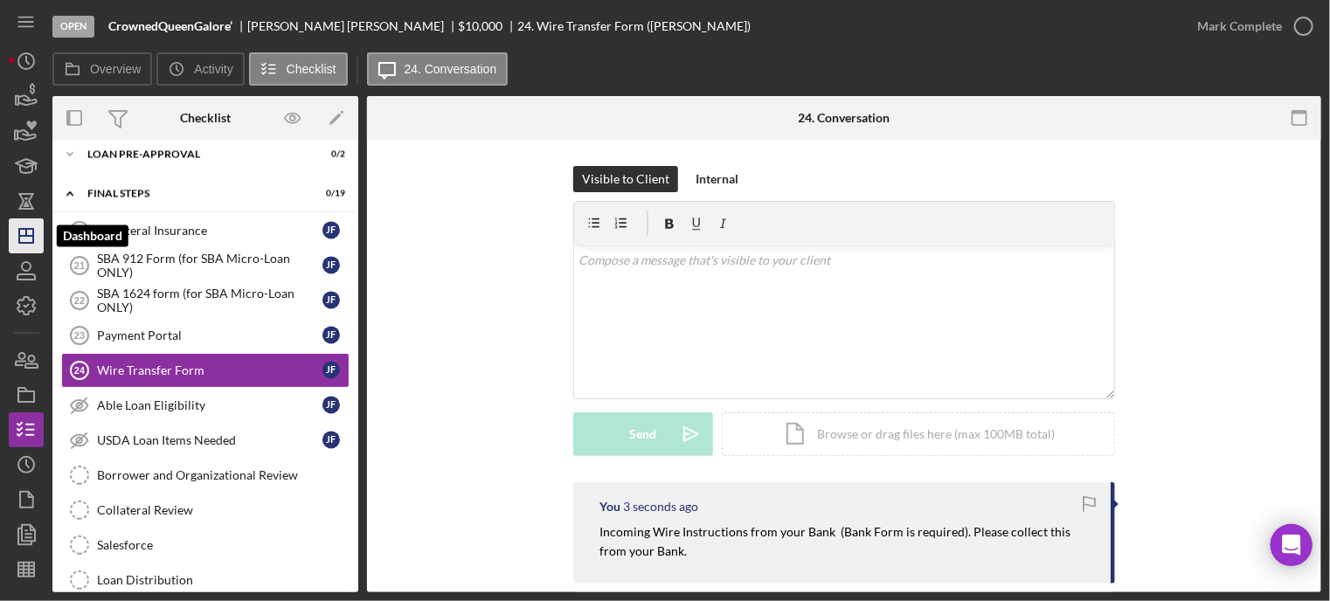
click at [24, 238] on icon "Icon/Dashboard" at bounding box center [26, 236] width 44 height 44
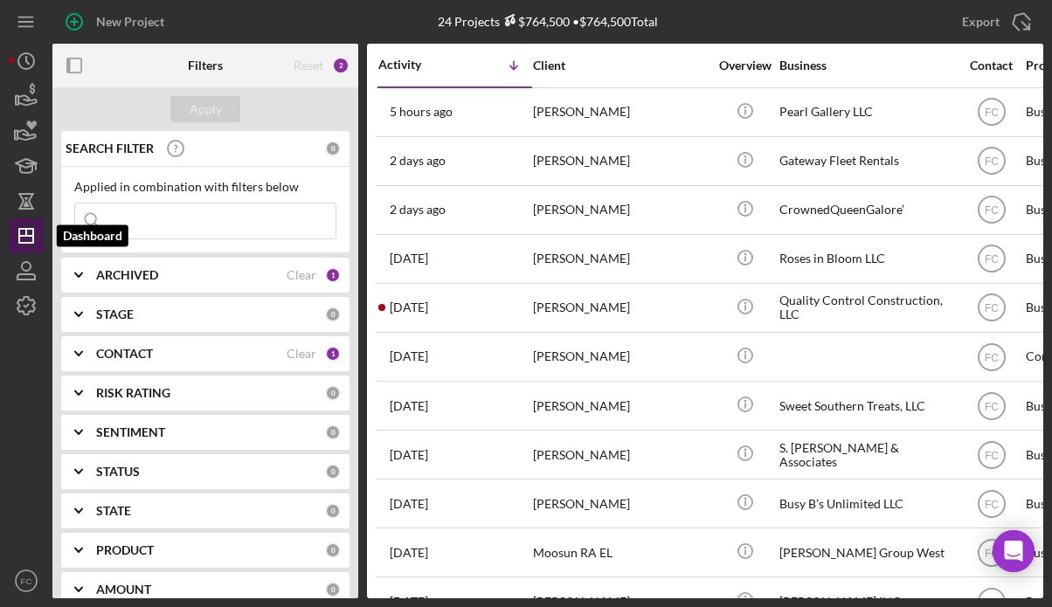
click at [24, 239] on icon "Icon/Dashboard" at bounding box center [26, 236] width 44 height 44
click at [28, 230] on polygon "button" at bounding box center [26, 236] width 14 height 14
click at [20, 232] on icon "Icon/Dashboard" at bounding box center [26, 236] width 44 height 44
